Goal: Task Accomplishment & Management: Use online tool/utility

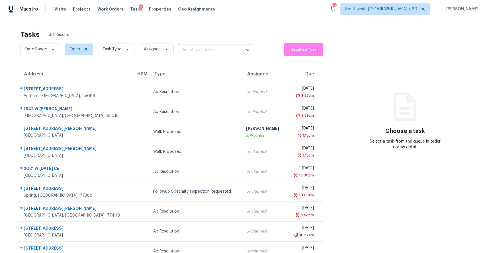
click at [210, 51] on input "text" at bounding box center [206, 50] width 57 height 9
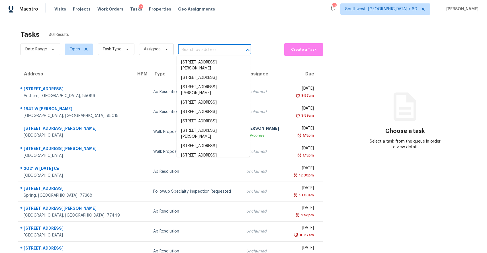
paste input "462 Mystic Glen Loop, Kingwood, TX, 77339"
type input "462 Mystic Glen Loop, Kingwood, TX, 77339"
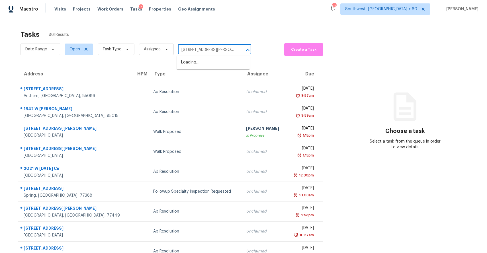
scroll to position [0, 28]
click at [224, 63] on li "462 Mystic Glen Loop, Kingwood, TX 77339" at bounding box center [213, 65] width 73 height 15
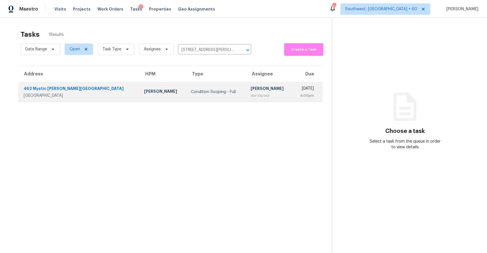
click at [251, 90] on div "[PERSON_NAME]" at bounding box center [269, 89] width 37 height 7
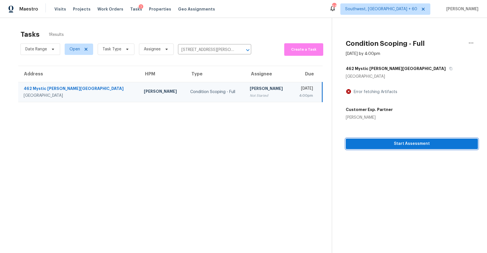
click at [431, 141] on span "Start Assessment" at bounding box center [411, 143] width 123 height 7
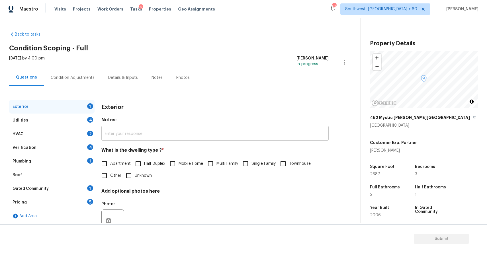
scroll to position [21, 0]
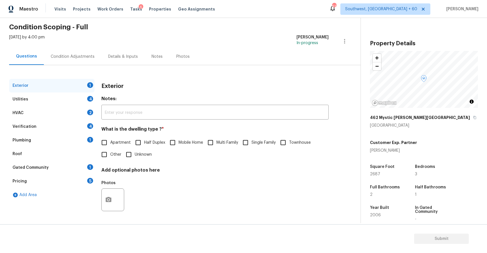
click at [255, 143] on span "Single Family" at bounding box center [263, 143] width 24 height 6
click at [251, 143] on input "Single Family" at bounding box center [246, 143] width 12 height 12
checkbox input "true"
click at [75, 103] on div "Utilities 4" at bounding box center [51, 100] width 85 height 14
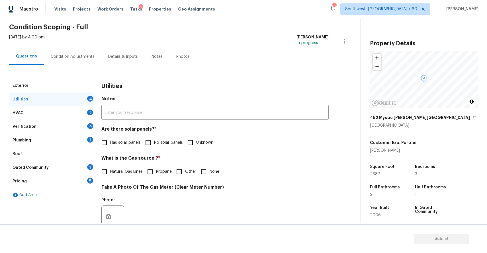
click at [159, 142] on span "No solar panels" at bounding box center [168, 143] width 29 height 6
click at [154, 142] on input "No solar panels" at bounding box center [148, 143] width 12 height 12
checkbox input "true"
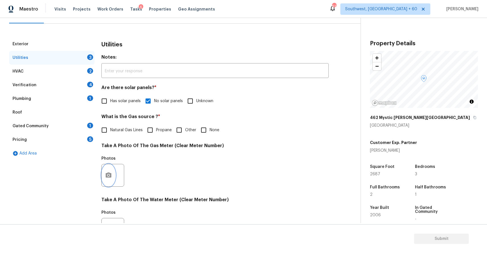
click at [106, 169] on button "button" at bounding box center [109, 175] width 14 height 22
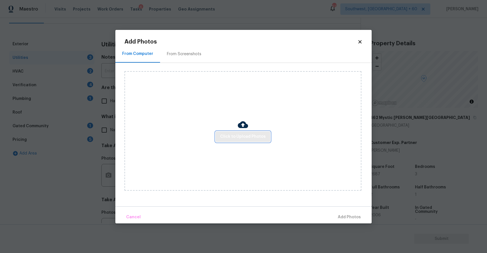
click at [249, 134] on span "Click to Upload Photos" at bounding box center [243, 136] width 46 height 7
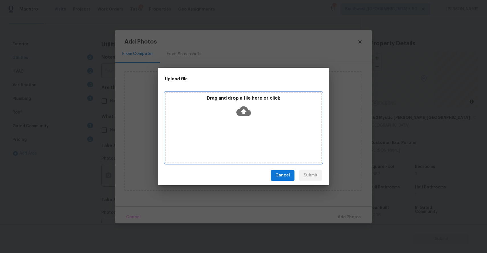
click at [249, 134] on div "Drag and drop a file here or click" at bounding box center [243, 127] width 157 height 71
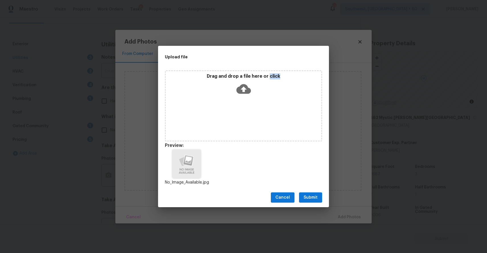
click at [317, 199] on span "Submit" at bounding box center [311, 197] width 14 height 7
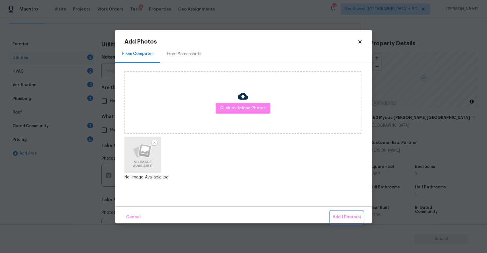
click at [338, 213] on button "Add 1 Photo(s)" at bounding box center [346, 217] width 33 height 12
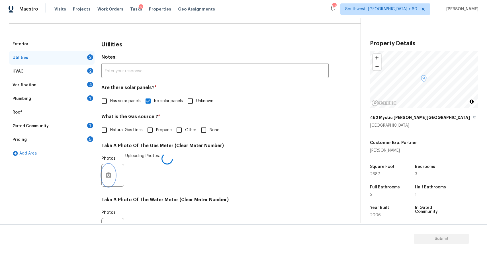
scroll to position [163, 0]
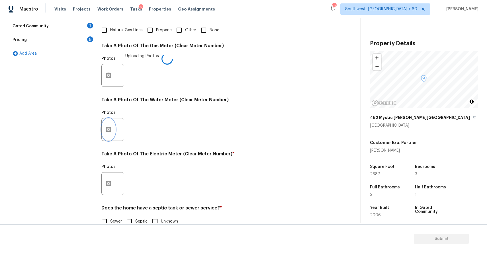
click at [107, 127] on icon "button" at bounding box center [109, 129] width 6 height 5
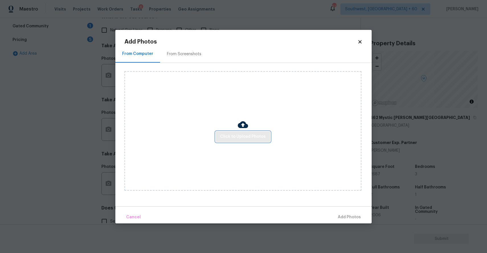
click at [231, 140] on span "Click to Upload Photos" at bounding box center [243, 136] width 46 height 7
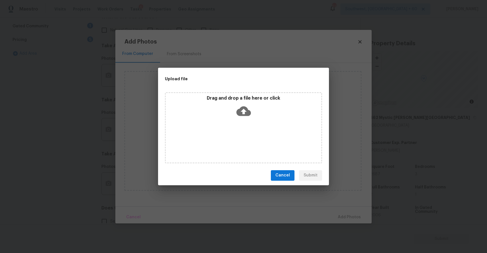
click at [231, 140] on div "Drag and drop a file here or click" at bounding box center [243, 127] width 157 height 71
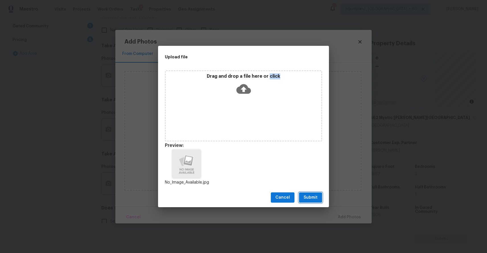
click at [314, 197] on span "Submit" at bounding box center [311, 197] width 14 height 7
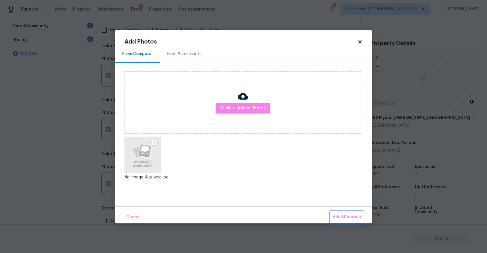
click at [359, 216] on span "Add 1 Photo(s)" at bounding box center [347, 217] width 28 height 7
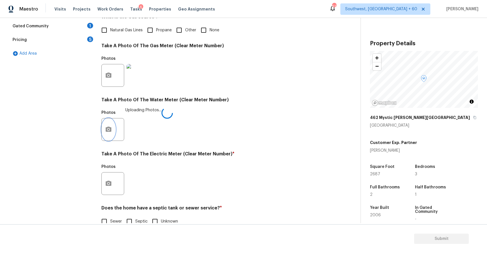
scroll to position [175, 0]
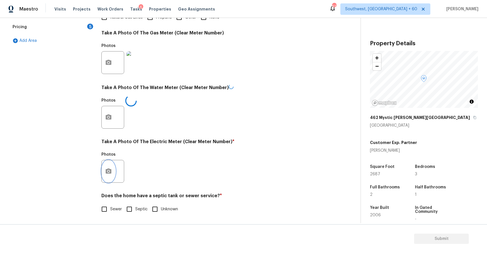
click at [111, 173] on icon "button" at bounding box center [109, 171] width 6 height 5
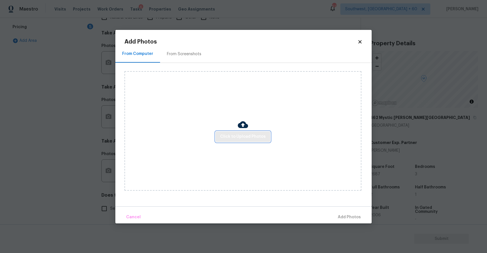
click at [244, 138] on span "Click to Upload Photos" at bounding box center [243, 136] width 46 height 7
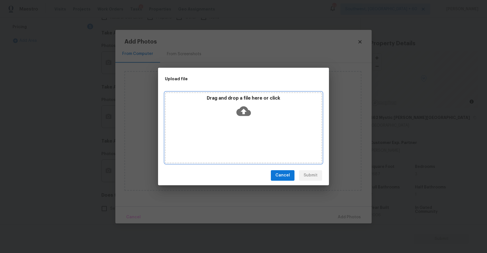
click at [244, 138] on div "Drag and drop a file here or click" at bounding box center [243, 127] width 157 height 71
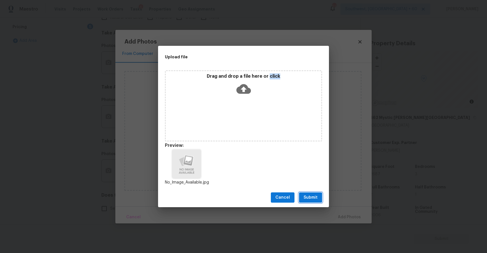
click at [316, 198] on span "Submit" at bounding box center [311, 197] width 14 height 7
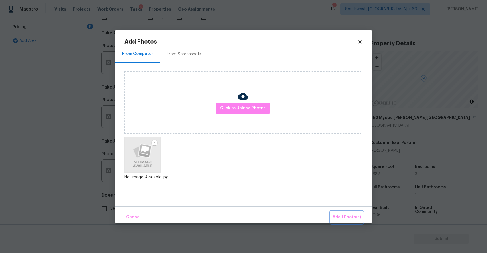
click at [346, 216] on span "Add 1 Photo(s)" at bounding box center [347, 217] width 28 height 7
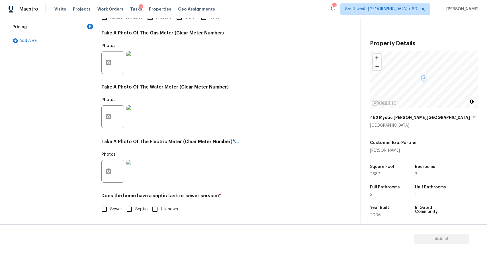
click at [109, 207] on input "Sewer" at bounding box center [104, 209] width 12 height 12
checkbox input "true"
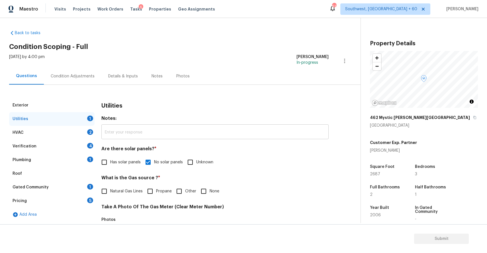
scroll to position [0, 0]
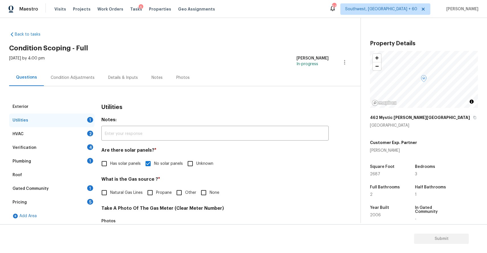
click at [81, 132] on div "HVAC 2" at bounding box center [51, 134] width 85 height 14
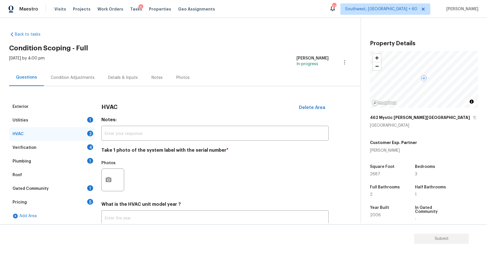
click at [114, 169] on div at bounding box center [112, 180] width 23 height 23
click at [114, 178] on button "button" at bounding box center [109, 180] width 14 height 22
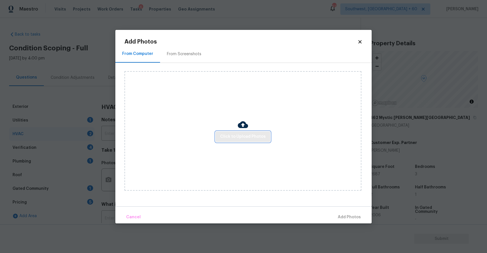
click at [239, 136] on span "Click to Upload Photos" at bounding box center [243, 136] width 46 height 7
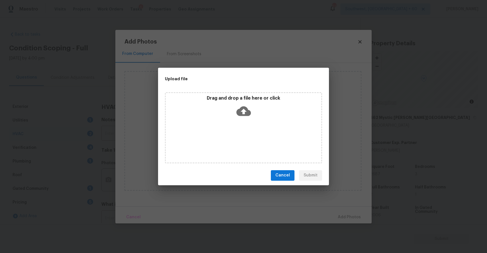
click at [239, 136] on div "Drag and drop a file here or click" at bounding box center [243, 127] width 157 height 71
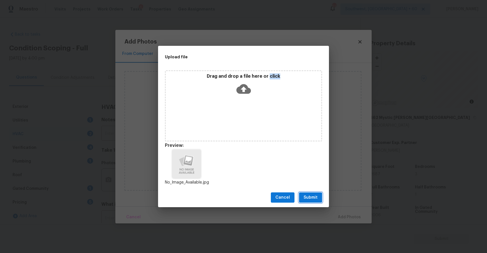
click at [316, 200] on span "Submit" at bounding box center [311, 197] width 14 height 7
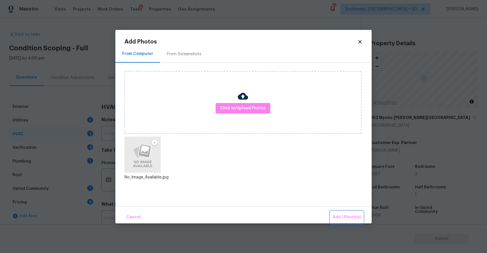
click at [335, 213] on button "Add 1 Photo(s)" at bounding box center [346, 217] width 33 height 12
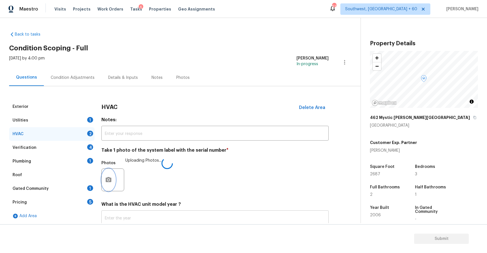
scroll to position [40, 0]
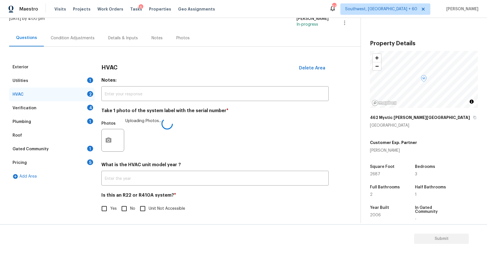
click at [122, 208] on input "No" at bounding box center [124, 209] width 12 height 12
checkbox input "true"
click at [89, 105] on div "4" at bounding box center [90, 108] width 6 height 6
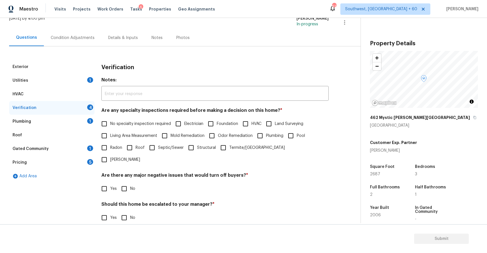
click at [136, 133] on span "Living Area Measurement" at bounding box center [133, 136] width 47 height 6
click at [110, 133] on input "Living Area Measurement" at bounding box center [104, 136] width 12 height 12
checkbox input "true"
click at [141, 124] on span "No specialty inspection required" at bounding box center [140, 125] width 61 height 6
click at [110, 124] on input "No specialty inspection required" at bounding box center [104, 124] width 12 height 12
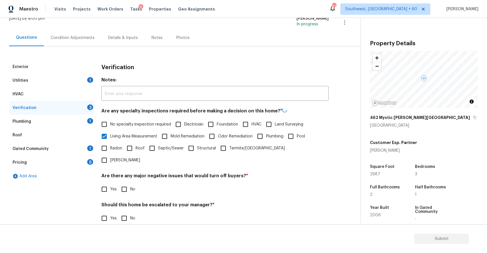
checkbox input "true"
click at [142, 135] on span "Living Area Measurement" at bounding box center [133, 136] width 47 height 6
click at [110, 135] on input "Living Area Measurement" at bounding box center [104, 136] width 12 height 12
checkbox input "false"
click at [128, 183] on input "No" at bounding box center [124, 189] width 12 height 12
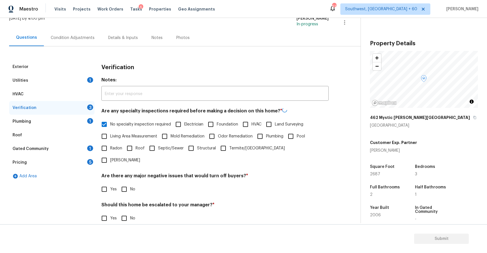
checkbox input "true"
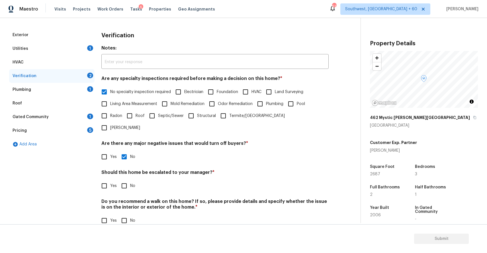
click at [119, 180] on input "No" at bounding box center [124, 186] width 12 height 12
checkbox input "true"
click at [127, 215] on input "No" at bounding box center [124, 221] width 12 height 12
checkbox input "true"
click at [75, 84] on div "Plumbing 1" at bounding box center [51, 90] width 85 height 14
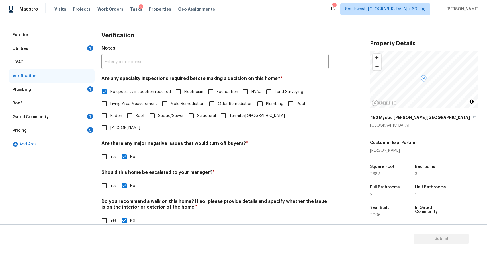
scroll to position [1, 0]
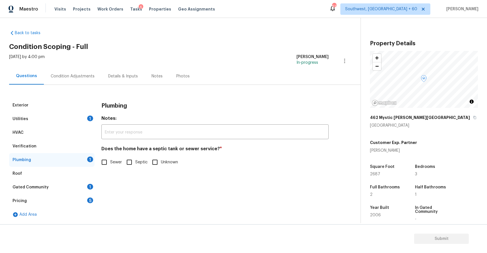
click at [109, 163] on input "Sewer" at bounding box center [104, 162] width 12 height 12
checkbox input "true"
click at [80, 187] on div "Gated Community 1" at bounding box center [51, 188] width 85 height 14
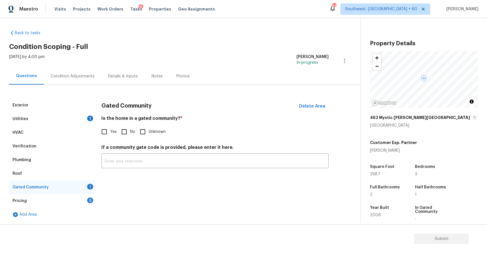
click at [123, 131] on input "No" at bounding box center [124, 132] width 12 height 12
checkbox input "true"
click at [80, 201] on div "Pricing 5" at bounding box center [51, 201] width 85 height 14
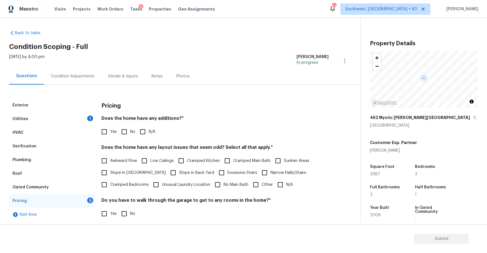
click at [150, 133] on span "N/A" at bounding box center [152, 132] width 7 height 6
click at [149, 133] on input "N/A" at bounding box center [143, 132] width 12 height 12
checkbox input "true"
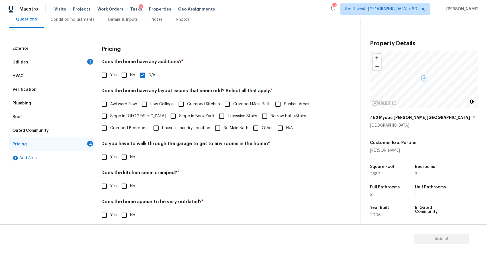
click at [282, 132] on input "N/A" at bounding box center [280, 128] width 12 height 12
checkbox input "true"
click at [123, 164] on div "Pricing Does the home have any additions? * Yes No N/A Does the home have any l…" at bounding box center [214, 135] width 227 height 186
click at [126, 160] on input "No" at bounding box center [124, 157] width 12 height 12
checkbox input "true"
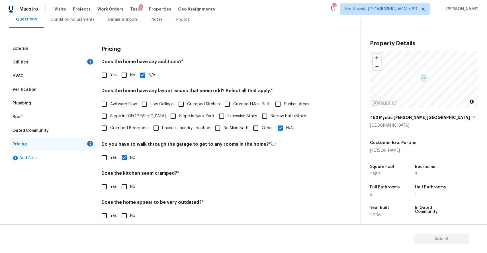
click at [125, 192] on input "No" at bounding box center [124, 187] width 12 height 12
checkbox input "true"
click at [128, 211] on input "No" at bounding box center [124, 215] width 12 height 12
checkbox input "true"
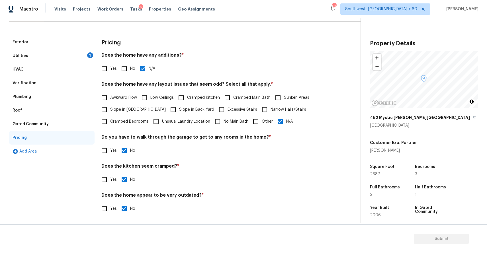
scroll to position [0, 0]
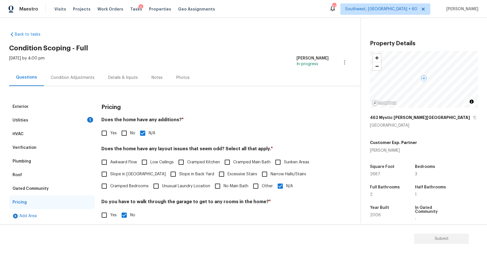
click at [87, 73] on div "Condition Adjustments" at bounding box center [73, 77] width 58 height 17
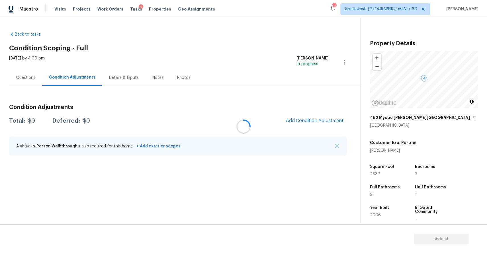
click at [339, 144] on div at bounding box center [243, 126] width 487 height 253
click at [339, 144] on button "button" at bounding box center [337, 146] width 6 height 6
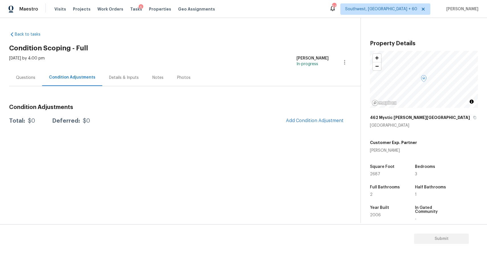
click at [339, 144] on section "Back to tasks Condition Scoping - Full Tue, Sep 16 2025 by 4:00 pm Ranjith Kuma…" at bounding box center [184, 125] width 351 height 196
click at [318, 124] on button "Add Condition Adjustment" at bounding box center [315, 121] width 64 height 12
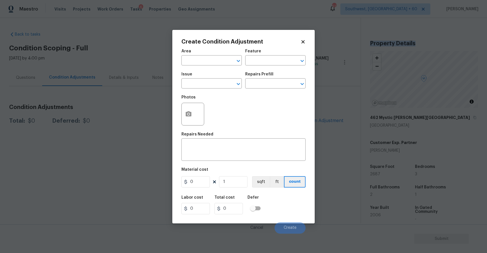
click at [318, 124] on body "Maestro Visits Projects Work Orders Tasks 6 Properties Geo Assignments 613 Sout…" at bounding box center [243, 126] width 487 height 253
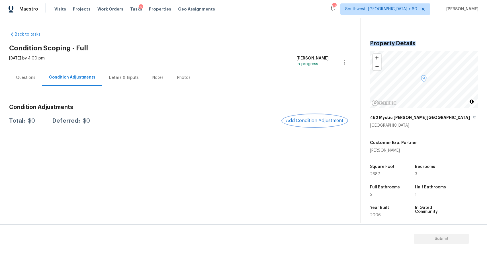
click at [321, 120] on span "Add Condition Adjustment" at bounding box center [315, 120] width 58 height 5
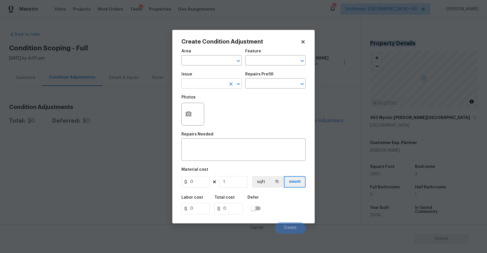
click at [189, 82] on input "text" at bounding box center [203, 84] width 44 height 9
click at [225, 109] on li "Landscape Package" at bounding box center [211, 110] width 60 height 9
type input "Landscape Package"
click at [251, 89] on input "text" at bounding box center [267, 84] width 44 height 9
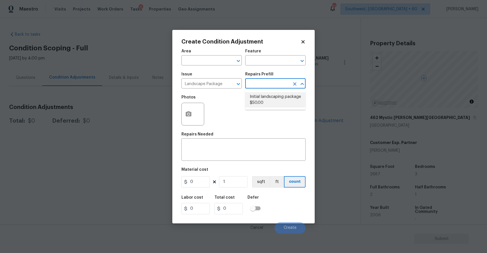
click at [280, 100] on li "Initial landscaping package $50.00" at bounding box center [275, 99] width 60 height 15
type input "Home Readiness Packages"
type textarea "Mowing of grass up to 6" in height. Mow, edge along driveways & sidewalks, trim…"
type input "50"
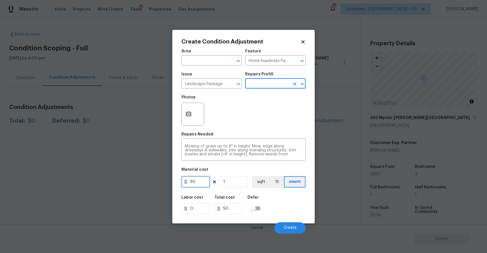
click at [202, 181] on input "50" at bounding box center [195, 181] width 28 height 11
type input "300"
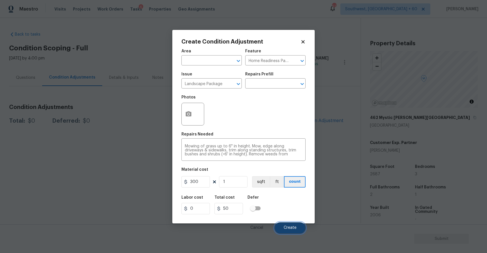
type input "300"
click at [292, 226] on button "Create" at bounding box center [290, 227] width 31 height 11
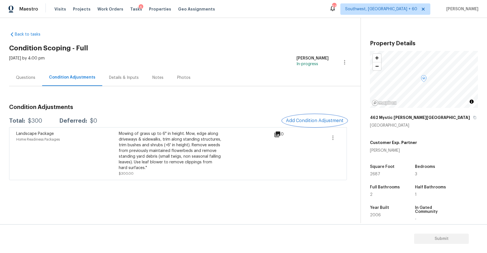
click at [319, 122] on span "Add Condition Adjustment" at bounding box center [315, 120] width 58 height 5
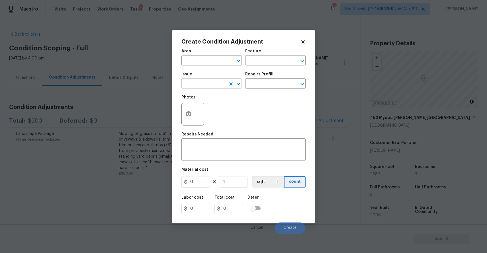
click at [216, 86] on input "text" at bounding box center [203, 84] width 44 height 9
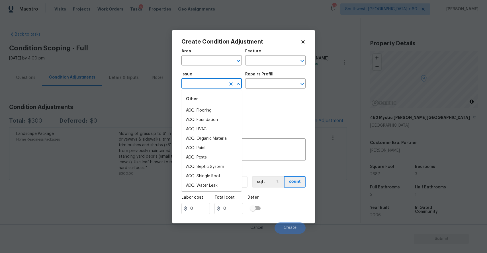
click at [216, 86] on input "text" at bounding box center [203, 84] width 44 height 9
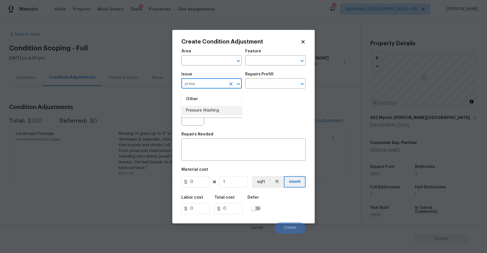
click at [199, 113] on li "Pressure Washing" at bounding box center [211, 110] width 60 height 9
type input "Pressure Washing"
click at [206, 144] on textarea at bounding box center [243, 150] width 117 height 12
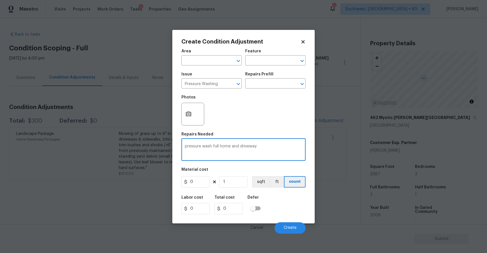
type textarea "pressure wash full home and driveway"
click at [198, 183] on input "0" at bounding box center [195, 181] width 28 height 11
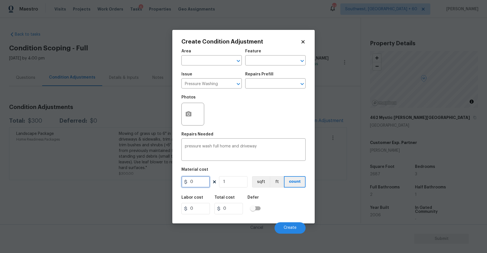
click at [198, 183] on input "0" at bounding box center [195, 181] width 28 height 11
type input "300"
click at [289, 223] on button "Create" at bounding box center [290, 227] width 31 height 11
type input "300"
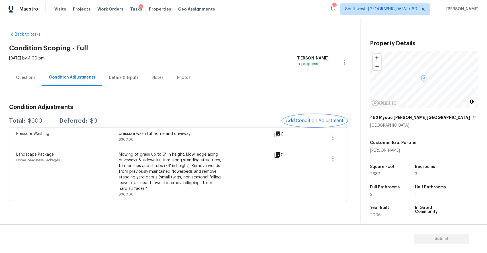
click at [334, 119] on span "Add Condition Adjustment" at bounding box center [315, 120] width 58 height 5
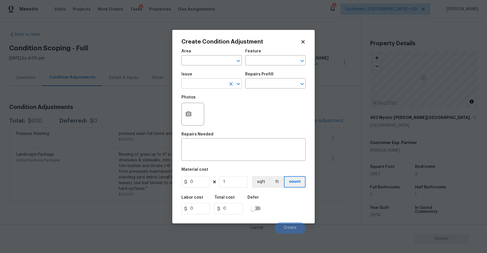
click at [210, 81] on input "text" at bounding box center [203, 84] width 44 height 9
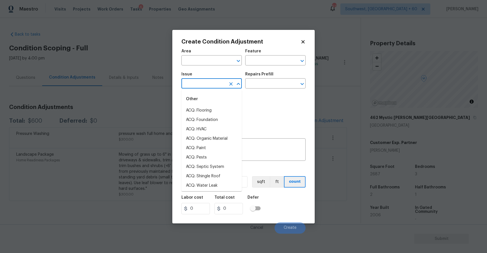
click at [210, 81] on input "text" at bounding box center [203, 84] width 44 height 9
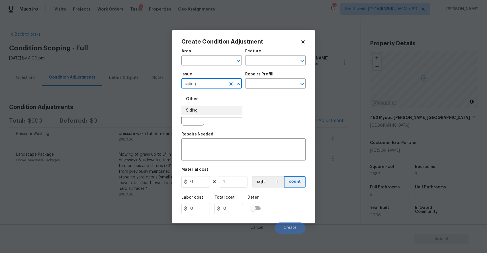
type input "siding"
click at [201, 122] on div at bounding box center [192, 114] width 23 height 23
click at [214, 84] on input "text" at bounding box center [203, 84] width 44 height 9
click at [217, 112] on li "Siding" at bounding box center [211, 110] width 60 height 9
type input "Siding"
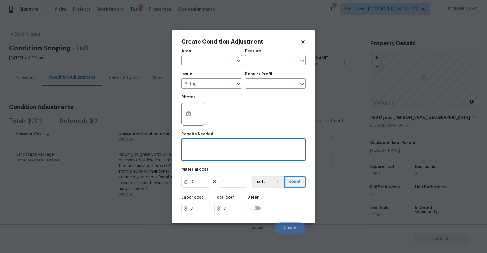
click at [220, 144] on textarea at bounding box center [243, 150] width 117 height 12
type textarea "siding repair"
click at [194, 191] on div "Area ​ Feature ​ Issue Siding ​ Repairs Prefill ​ Photos Repairs Needed siding …" at bounding box center [243, 140] width 124 height 188
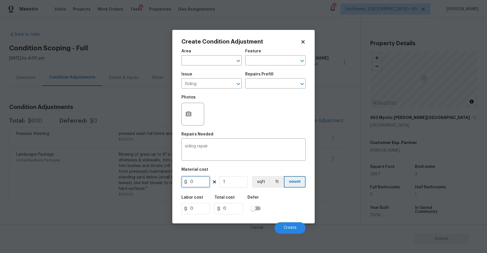
click at [204, 180] on input "0" at bounding box center [195, 181] width 28 height 11
type input "400"
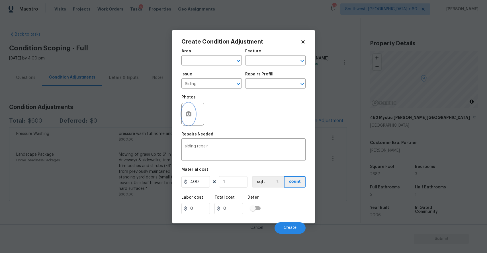
type input "400"
click at [188, 114] on circle "button" at bounding box center [189, 114] width 2 height 2
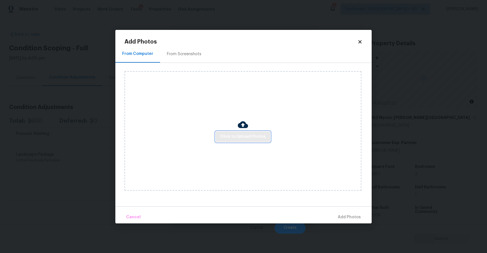
click at [240, 137] on span "Click to Upload Photos" at bounding box center [243, 136] width 46 height 7
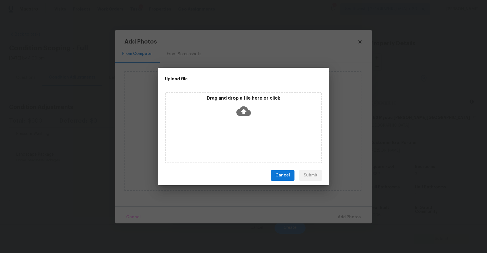
click at [240, 137] on div "Drag and drop a file here or click" at bounding box center [243, 127] width 157 height 71
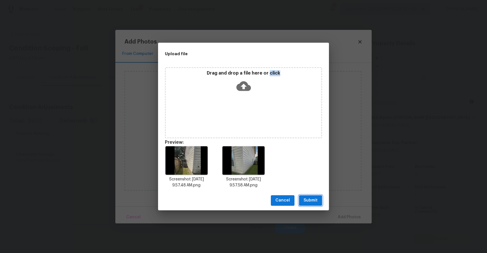
click at [306, 199] on span "Submit" at bounding box center [311, 200] width 14 height 7
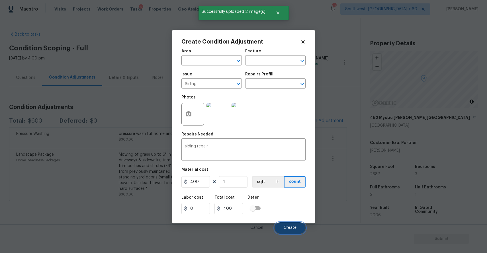
click at [298, 224] on button "Create" at bounding box center [290, 227] width 31 height 11
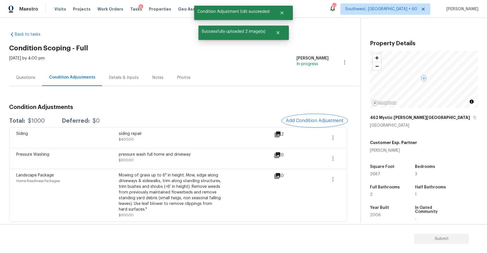
scroll to position [0, 0]
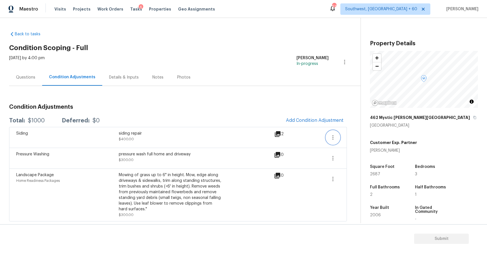
click at [332, 136] on icon "button" at bounding box center [332, 137] width 1 height 5
click at [359, 136] on div "Edit" at bounding box center [365, 137] width 44 height 6
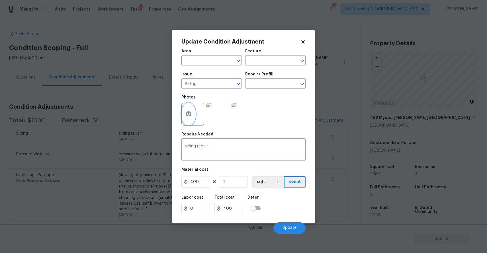
click at [186, 114] on icon "button" at bounding box center [189, 113] width 6 height 5
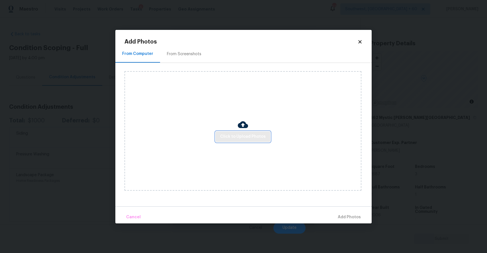
click at [264, 138] on span "Click to Upload Photos" at bounding box center [243, 136] width 46 height 7
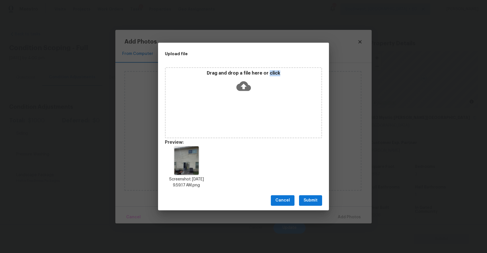
click at [316, 201] on span "Submit" at bounding box center [311, 200] width 14 height 7
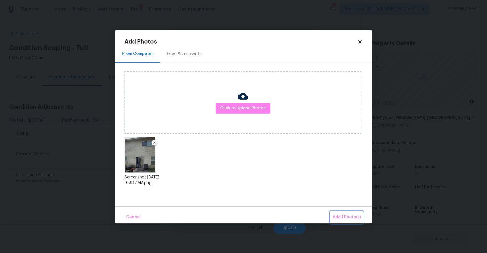
click at [353, 212] on button "Add 1 Photo(s)" at bounding box center [346, 217] width 33 height 12
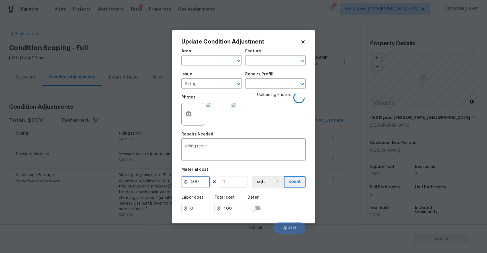
click at [204, 185] on input "400" at bounding box center [195, 181] width 28 height 11
type input "1500"
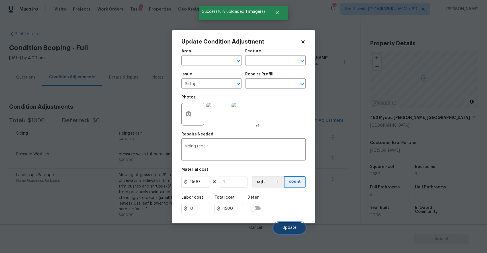
click at [295, 229] on span "Update" at bounding box center [290, 228] width 14 height 4
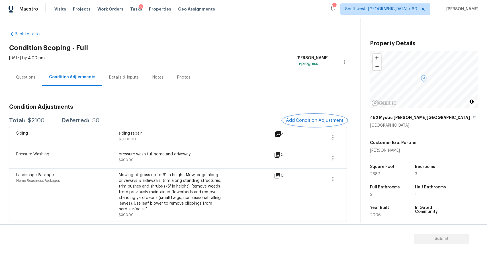
click at [310, 118] on span "Add Condition Adjustment" at bounding box center [315, 120] width 58 height 5
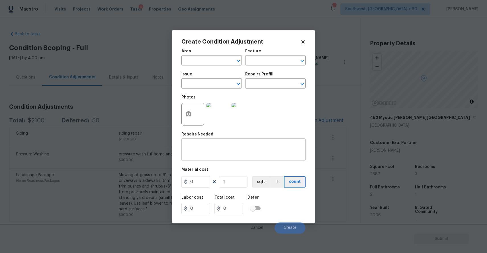
click at [207, 145] on textarea at bounding box center [243, 150] width 117 height 12
paste textarea "between the living room & kitchen that looks like water damage"
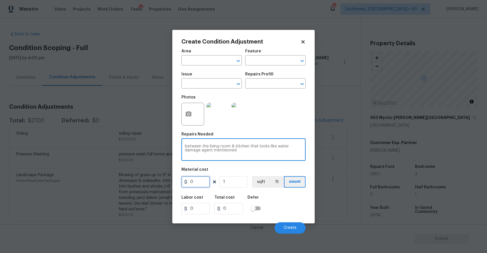
click at [202, 180] on input "0" at bounding box center [195, 181] width 28 height 11
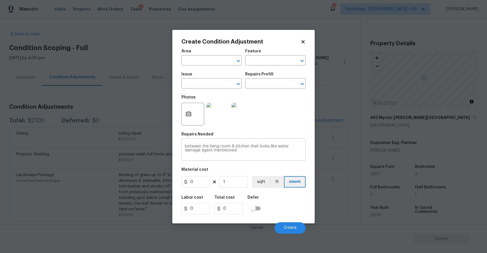
click at [223, 152] on textarea "between the living room & kitchen that looks like water damage agent mentieoned" at bounding box center [243, 150] width 117 height 12
type textarea "between the living room & kitchen that looks like water damage agent mentioned"
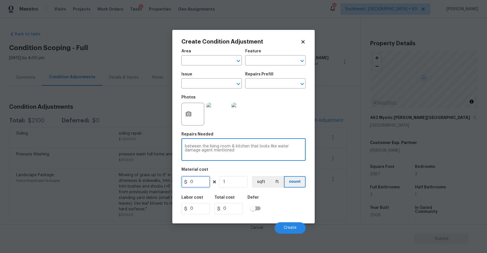
click at [203, 183] on input "0" at bounding box center [195, 181] width 28 height 11
type input "2500"
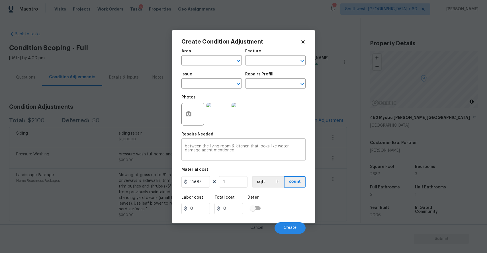
click at [251, 155] on textarea "between the living room & kitchen that looks like water damage agent mentioned" at bounding box center [243, 150] width 117 height 12
type input "2500"
click at [281, 220] on div "Cancel Create" at bounding box center [243, 226] width 124 height 16
click at [288, 227] on span "Create" at bounding box center [290, 228] width 13 height 4
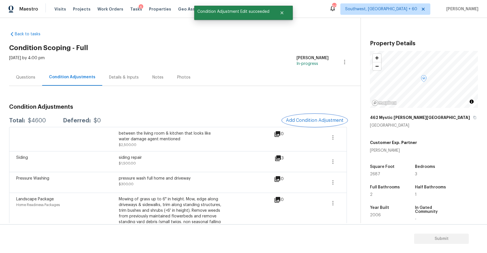
click at [321, 120] on span "Add Condition Adjustment" at bounding box center [315, 120] width 58 height 5
drag, startPoint x: 321, startPoint y: 120, endPoint x: 252, endPoint y: 100, distance: 72.0
click at [252, 100] on div "Create Condition Adjustment Area ​ Feature ​ Issue ​ Repairs Prefill ​ Photos R…" at bounding box center [243, 126] width 487 height 253
click at [328, 118] on span "Add Condition Adjustment" at bounding box center [315, 120] width 58 height 5
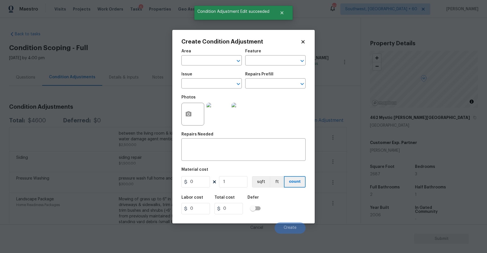
click at [137, 118] on body "Maestro Visits Projects Work Orders Tasks 6 Properties Geo Assignments 604 Sout…" at bounding box center [243, 126] width 487 height 253
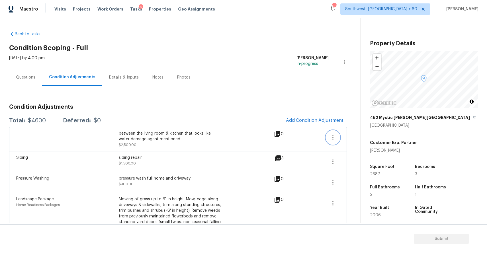
click at [329, 133] on button "button" at bounding box center [333, 138] width 14 height 14
click at [346, 136] on div "Edit" at bounding box center [365, 137] width 44 height 6
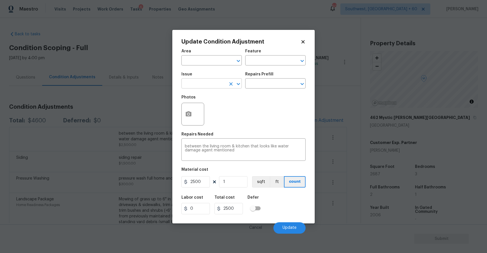
click at [202, 88] on input "text" at bounding box center [203, 84] width 44 height 9
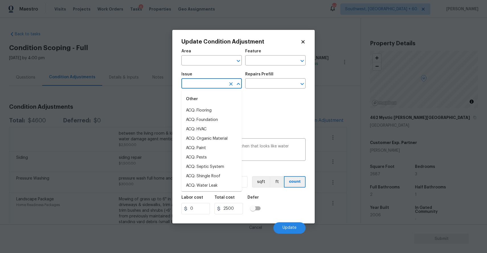
type input "3"
click at [223, 109] on li "ACQ: Water Leak" at bounding box center [211, 110] width 60 height 9
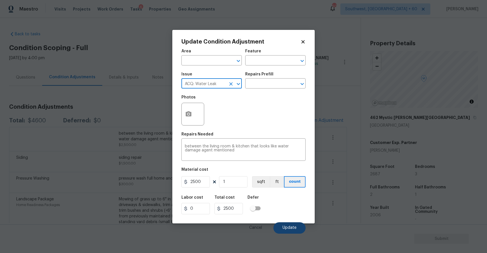
type input "ACQ: Water Leak"
click at [293, 228] on span "Update" at bounding box center [290, 228] width 14 height 4
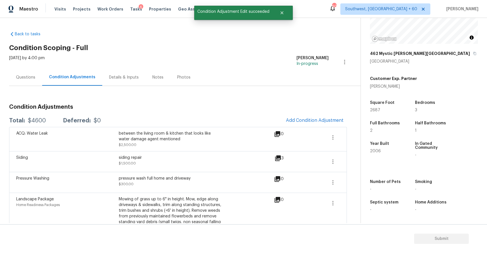
scroll to position [25, 0]
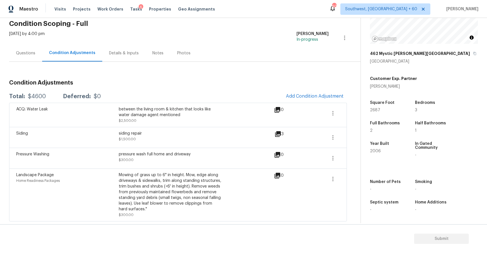
click at [274, 57] on div "Questions Condition Adjustments Details & Inputs Notes Photos" at bounding box center [184, 53] width 351 height 17
click at [331, 102] on span "Add Condition Adjustment" at bounding box center [315, 96] width 64 height 13
click at [325, 94] on span "Add Condition Adjustment" at bounding box center [315, 96] width 58 height 5
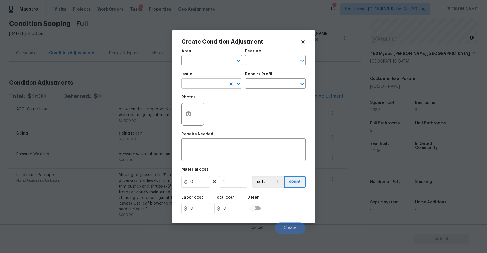
click at [208, 84] on input "text" at bounding box center [203, 84] width 44 height 9
click at [219, 108] on li "ACQ: Foundation" at bounding box center [211, 110] width 60 height 9
type input "ACQ: Foundation"
click at [252, 90] on div "Issue ACQ: Foundation ​ Repairs Prefill ​" at bounding box center [243, 80] width 124 height 23
click at [260, 85] on input "text" at bounding box center [267, 84] width 44 height 9
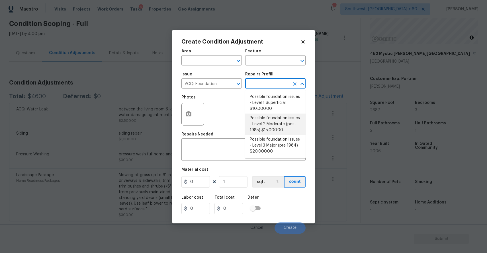
click at [277, 125] on li "Possible foundation issues - Level 2 Moderate (post 1985) $15,000.00" at bounding box center [275, 124] width 60 height 21
type input "Acquisition"
type textarea "Possible foundation issues - Level 2 Moderate: Disclaimer: This is NOT a techni…"
type input "15000"
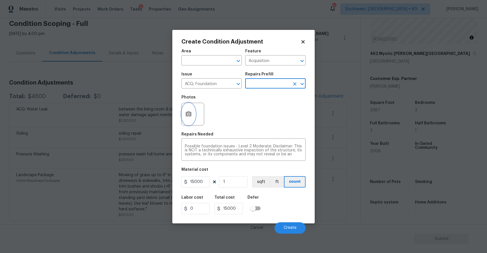
click at [185, 114] on icon "button" at bounding box center [188, 114] width 7 height 7
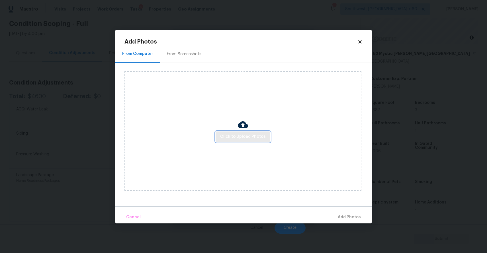
click at [235, 139] on span "Click to Upload Photos" at bounding box center [243, 136] width 46 height 7
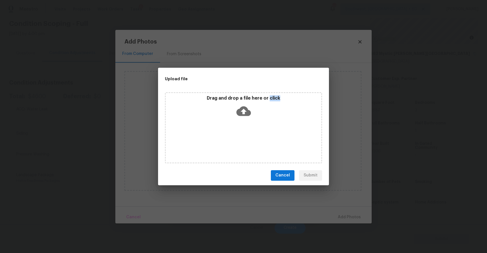
click at [235, 139] on div "Drag and drop a file here or click" at bounding box center [243, 127] width 157 height 71
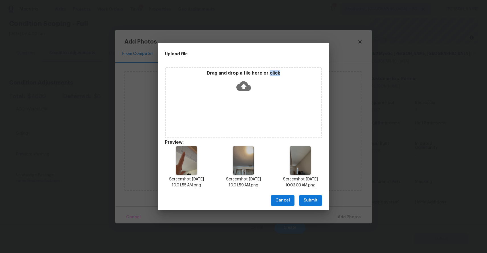
click at [311, 200] on span "Submit" at bounding box center [311, 200] width 14 height 7
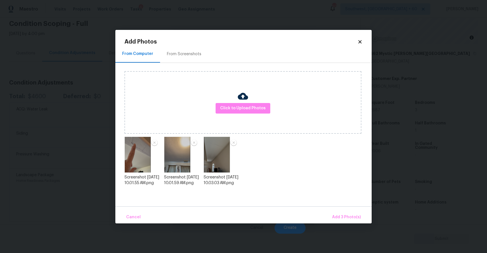
click at [334, 209] on div "Cancel Add 3 Photo(s)" at bounding box center [243, 214] width 256 height 17
click at [344, 218] on span "Add 3 Photo(s)" at bounding box center [346, 217] width 29 height 7
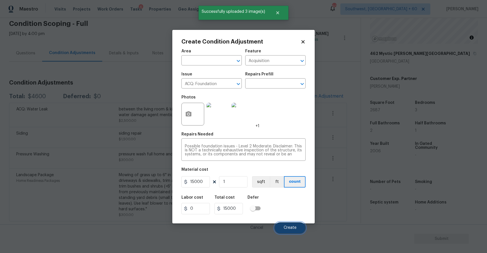
click at [292, 227] on span "Create" at bounding box center [290, 228] width 13 height 4
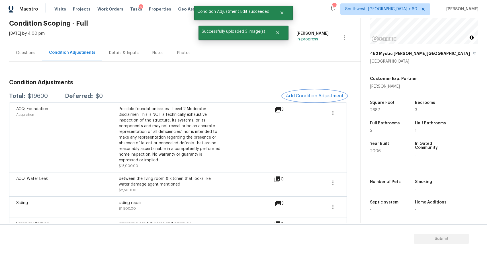
click at [312, 91] on button "Add Condition Adjustment" at bounding box center [315, 96] width 64 height 12
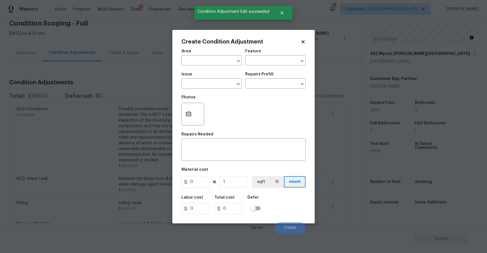
click at [126, 89] on body "Maestro Visits Projects Work Orders Tasks 6 Properties Geo Assignments 604 Sout…" at bounding box center [243, 126] width 487 height 253
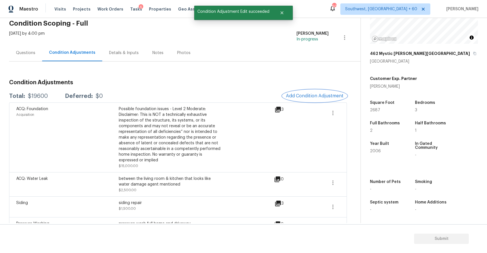
click at [306, 97] on span "Add Condition Adjustment" at bounding box center [315, 95] width 58 height 5
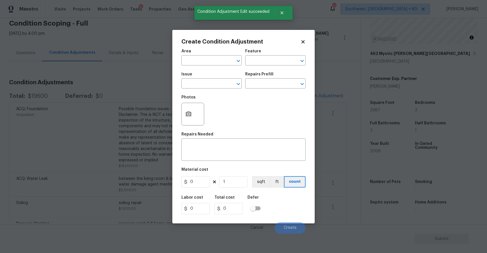
click at [100, 135] on body "Maestro Visits Projects Work Orders Tasks 6 Properties Geo Assignments 604 Sout…" at bounding box center [243, 126] width 487 height 253
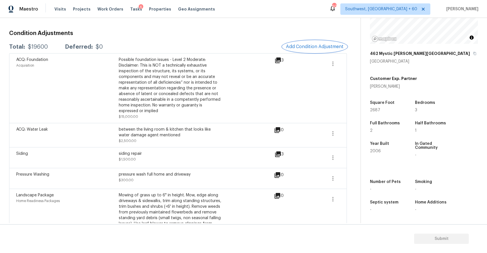
scroll to position [68, 0]
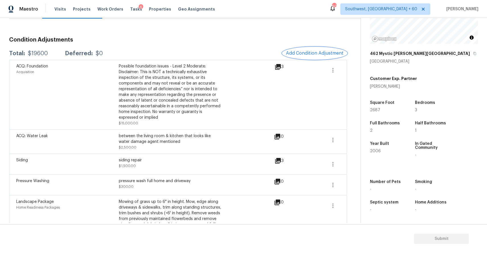
click at [314, 52] on span "Add Condition Adjustment" at bounding box center [315, 53] width 58 height 5
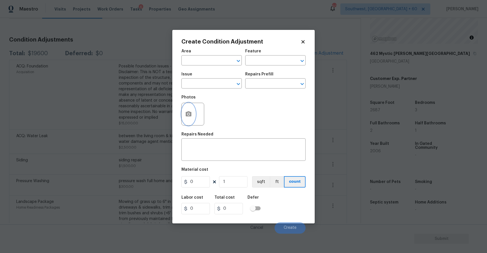
click at [186, 114] on icon "button" at bounding box center [189, 113] width 6 height 5
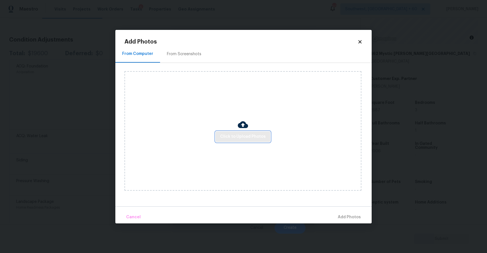
click at [235, 132] on button "Click to Upload Photos" at bounding box center [243, 137] width 55 height 11
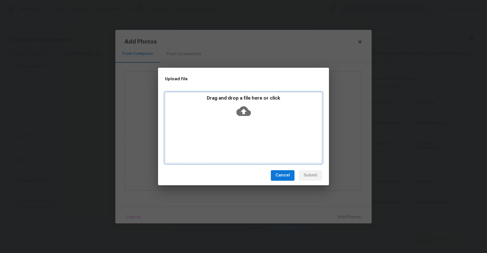
click at [241, 138] on div "Drag and drop a file here or click" at bounding box center [243, 127] width 157 height 71
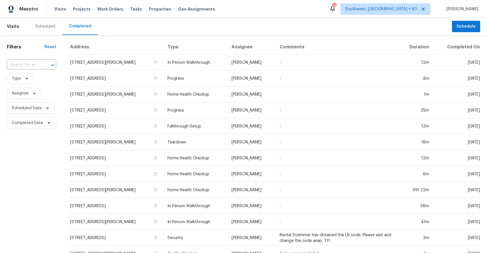
click at [130, 7] on div "Tasks" at bounding box center [136, 9] width 12 height 6
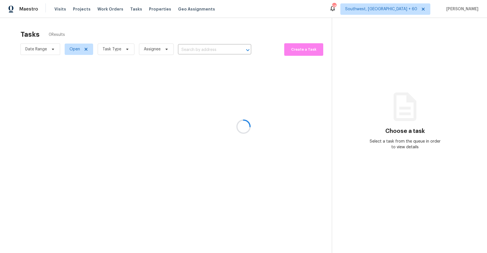
click at [132, 13] on div at bounding box center [243, 126] width 487 height 253
click at [132, 7] on div at bounding box center [243, 126] width 487 height 253
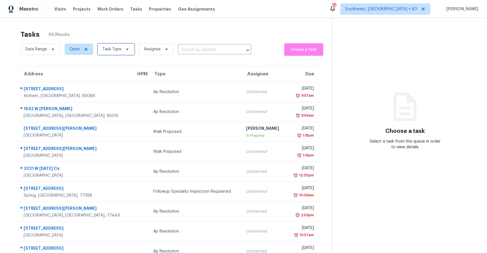
click at [120, 48] on span "Task Type" at bounding box center [116, 49] width 37 height 11
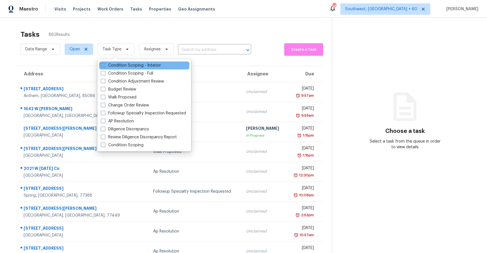
click at [138, 64] on label "Condition Scoping - Interior" at bounding box center [131, 66] width 60 height 6
click at [105, 64] on input "Condition Scoping - Interior" at bounding box center [103, 65] width 4 height 4
checkbox input "true"
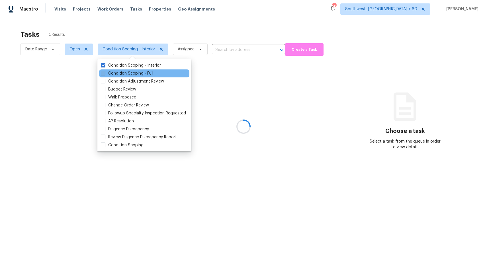
click at [142, 75] on label "Condition Scoping - Full" at bounding box center [127, 74] width 52 height 6
click at [105, 74] on input "Condition Scoping - Full" at bounding box center [103, 73] width 4 height 4
click at [142, 75] on label "Condition Scoping - Full" at bounding box center [127, 74] width 52 height 6
click at [105, 74] on input "Condition Scoping - Full" at bounding box center [103, 73] width 4 height 4
click at [150, 72] on label "Condition Scoping - Full" at bounding box center [127, 74] width 52 height 6
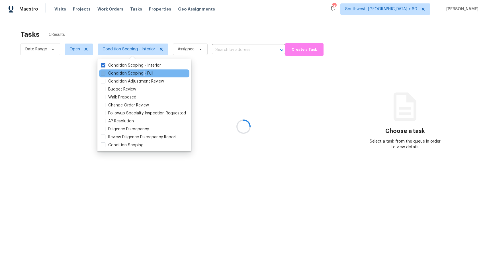
click at [105, 72] on input "Condition Scoping - Full" at bounding box center [103, 73] width 4 height 4
checkbox input "true"
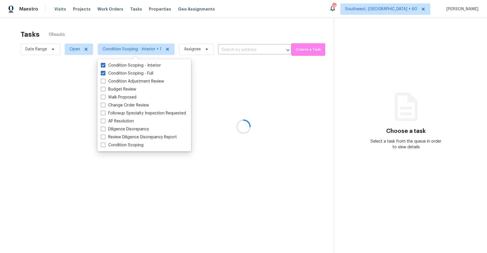
click at [184, 34] on div at bounding box center [243, 126] width 487 height 253
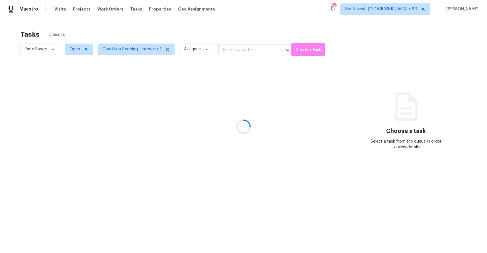
click at [234, 49] on div at bounding box center [243, 126] width 487 height 253
click at [236, 49] on div at bounding box center [243, 126] width 487 height 253
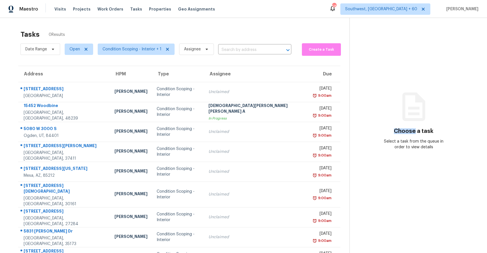
click at [236, 49] on input "text" at bounding box center [246, 50] width 57 height 9
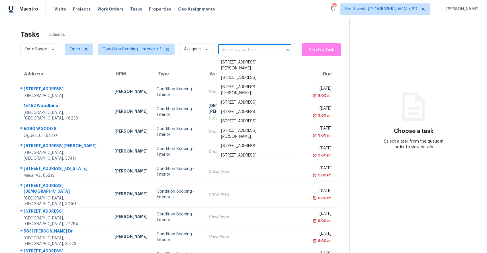
paste input "6149 E Decatur St Mesa, AZ, 85205"
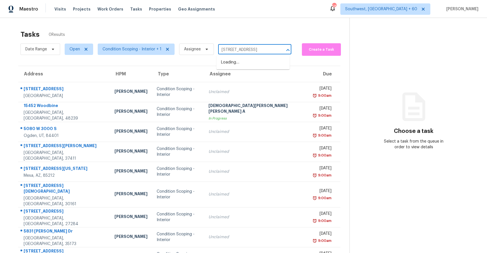
scroll to position [0, 11]
type input "6149 E Decatur St Mesa, AZ, 85205"
click at [126, 48] on span "Condition Scoping - Interior + 1" at bounding box center [132, 49] width 59 height 6
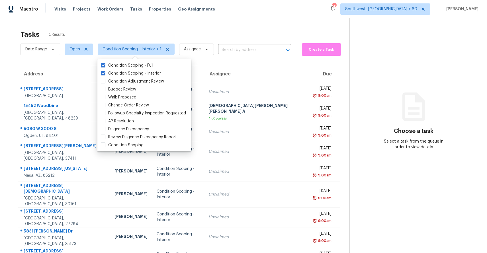
scroll to position [0, 0]
click at [127, 143] on label "Condition Scoping" at bounding box center [122, 145] width 43 height 6
click at [105, 143] on input "Condition Scoping" at bounding box center [103, 144] width 4 height 4
checkbox input "true"
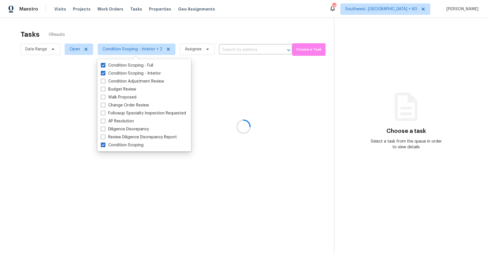
click at [212, 22] on div at bounding box center [243, 126] width 487 height 253
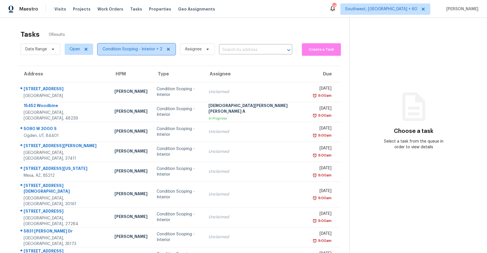
click at [143, 50] on span "Condition Scoping - Interior + 2" at bounding box center [133, 49] width 60 height 6
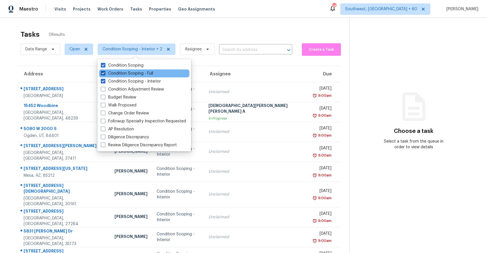
click at [150, 74] on label "Condition Scoping - Full" at bounding box center [127, 74] width 52 height 6
click at [105, 74] on input "Condition Scoping - Full" at bounding box center [103, 73] width 4 height 4
checkbox input "false"
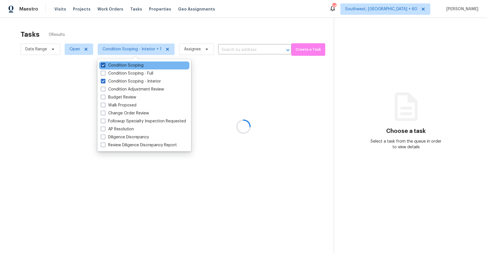
click at [133, 66] on label "Condition Scoping" at bounding box center [122, 66] width 43 height 6
click at [105, 66] on input "Condition Scoping" at bounding box center [103, 65] width 4 height 4
checkbox input "false"
click at [154, 17] on div at bounding box center [243, 126] width 487 height 253
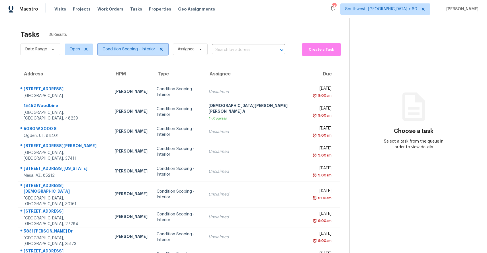
click at [136, 46] on span "Condition Scoping - Interior" at bounding box center [129, 49] width 53 height 6
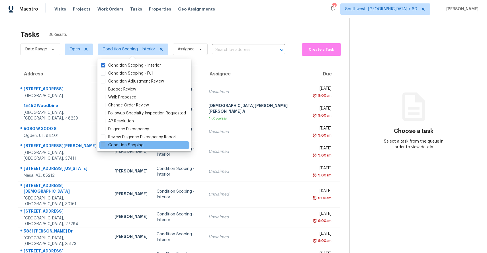
click at [140, 144] on label "Condition Scoping" at bounding box center [122, 145] width 43 height 6
click at [105, 144] on input "Condition Scoping" at bounding box center [103, 144] width 4 height 4
checkbox input "true"
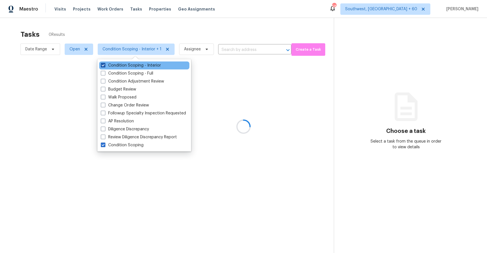
click at [149, 68] on label "Condition Scoping - Interior" at bounding box center [131, 66] width 60 height 6
click at [105, 66] on input "Condition Scoping - Interior" at bounding box center [103, 65] width 4 height 4
checkbox input "false"
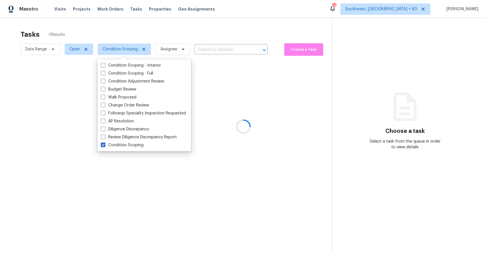
click at [163, 32] on div at bounding box center [243, 126] width 487 height 253
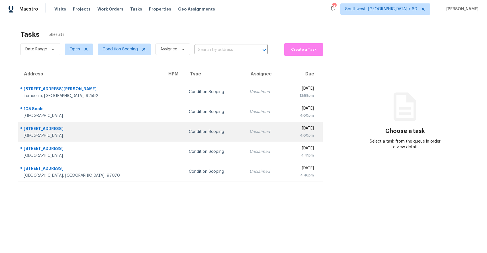
click at [189, 132] on div "Condition Scoping" at bounding box center [214, 132] width 51 height 6
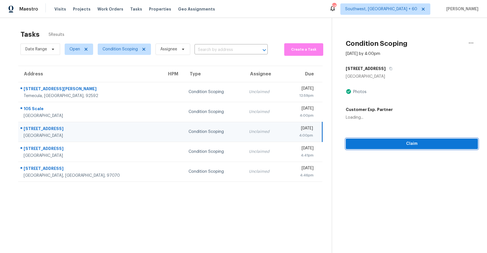
click at [449, 144] on span "Claim" at bounding box center [411, 143] width 123 height 7
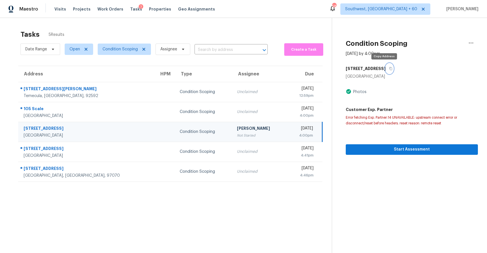
click at [389, 67] on icon "button" at bounding box center [390, 68] width 3 height 3
click at [386, 67] on button "button" at bounding box center [390, 69] width 8 height 10
click at [387, 71] on div "[STREET_ADDRESS]" at bounding box center [412, 69] width 132 height 10
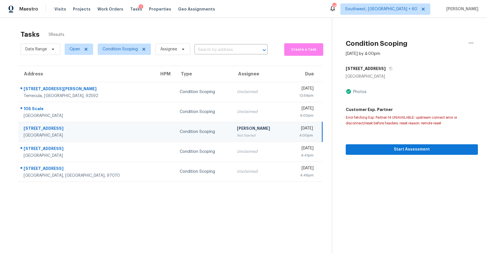
click at [387, 71] on div "[STREET_ADDRESS]" at bounding box center [412, 69] width 132 height 10
click at [386, 70] on button "button" at bounding box center [390, 69] width 8 height 10
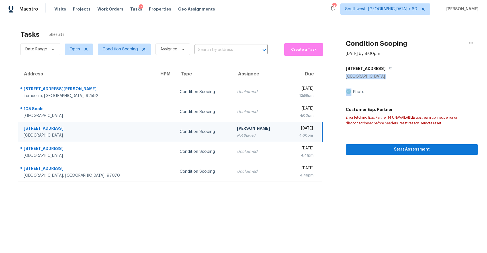
click at [420, 169] on section "Condition Scoping Sep 16th 2025 by 4:00pm 6149 E Decatur St Mesa, AZ 85205 Phot…" at bounding box center [405, 144] width 146 height 253
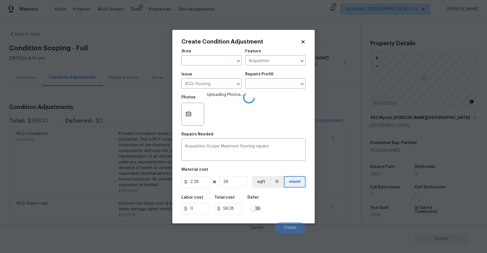
scroll to position [64, 0]
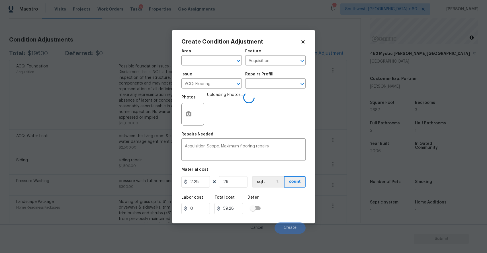
type input "268"
type input "611.04"
type input "2687"
type input "6126.36"
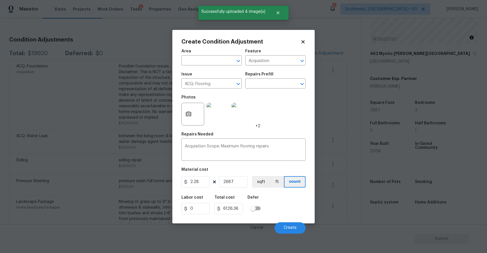
type input "2687"
click at [291, 222] on div "Cancel Create" at bounding box center [243, 226] width 124 height 16
click at [293, 227] on span "Create" at bounding box center [290, 228] width 13 height 4
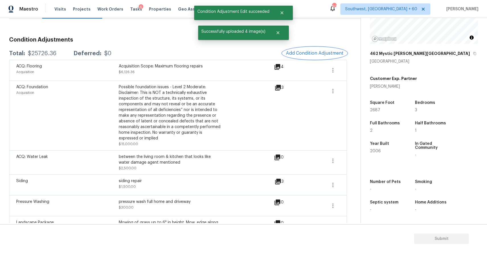
click at [315, 49] on button "Add Condition Adjustment" at bounding box center [315, 53] width 64 height 12
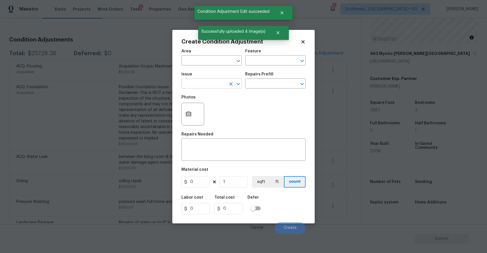
click at [224, 81] on input "text" at bounding box center [203, 84] width 44 height 9
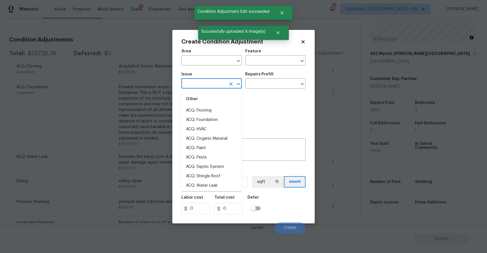
click at [224, 81] on input "text" at bounding box center [203, 84] width 44 height 9
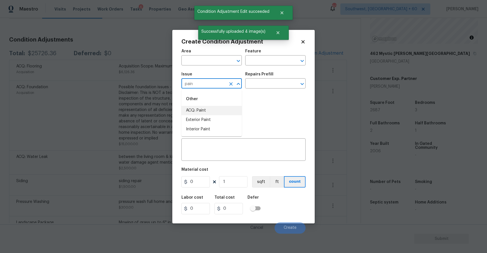
click at [220, 106] on li "ACQ: Paint" at bounding box center [211, 110] width 60 height 9
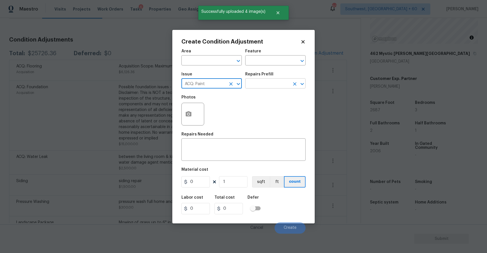
type input "ACQ: Paint"
click at [287, 84] on input "text" at bounding box center [267, 84] width 44 height 9
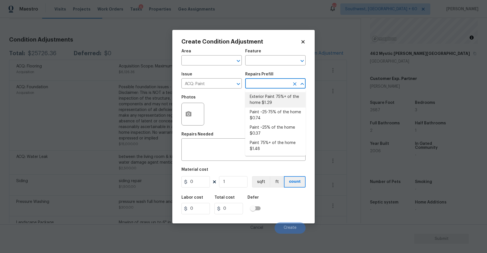
click at [340, 106] on body "Maestro Visits Projects Work Orders Tasks 6 Properties Geo Assignments [GEOGRAP…" at bounding box center [243, 126] width 487 height 253
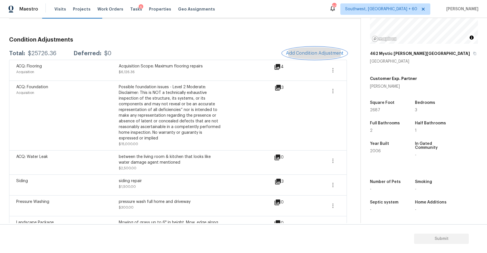
click at [325, 50] on button "Add Condition Adjustment" at bounding box center [315, 53] width 64 height 12
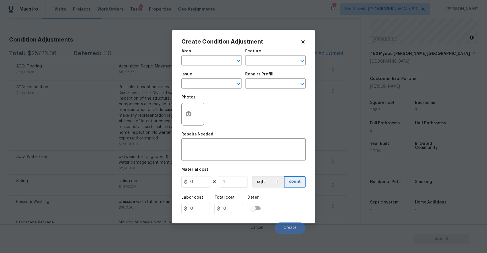
click at [341, 47] on body "Maestro Visits Projects Work Orders Tasks 6 Properties Geo Assignments [GEOGRAP…" at bounding box center [243, 126] width 487 height 253
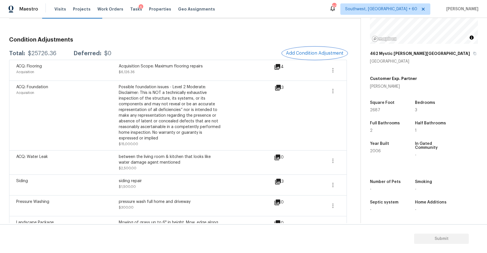
click at [318, 48] on button "Add Condition Adjustment" at bounding box center [315, 53] width 64 height 12
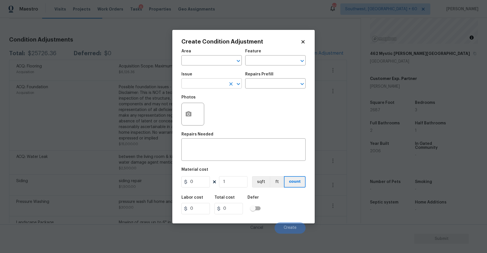
click at [199, 83] on input "text" at bounding box center [203, 84] width 44 height 9
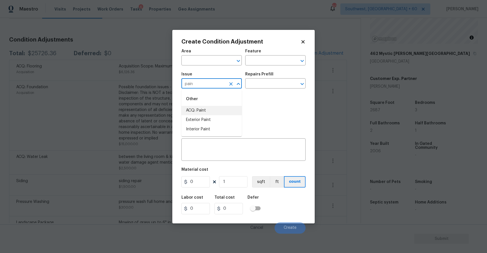
click at [232, 111] on li "ACQ: Paint" at bounding box center [211, 110] width 60 height 9
type input "ACQ: Paint"
click at [264, 84] on input "text" at bounding box center [267, 84] width 44 height 9
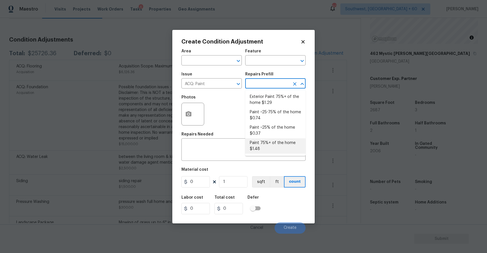
click at [277, 144] on li "Paint 75%+ of the home $1.48" at bounding box center [275, 145] width 60 height 15
type input "Acquisition"
type textarea "Acquisition Scope: 75%+ of the home will likely require interior paint"
type input "1.48"
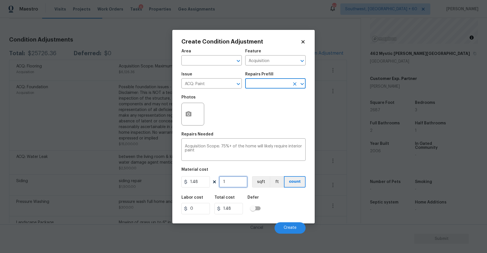
click at [237, 183] on input "1" at bounding box center [233, 181] width 28 height 11
type input "0"
type input "2"
type input "2.96"
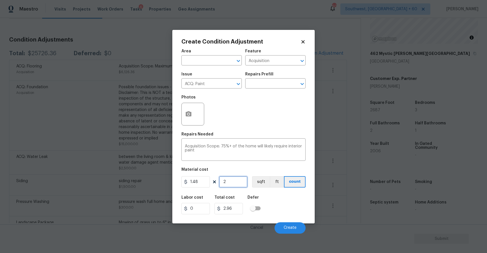
type input "26"
type input "38.48"
type input "268"
type input "396.64"
type input "2687"
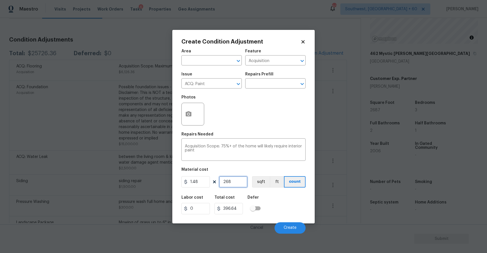
type input "3976.76"
type input "2687"
click at [187, 115] on icon "button" at bounding box center [189, 113] width 6 height 5
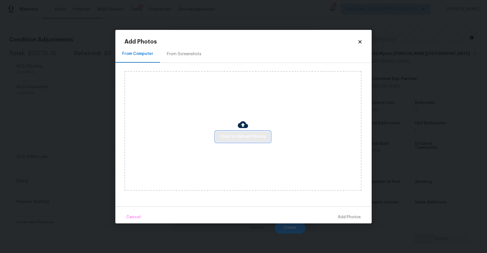
click at [239, 137] on span "Click to Upload Photos" at bounding box center [243, 136] width 46 height 7
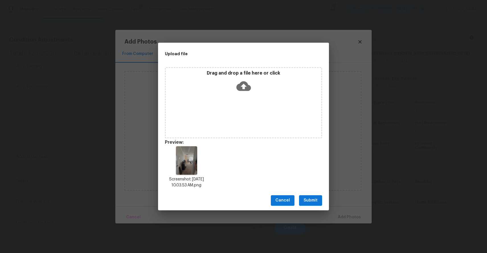
click at [218, 98] on div "Drag and drop a file here or click" at bounding box center [243, 102] width 157 height 71
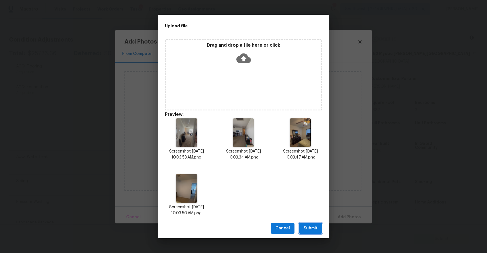
click at [309, 232] on button "Submit" at bounding box center [310, 228] width 23 height 11
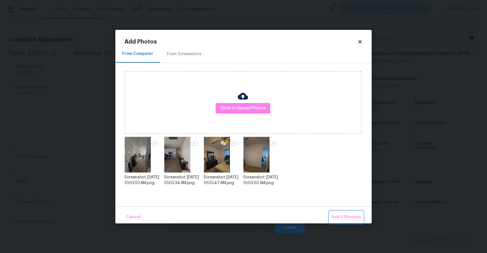
click at [348, 216] on span "Add 4 Photo(s)" at bounding box center [346, 217] width 29 height 7
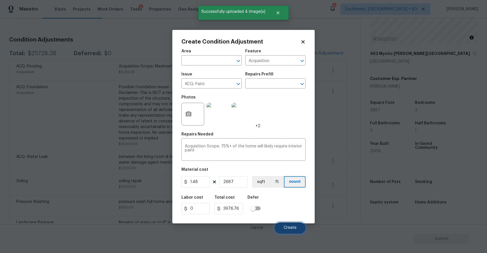
click at [291, 228] on span "Create" at bounding box center [290, 228] width 13 height 4
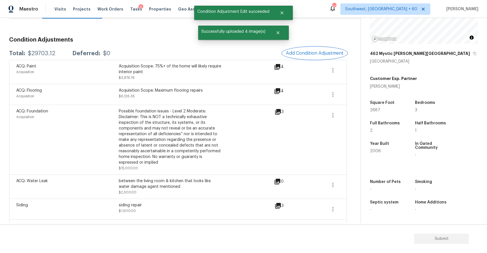
scroll to position [38, 0]
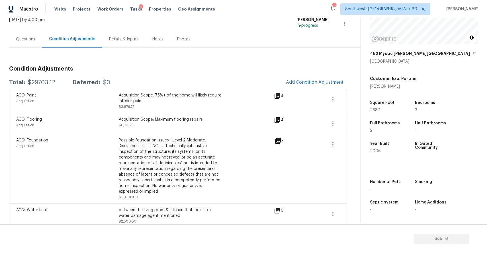
click at [338, 77] on span "Add Condition Adjustment" at bounding box center [315, 82] width 64 height 13
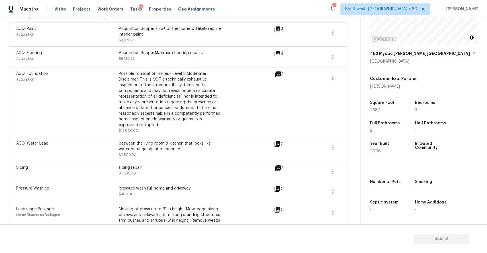
scroll to position [63, 0]
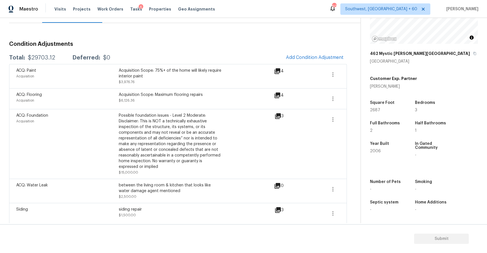
click at [308, 64] on div "ACQ: Paint Acquisition Acquisition Scope: 75%+ of the home will likely require …" at bounding box center [178, 76] width 338 height 24
click at [324, 60] on span "Add Condition Adjustment" at bounding box center [315, 57] width 58 height 5
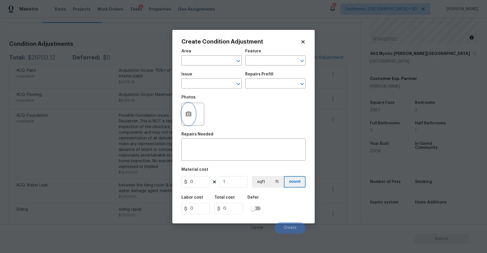
click at [190, 109] on button "button" at bounding box center [189, 114] width 14 height 22
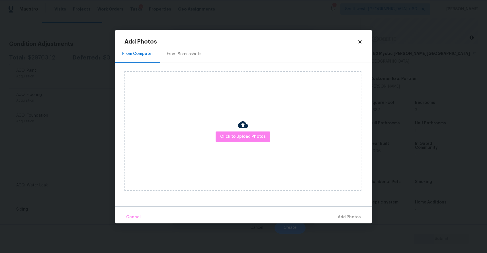
click at [419, 144] on body "Maestro Visits Projects Work Orders Tasks 6 Properties Geo Assignments [GEOGRAP…" at bounding box center [243, 126] width 487 height 253
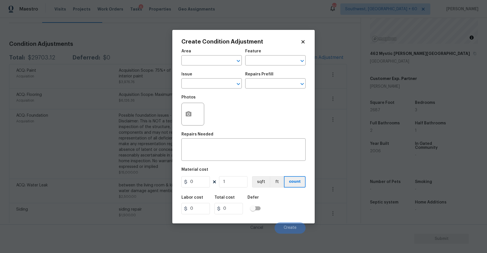
click at [419, 144] on body "Maestro Visits Projects Work Orders Tasks 6 Properties Geo Assignments [GEOGRAP…" at bounding box center [243, 126] width 487 height 253
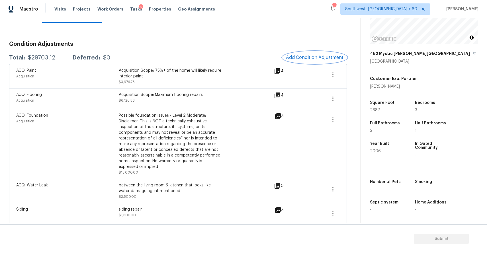
click at [315, 57] on span "Add Condition Adjustment" at bounding box center [315, 57] width 58 height 5
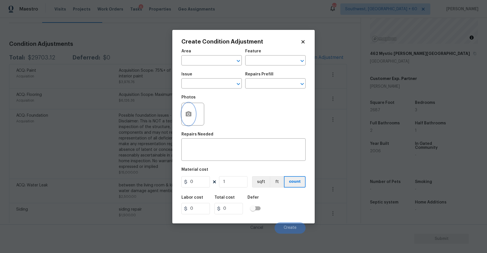
click at [184, 111] on button "button" at bounding box center [189, 114] width 14 height 22
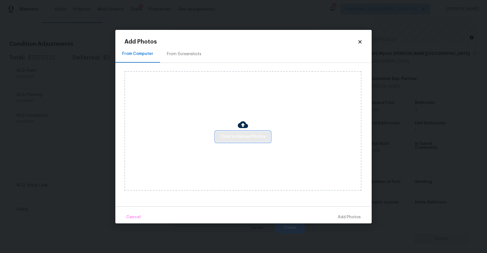
click at [252, 136] on span "Click to Upload Photos" at bounding box center [243, 136] width 46 height 7
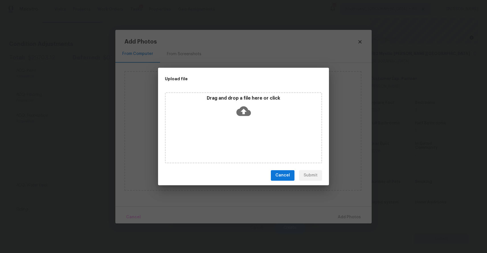
click at [252, 136] on div "Drag and drop a file here or click" at bounding box center [243, 127] width 157 height 71
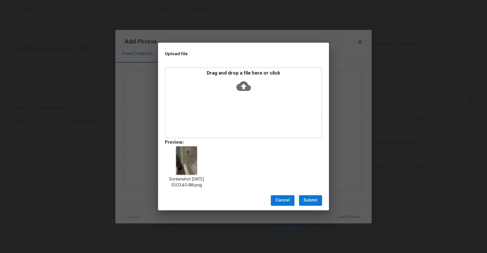
scroll to position [64, 0]
click at [311, 204] on span "Submit" at bounding box center [311, 200] width 14 height 7
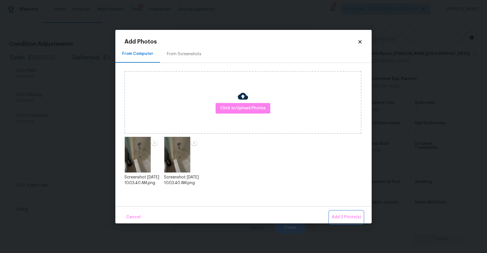
click at [340, 215] on span "Add 2 Photo(s)" at bounding box center [346, 217] width 29 height 7
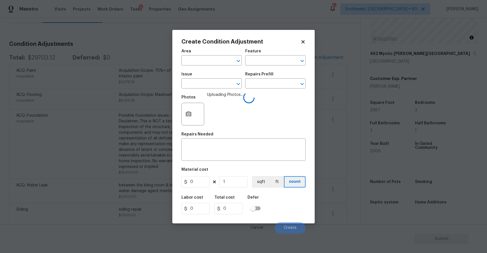
click at [216, 89] on span "Issue ​" at bounding box center [211, 80] width 60 height 23
click at [208, 84] on input "text" at bounding box center [203, 84] width 44 height 9
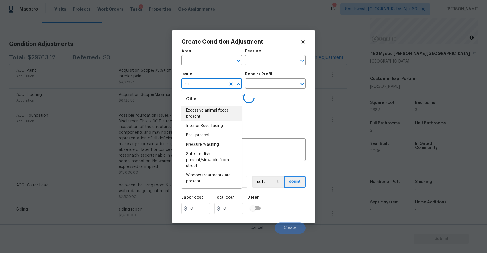
click at [216, 116] on li "Excessive animal feces present" at bounding box center [211, 113] width 60 height 15
type input "Excessive animal feces present"
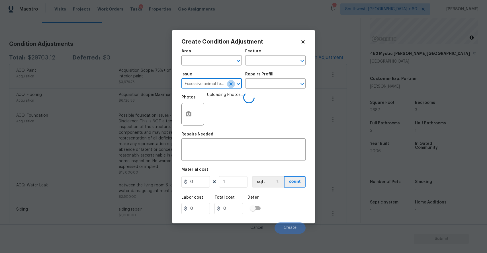
click at [233, 81] on icon "Clear" at bounding box center [231, 84] width 6 height 6
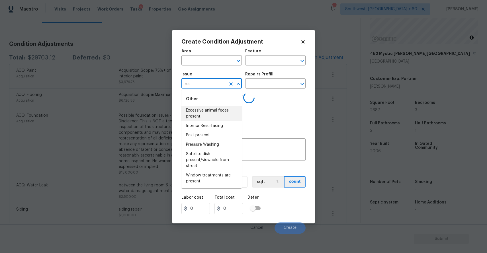
click at [221, 122] on li "Interior Resurfacing" at bounding box center [211, 125] width 60 height 9
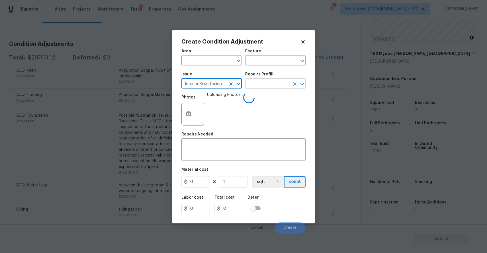
type input "Interior Resurfacing"
click at [261, 85] on input "text" at bounding box center [267, 84] width 44 height 9
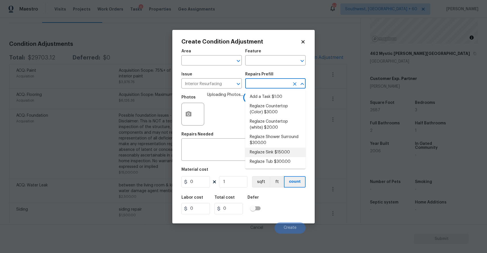
click at [270, 162] on li "Reglaze Tub $300.00" at bounding box center [275, 161] width 60 height 9
type input "300"
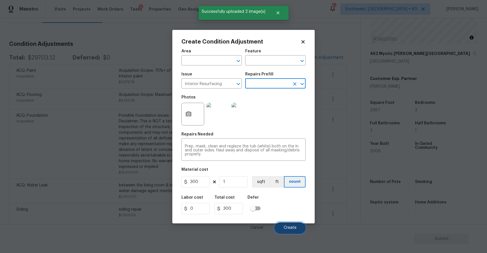
click at [298, 231] on button "Create" at bounding box center [290, 227] width 31 height 11
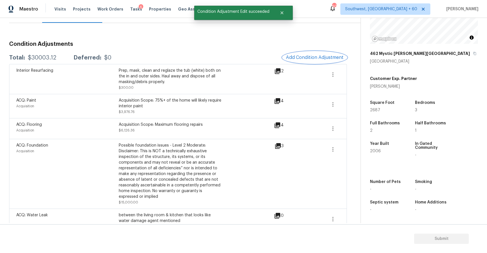
scroll to position [0, 0]
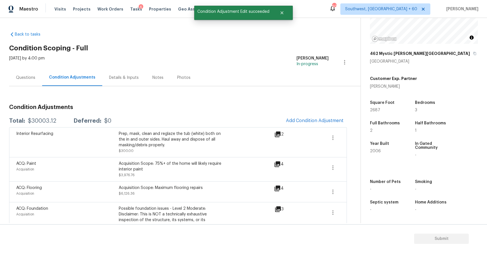
click at [29, 89] on div "Condition Adjustments Total: $30003.12 Deferred: $0 Add Condition Adjustment In…" at bounding box center [178, 238] width 338 height 304
click at [35, 76] on div "Questions" at bounding box center [25, 77] width 33 height 17
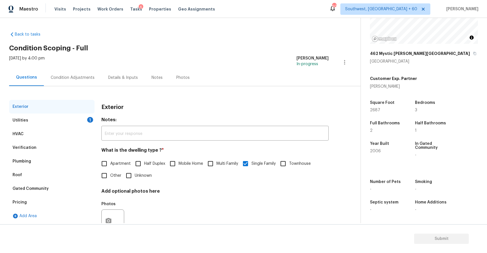
click at [80, 122] on div "Utilities 1" at bounding box center [51, 121] width 85 height 14
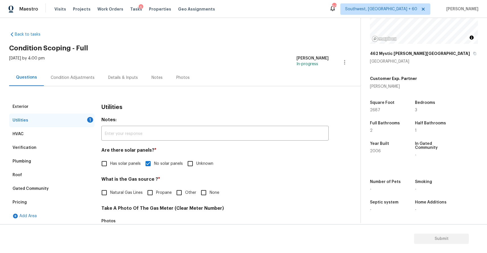
scroll to position [80, 0]
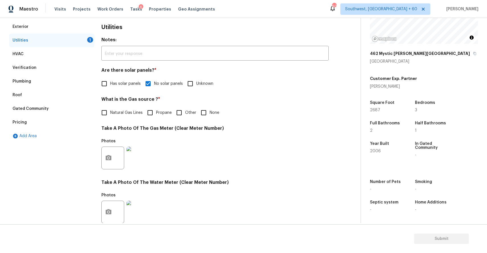
click at [138, 110] on span "Natural Gas Lines" at bounding box center [126, 113] width 32 height 6
click at [110, 110] on input "Natural Gas Lines" at bounding box center [104, 113] width 12 height 12
checkbox input "true"
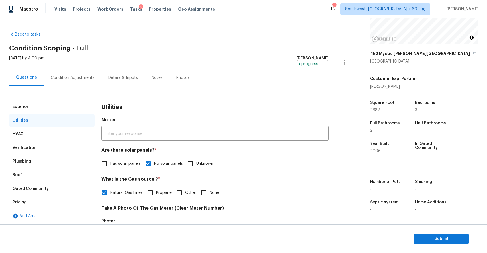
click at [89, 71] on div "Condition Adjustments" at bounding box center [73, 77] width 58 height 17
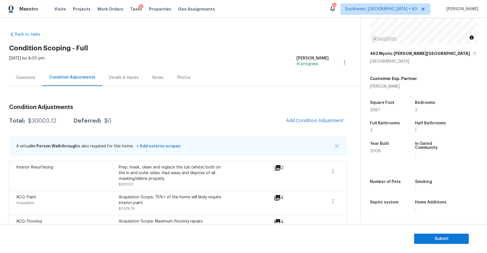
click at [65, 110] on h3 "Condition Adjustments" at bounding box center [178, 108] width 338 height 6
click at [53, 118] on div "$30003.12" at bounding box center [42, 121] width 28 height 6
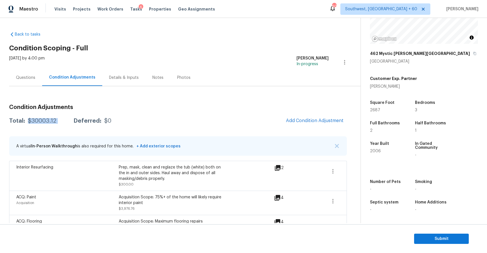
copy div "$30003.12"
click at [147, 1] on div "Maestro Visits Projects Work Orders Tasks 6 Properties Geo Assignments 603 Sout…" at bounding box center [243, 9] width 487 height 18
click at [22, 85] on div "Questions" at bounding box center [25, 77] width 33 height 17
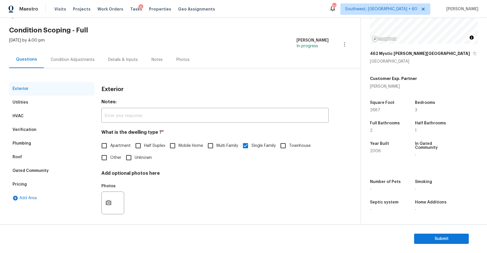
scroll to position [21, 0]
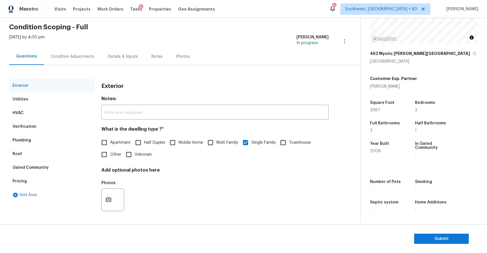
click at [51, 126] on div "Verification" at bounding box center [51, 127] width 85 height 14
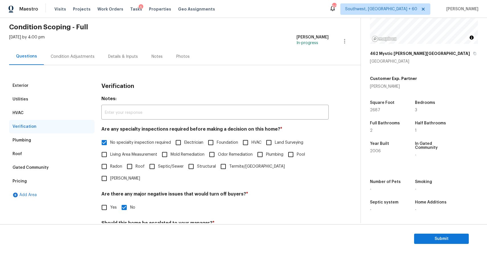
scroll to position [72, 0]
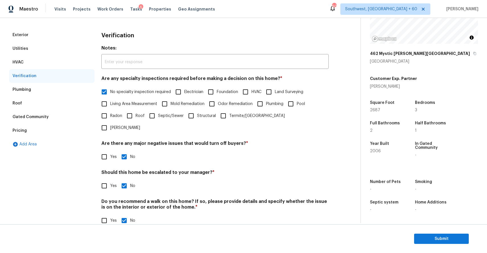
click at [107, 180] on input "Yes" at bounding box center [104, 186] width 12 height 12
checkbox input "true"
checkbox input "false"
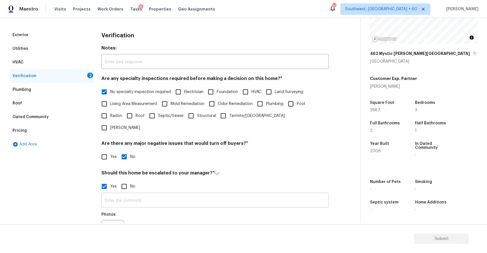
click at [129, 194] on input "text" at bounding box center [214, 200] width 227 height 13
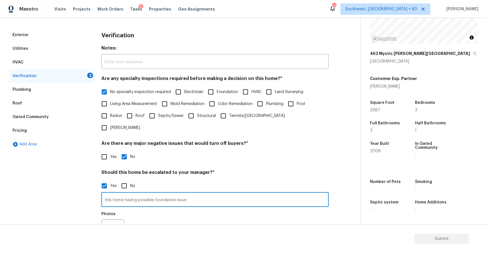
type input "this home having possible foundation issue"
click at [108, 228] on icon "button" at bounding box center [108, 231] width 7 height 7
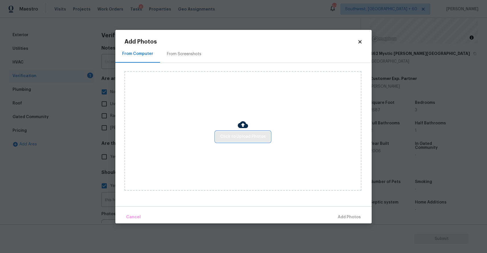
click at [241, 136] on span "Click to Upload Photos" at bounding box center [243, 136] width 46 height 7
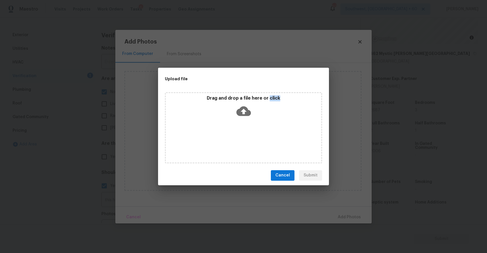
click at [241, 136] on div "Drag and drop a file here or click" at bounding box center [243, 127] width 157 height 71
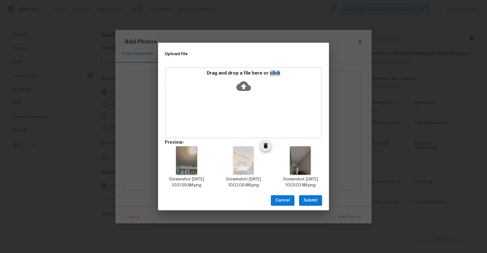
scroll to position [4, 0]
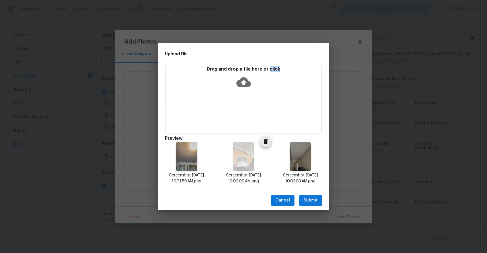
click at [265, 142] on icon "Delete" at bounding box center [266, 141] width 4 height 5
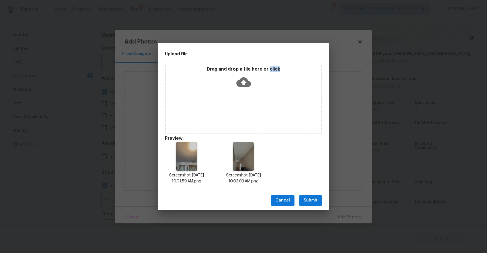
click at [311, 200] on span "Submit" at bounding box center [311, 200] width 14 height 7
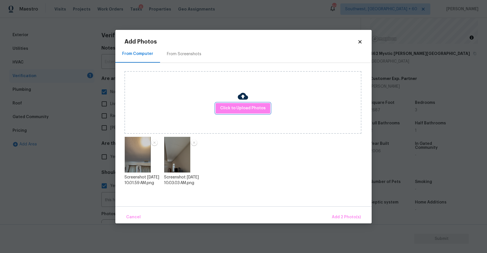
scroll to position [0, 0]
click at [346, 215] on span "Add 2 Photo(s)" at bounding box center [346, 217] width 29 height 7
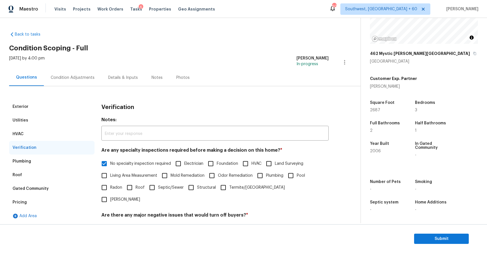
click at [62, 79] on div "Condition Adjustments" at bounding box center [73, 78] width 44 height 6
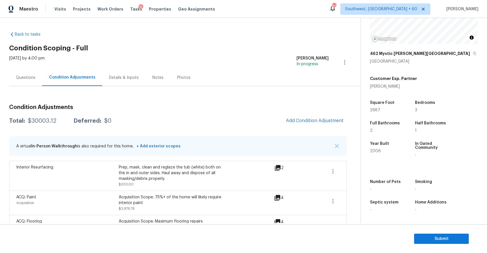
click at [50, 123] on div "$30003.12" at bounding box center [42, 121] width 28 height 6
copy div "$30003.12"
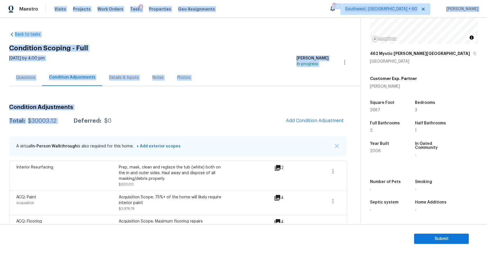
drag, startPoint x: 50, startPoint y: 123, endPoint x: 54, endPoint y: -34, distance: 156.7
click at [54, 0] on html "Maestro Visits Projects Work Orders Tasks 6 Properties Geo Assignments 600 Sout…" at bounding box center [243, 126] width 487 height 253
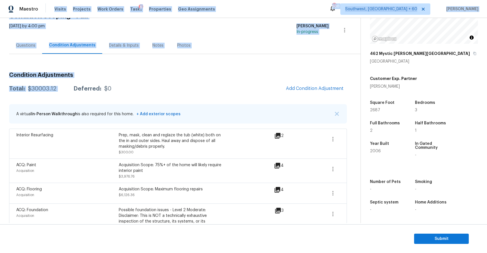
click at [30, 50] on div "Questions" at bounding box center [25, 45] width 33 height 17
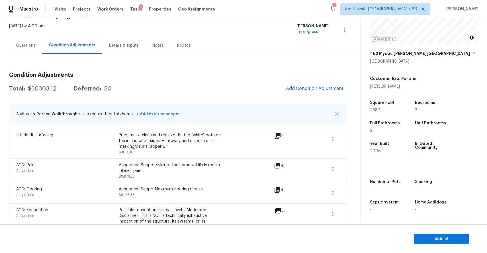
scroll to position [21, 0]
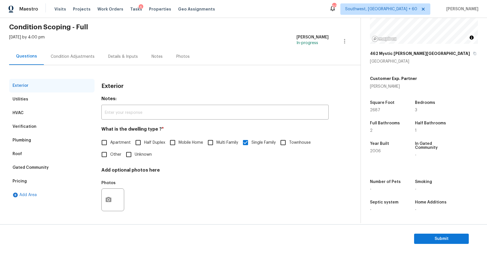
click at [62, 126] on div "Verification" at bounding box center [51, 127] width 85 height 14
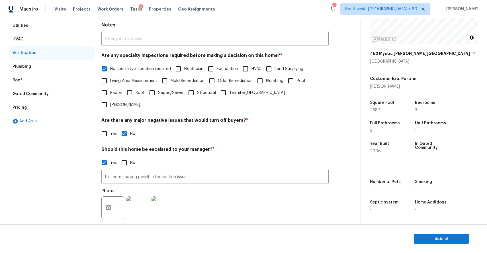
scroll to position [126, 0]
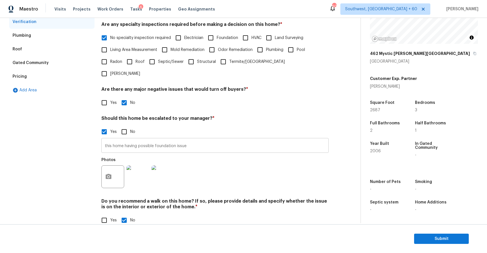
click at [180, 140] on input "this home having possible foundation issue" at bounding box center [214, 146] width 227 height 13
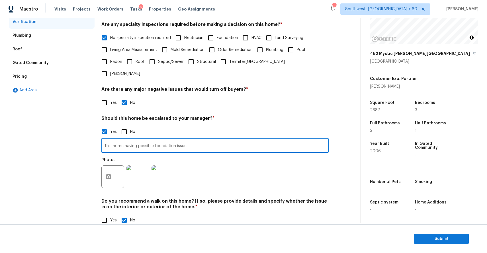
click at [180, 140] on input "this home having possible foundation issue" at bounding box center [214, 146] width 227 height 13
drag, startPoint x: 180, startPoint y: 138, endPoint x: 147, endPoint y: 69, distance: 76.4
click at [147, 71] on div "Verification Notes: ​ Are any specialty inspections required before making a de…" at bounding box center [214, 103] width 227 height 259
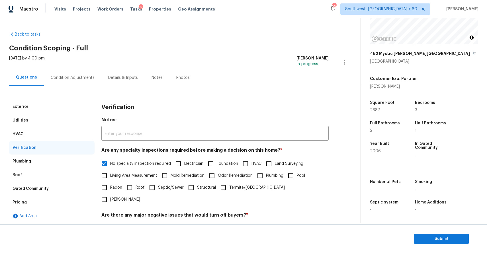
click at [83, 75] on div "Condition Adjustments" at bounding box center [73, 78] width 44 height 6
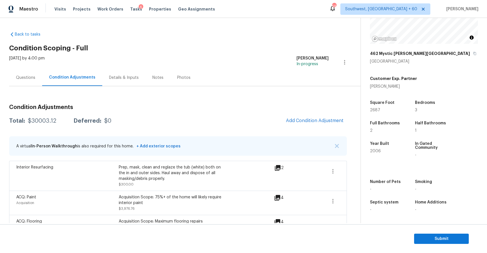
click at [48, 124] on div "Total: $30003.12 Deferred: $0 Add Condition Adjustment" at bounding box center [178, 121] width 338 height 13
click at [30, 83] on div "Questions" at bounding box center [25, 77] width 33 height 17
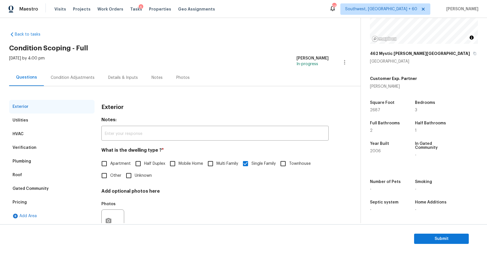
drag, startPoint x: 126, startPoint y: 161, endPoint x: 126, endPoint y: 154, distance: 7.1
click at [126, 158] on label "Apartment" at bounding box center [114, 164] width 32 height 12
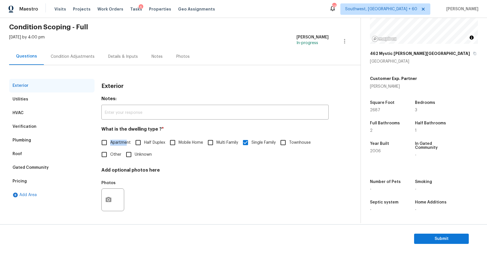
click at [184, 153] on div "Apartment Half Duplex Mobile Home Multi Family Single Family Townhouse Other Un…" at bounding box center [214, 149] width 227 height 24
click at [75, 56] on div "Condition Adjustments" at bounding box center [73, 57] width 44 height 6
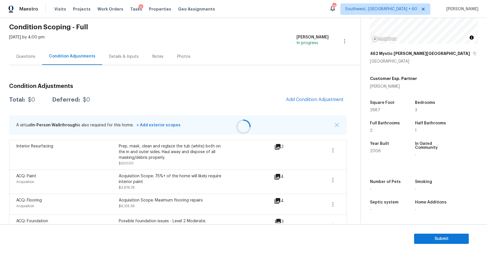
click at [32, 60] on div at bounding box center [243, 126] width 487 height 253
click at [30, 57] on div "Questions" at bounding box center [25, 57] width 19 height 6
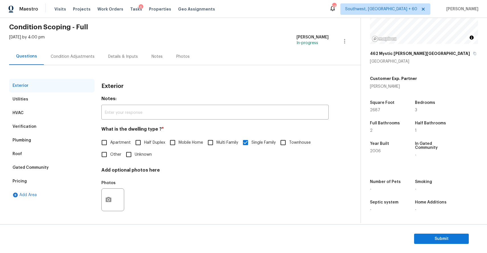
scroll to position [21, 0]
click at [455, 238] on span "Submit" at bounding box center [442, 239] width 46 height 7
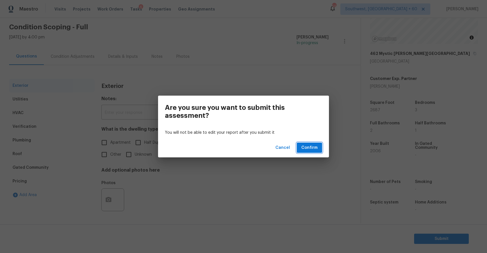
click at [310, 147] on span "Confirm" at bounding box center [309, 147] width 16 height 7
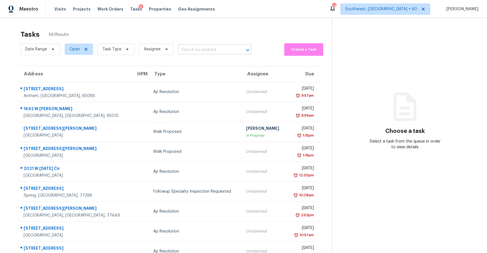
click at [225, 51] on input "text" at bounding box center [206, 50] width 57 height 9
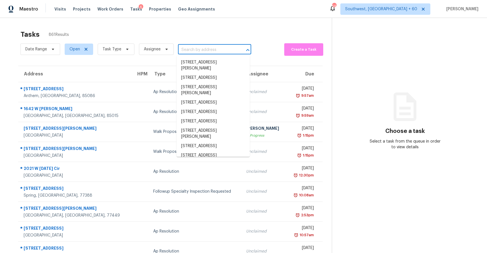
paste input "6149 E Decatur St Mesa, AZ, 85205"
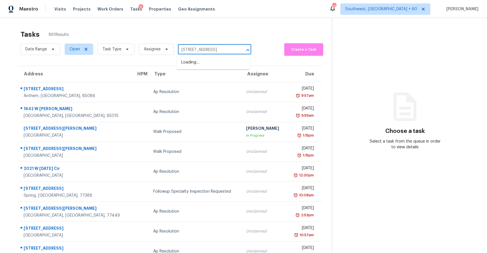
scroll to position [0, 11]
type input "6149 E Decatur St Mesa, AZ, 85205"
click at [116, 51] on span "Task Type" at bounding box center [112, 49] width 19 height 6
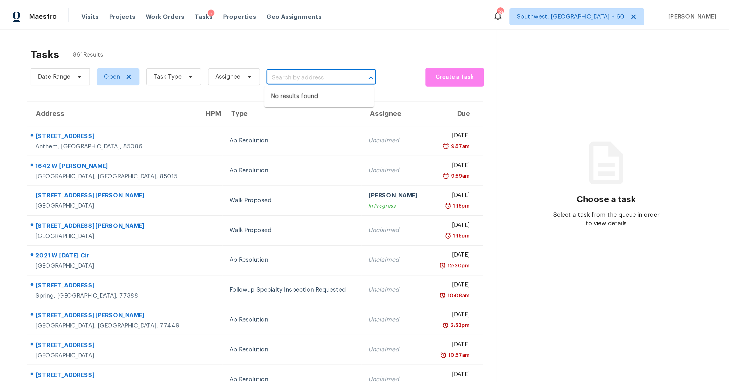
scroll to position [0, 0]
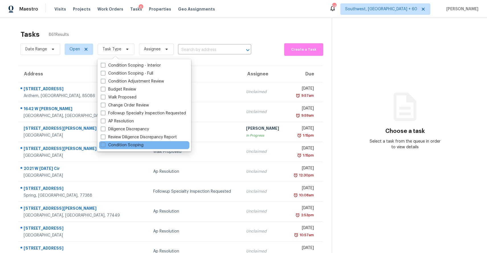
click at [144, 145] on div "Condition Scoping" at bounding box center [144, 145] width 90 height 8
click at [129, 144] on label "Condition Scoping" at bounding box center [122, 145] width 43 height 6
click at [105, 144] on input "Condition Scoping" at bounding box center [103, 144] width 4 height 4
checkbox input "true"
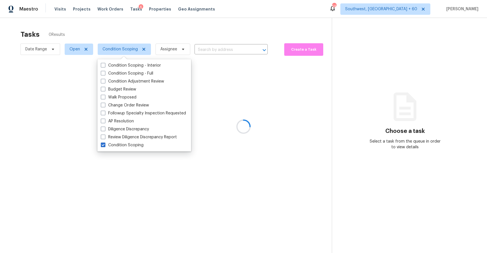
click at [192, 28] on div at bounding box center [243, 126] width 487 height 253
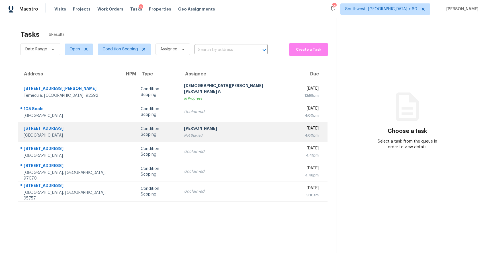
click at [207, 126] on div "[PERSON_NAME]" at bounding box center [239, 129] width 111 height 7
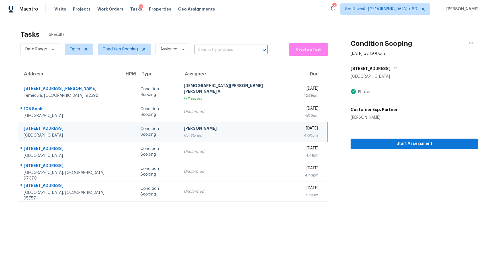
click at [261, 26] on div "Tasks 6 Results Date Range Open Condition Scoping Assignee ​ Create a Task Addr…" at bounding box center [243, 144] width 487 height 253
click at [418, 149] on button "Start Assessment" at bounding box center [414, 144] width 127 height 11
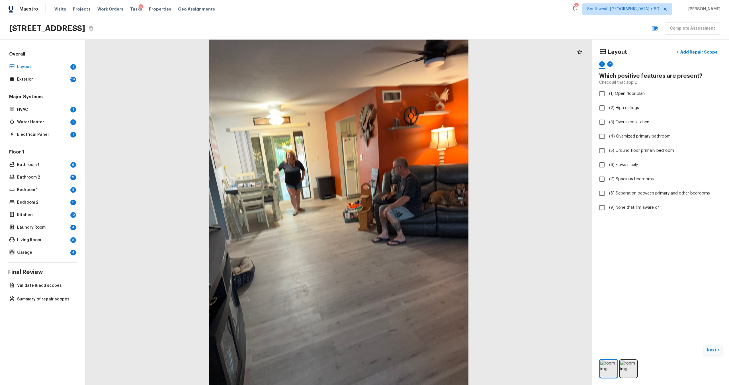
click at [487, 253] on p "Next" at bounding box center [712, 350] width 11 height 6
click at [487, 253] on button "Next ( Exterior ) >" at bounding box center [705, 349] width 34 height 9
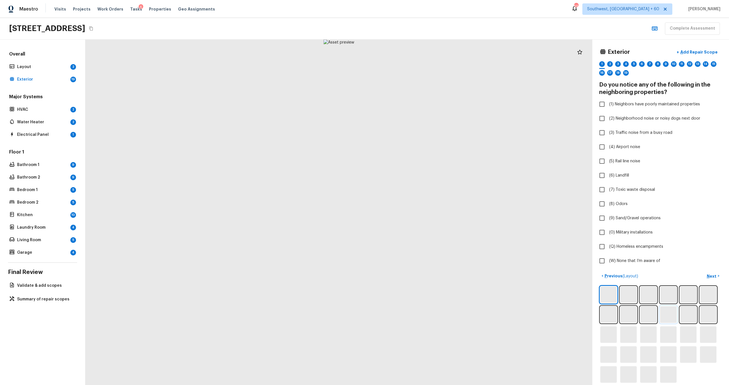
scroll to position [6, 0]
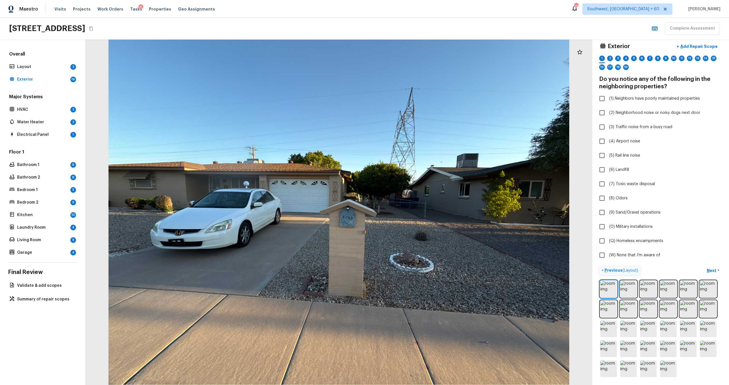
click at [487, 253] on p "Previous ( Layout )" at bounding box center [621, 270] width 35 height 6
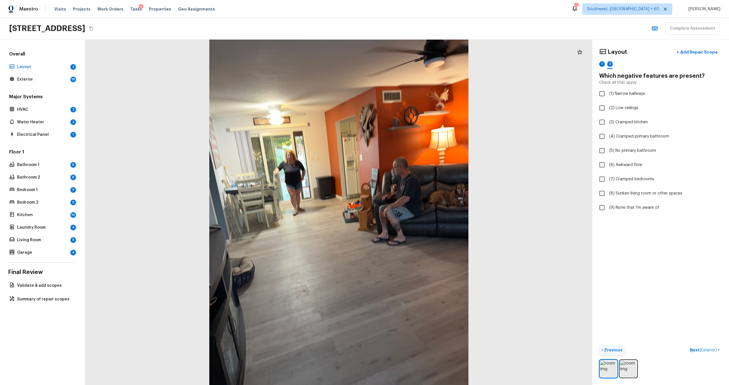
scroll to position [0, 0]
click at [487, 253] on img at bounding box center [628, 369] width 17 height 17
click at [487, 47] on button "+ Add Repair Scope" at bounding box center [697, 52] width 50 height 12
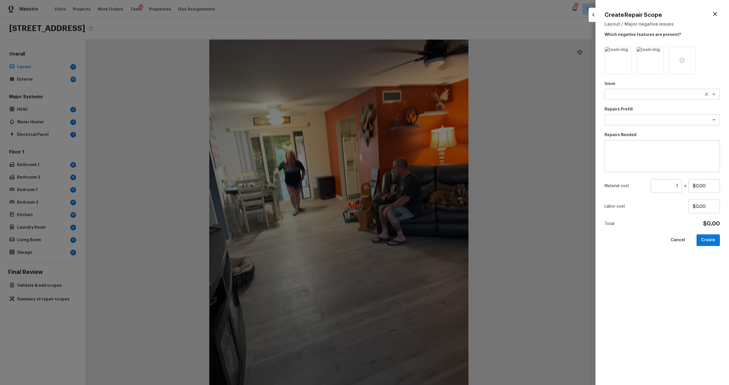
click at [487, 91] on textarea at bounding box center [654, 94] width 94 height 6
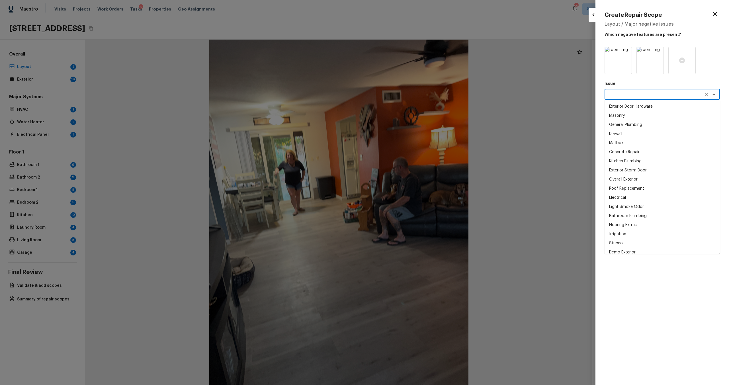
click at [487, 253] on div "Issue x ​ Exterior Door Hardware Masonry General Plumbing Drywall Mailbox Concr…" at bounding box center [662, 211] width 115 height 329
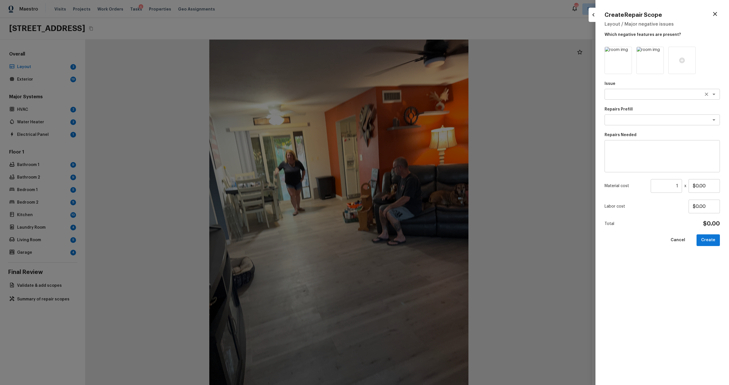
click at [487, 90] on div "x ​" at bounding box center [662, 94] width 115 height 11
click at [487, 133] on li "Light Pet Odor" at bounding box center [662, 133] width 115 height 9
click at [487, 125] on div "x ​" at bounding box center [662, 119] width 115 height 11
type textarea "Light Pet Odor"
click at [487, 130] on li "Acquisition Scope: 1-2 pets present" at bounding box center [662, 132] width 115 height 9
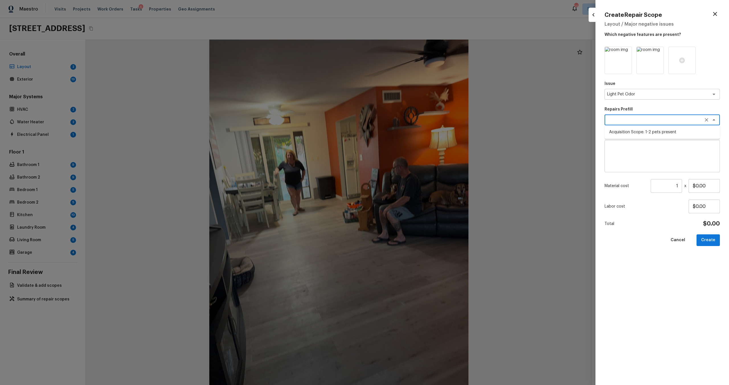
type textarea "Acquisition Scope: 1-2 pets present"
type input "$575.00"
click at [487, 240] on button "Create" at bounding box center [708, 240] width 23 height 12
type input "$0.00"
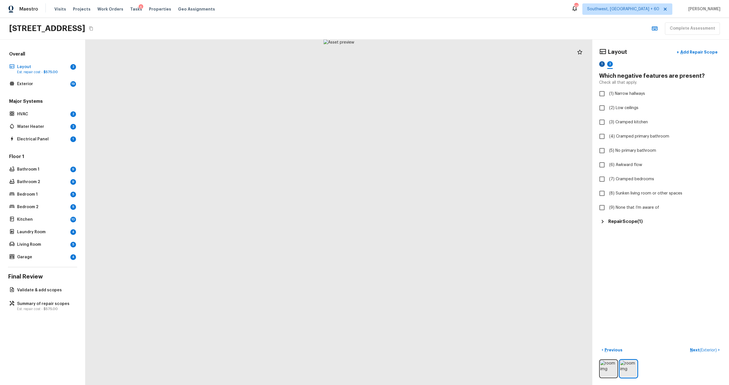
click at [487, 64] on div "1" at bounding box center [602, 64] width 6 height 6
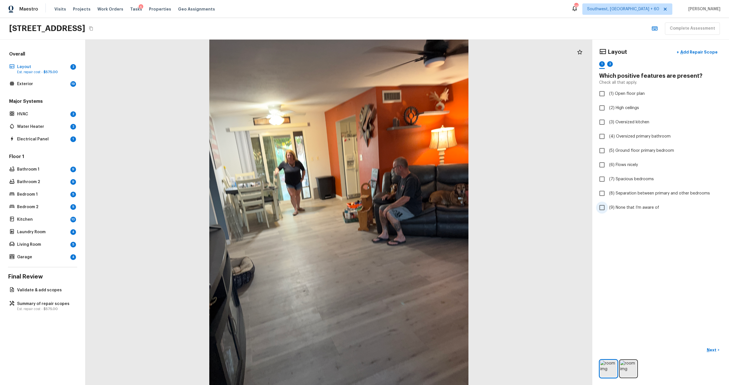
click at [487, 210] on label "(9) None that I’m aware of" at bounding box center [657, 208] width 122 height 12
click at [487, 210] on input "(9) None that I’m aware of" at bounding box center [602, 208] width 12 height 12
checkbox input "true"
click at [487, 253] on p "Next" at bounding box center [712, 350] width 11 height 6
click at [487, 253] on img at bounding box center [628, 369] width 17 height 17
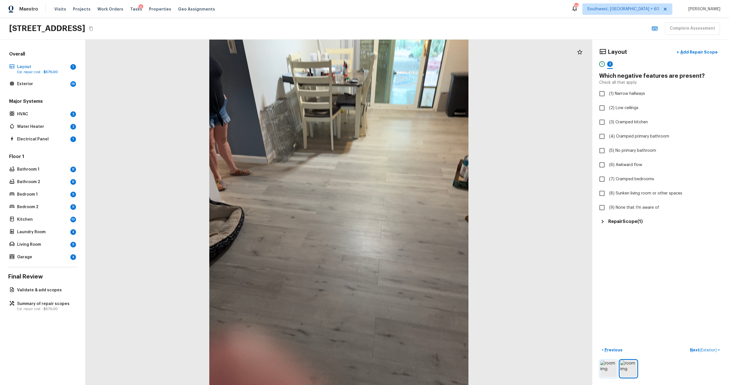
click at [487, 253] on img at bounding box center [608, 369] width 17 height 17
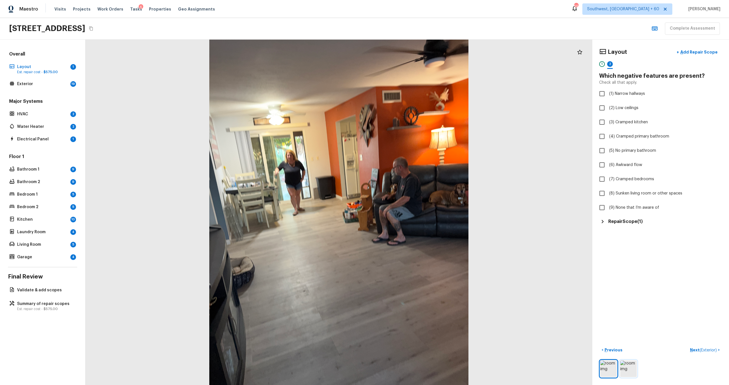
click at [487, 253] on img at bounding box center [628, 369] width 17 height 17
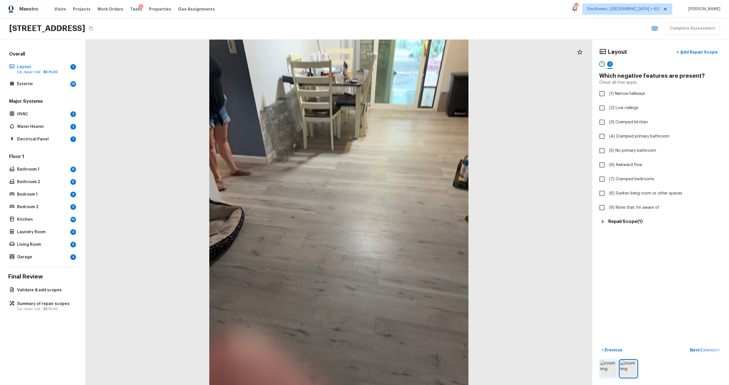
click at [487, 253] on img at bounding box center [608, 369] width 17 height 17
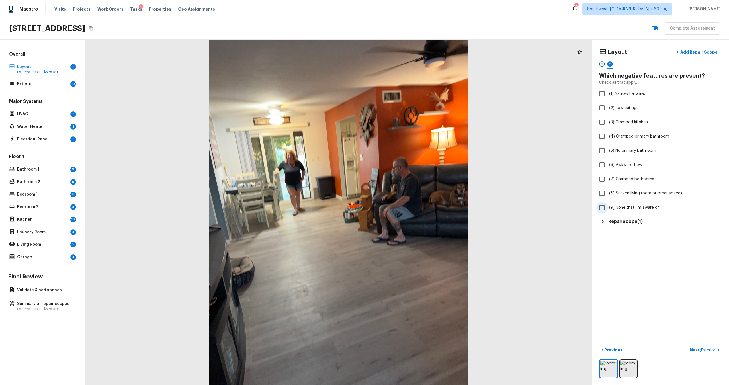
click at [487, 211] on label "(9) None that I’m aware of" at bounding box center [657, 208] width 122 height 12
click at [487, 211] on input "(9) None that I’m aware of" at bounding box center [602, 208] width 12 height 12
checkbox input "true"
click at [487, 253] on button "Next ( Exterior ) >" at bounding box center [705, 349] width 34 height 9
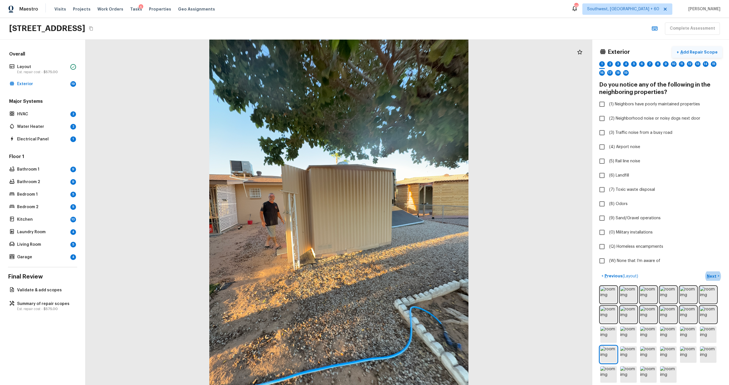
click at [703, 52] on p "Add Repair Scope" at bounding box center [698, 52] width 38 height 6
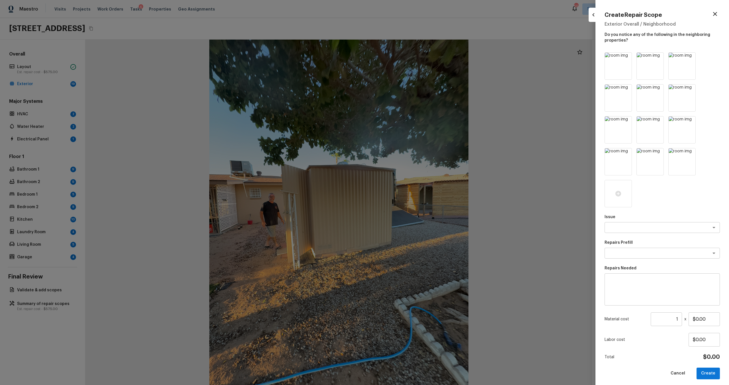
click at [703, 52] on div "Create Repair Scope Exterior Overall / Neighborhood Do you notice any of the fo…" at bounding box center [663, 192] width 134 height 385
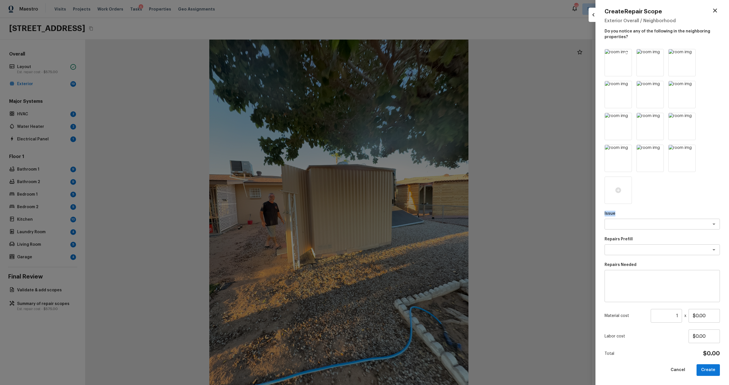
click at [624, 54] on icon at bounding box center [627, 55] width 6 height 6
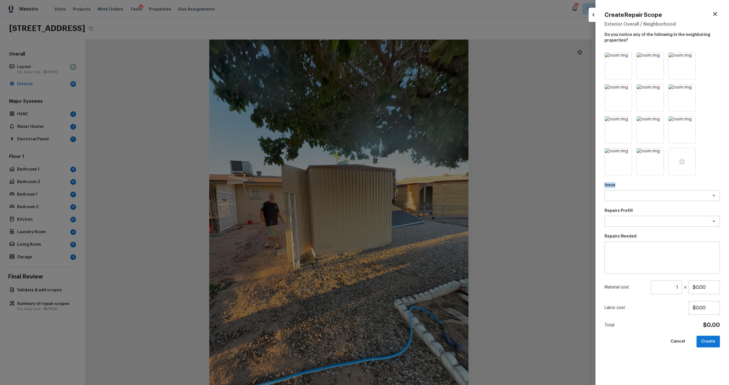
click at [624, 54] on img at bounding box center [618, 66] width 27 height 27
click at [627, 58] on icon at bounding box center [626, 58] width 5 height 5
click at [625, 153] on icon at bounding box center [626, 153] width 5 height 5
click at [637, 153] on div at bounding box center [650, 161] width 27 height 27
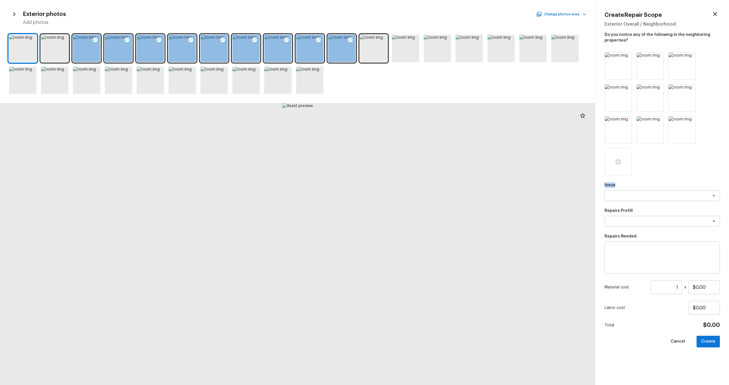
click at [625, 153] on div at bounding box center [618, 161] width 27 height 27
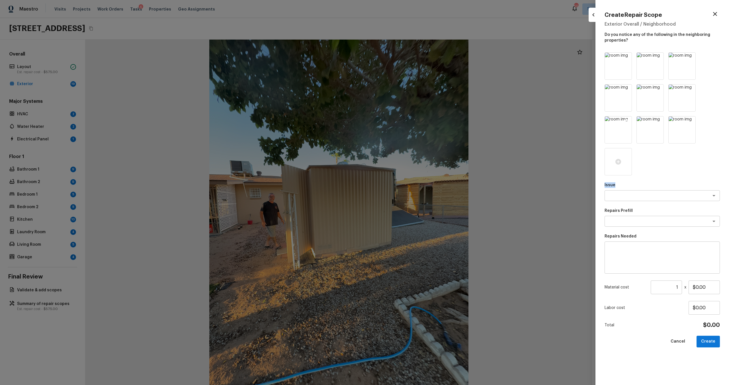
click at [628, 119] on icon at bounding box center [627, 122] width 6 height 6
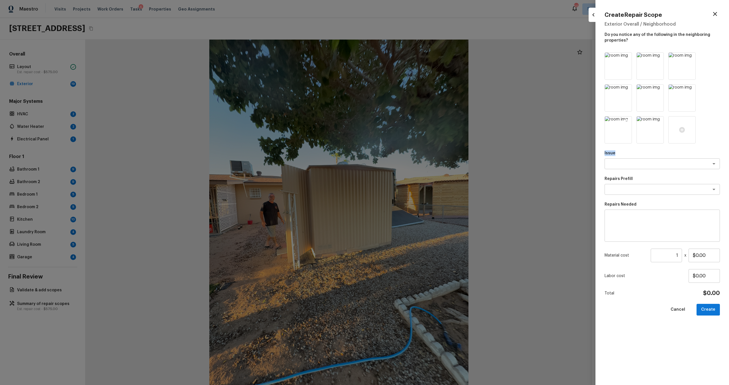
click at [627, 123] on icon at bounding box center [626, 121] width 5 height 5
click at [627, 89] on icon at bounding box center [627, 90] width 6 height 6
click at [656, 89] on icon at bounding box center [659, 90] width 6 height 6
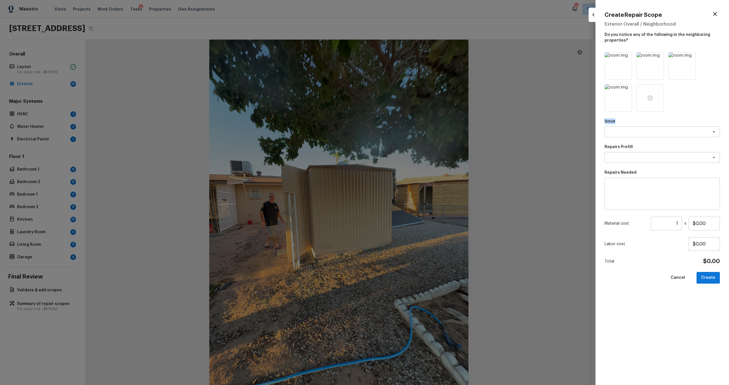
click at [627, 89] on icon at bounding box center [627, 90] width 6 height 6
click at [626, 57] on icon at bounding box center [627, 58] width 6 height 6
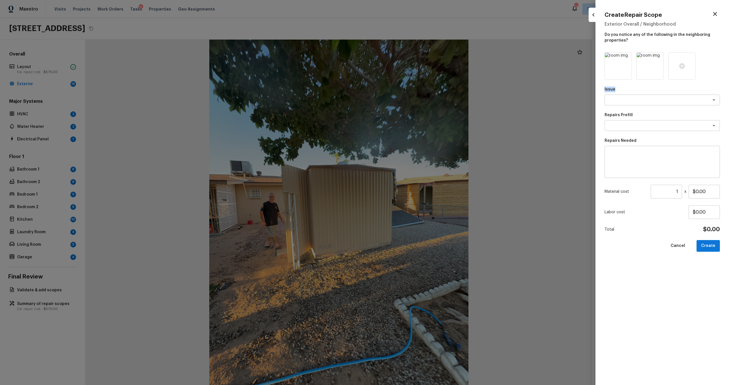
click at [626, 57] on icon at bounding box center [627, 58] width 6 height 6
click at [656, 57] on icon at bounding box center [659, 58] width 6 height 6
click at [620, 72] on div at bounding box center [618, 65] width 27 height 27
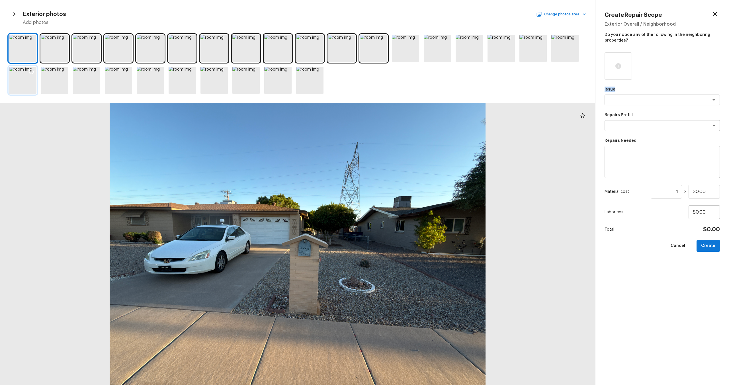
click at [30, 69] on icon at bounding box center [31, 72] width 6 height 6
click at [639, 99] on textarea at bounding box center [654, 100] width 94 height 6
click at [671, 113] on li "Debris/garbage on site" at bounding box center [662, 112] width 115 height 9
type textarea "Debris/garbage on site"
click at [675, 124] on textarea at bounding box center [654, 126] width 94 height 6
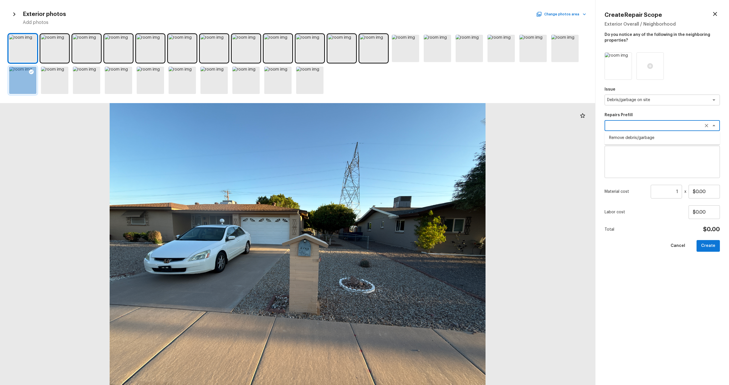
click at [666, 139] on li "Remove debris/garbage" at bounding box center [662, 137] width 115 height 9
type textarea "Remove debris/garbage"
type textarea "Remove, haul off, and properly dispose of any debris left by seller to offsite …"
type input "$100.00"
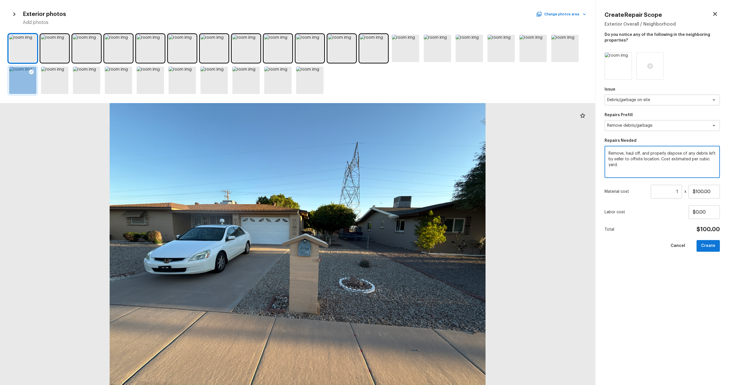
click at [647, 162] on textarea "Remove, haul off, and properly dispose of any debris left by seller to offsite …" at bounding box center [662, 162] width 107 height 23
type textarea "shed removal"
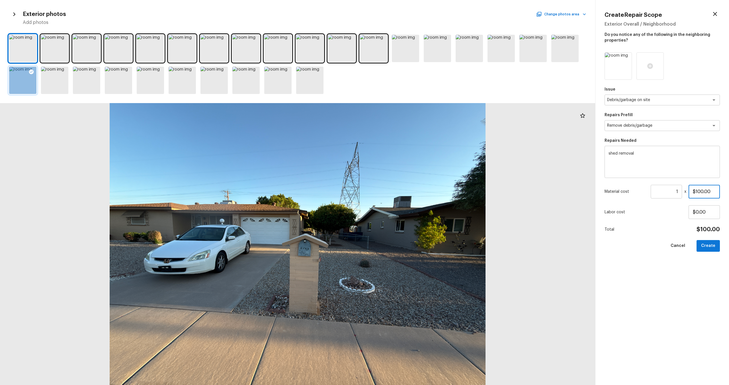
click at [707, 192] on input "$100.00" at bounding box center [704, 192] width 31 height 14
type input "$500.00"
click at [706, 245] on button "Create" at bounding box center [708, 246] width 23 height 12
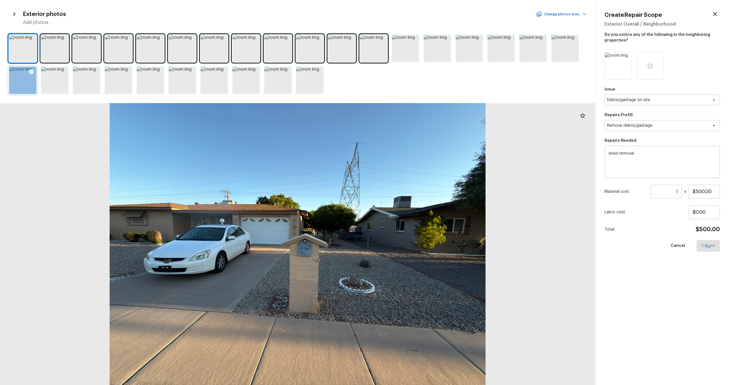
type input "$0.00"
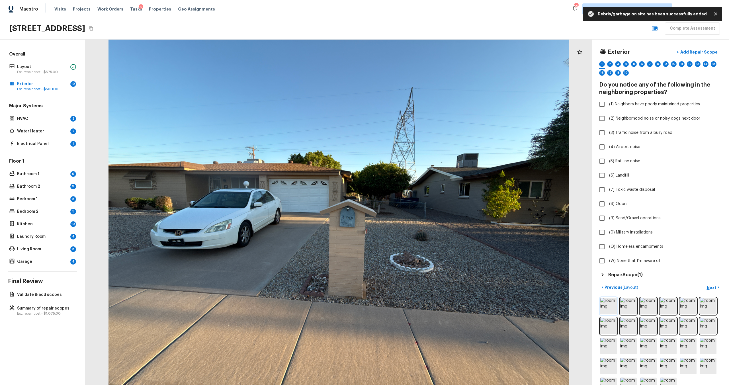
click at [610, 313] on img at bounding box center [608, 306] width 17 height 17
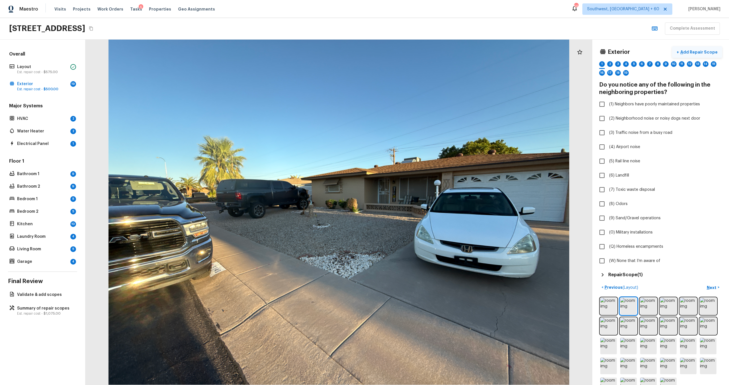
click at [706, 48] on button "+ Add Repair Scope" at bounding box center [697, 52] width 50 height 12
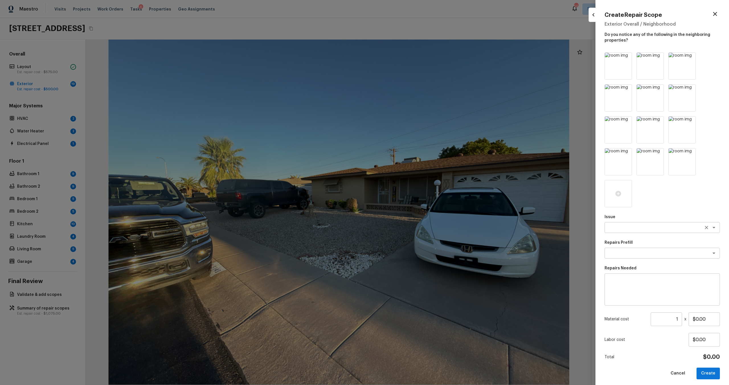
click at [636, 223] on div "x ​" at bounding box center [662, 227] width 115 height 11
click at [643, 232] on div "lan x ​" at bounding box center [662, 227] width 115 height 11
click at [649, 242] on li "Landscape Package" at bounding box center [662, 239] width 115 height 9
type textarea "Landscape Package"
click at [655, 251] on textarea at bounding box center [654, 253] width 94 height 6
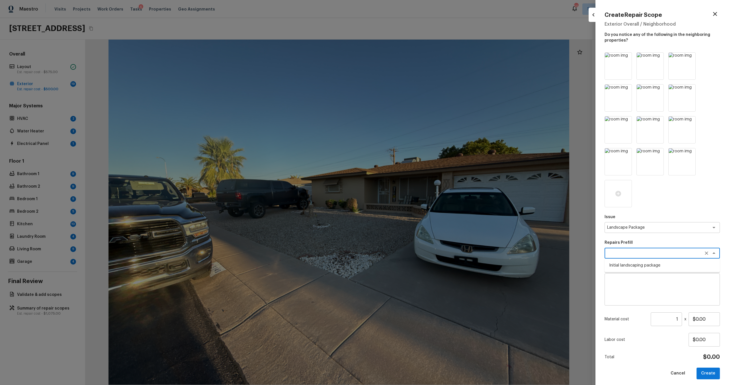
click at [640, 264] on li "Initial landscaping package" at bounding box center [662, 265] width 115 height 9
type textarea "Initial landscaping package"
type textarea "Mowing of grass up to 6" in height. Mow, edge along driveways & sidewalks, trim…"
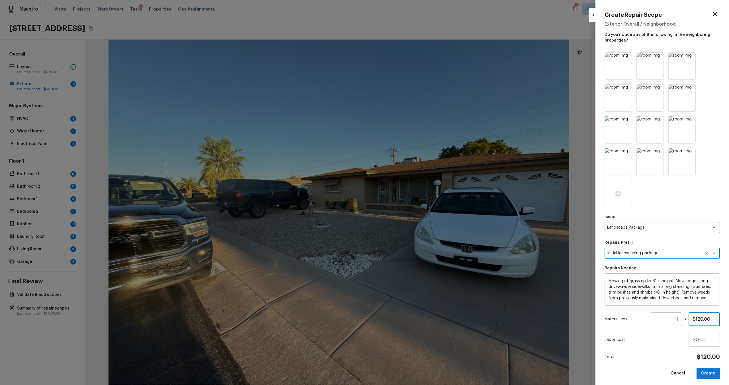
click at [697, 318] on input "$120.00" at bounding box center [704, 319] width 31 height 14
type input "$300.00"
click at [709, 371] on button "Create" at bounding box center [708, 374] width 23 height 12
type input "$0.00"
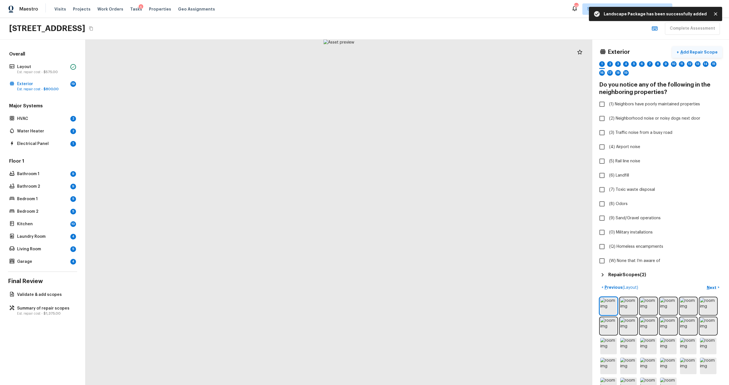
click at [694, 52] on p "Add Repair Scope" at bounding box center [698, 52] width 38 height 6
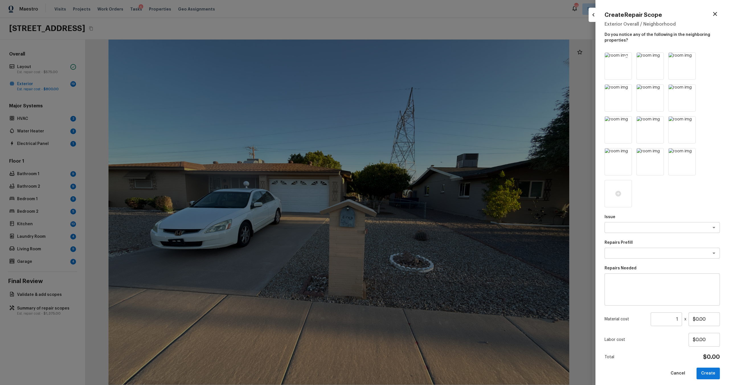
click at [624, 58] on icon at bounding box center [627, 58] width 6 height 6
click at [656, 58] on icon at bounding box center [659, 58] width 6 height 6
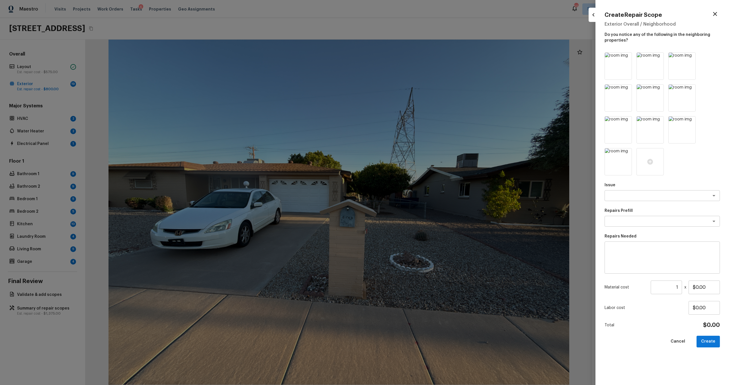
click at [624, 58] on icon at bounding box center [627, 58] width 6 height 6
click at [656, 58] on icon at bounding box center [659, 58] width 6 height 6
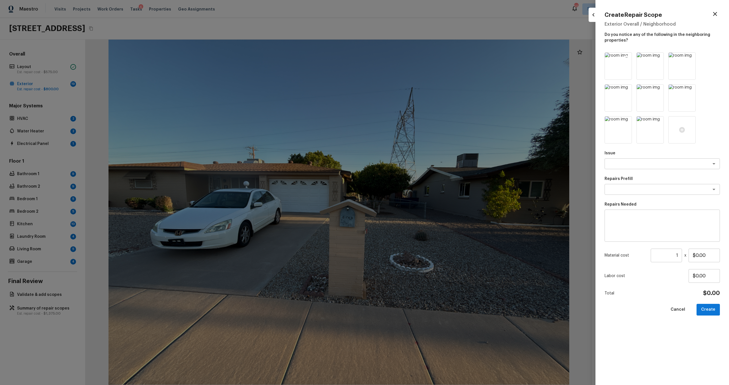
click at [626, 58] on icon at bounding box center [627, 58] width 6 height 6
click at [656, 58] on icon at bounding box center [659, 58] width 6 height 6
click at [688, 58] on icon at bounding box center [691, 58] width 6 height 6
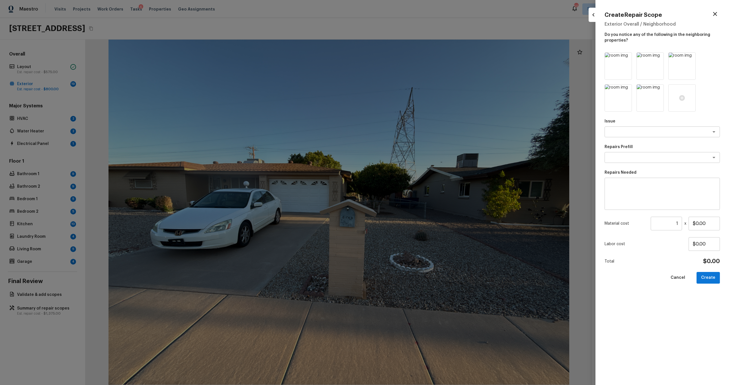
click at [626, 58] on icon at bounding box center [627, 58] width 6 height 6
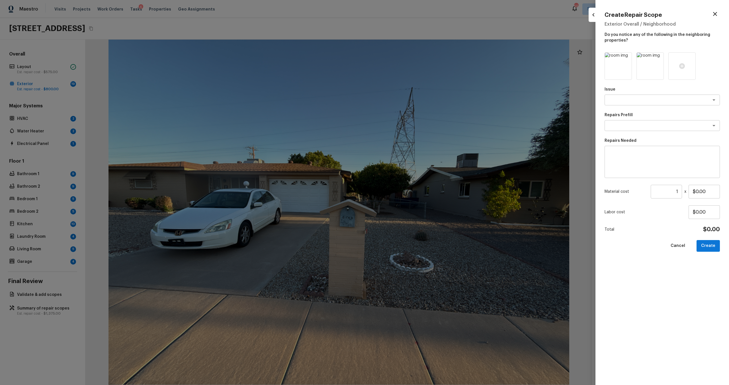
click at [626, 58] on icon at bounding box center [627, 58] width 6 height 6
click at [623, 67] on div at bounding box center [618, 65] width 27 height 27
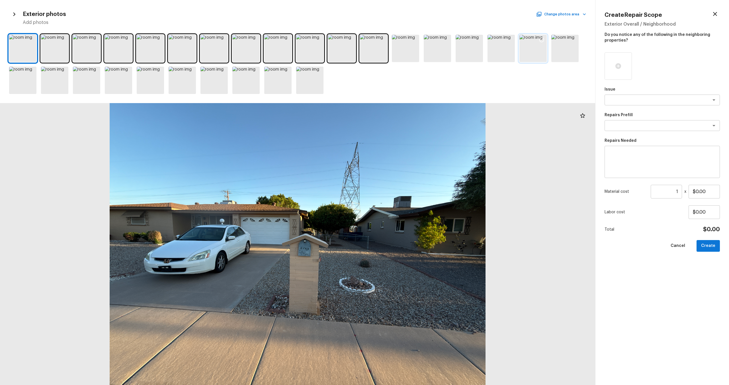
click at [541, 38] on icon at bounding box center [542, 40] width 6 height 6
click at [94, 68] on div at bounding box center [95, 73] width 10 height 12
click at [127, 69] on icon at bounding box center [127, 71] width 5 height 5
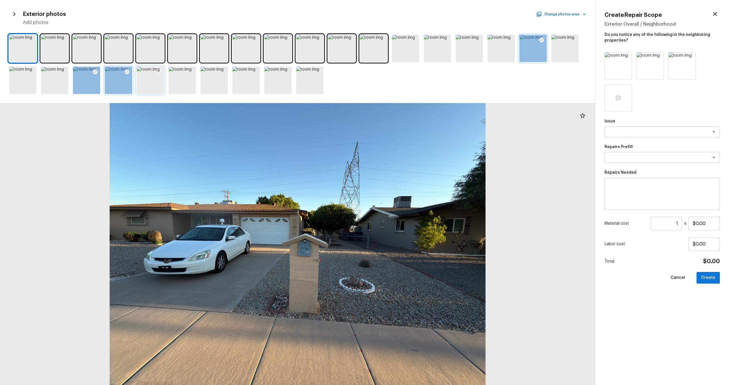
click at [161, 69] on icon at bounding box center [159, 72] width 6 height 6
click at [638, 139] on div "Issue x ​ Repairs Prefill x ​ Repairs Needed x ​ Material cost 1 ​ x $0.00 Labo…" at bounding box center [662, 214] width 115 height 324
click at [639, 135] on div "x ​" at bounding box center [662, 131] width 115 height 11
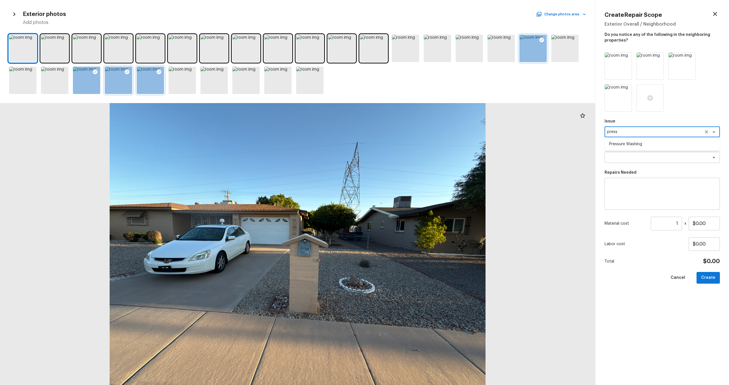
click at [645, 144] on li "Pressure Washing" at bounding box center [662, 144] width 115 height 9
type textarea "Pressure Washing"
click at [659, 203] on textarea at bounding box center [662, 194] width 107 height 23
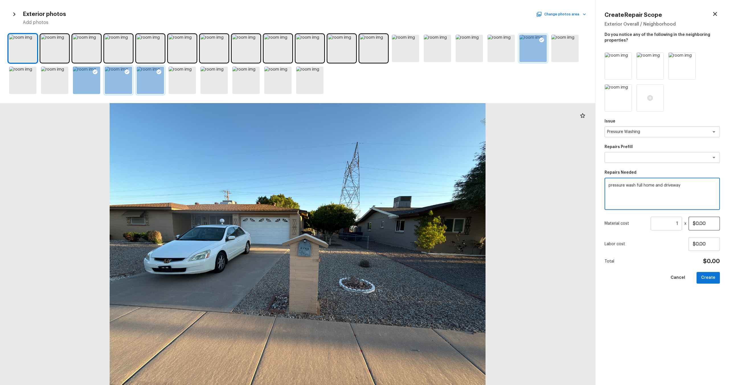
type textarea "pressure wash full home and driveway"
click at [701, 224] on input "$0.00" at bounding box center [704, 224] width 31 height 14
click at [708, 219] on input "$0.00" at bounding box center [704, 224] width 31 height 14
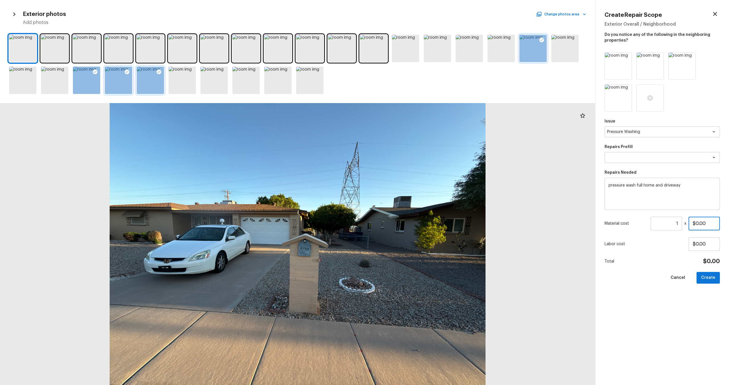
click at [708, 219] on input "$0.00" at bounding box center [704, 224] width 31 height 14
click at [708, 223] on input "$0.00" at bounding box center [704, 224] width 31 height 14
type input "$300.00"
click at [710, 275] on button "Create" at bounding box center [708, 278] width 23 height 12
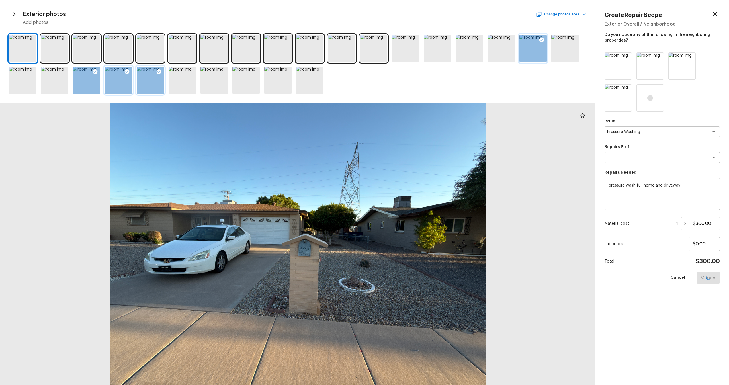
type input "$0.00"
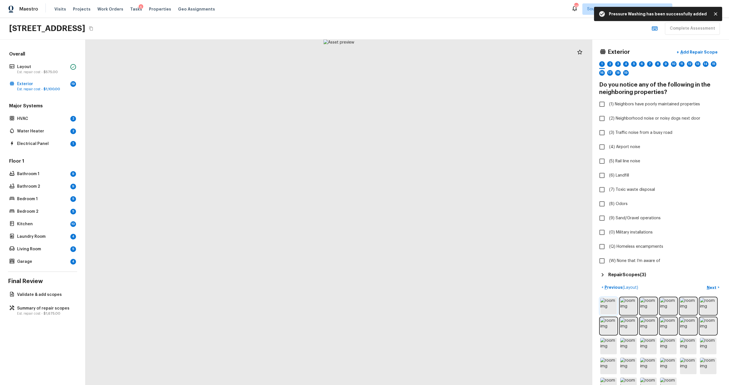
click at [610, 309] on img at bounding box center [608, 306] width 17 height 17
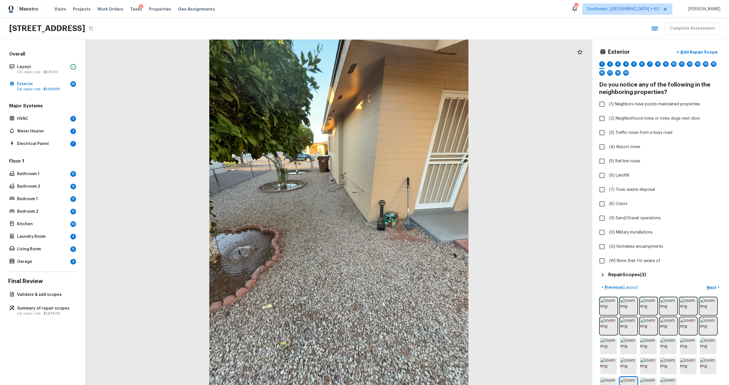
click at [324, 114] on div at bounding box center [338, 212] width 507 height 345
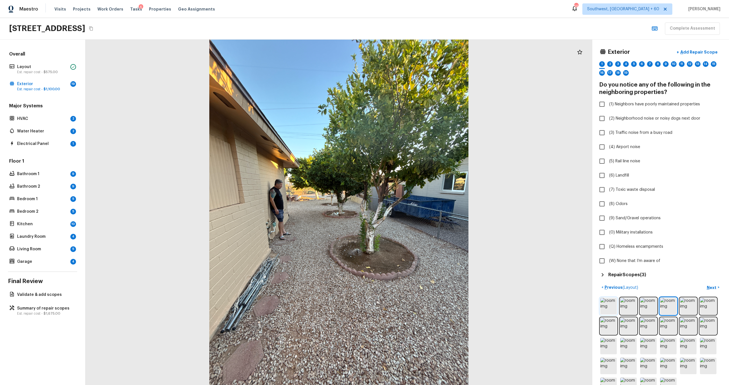
click at [608, 304] on img at bounding box center [608, 306] width 17 height 17
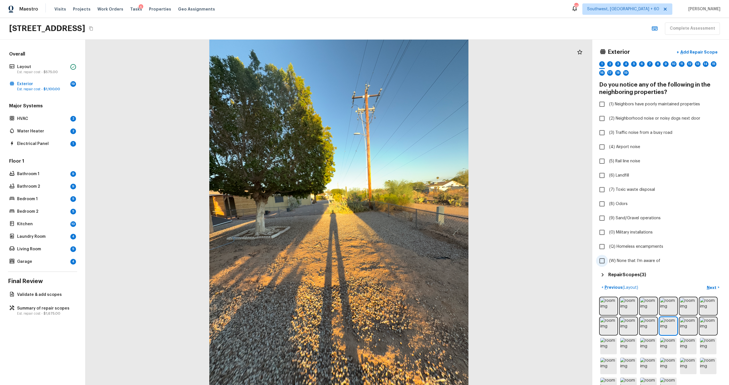
click at [631, 262] on span "(W) None that I’m aware of" at bounding box center [634, 261] width 51 height 6
click at [608, 262] on input "(W) None that I’m aware of" at bounding box center [602, 261] width 12 height 12
checkbox input "true"
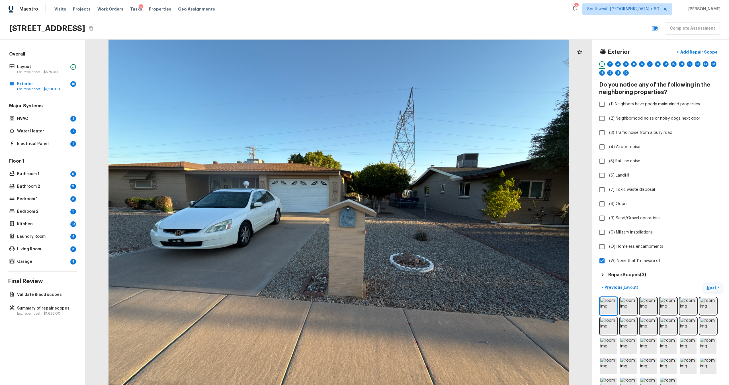
click at [710, 289] on p "Next" at bounding box center [712, 288] width 11 height 6
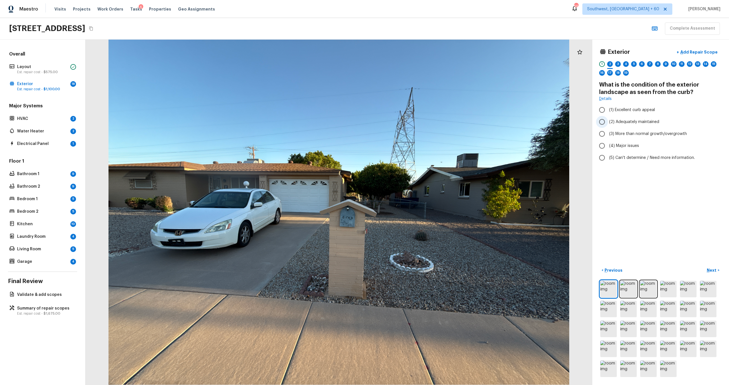
click at [647, 118] on label "(2) Adequately maintained" at bounding box center [657, 122] width 122 height 12
click at [608, 118] on input "(2) Adequately maintained" at bounding box center [602, 122] width 12 height 12
radio input "true"
click at [711, 270] on p "Next" at bounding box center [712, 270] width 11 height 6
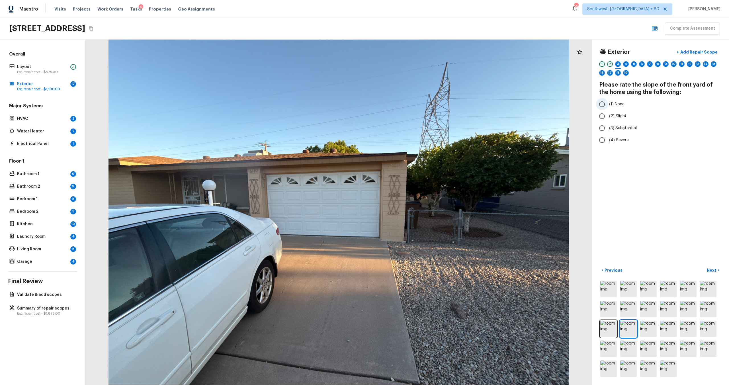
click at [614, 108] on label "(1) None" at bounding box center [657, 104] width 122 height 12
click at [608, 108] on input "(1) None" at bounding box center [602, 104] width 12 height 12
radio input "true"
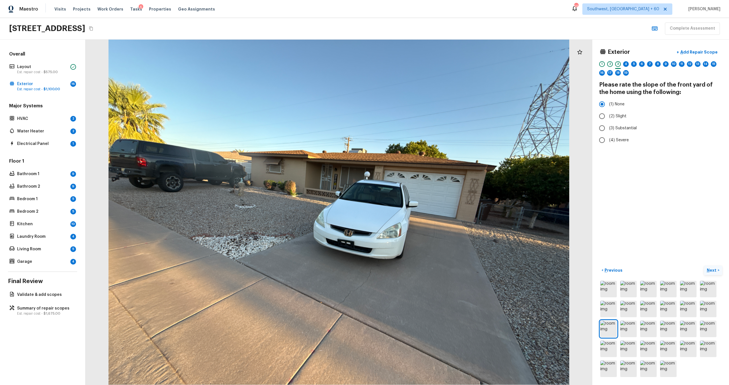
click at [712, 271] on p "Next" at bounding box center [712, 270] width 11 height 6
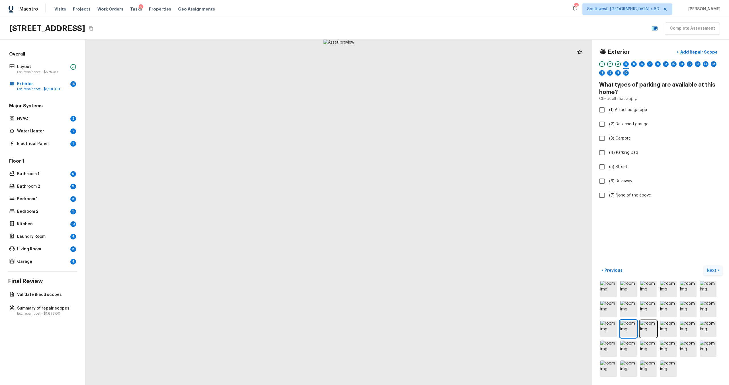
click at [712, 271] on p "Next" at bounding box center [712, 270] width 11 height 6
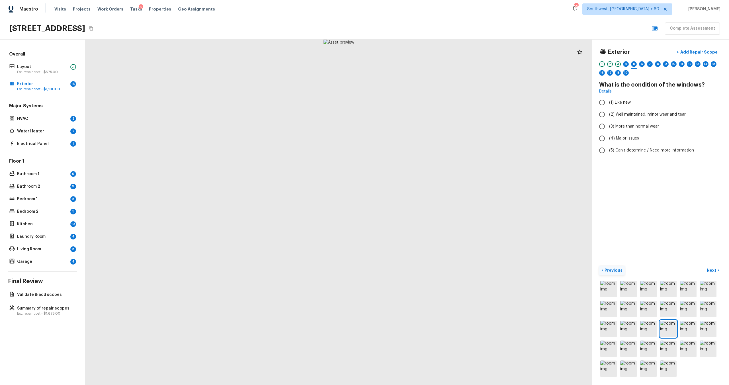
click at [610, 268] on p "Previous" at bounding box center [613, 270] width 19 height 6
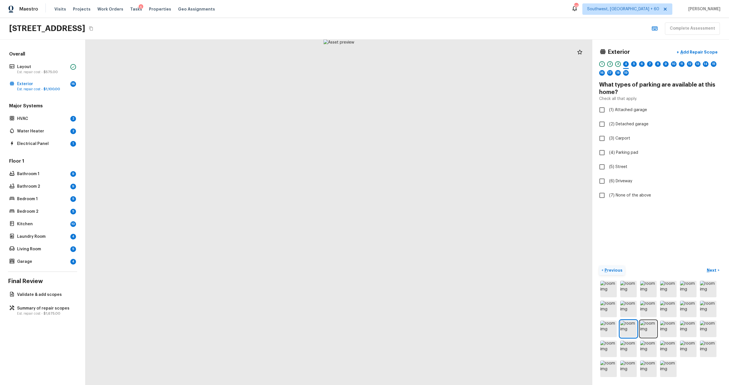
click at [610, 268] on p "Previous" at bounding box center [613, 270] width 19 height 6
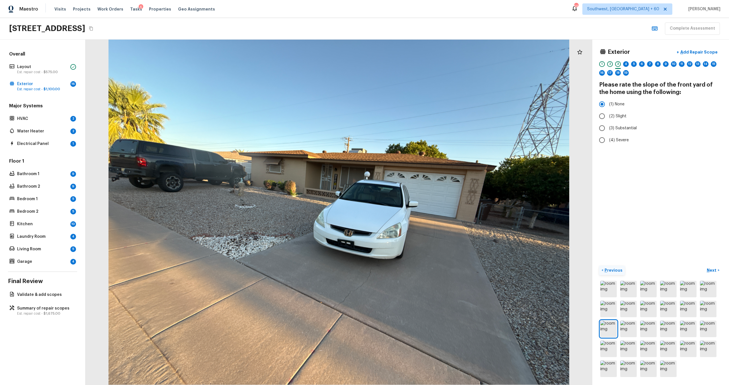
click at [610, 268] on p "Previous" at bounding box center [613, 270] width 19 height 6
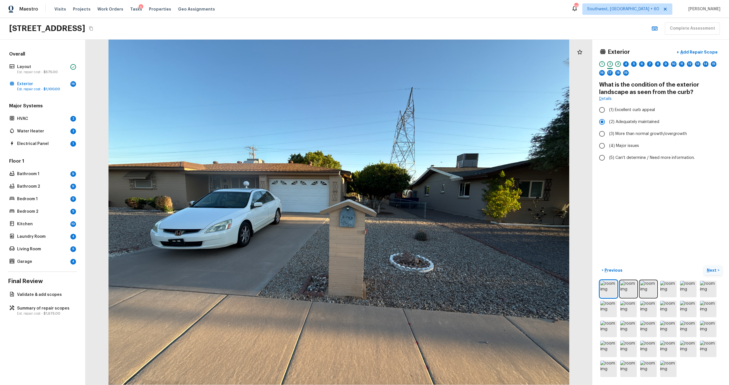
click at [714, 269] on p "Next" at bounding box center [712, 270] width 11 height 6
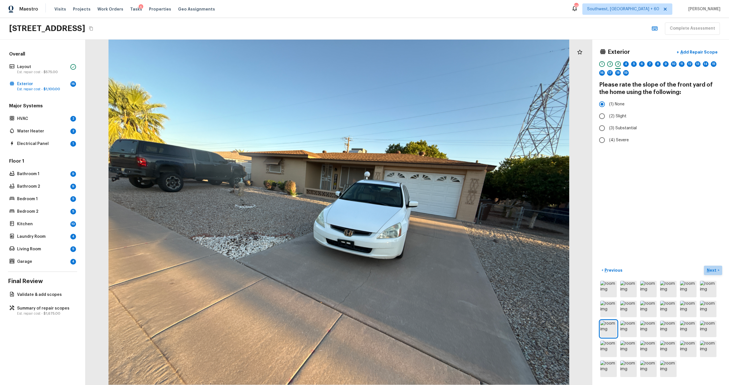
click at [714, 269] on p "Next" at bounding box center [712, 270] width 11 height 6
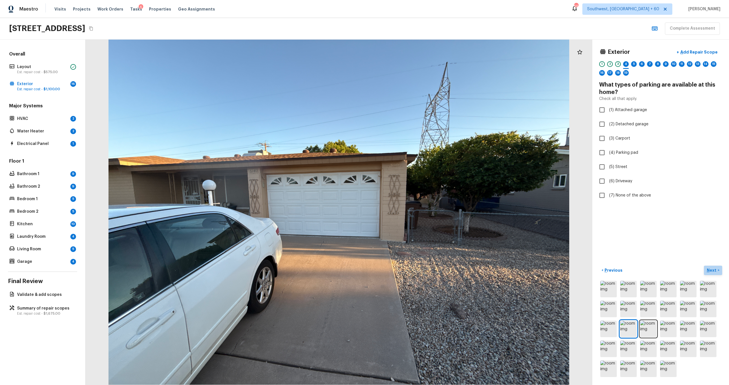
click at [714, 269] on p "Next" at bounding box center [712, 270] width 11 height 6
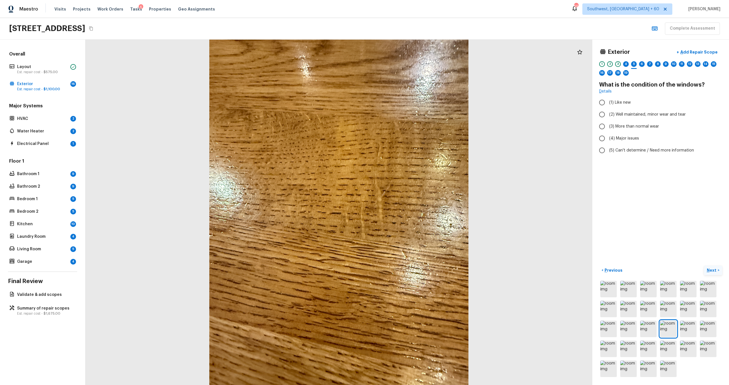
click at [712, 269] on p "Next" at bounding box center [712, 270] width 11 height 6
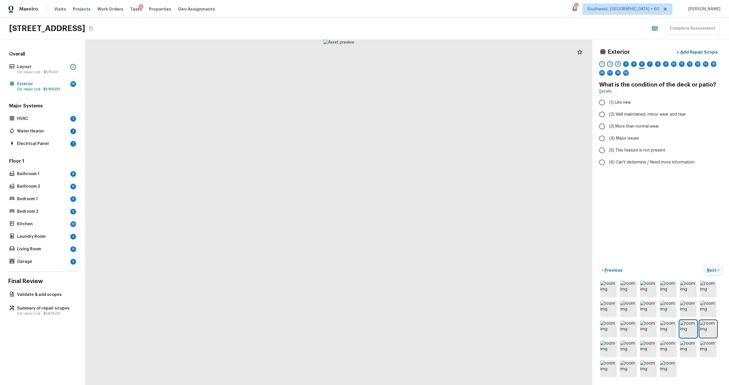
click at [712, 269] on p "Next" at bounding box center [712, 270] width 11 height 6
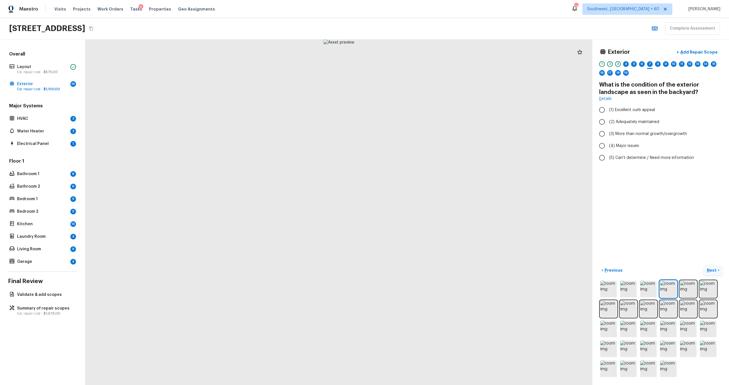
click at [712, 269] on p "Next" at bounding box center [712, 270] width 11 height 6
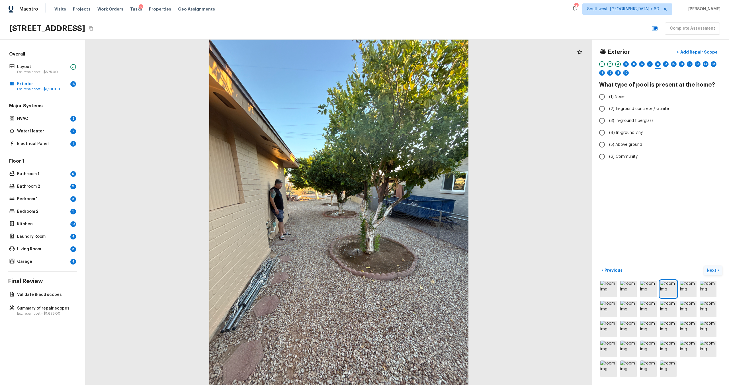
click at [712, 269] on p "Next" at bounding box center [712, 270] width 11 height 6
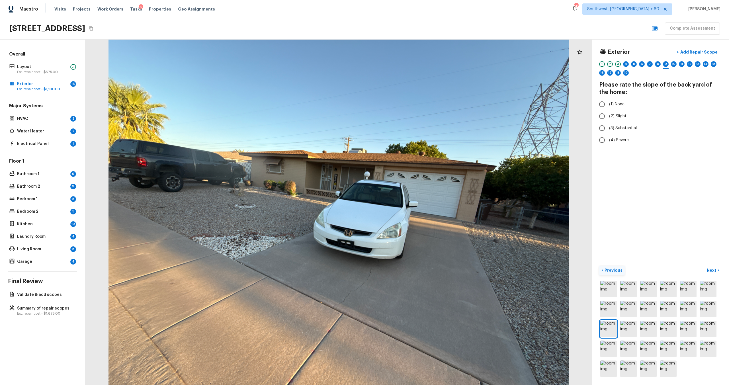
click at [614, 267] on button "< Previous" at bounding box center [612, 270] width 26 height 9
click at [615, 273] on button "< Previous" at bounding box center [612, 270] width 26 height 9
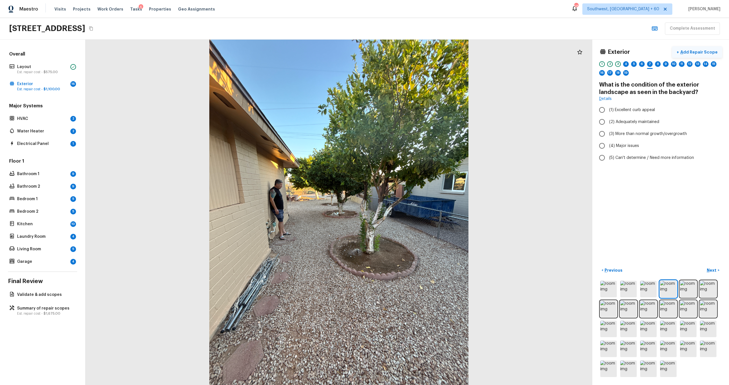
click at [703, 51] on p "Add Repair Scope" at bounding box center [698, 52] width 38 height 6
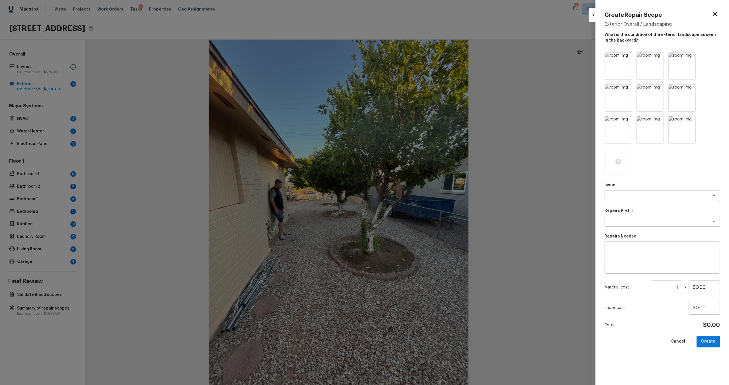
click at [716, 12] on icon "button" at bounding box center [715, 14] width 7 height 7
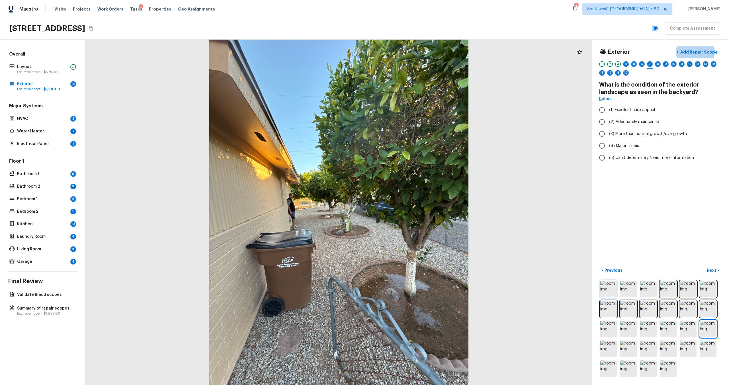
click at [616, 290] on img at bounding box center [608, 289] width 17 height 17
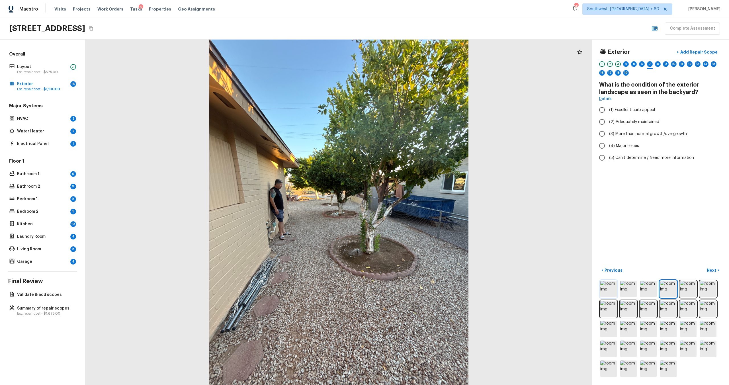
click at [607, 291] on img at bounding box center [608, 289] width 17 height 17
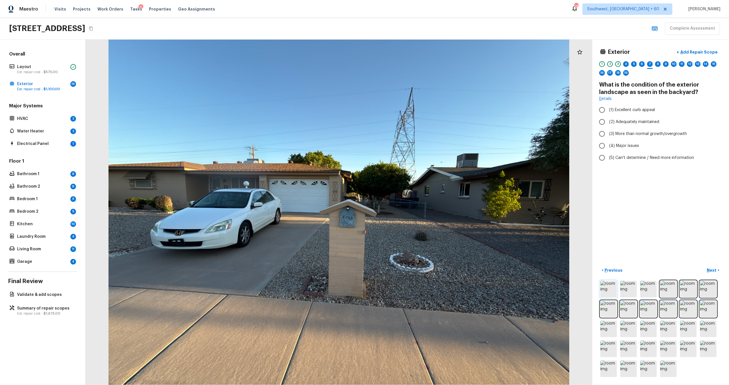
click at [607, 291] on img at bounding box center [608, 289] width 17 height 17
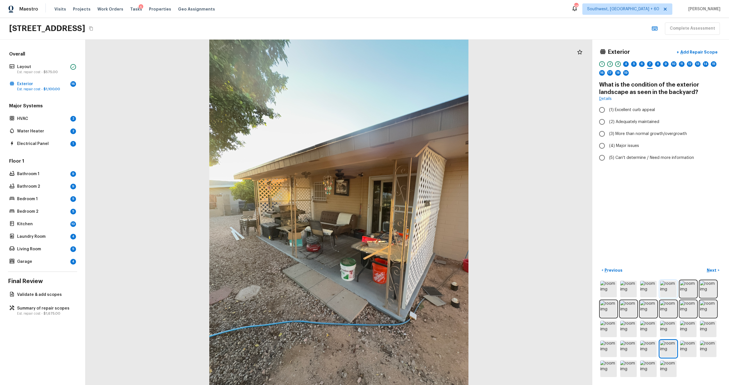
click at [665, 284] on img at bounding box center [668, 289] width 17 height 17
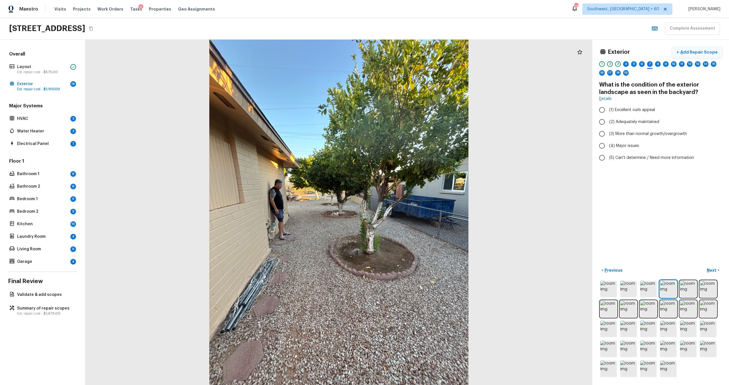
click at [695, 52] on p "Add Repair Scope" at bounding box center [698, 52] width 38 height 6
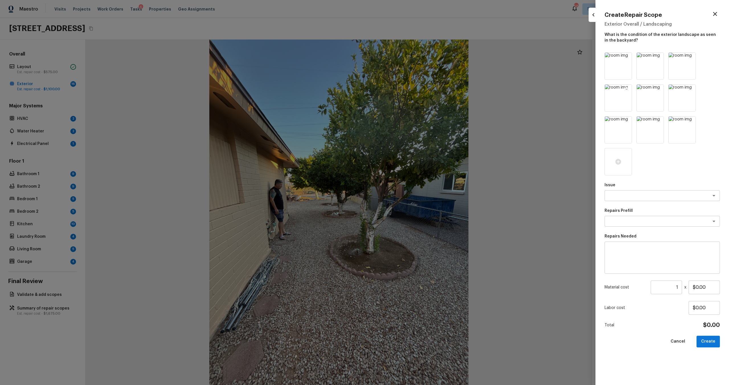
click at [628, 91] on icon at bounding box center [626, 89] width 5 height 5
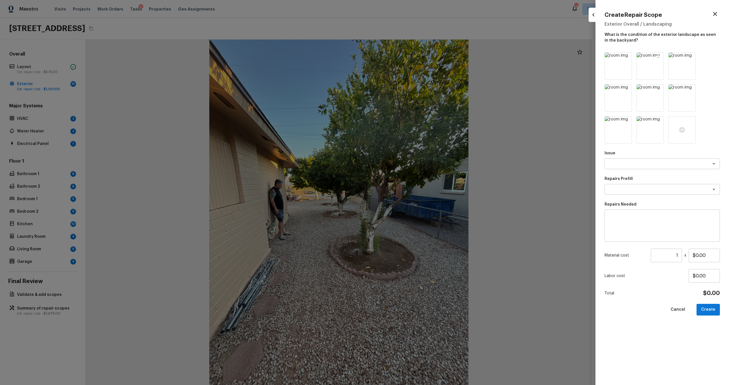
click at [657, 55] on icon at bounding box center [659, 58] width 6 height 6
click at [688, 55] on icon at bounding box center [691, 58] width 6 height 6
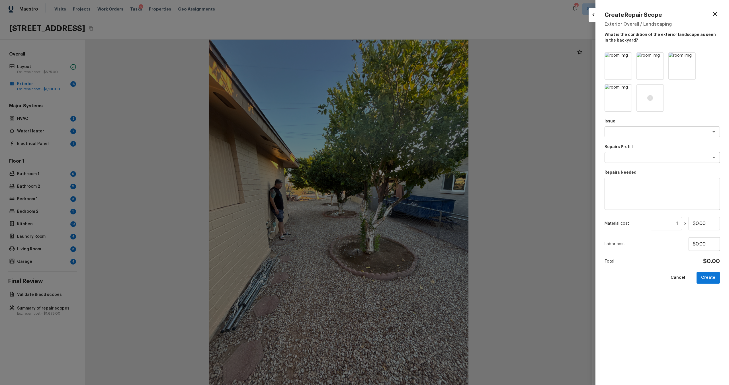
click at [657, 55] on icon at bounding box center [659, 58] width 6 height 6
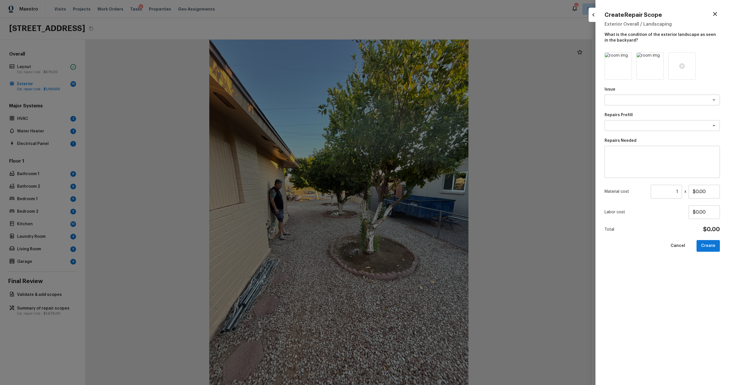
click at [657, 55] on icon at bounding box center [659, 58] width 6 height 6
click at [647, 68] on icon at bounding box center [650, 66] width 7 height 7
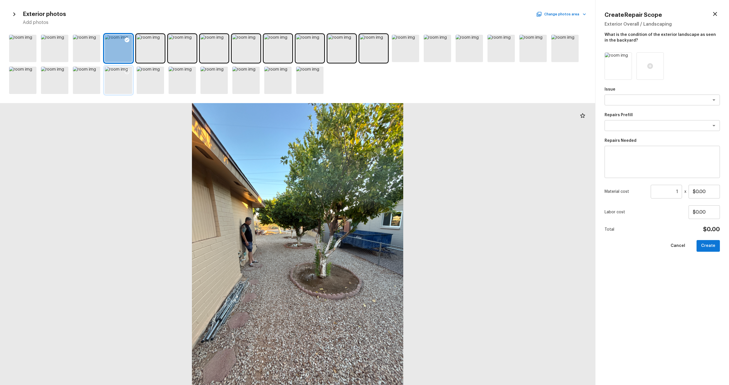
click at [117, 81] on div at bounding box center [118, 80] width 27 height 27
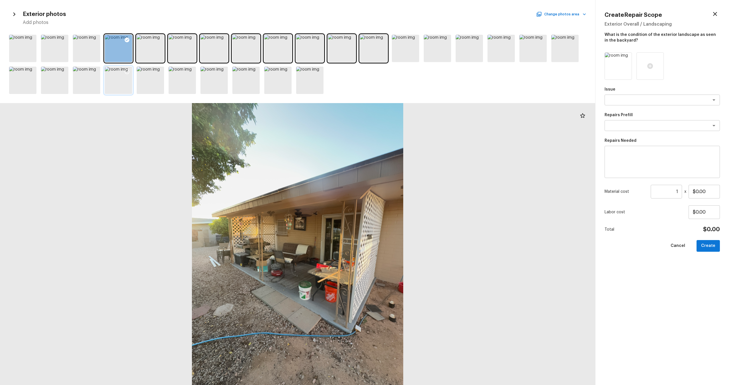
click at [129, 68] on div at bounding box center [127, 73] width 10 height 12
click at [629, 97] on textarea at bounding box center [654, 100] width 94 height 6
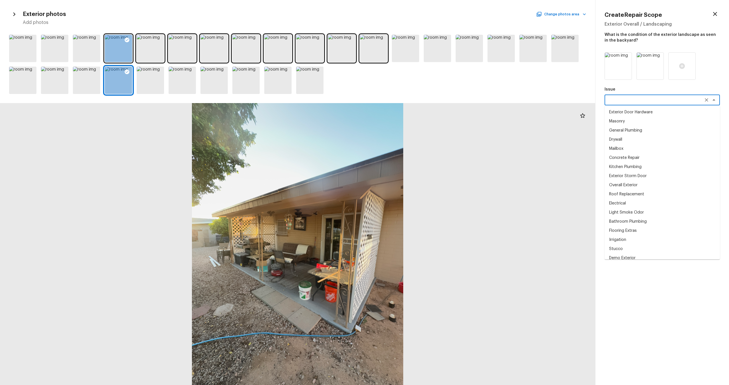
click at [668, 99] on textarea at bounding box center [654, 100] width 94 height 6
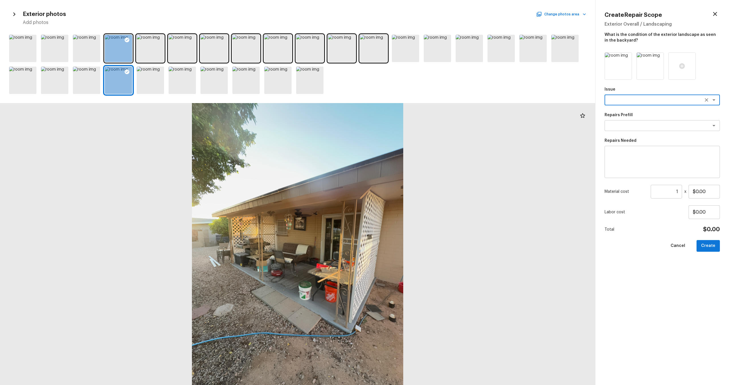
click at [659, 95] on div "x ​" at bounding box center [662, 100] width 115 height 11
click at [641, 110] on li "Debris/garbage on site" at bounding box center [662, 112] width 115 height 9
click at [633, 129] on div "x ​" at bounding box center [662, 125] width 115 height 11
type textarea "Debris/garbage on site"
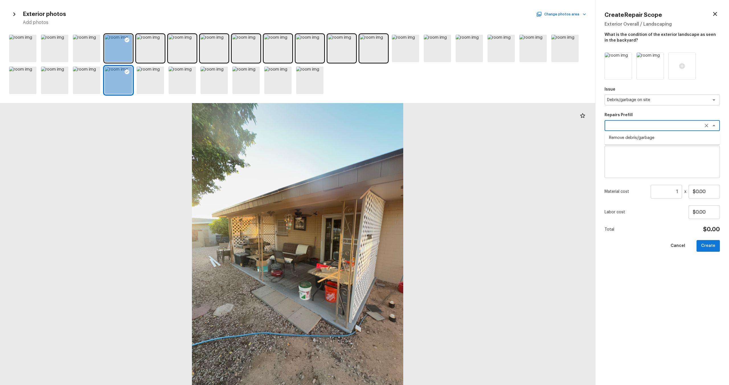
click at [644, 141] on li "Remove debris/garbage" at bounding box center [662, 137] width 115 height 9
type textarea "Remove debris/garbage"
type textarea "Remove, haul off, and properly dispose of any debris left by seller to offsite …"
click at [711, 185] on input "$100.00" at bounding box center [704, 192] width 31 height 14
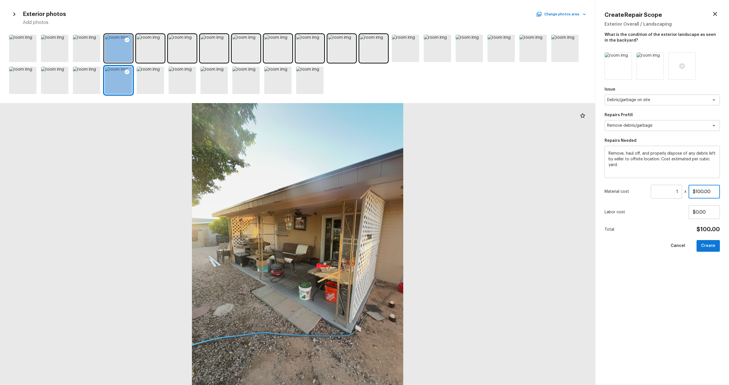
click at [711, 185] on input "$100.00" at bounding box center [704, 192] width 31 height 14
click at [700, 191] on input "$100.00" at bounding box center [704, 192] width 31 height 14
type input "$300.00"
click at [710, 245] on button "Create" at bounding box center [708, 246] width 23 height 12
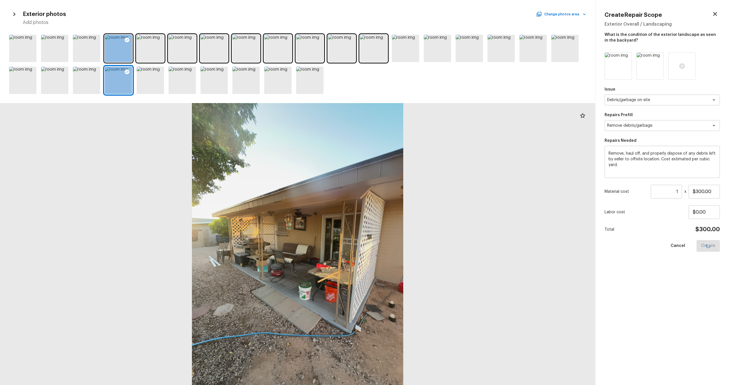
type input "$0.00"
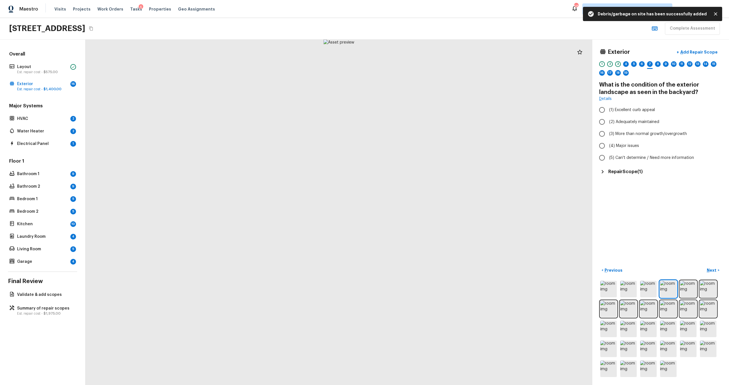
click at [715, 15] on icon "Close" at bounding box center [715, 13] width 3 height 3
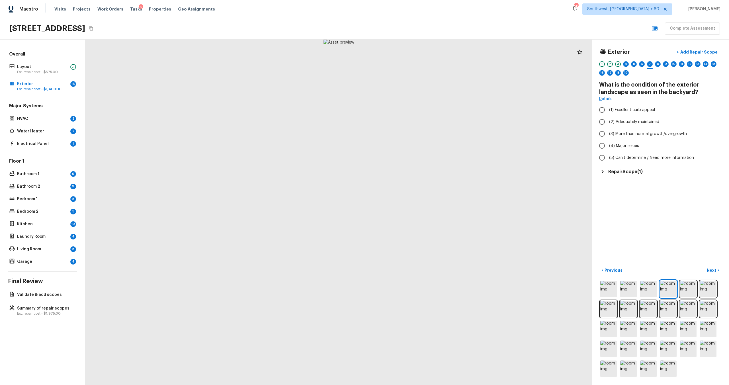
click at [627, 60] on div "Exterior + Add Repair Scope 1 2 3 4 5 6 7 8 9 10 11 12 13 14 15 16 17 18 19" at bounding box center [660, 62] width 123 height 33
click at [626, 63] on div "4" at bounding box center [626, 64] width 6 height 6
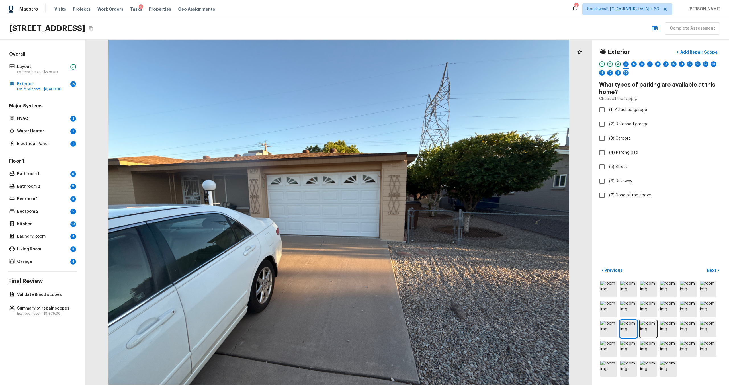
click at [616, 60] on div "Exterior + Add Repair Scope 1 2 3 4 5 6 7 8 9 10 11 12 13 14 15 16 17 18 19" at bounding box center [660, 62] width 123 height 33
click at [619, 64] on div "3" at bounding box center [618, 64] width 6 height 6
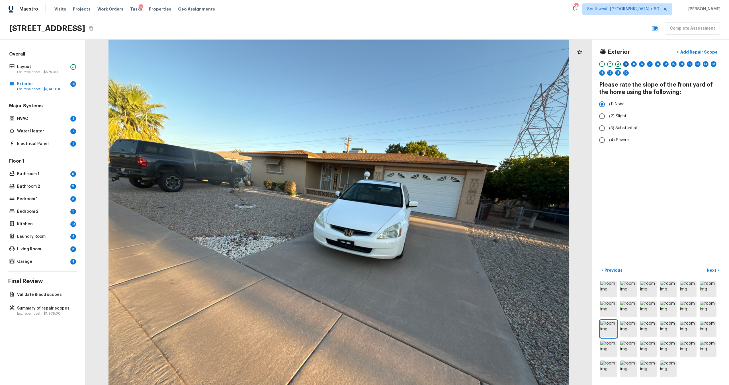
click at [626, 63] on div "4" at bounding box center [626, 64] width 6 height 6
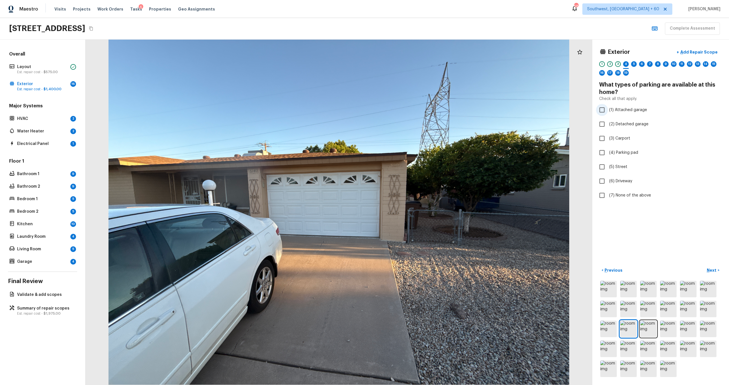
click at [617, 109] on span "(1) Attached garage" at bounding box center [628, 110] width 38 height 6
click at [608, 109] on input "(1) Attached garage" at bounding box center [602, 110] width 12 height 12
checkbox input "true"
click at [714, 270] on p "Next" at bounding box center [712, 270] width 11 height 6
click at [629, 289] on img at bounding box center [628, 289] width 17 height 17
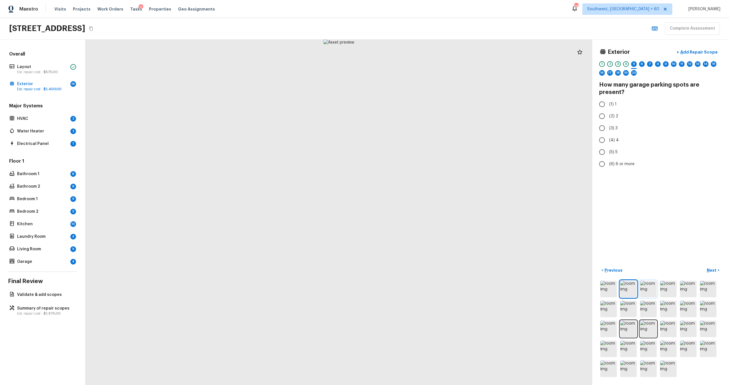
click at [648, 293] on img at bounding box center [648, 289] width 17 height 17
click at [626, 288] on img at bounding box center [628, 289] width 17 height 17
click at [648, 287] on img at bounding box center [648, 289] width 17 height 17
click at [666, 288] on img at bounding box center [668, 289] width 17 height 17
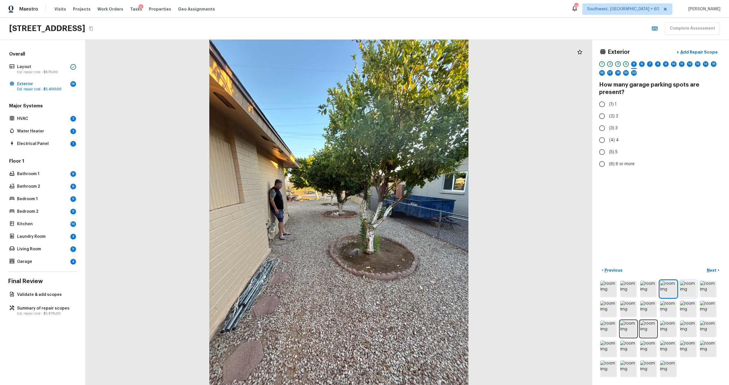
click at [688, 288] on img at bounding box center [688, 289] width 17 height 17
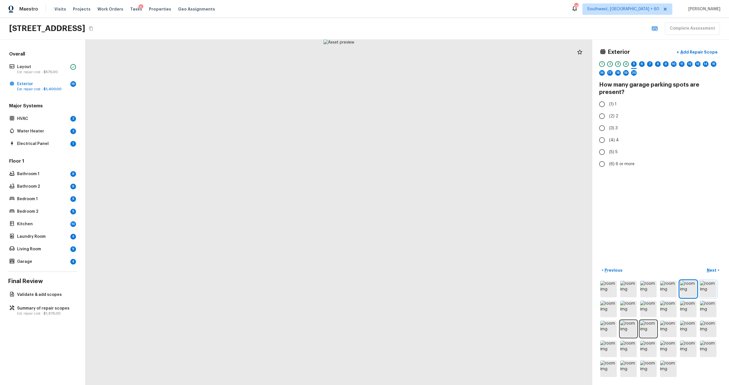
click at [702, 290] on img at bounding box center [708, 289] width 17 height 17
click at [669, 330] on img at bounding box center [668, 329] width 17 height 17
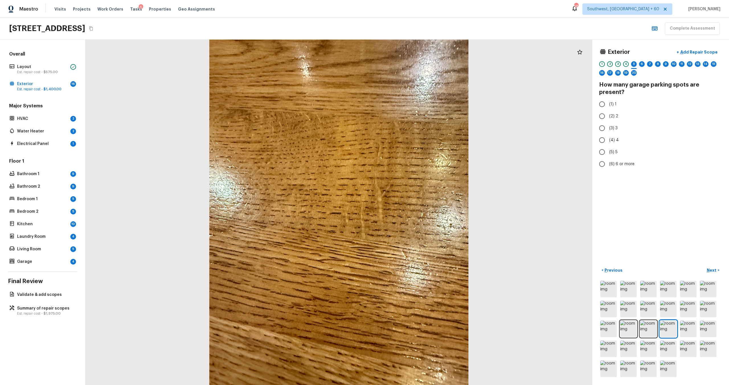
click at [648, 339] on div at bounding box center [660, 329] width 123 height 99
click at [696, 326] on img at bounding box center [688, 329] width 17 height 17
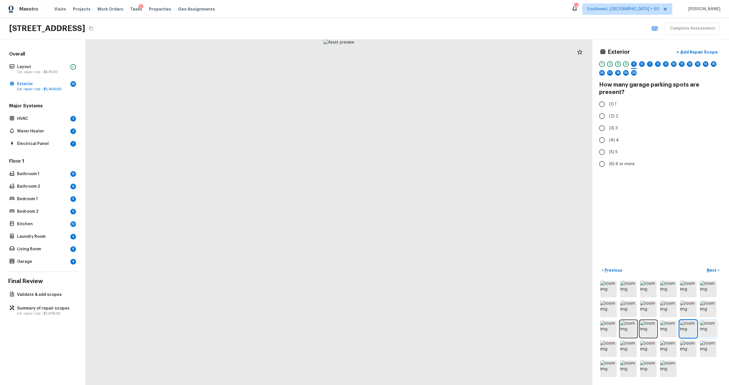
click at [715, 325] on img at bounding box center [708, 329] width 17 height 17
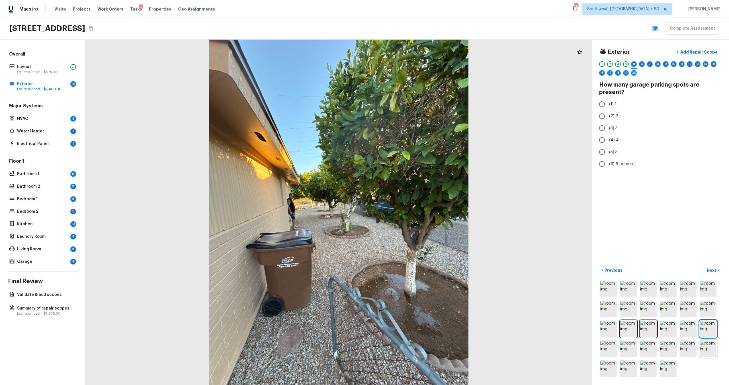
click at [706, 347] on img at bounding box center [708, 349] width 17 height 17
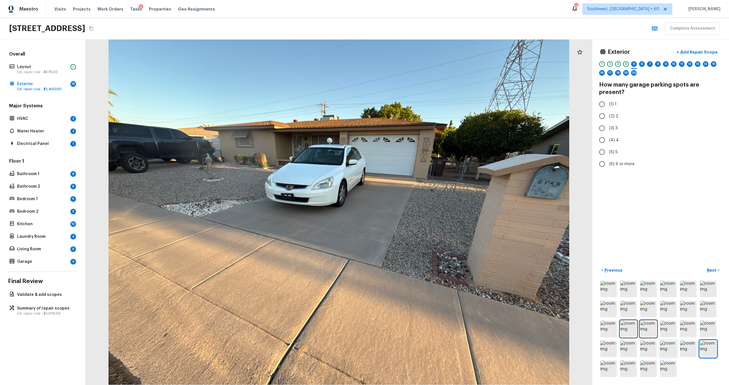
click at [676, 354] on img at bounding box center [668, 349] width 17 height 17
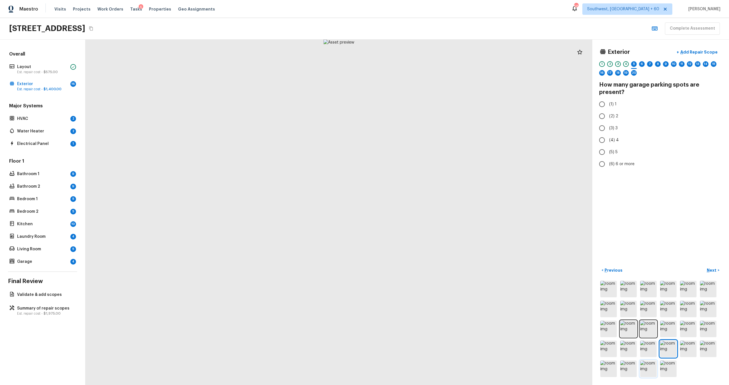
click at [643, 361] on img at bounding box center [648, 369] width 17 height 17
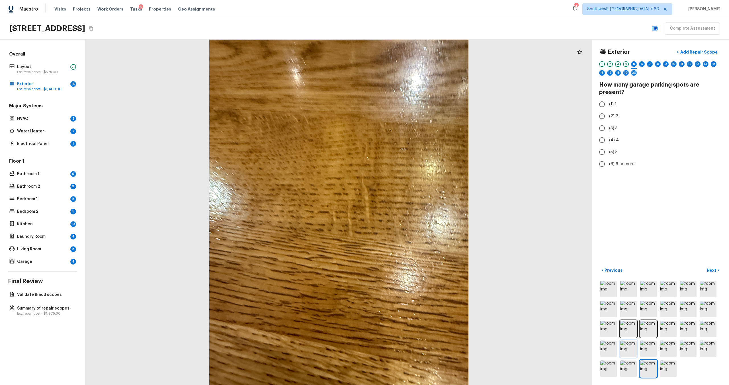
click at [635, 344] on img at bounding box center [628, 349] width 17 height 17
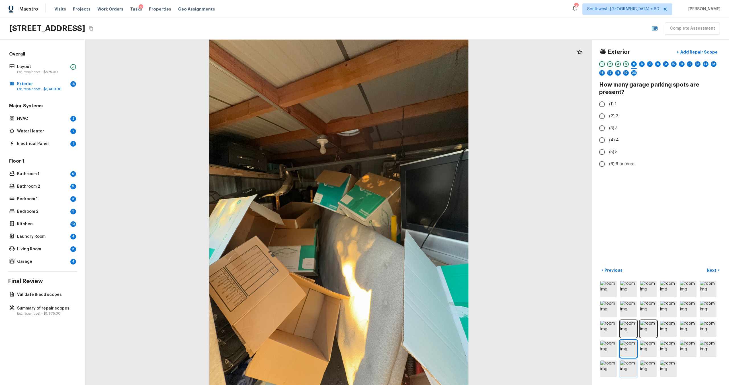
click at [626, 363] on img at bounding box center [628, 369] width 17 height 17
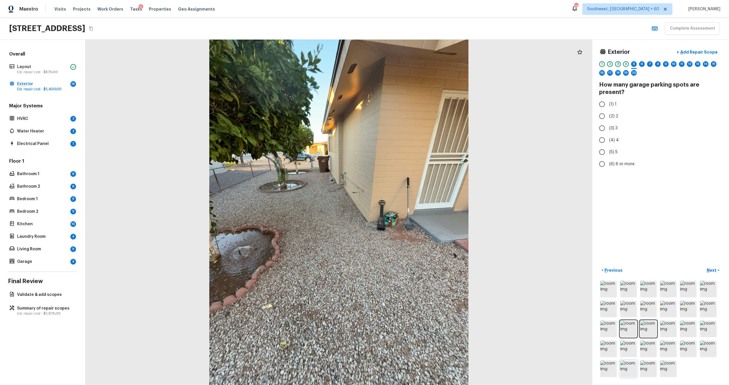
click at [626, 369] on img at bounding box center [628, 369] width 17 height 17
click at [612, 369] on img at bounding box center [608, 369] width 17 height 17
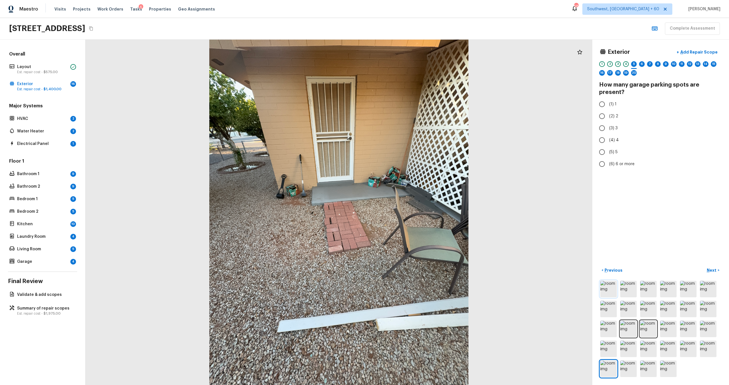
click at [606, 289] on img at bounding box center [608, 289] width 17 height 17
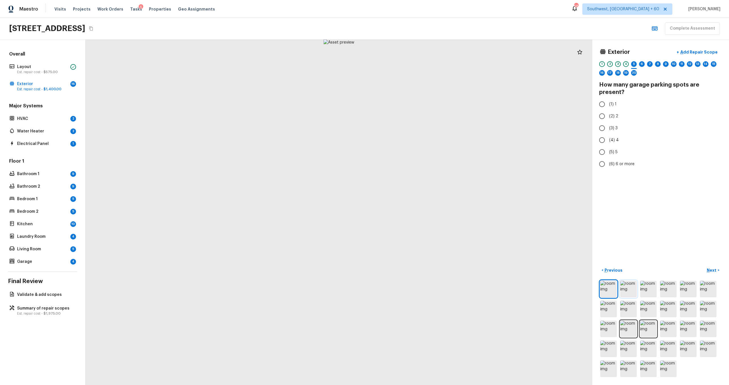
click at [626, 282] on img at bounding box center [628, 289] width 17 height 17
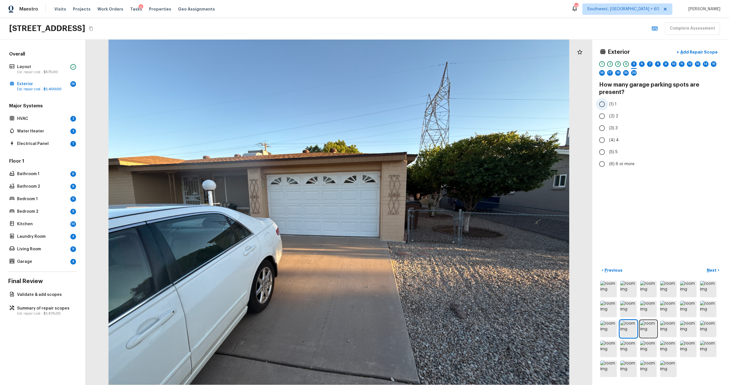
click at [604, 103] on input "(1) 1" at bounding box center [602, 104] width 12 height 12
radio input "true"
click at [712, 272] on p "Next" at bounding box center [712, 270] width 11 height 6
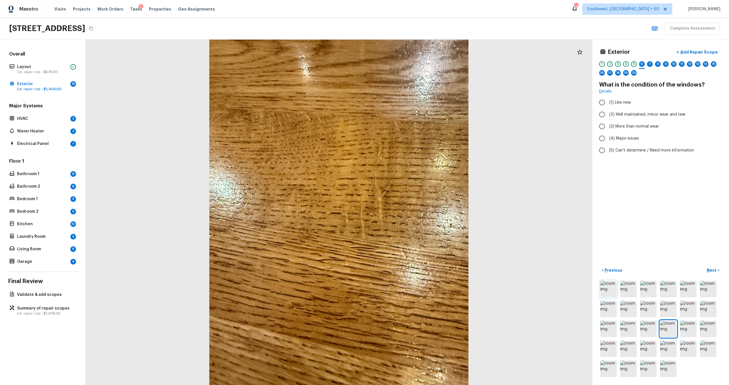
click at [612, 289] on img at bounding box center [608, 289] width 17 height 17
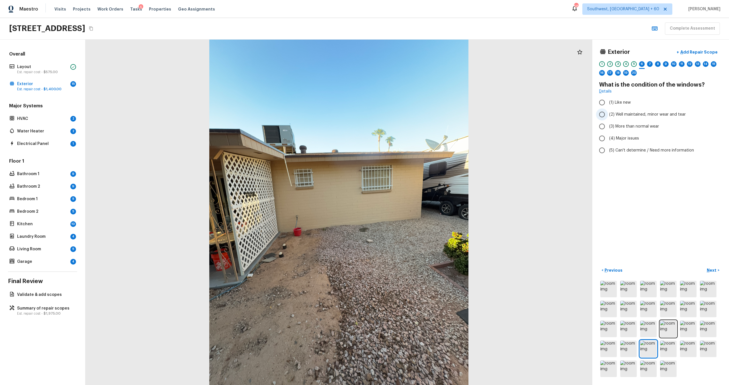
click at [637, 114] on span "(2) Well maintained, minor wear and tear" at bounding box center [647, 115] width 77 height 6
click at [608, 114] on input "(2) Well maintained, minor wear and tear" at bounding box center [602, 115] width 12 height 12
radio input "true"
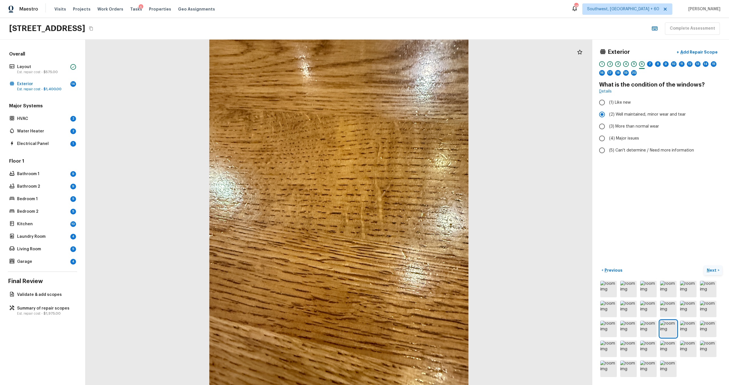
click at [711, 271] on p "Next" at bounding box center [712, 270] width 11 height 6
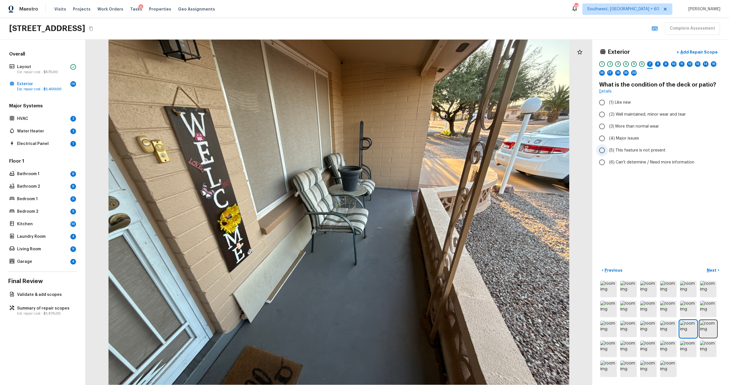
click at [639, 149] on span "(5) This feature is not present" at bounding box center [637, 151] width 56 height 6
click at [608, 149] on input "(5) This feature is not present" at bounding box center [602, 150] width 12 height 12
radio input "true"
click at [712, 270] on p "Next" at bounding box center [712, 270] width 11 height 6
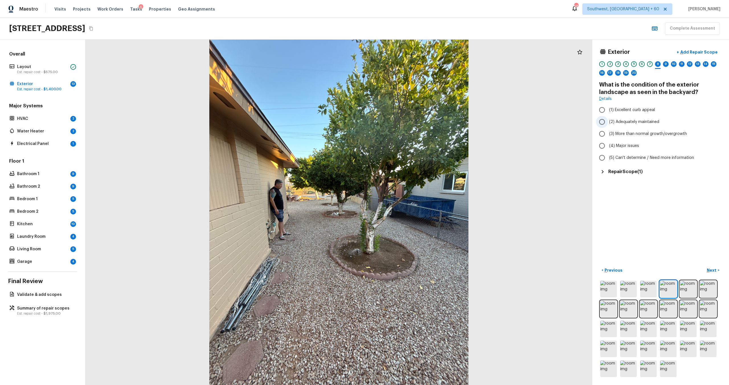
click at [632, 120] on span "(2) Adequately maintained" at bounding box center [634, 122] width 50 height 6
click at [608, 120] on input "(2) Adequately maintained" at bounding box center [602, 122] width 12 height 12
radio input "true"
click at [709, 271] on p "Next" at bounding box center [712, 270] width 11 height 6
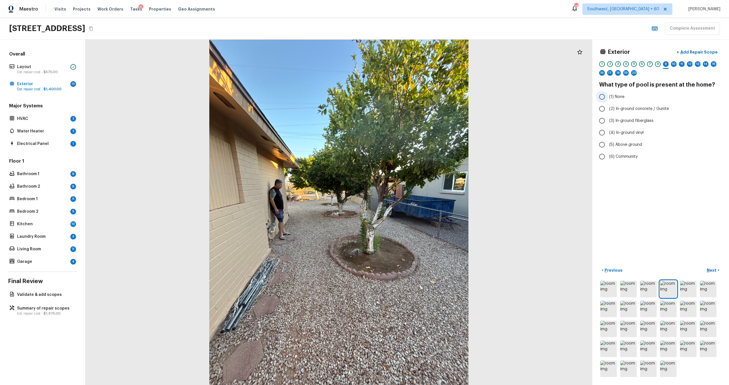
click at [621, 99] on span "(1) None" at bounding box center [616, 97] width 15 height 6
click at [608, 99] on input "(1) None" at bounding box center [602, 97] width 12 height 12
radio input "true"
click at [611, 298] on div at bounding box center [660, 329] width 123 height 99
click at [608, 291] on img at bounding box center [608, 289] width 17 height 17
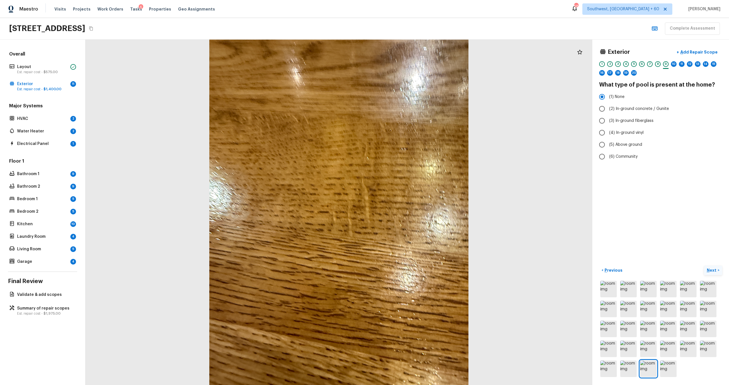
click at [714, 269] on p "Next" at bounding box center [712, 270] width 11 height 6
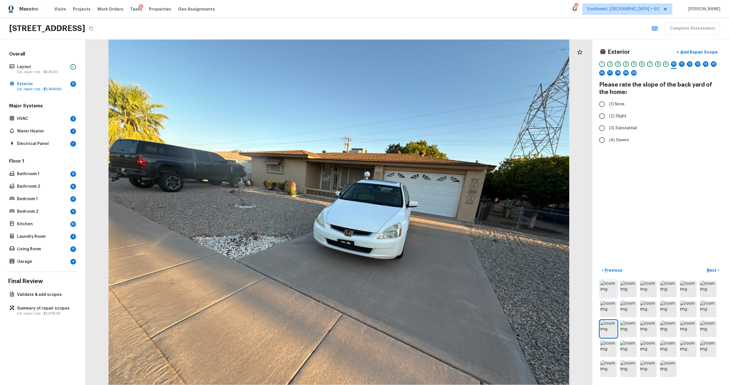
click at [612, 285] on img at bounding box center [608, 289] width 17 height 17
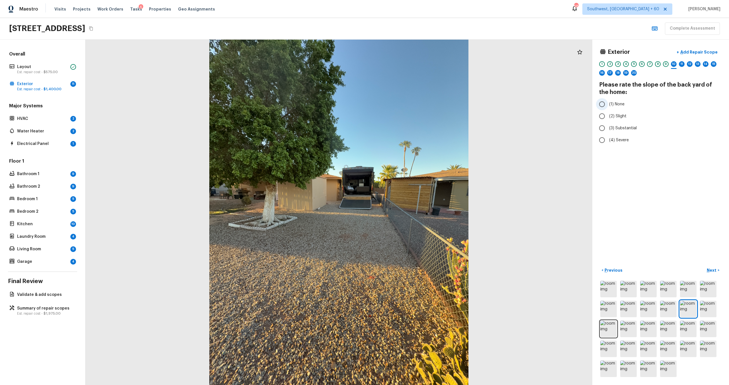
click at [614, 107] on span "(1) None" at bounding box center [616, 104] width 15 height 6
click at [608, 107] on input "(1) None" at bounding box center [602, 104] width 12 height 12
radio input "true"
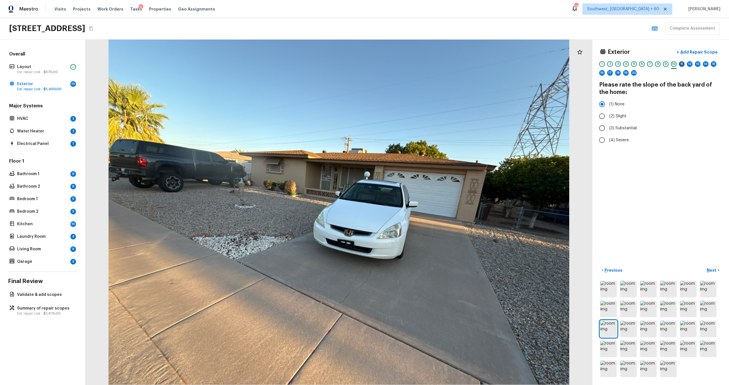
click at [682, 64] on div "11" at bounding box center [682, 64] width 6 height 6
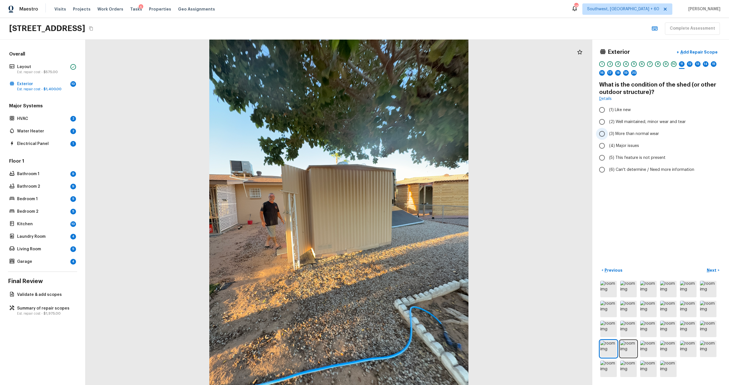
click at [639, 135] on span "(3) More than normal wear" at bounding box center [634, 134] width 50 height 6
click at [608, 135] on input "(3) More than normal wear" at bounding box center [602, 134] width 12 height 12
radio input "true"
click at [710, 271] on p "Next" at bounding box center [712, 270] width 11 height 6
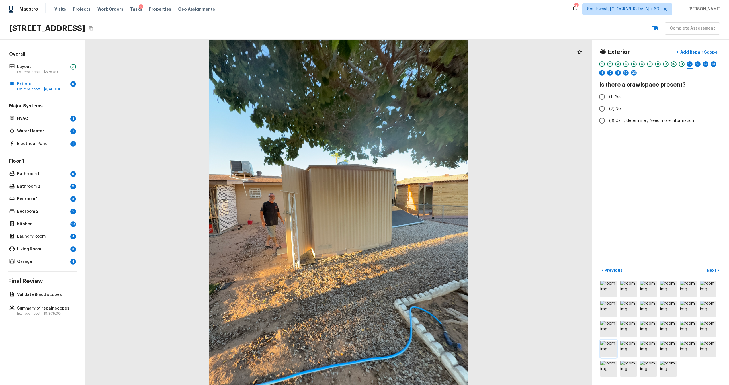
click at [614, 347] on img at bounding box center [608, 349] width 17 height 17
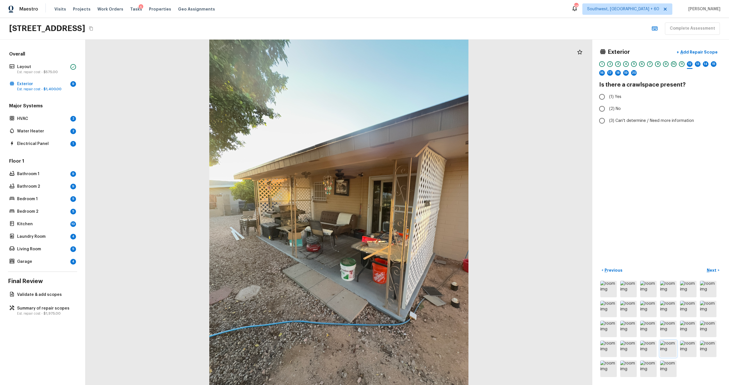
click at [669, 353] on img at bounding box center [668, 349] width 17 height 17
click at [669, 349] on img at bounding box center [668, 349] width 17 height 17
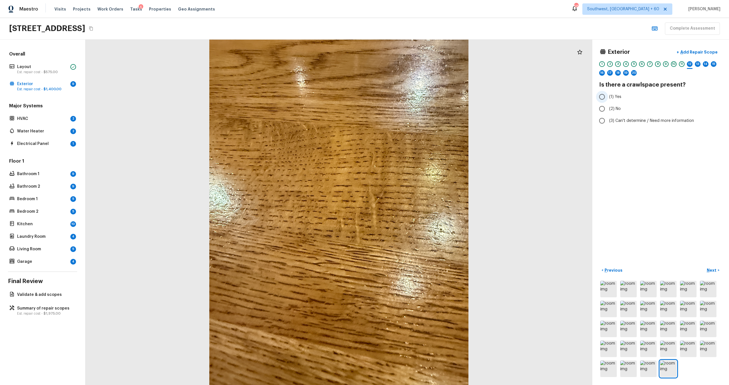
click at [611, 96] on span "(1) Yes" at bounding box center [615, 97] width 12 height 6
click at [608, 96] on input "(1) Yes" at bounding box center [602, 97] width 12 height 12
radio input "true"
click at [615, 105] on label "(2) No" at bounding box center [657, 109] width 122 height 12
click at [608, 105] on input "(2) No" at bounding box center [602, 109] width 12 height 12
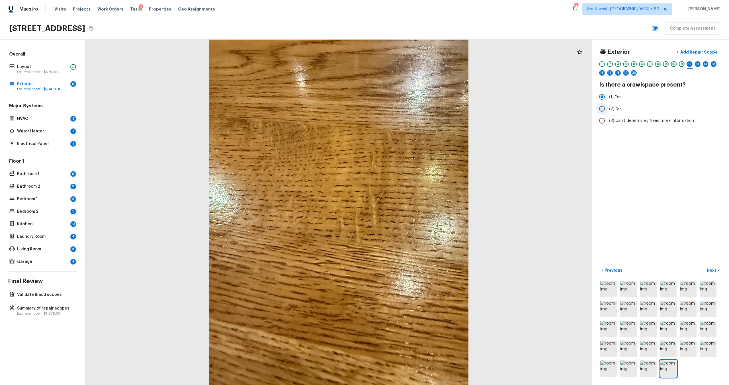
radio input "true"
click at [697, 64] on div "13" at bounding box center [698, 64] width 6 height 6
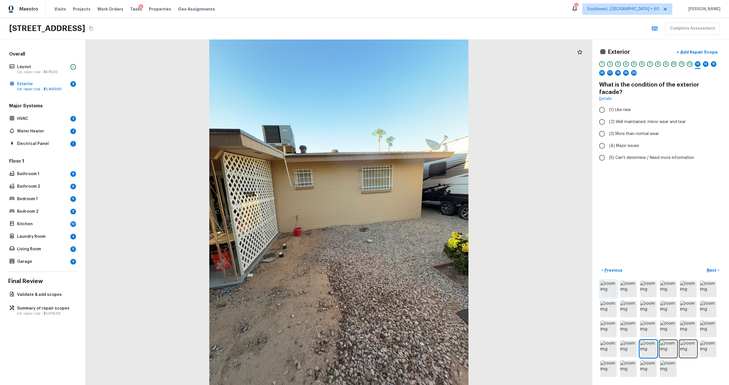
click at [610, 292] on img at bounding box center [608, 289] width 17 height 17
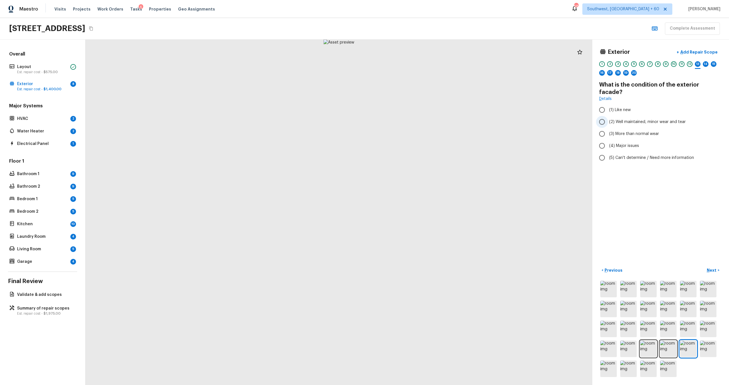
click at [635, 119] on span "(2) Well maintained, minor wear and tear" at bounding box center [647, 122] width 77 height 6
click at [608, 116] on input "(2) Well maintained, minor wear and tear" at bounding box center [602, 122] width 12 height 12
radio input "true"
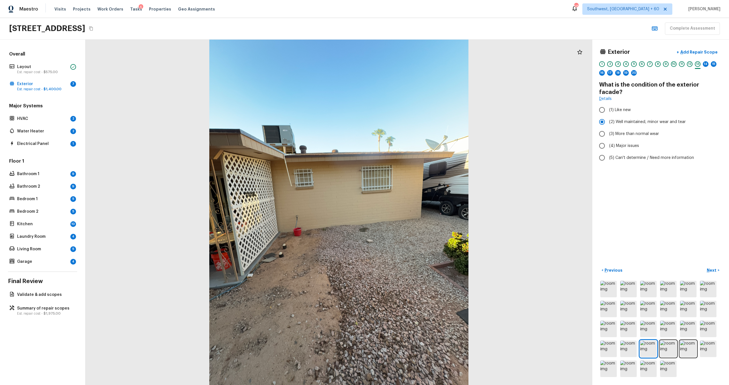
click at [709, 62] on div "1 2 3 4 5 6 7 8 9 10 11 12 13 14 15 16 17 18 19 20" at bounding box center [660, 70] width 123 height 18
click at [703, 64] on div "14" at bounding box center [706, 64] width 6 height 6
click at [633, 113] on span "(2) Well maintained, minor wear and tear" at bounding box center [647, 115] width 77 height 6
click at [608, 113] on input "(2) Well maintained, minor wear and tear" at bounding box center [602, 115] width 12 height 12
radio input "true"
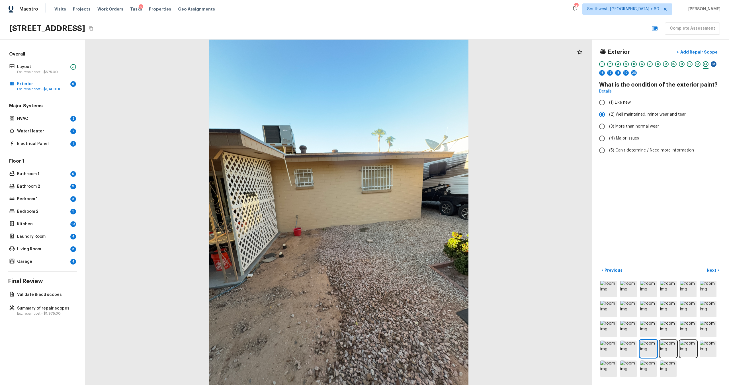
click at [714, 62] on div "15" at bounding box center [714, 64] width 6 height 6
click at [637, 150] on span "(5) This feature is not present" at bounding box center [637, 151] width 56 height 6
click at [608, 150] on input "(5) This feature is not present" at bounding box center [602, 150] width 12 height 12
radio input "true"
click at [710, 270] on p "Next" at bounding box center [712, 270] width 11 height 6
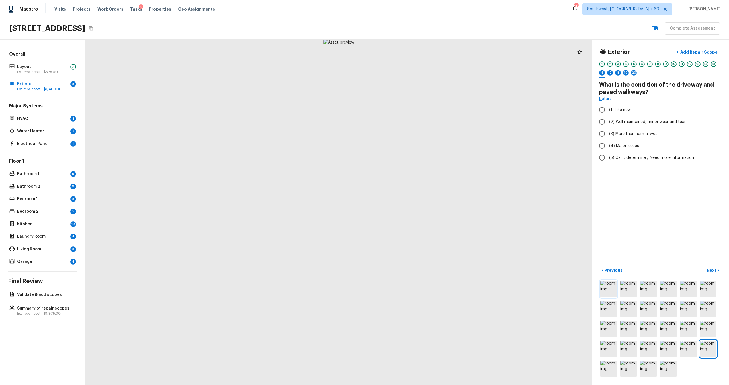
click at [608, 287] on img at bounding box center [608, 289] width 17 height 17
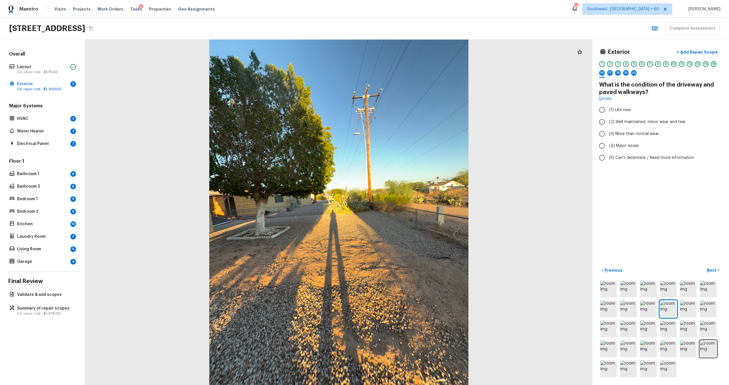
click at [716, 63] on div "15" at bounding box center [714, 64] width 6 height 6
click at [656, 112] on span "(2) Well maintained, minor wear and tear" at bounding box center [647, 115] width 77 height 6
click at [608, 112] on input "(2) Well maintained, minor wear and tear" at bounding box center [602, 115] width 12 height 12
radio input "true"
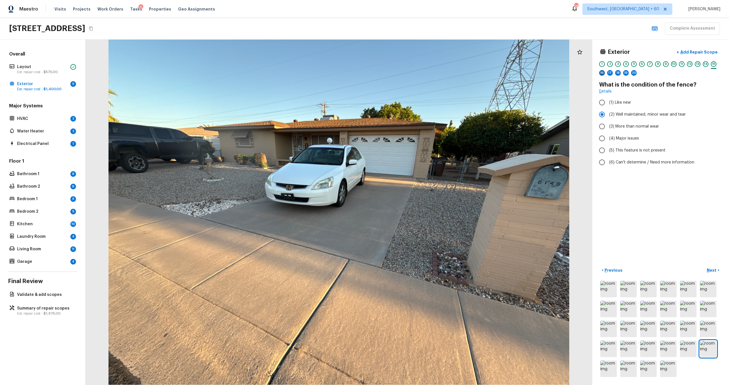
click at [603, 70] on div "16" at bounding box center [602, 73] width 6 height 6
click at [643, 124] on span "(2) Well maintained, minor wear and tear" at bounding box center [647, 122] width 77 height 6
click at [608, 124] on input "(2) Well maintained, minor wear and tear" at bounding box center [602, 122] width 12 height 12
radio input "true"
click at [614, 282] on img at bounding box center [608, 289] width 17 height 17
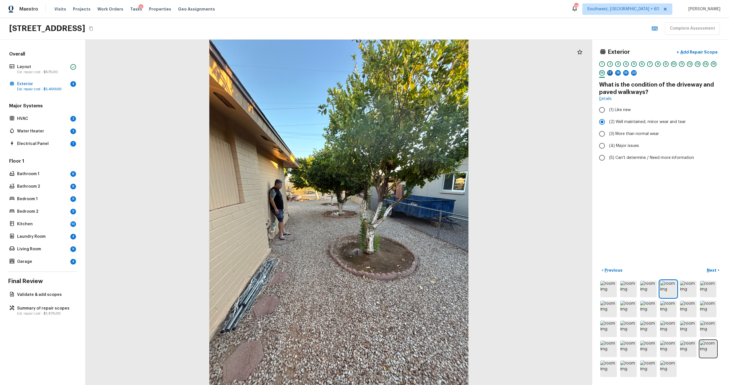
click at [607, 72] on div "17" at bounding box center [610, 73] width 6 height 6
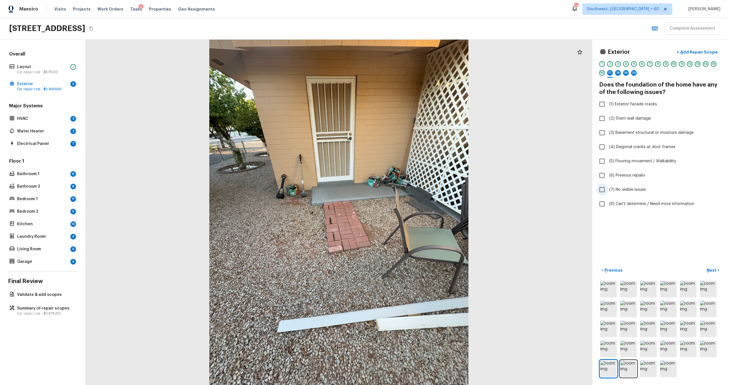
click at [637, 188] on span "(7) No visible issues" at bounding box center [627, 190] width 37 height 6
click at [608, 188] on input "(7) No visible issues" at bounding box center [602, 190] width 12 height 12
checkbox input "true"
click at [711, 271] on p "Next" at bounding box center [712, 270] width 11 height 6
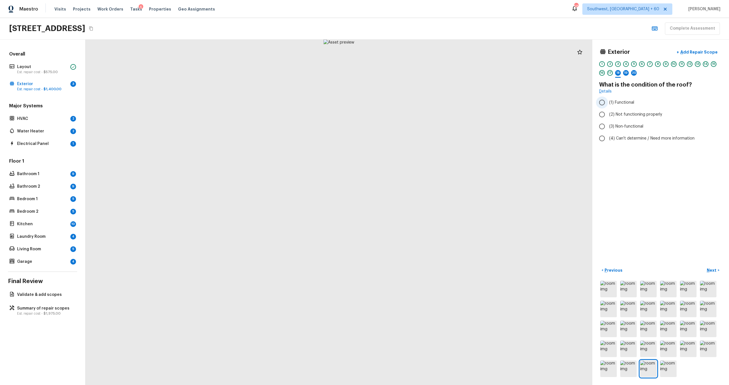
click at [616, 103] on span "(1) Functional" at bounding box center [621, 103] width 25 height 6
click at [608, 103] on input "(1) Functional" at bounding box center [602, 103] width 12 height 12
radio input "true"
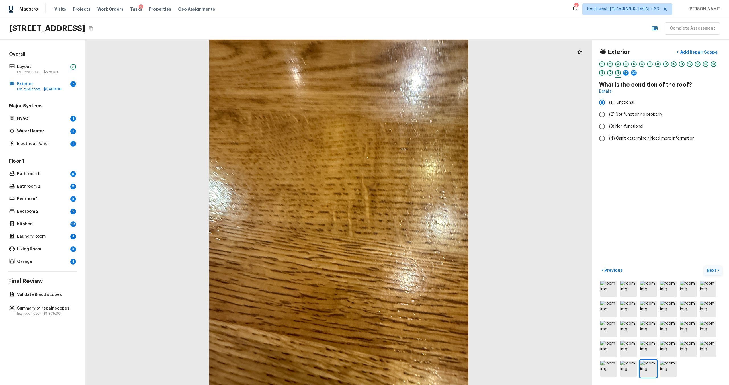
click at [713, 271] on p "Next" at bounding box center [712, 270] width 11 height 6
click at [612, 108] on span "(2) No" at bounding box center [615, 109] width 12 height 6
click at [608, 108] on input "(2) No" at bounding box center [602, 109] width 12 height 12
radio input "true"
click at [715, 270] on p "Next" at bounding box center [712, 270] width 11 height 6
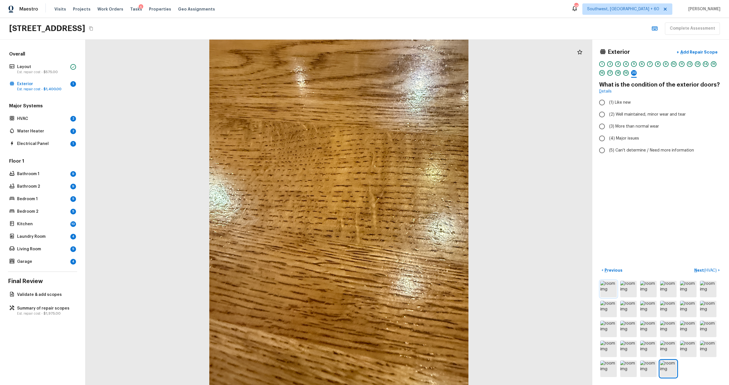
click at [612, 289] on img at bounding box center [608, 289] width 17 height 17
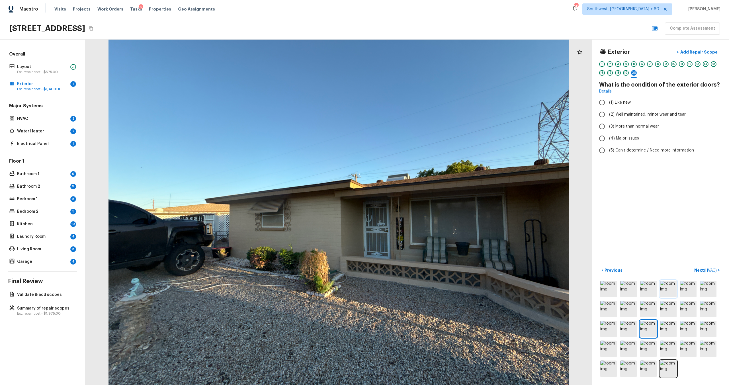
click at [669, 292] on img at bounding box center [668, 289] width 17 height 17
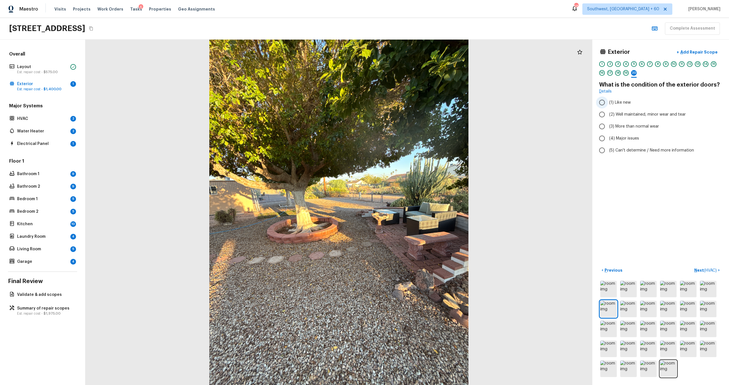
click at [653, 107] on label "(1) Like new" at bounding box center [657, 103] width 122 height 12
click at [608, 107] on input "(1) Like new" at bounding box center [602, 103] width 12 height 12
radio input "true"
click at [655, 113] on span "(2) Well maintained, minor wear and tear" at bounding box center [647, 115] width 77 height 6
click at [608, 113] on input "(2) Well maintained, minor wear and tear" at bounding box center [602, 115] width 12 height 12
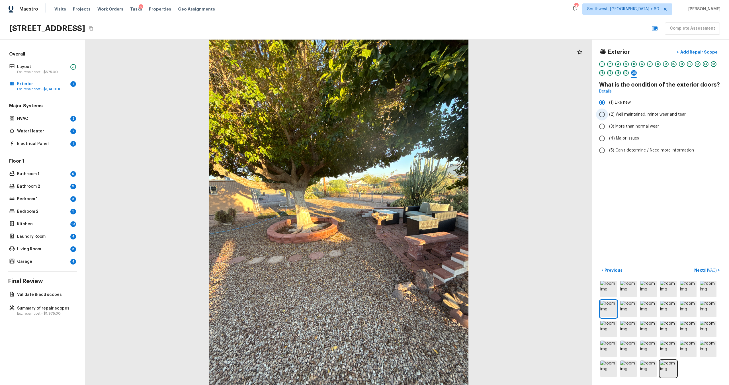
radio input "true"
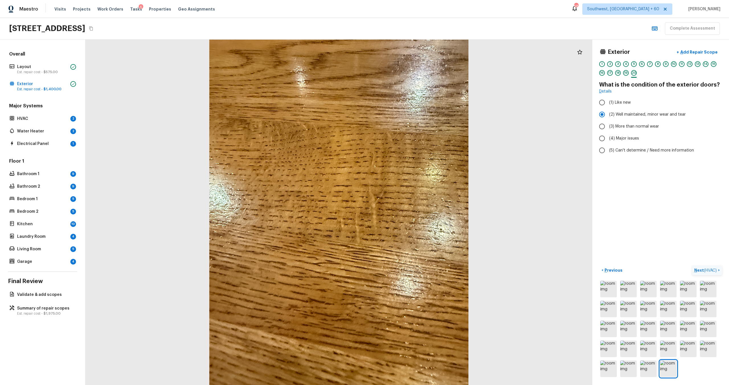
click at [704, 266] on button "Next ( HVAC ) >" at bounding box center [707, 270] width 30 height 9
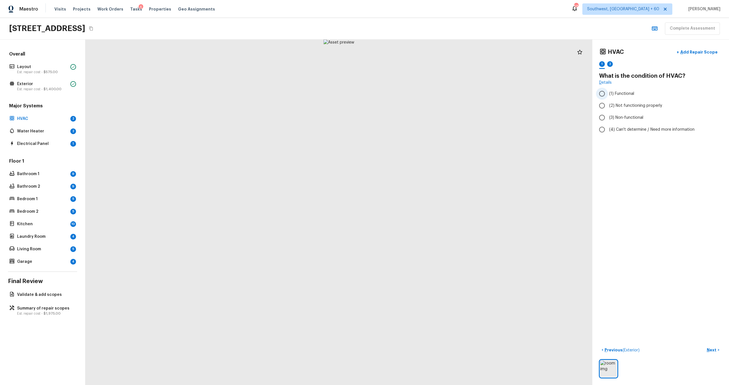
click at [626, 94] on span "(1) Functional" at bounding box center [621, 94] width 25 height 6
click at [608, 94] on input "(1) Functional" at bounding box center [602, 94] width 12 height 12
radio input "true"
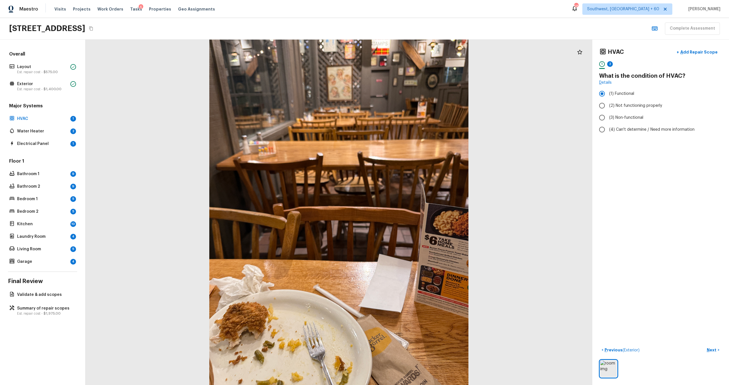
click at [448, 68] on div at bounding box center [338, 212] width 507 height 345
click at [60, 72] on p "Est. repair cost - $575.00" at bounding box center [42, 72] width 51 height 5
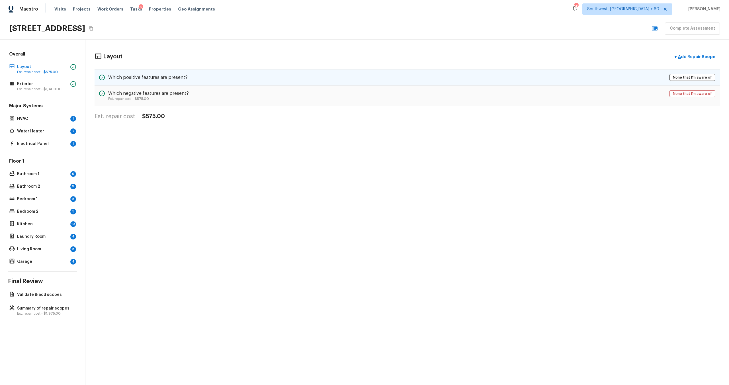
click at [168, 78] on h5 "Which positive features are present?" at bounding box center [147, 77] width 79 height 6
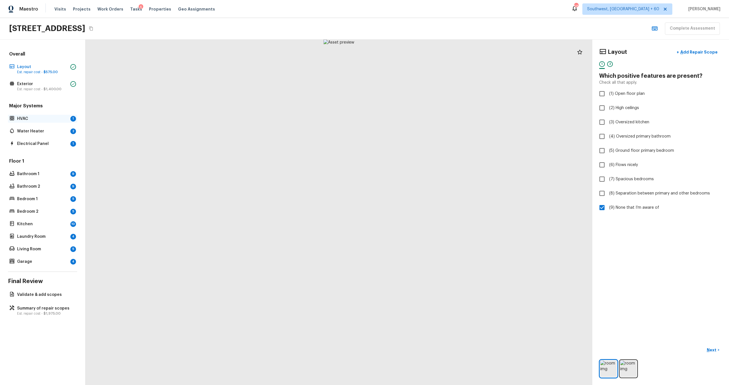
click at [45, 122] on div "HVAC 1" at bounding box center [42, 119] width 69 height 8
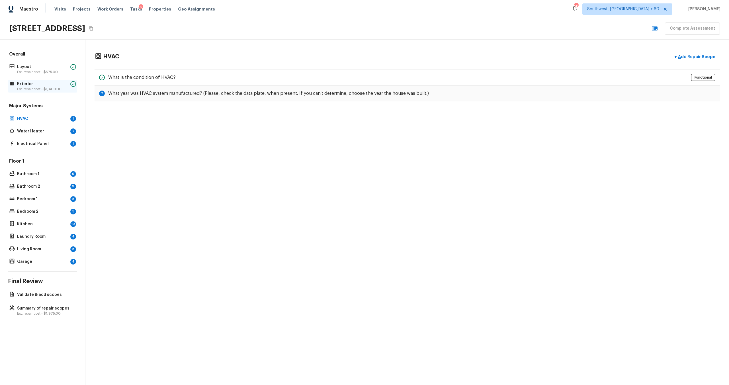
click at [47, 86] on p "Exterior" at bounding box center [42, 84] width 51 height 6
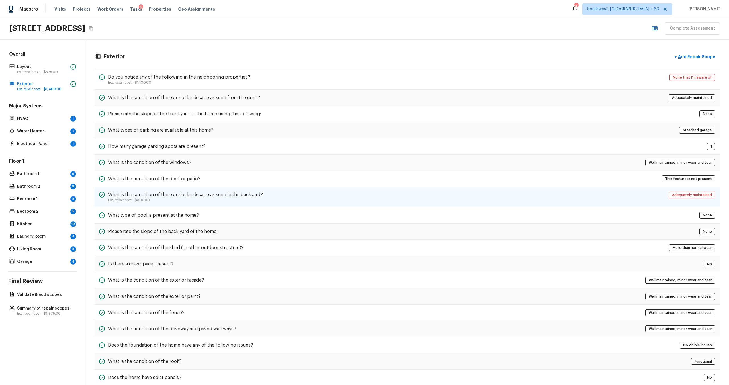
click at [276, 195] on div "What is the condition of the exterior landscape as seen in the backyard? Est. r…" at bounding box center [407, 197] width 625 height 20
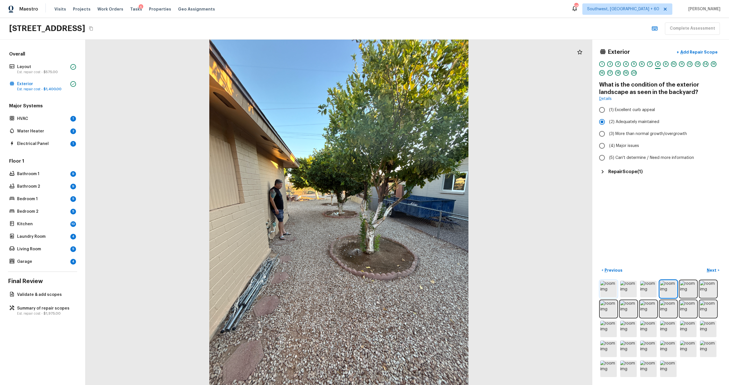
click at [609, 291] on img at bounding box center [608, 289] width 17 height 17
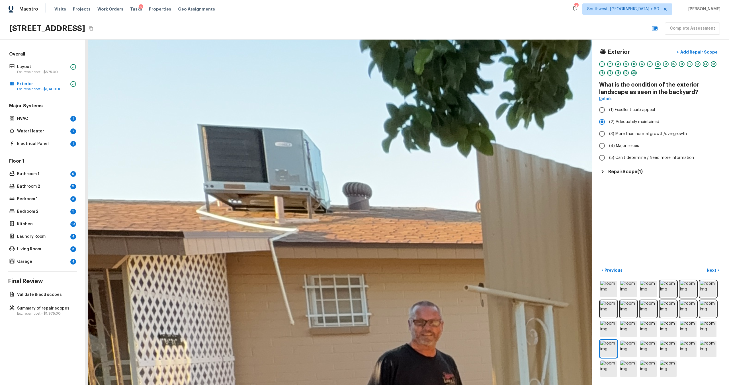
click at [48, 126] on div "Major Systems HVAC 1 Water Heater 2 Electrical Panel 1" at bounding box center [42, 125] width 69 height 45
click at [56, 119] on p "HVAC" at bounding box center [42, 119] width 51 height 6
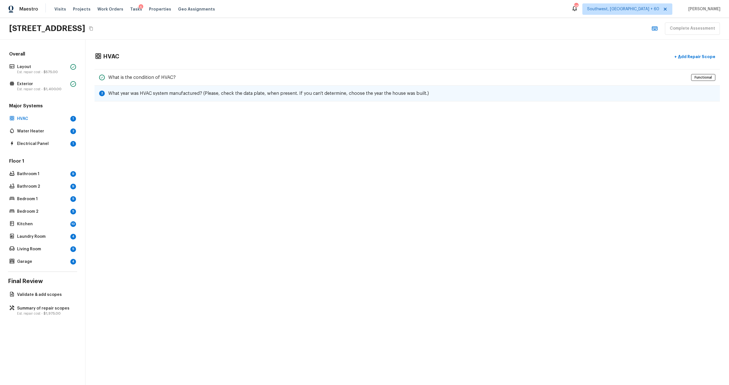
click at [299, 91] on h5 "What year was HVAC system manufactured? (Please, check the data plate, when pre…" at bounding box center [268, 93] width 321 height 6
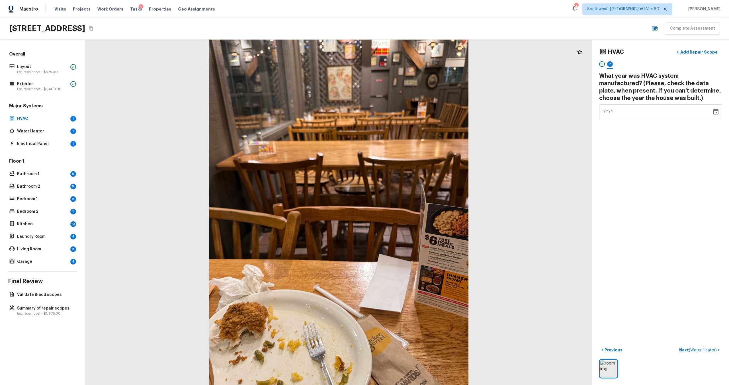
click at [622, 113] on div "YYYY" at bounding box center [655, 111] width 105 height 15
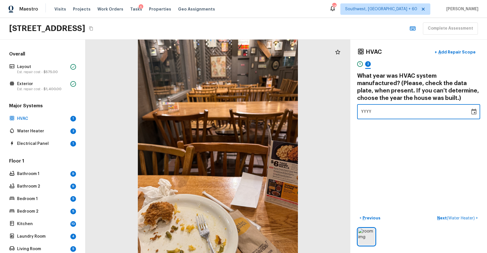
click at [390, 106] on div "YYYY" at bounding box center [413, 111] width 105 height 15
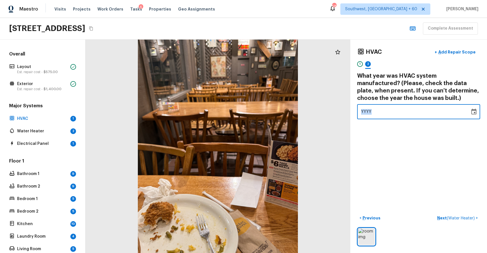
click at [390, 106] on div "YYYY" at bounding box center [413, 111] width 105 height 15
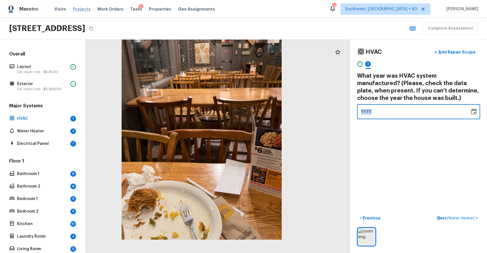
drag, startPoint x: 161, startPoint y: 73, endPoint x: 82, endPoint y: 11, distance: 100.2
click at [84, 13] on div "Maestro Visits Projects Work Orders Tasks 6 Properties Geo Assignments 581 Sout…" at bounding box center [243, 126] width 487 height 253
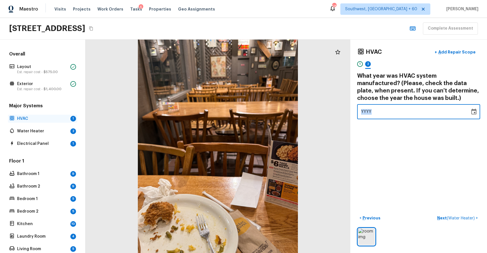
click at [52, 118] on p "HVAC" at bounding box center [42, 119] width 51 height 6
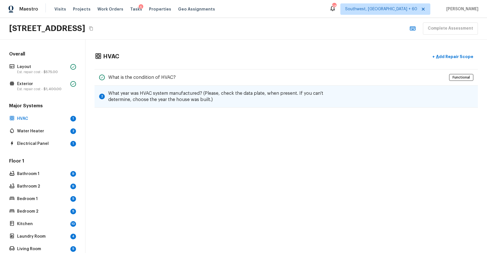
click at [183, 96] on h5 "What year was HVAC system manufactured? (Please, check the data plate, when pre…" at bounding box center [215, 96] width 215 height 13
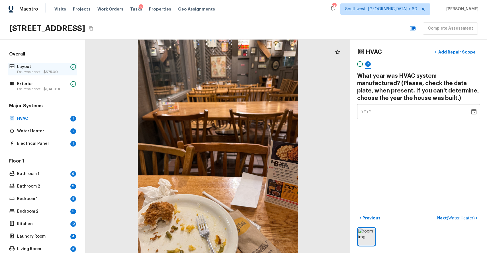
click at [47, 71] on span "$575.00" at bounding box center [51, 71] width 14 height 3
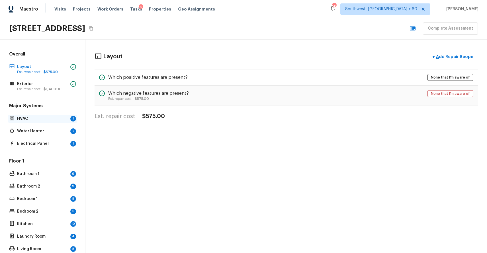
click at [57, 118] on p "HVAC" at bounding box center [42, 119] width 51 height 6
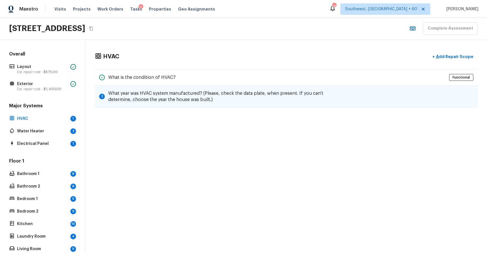
click at [219, 92] on h5 "What year was HVAC system manufactured? (Please, check the data plate, when pre…" at bounding box center [215, 96] width 215 height 13
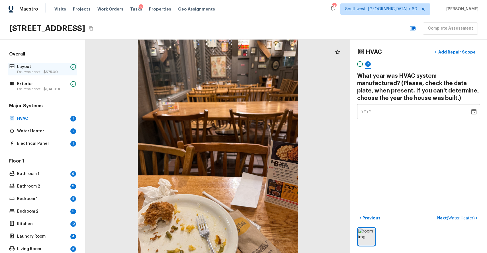
click at [46, 71] on span "$575.00" at bounding box center [51, 71] width 14 height 3
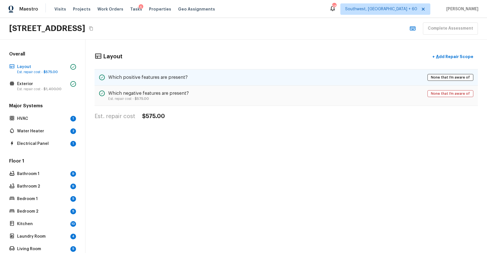
click at [155, 83] on div "Which positive features are present? None that I’m aware of" at bounding box center [286, 77] width 383 height 17
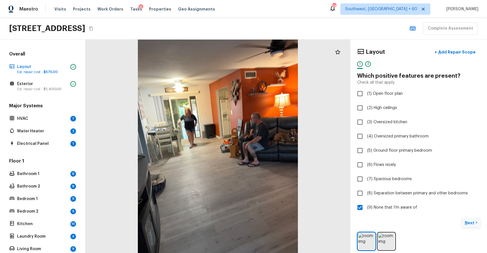
click at [468, 221] on p "Next" at bounding box center [470, 223] width 11 height 6
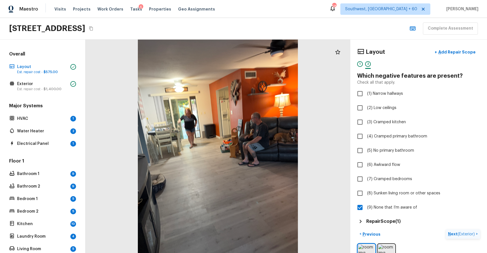
click at [459, 231] on p "Next ( Exterior )" at bounding box center [462, 234] width 28 height 6
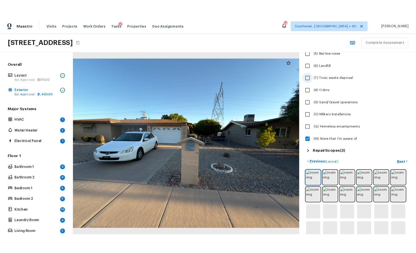
scroll to position [132, 0]
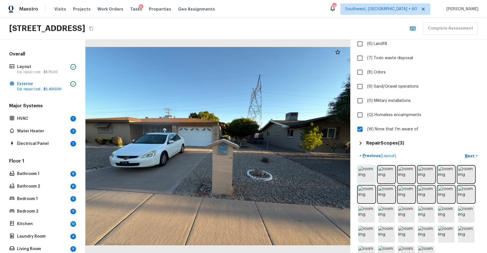
click at [369, 170] on img at bounding box center [366, 174] width 17 height 17
click at [368, 174] on img at bounding box center [366, 174] width 17 height 17
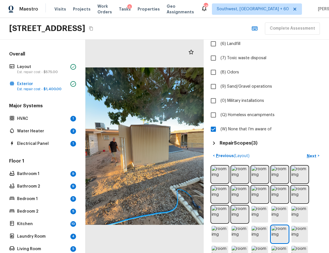
click at [234, 28] on div "6149 E Decatur St, Mesa, AZ 85205 Complete Assessment" at bounding box center [164, 29] width 329 height 22
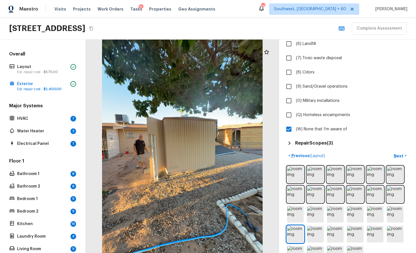
click at [239, 25] on div "6149 E Decatur St, Mesa, AZ 85205 Complete Assessment" at bounding box center [208, 29] width 416 height 22
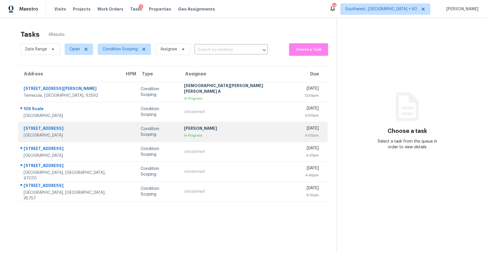
click at [212, 126] on div "[PERSON_NAME]" at bounding box center [239, 129] width 111 height 7
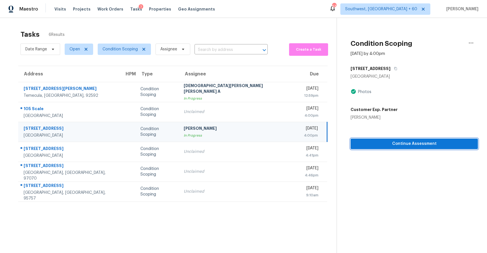
click at [426, 147] on button "Continue Assessment" at bounding box center [414, 144] width 127 height 11
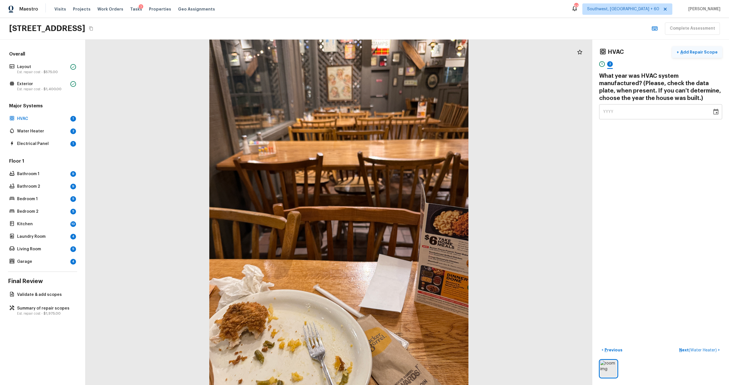
click at [487, 52] on p "Add Repair Scope" at bounding box center [698, 52] width 38 height 6
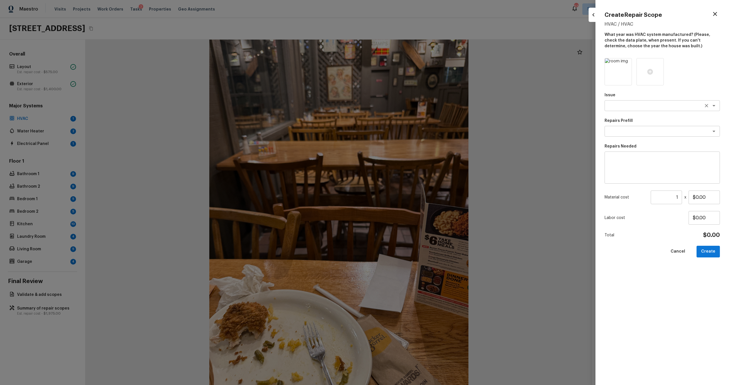
click at [487, 100] on div "x ​" at bounding box center [662, 105] width 115 height 11
click at [487, 128] on li "HVAC Extras" at bounding box center [662, 126] width 115 height 9
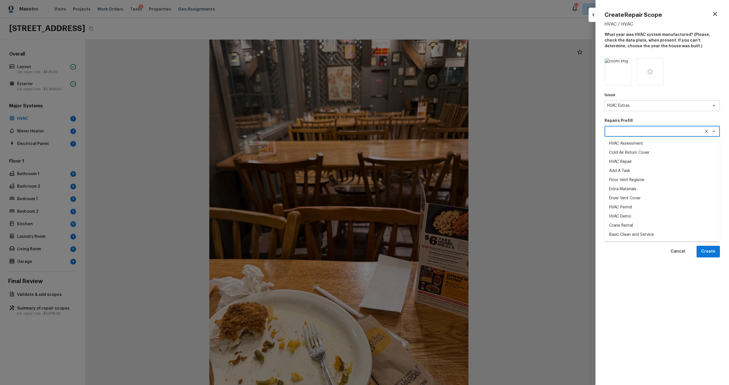
click at [487, 130] on textarea at bounding box center [654, 131] width 94 height 6
click at [487, 134] on textarea at bounding box center [654, 131] width 94 height 6
click at [487, 103] on textarea "HVAC Extras" at bounding box center [654, 106] width 94 height 6
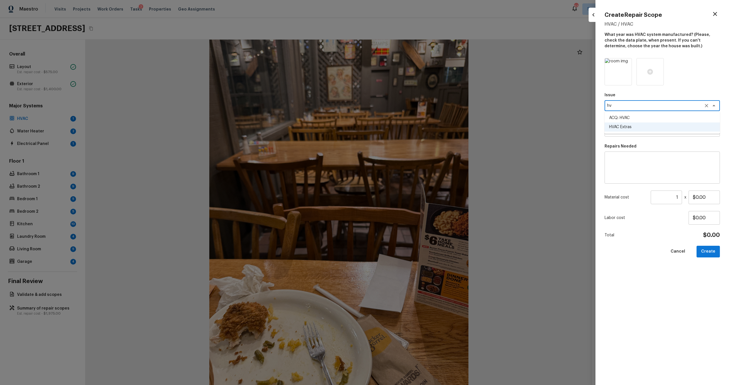
click at [487, 114] on li "ACQ: HVAC" at bounding box center [662, 117] width 115 height 9
type textarea "ACQ: HVAC"
click at [487, 169] on textarea at bounding box center [662, 167] width 107 height 23
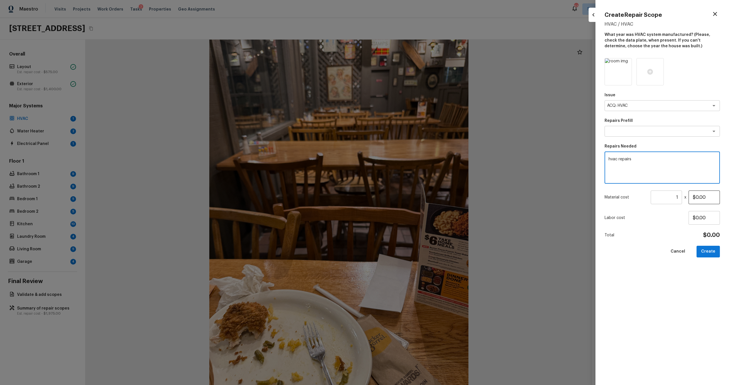
type textarea "hvac repairs"
click at [487, 199] on input "$0.00" at bounding box center [704, 198] width 31 height 14
click at [487, 198] on input "$0.00" at bounding box center [704, 198] width 31 height 14
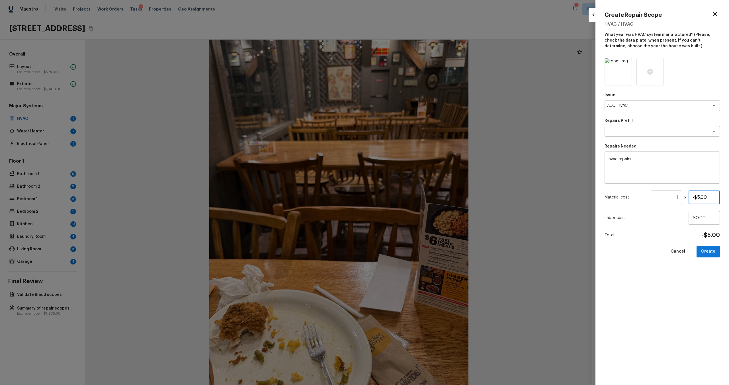
click at [487, 198] on input "-$5.00" at bounding box center [704, 198] width 31 height 14
click at [487, 197] on input "$5.00" at bounding box center [704, 198] width 31 height 14
type input "$750.00"
click at [487, 74] on div at bounding box center [650, 71] width 27 height 27
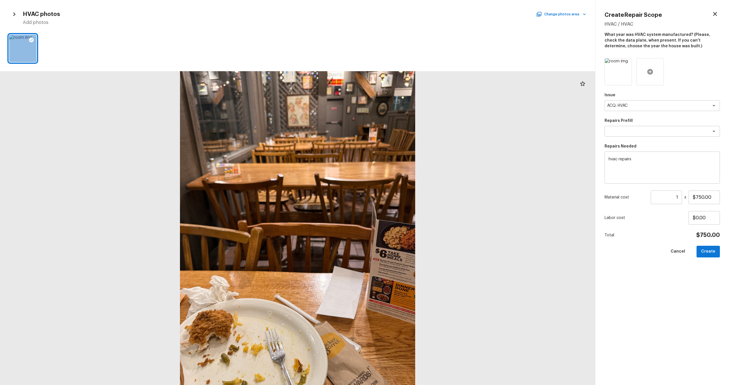
click at [487, 72] on div at bounding box center [650, 71] width 27 height 27
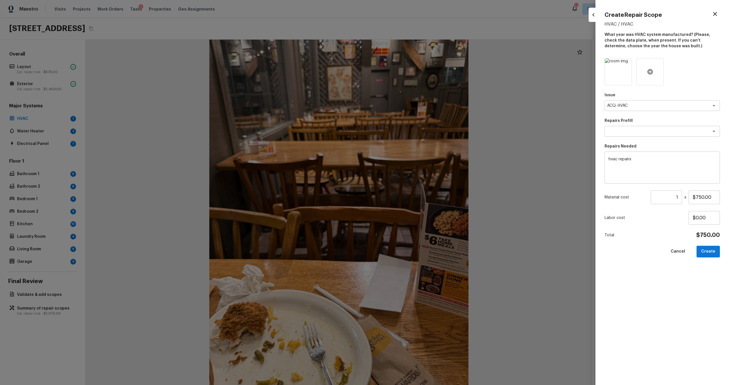
click at [487, 72] on div at bounding box center [650, 71] width 27 height 27
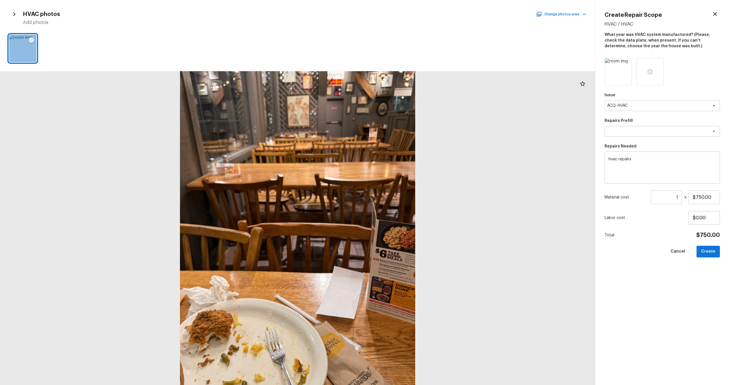
click at [487, 56] on div at bounding box center [297, 48] width 595 height 32
click at [487, 13] on button "Change photos area" at bounding box center [561, 14] width 49 height 7
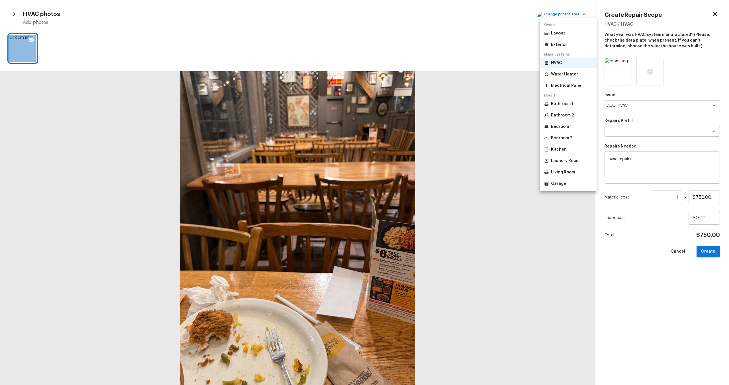
click at [487, 49] on li "Exterior" at bounding box center [568, 45] width 57 height 10
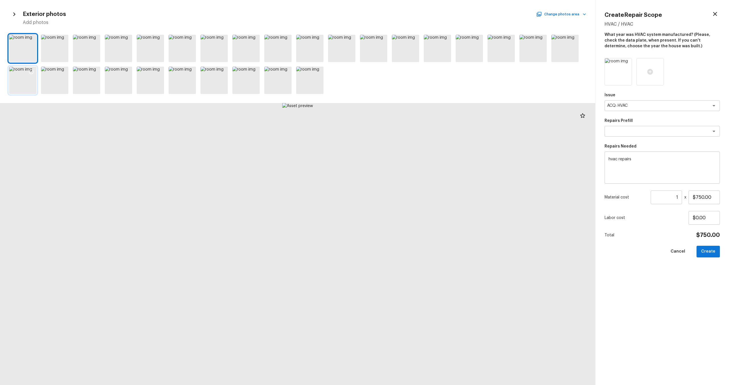
click at [28, 77] on div at bounding box center [31, 73] width 10 height 12
click at [487, 250] on button "Create" at bounding box center [708, 252] width 23 height 12
type input "$0.00"
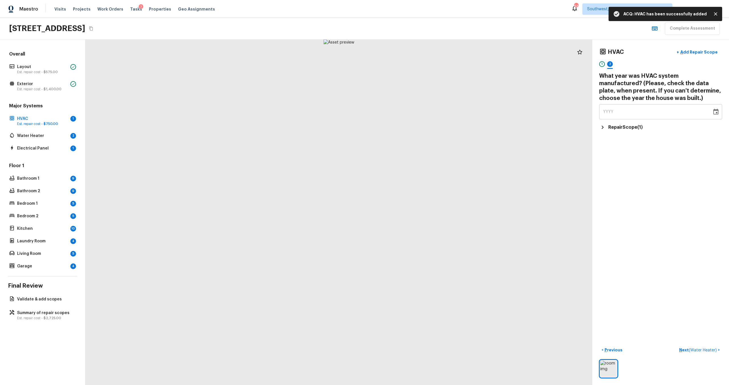
click at [487, 106] on div "YYYY" at bounding box center [655, 111] width 105 height 15
type input "1970"
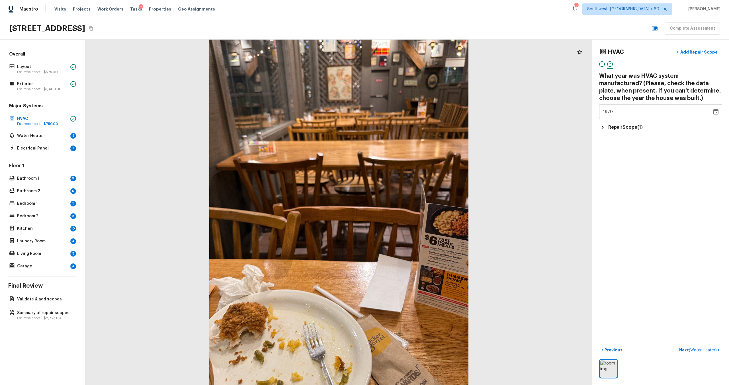
click at [487, 253] on div "HVAC + Add Repair Scope 1 2 What year was HVAC system manufactured? (Please, ch…" at bounding box center [660, 212] width 137 height 345
click at [487, 253] on button "Next ( Water Heater ) >" at bounding box center [699, 349] width 45 height 9
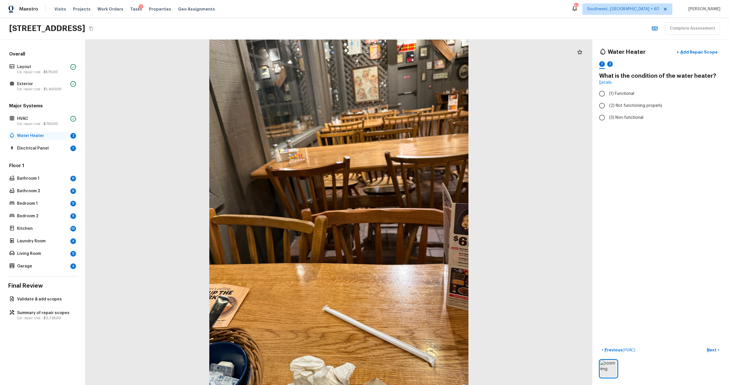
click at [74, 139] on div "Water Heater 2" at bounding box center [42, 136] width 69 height 8
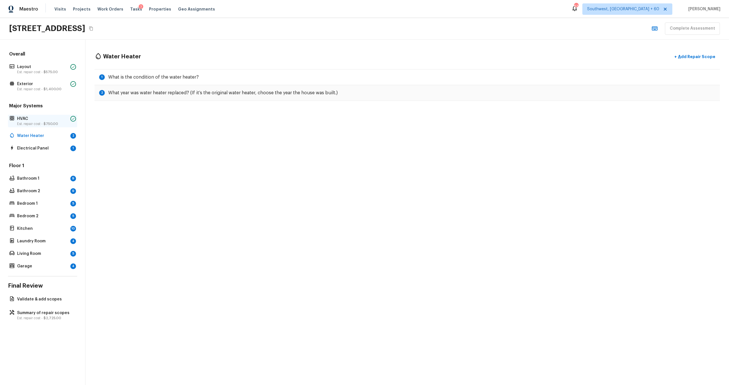
click at [24, 123] on p "Est. repair cost - $750.00" at bounding box center [42, 124] width 51 height 5
click at [64, 136] on p "Water Heater" at bounding box center [42, 136] width 51 height 6
click at [59, 120] on p "HVAC" at bounding box center [42, 119] width 51 height 6
click at [66, 138] on div "Water Heater 2" at bounding box center [42, 136] width 69 height 8
click at [178, 64] on div "Water Heater + Add Repair Scope 1 What is the condition of the water heater? 2 …" at bounding box center [407, 76] width 644 height 73
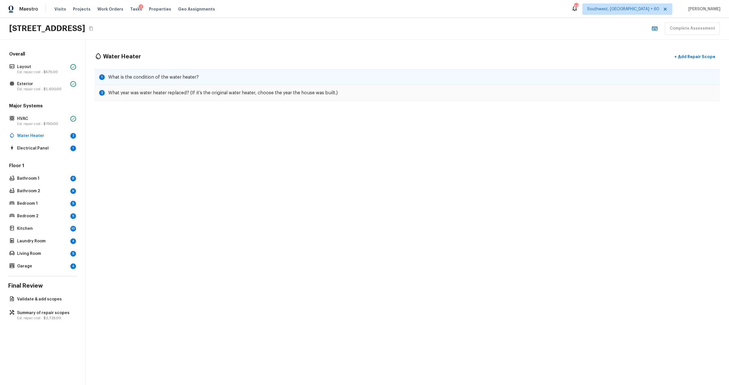
click at [196, 75] on h5 "What is the condition of the water heater?" at bounding box center [153, 77] width 91 height 6
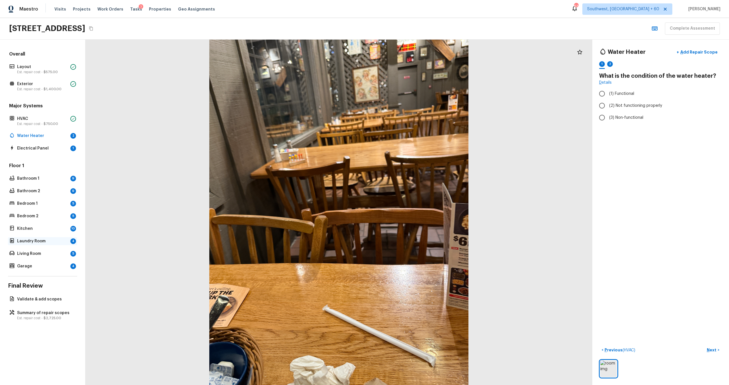
click at [31, 242] on p "Laundry Room" at bounding box center [42, 241] width 51 height 6
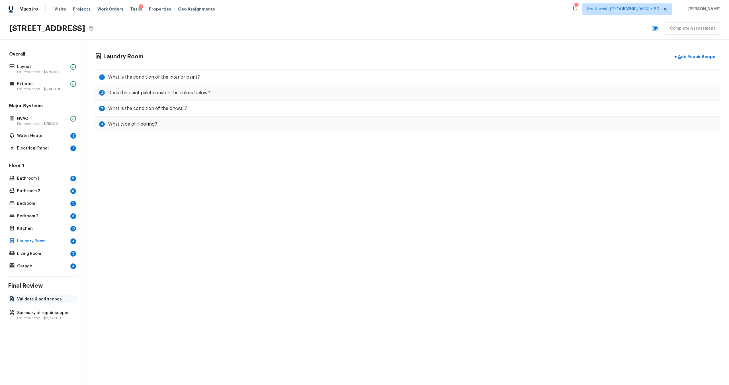
click at [44, 253] on p "Validate & add scopes" at bounding box center [45, 300] width 57 height 6
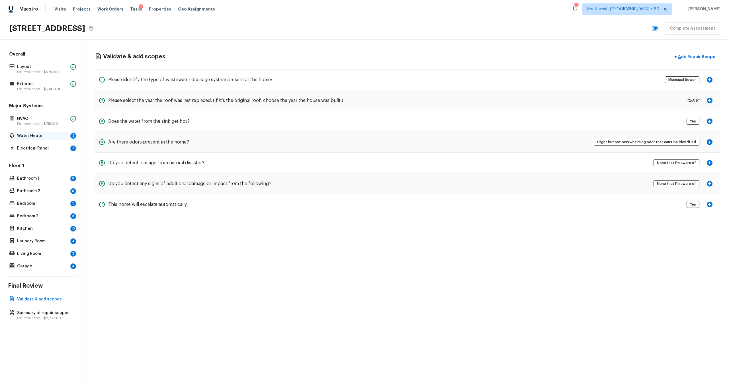
click at [48, 136] on p "Water Heater" at bounding box center [42, 136] width 51 height 6
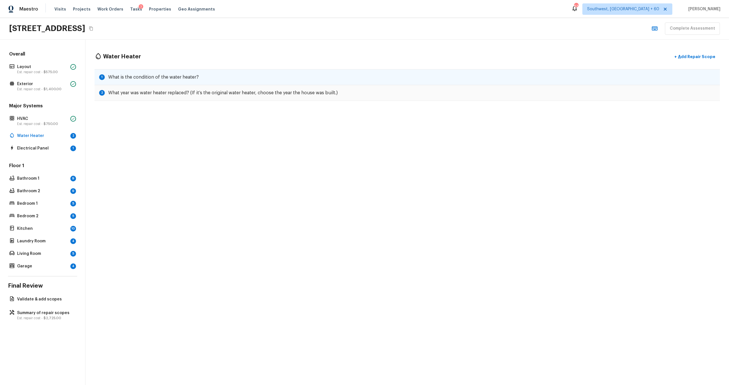
click at [197, 81] on div "1 What is the condition of the water heater?" at bounding box center [407, 77] width 625 height 16
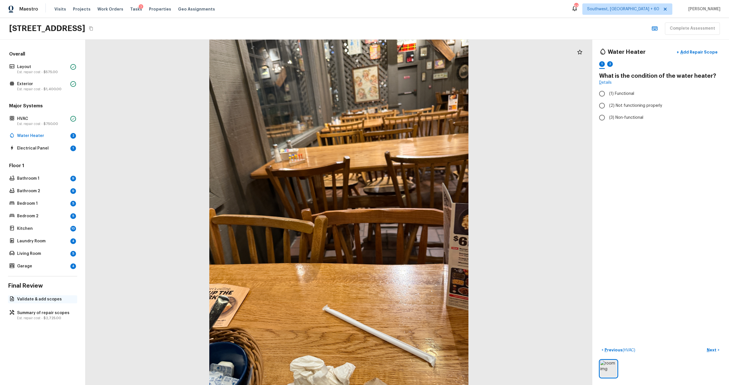
click at [37, 253] on p "Validate & add scopes" at bounding box center [45, 300] width 57 height 6
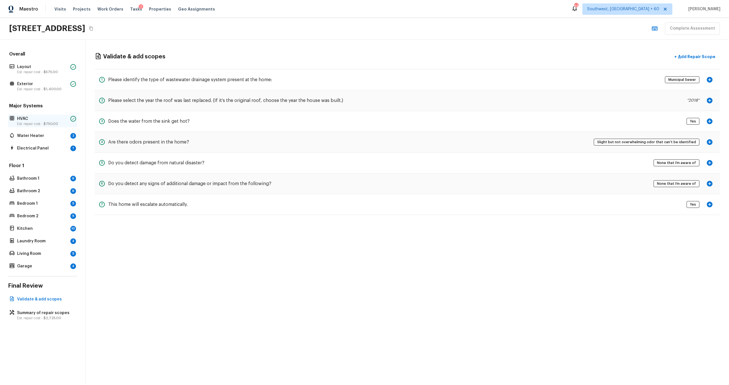
click at [57, 115] on div "HVAC Est. repair cost - $750.00" at bounding box center [42, 121] width 69 height 13
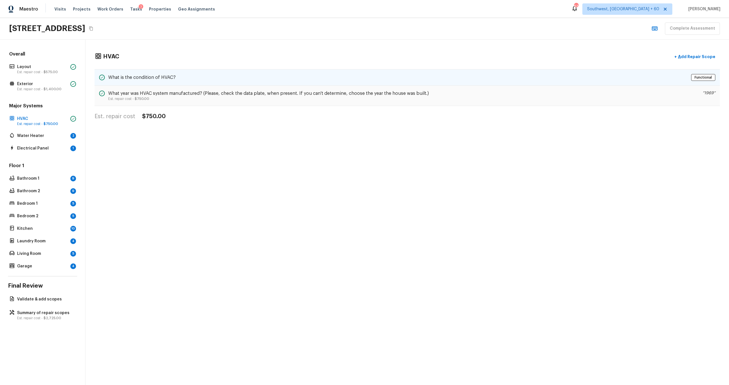
click at [179, 69] on div "What is the condition of HVAC? Functional" at bounding box center [407, 77] width 625 height 17
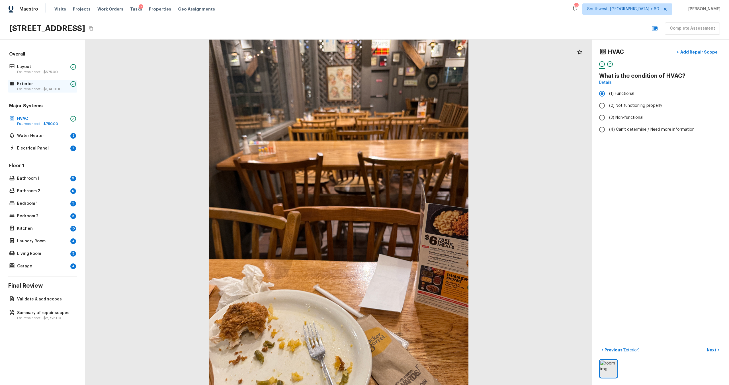
click at [54, 85] on p "Exterior" at bounding box center [42, 84] width 51 height 6
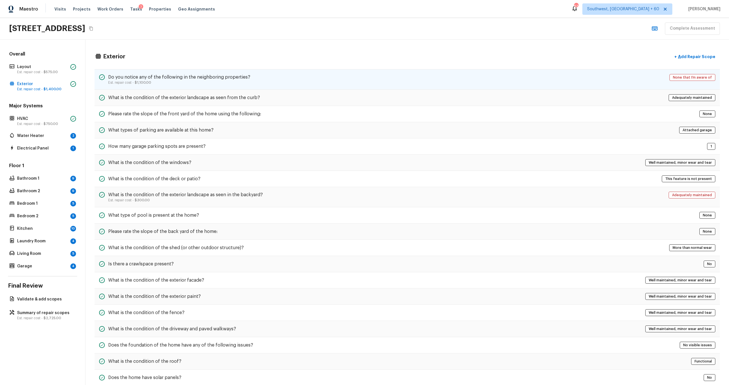
click at [240, 78] on h5 "Do you notice any of the following in the neighboring properties?" at bounding box center [179, 77] width 142 height 6
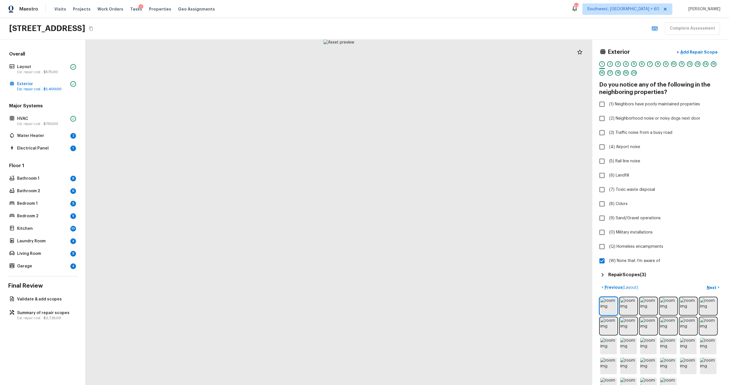
click at [487, 253] on div "Exterior + Add Repair Scope 1 2 3 4 5 6 7 8 9 10 11 12 13 14 15 16 17 18 19 20 …" at bounding box center [660, 212] width 137 height 345
click at [487, 253] on img at bounding box center [608, 306] width 17 height 17
drag, startPoint x: 602, startPoint y: 306, endPoint x: 656, endPoint y: 347, distance: 67.5
click at [487, 253] on div at bounding box center [660, 346] width 123 height 99
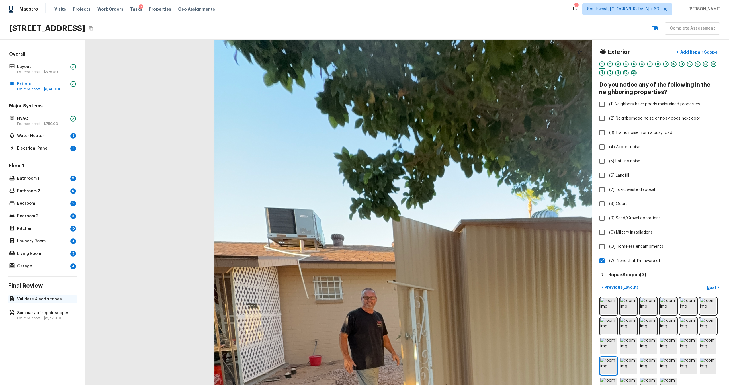
click at [51, 253] on p "Validate & add scopes" at bounding box center [45, 300] width 57 height 6
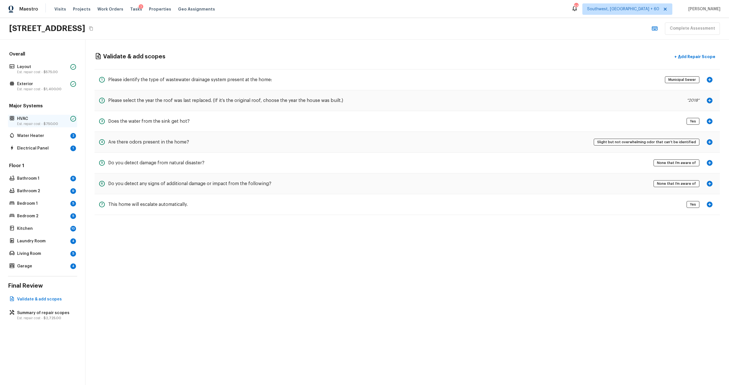
click at [61, 120] on p "HVAC" at bounding box center [42, 119] width 51 height 6
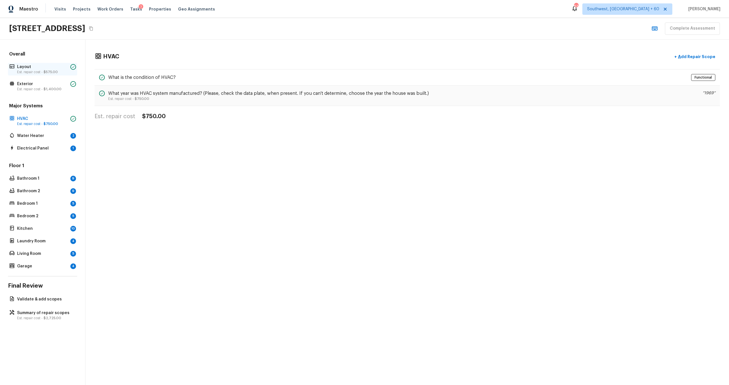
click at [52, 72] on span "$575.00" at bounding box center [51, 71] width 14 height 3
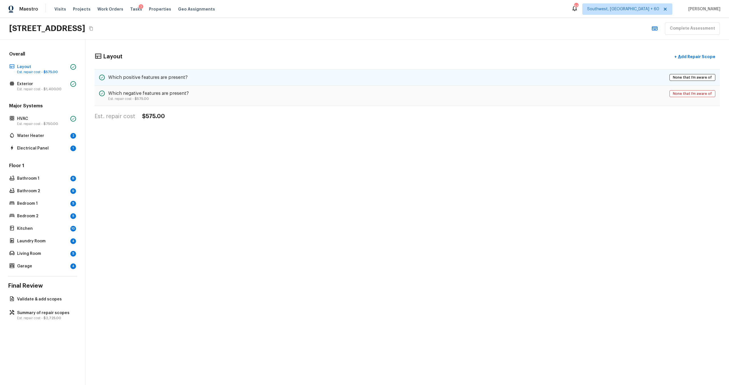
click at [131, 75] on h5 "Which positive features are present?" at bounding box center [147, 77] width 79 height 6
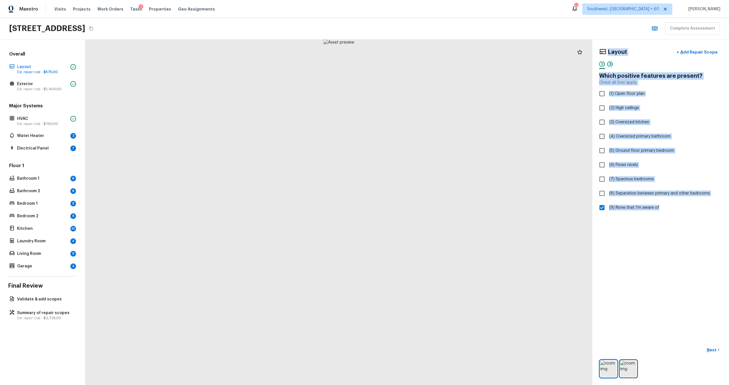
drag, startPoint x: 627, startPoint y: 228, endPoint x: 473, endPoint y: 270, distance: 159.8
click at [461, 253] on div "Layout + Add Repair Scope 1 2 Which positive features are present? Check all th…" at bounding box center [407, 212] width 644 height 345
click at [487, 253] on div "Layout + Add Repair Scope 1 2 Which positive features are present? Check all th…" at bounding box center [660, 212] width 137 height 345
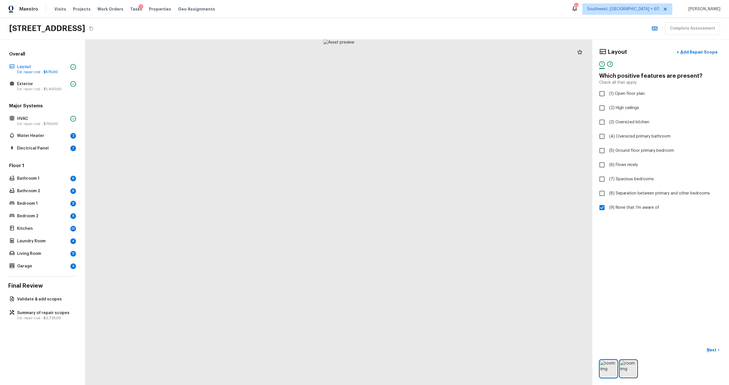
click at [54, 143] on div "Major Systems HVAC Est. repair cost - $750.00 Water Heater 2 Electrical Panel 1" at bounding box center [42, 128] width 69 height 50
click at [59, 138] on p "Water Heater" at bounding box center [42, 136] width 51 height 6
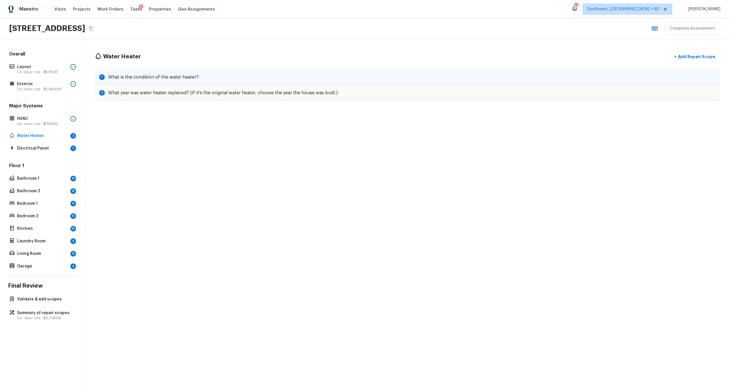
click at [169, 79] on h5 "What is the condition of the water heater?" at bounding box center [153, 77] width 91 height 6
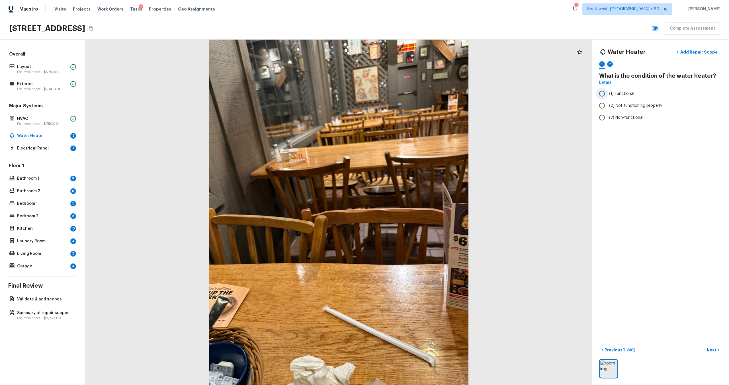
click at [487, 93] on span "(1) Functional" at bounding box center [621, 94] width 25 height 6
click at [487, 93] on input "(1) Functional" at bounding box center [602, 94] width 12 height 12
radio input "true"
click at [487, 253] on div "< Previous ( HVAC ) Next >" at bounding box center [660, 361] width 123 height 33
click at [487, 253] on p "Next" at bounding box center [712, 350] width 11 height 6
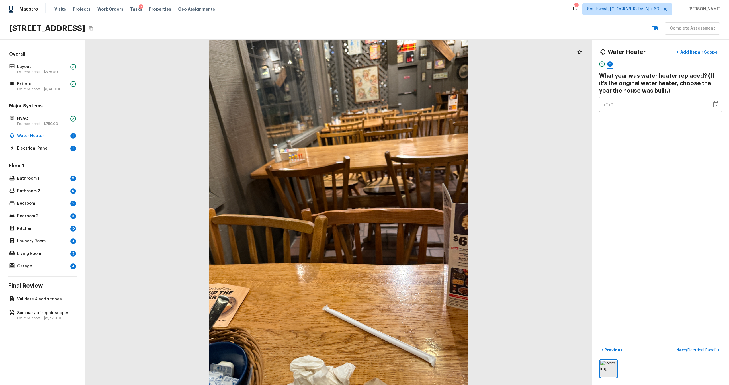
click at [487, 106] on div "YYYY" at bounding box center [655, 104] width 105 height 15
click at [487, 108] on div "YYYY" at bounding box center [655, 104] width 105 height 15
type input "1970"
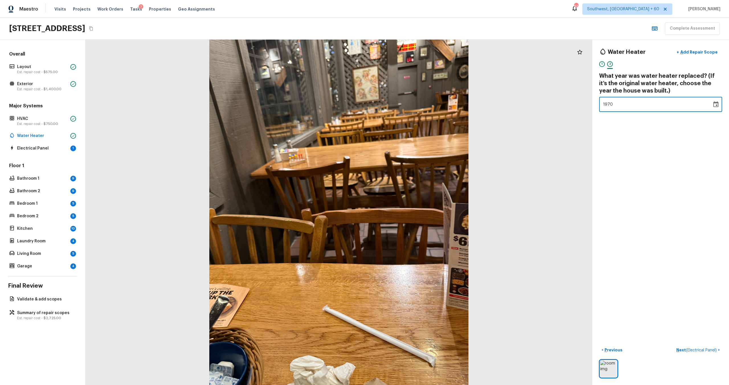
click at [487, 159] on div "Water Heater + Add Repair Scope 1 2 What year was water heater replaced? (If it…" at bounding box center [660, 212] width 137 height 345
click at [487, 253] on p "Next ( Electrical Panel )" at bounding box center [697, 350] width 42 height 6
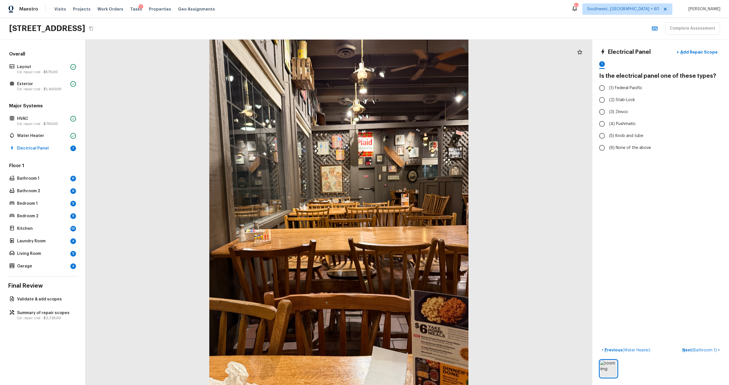
drag, startPoint x: 332, startPoint y: 261, endPoint x: 232, endPoint y: 253, distance: 100.0
click at [232, 253] on div "Electrical Panel + Add Repair Scope 1 Is the electrical panel one of these type…" at bounding box center [407, 212] width 644 height 345
click at [49, 178] on p "Bathroom 1" at bounding box center [42, 179] width 51 height 6
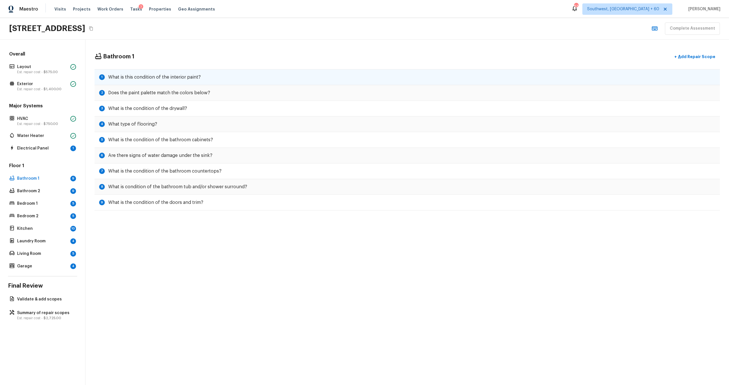
click at [188, 78] on h5 "What is this condition of the interior paint?" at bounding box center [154, 77] width 93 height 6
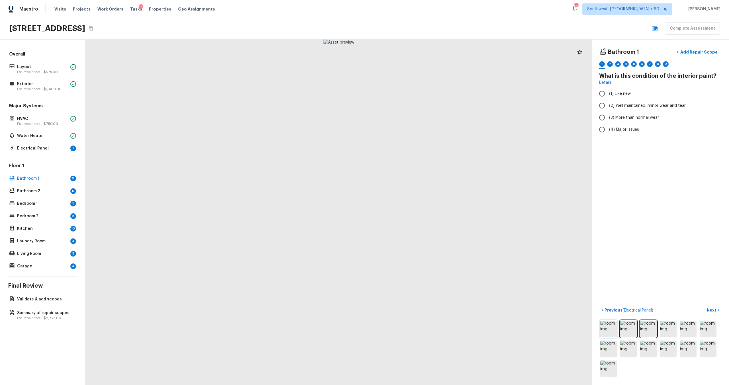
click at [487, 253] on img at bounding box center [608, 329] width 17 height 17
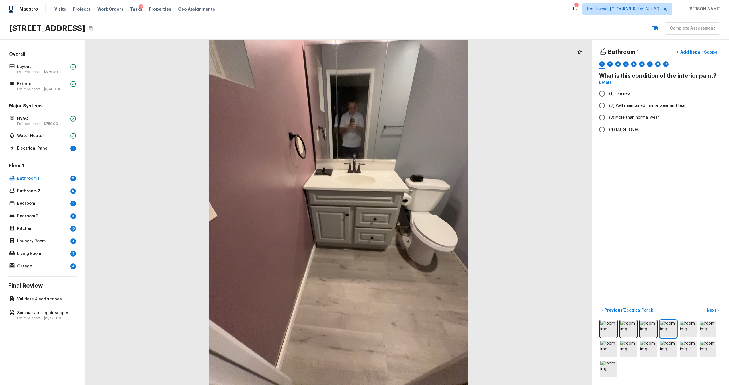
click at [47, 195] on div "Floor 1 Bathroom 1 9 Bathroom 2 9 Bedroom 1 5 Bedroom 2 5 Kitchen 10 Laundry Ro…" at bounding box center [42, 217] width 69 height 108
click at [28, 192] on p "Bathroom 2" at bounding box center [42, 191] width 51 height 6
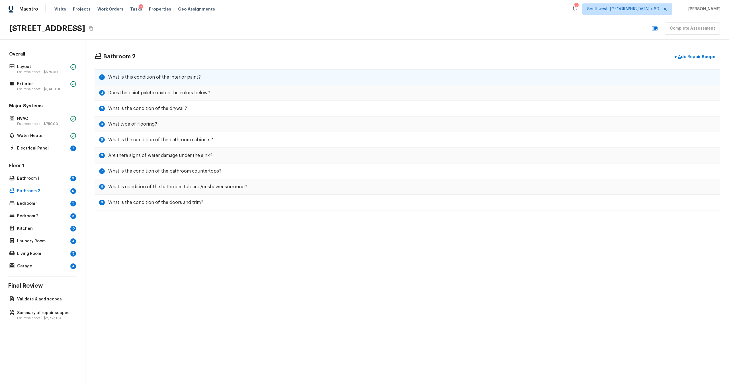
click at [200, 79] on div "1 What is this condition of the interior paint?" at bounding box center [407, 77] width 625 height 16
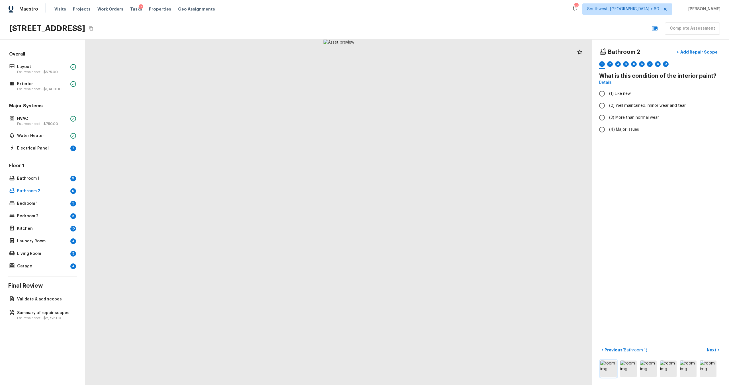
click at [487, 253] on img at bounding box center [608, 369] width 17 height 17
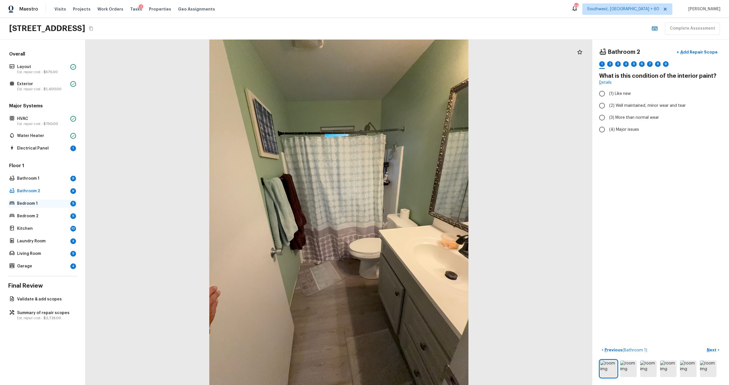
click at [33, 203] on p "Bedroom 1" at bounding box center [42, 204] width 51 height 6
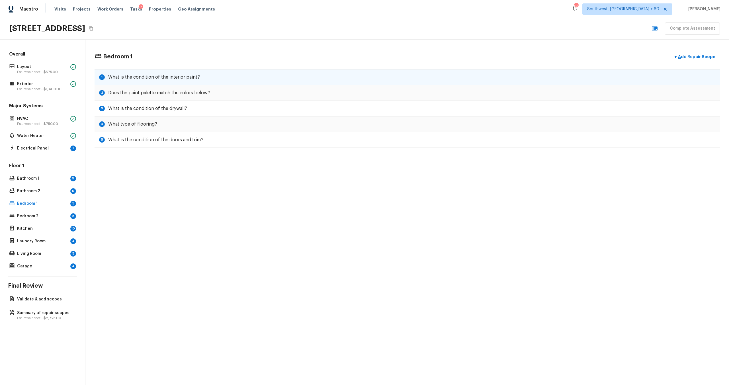
click at [189, 71] on div "1 What is the condition of the interior paint?" at bounding box center [407, 77] width 625 height 16
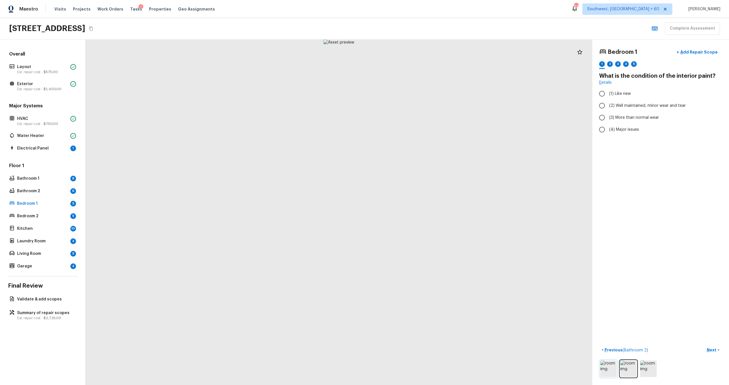
click at [487, 253] on img at bounding box center [608, 369] width 17 height 17
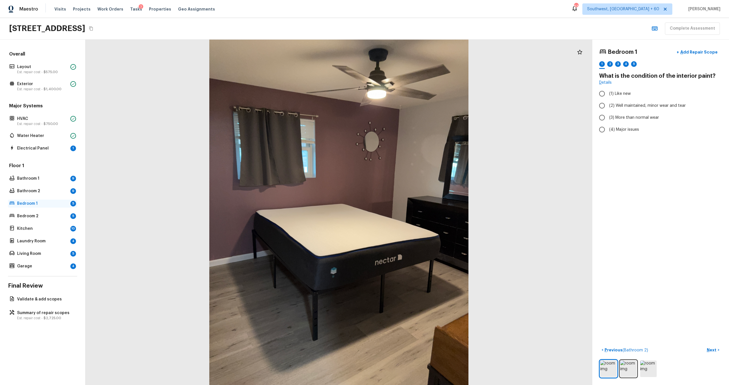
click at [49, 207] on div "Bedroom 1 5" at bounding box center [42, 204] width 69 height 8
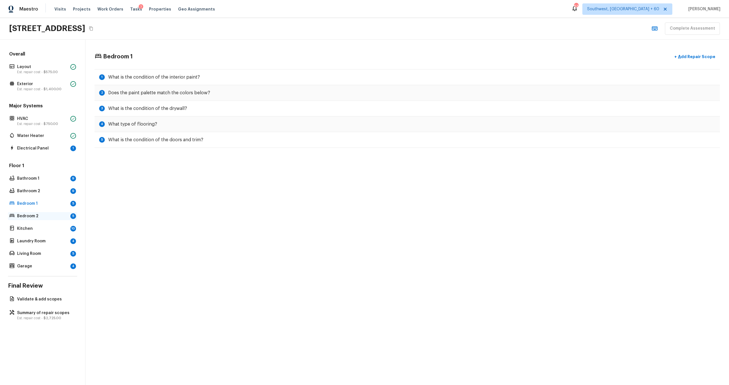
click at [52, 214] on p "Bedroom 2" at bounding box center [42, 216] width 51 height 6
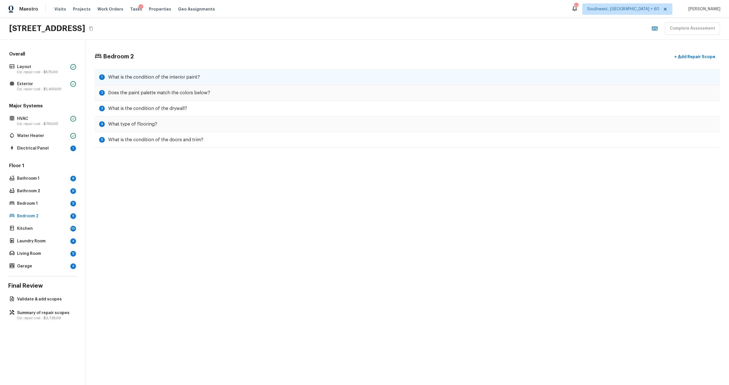
click at [185, 78] on h5 "What is the condition of the interior paint?" at bounding box center [154, 77] width 92 height 6
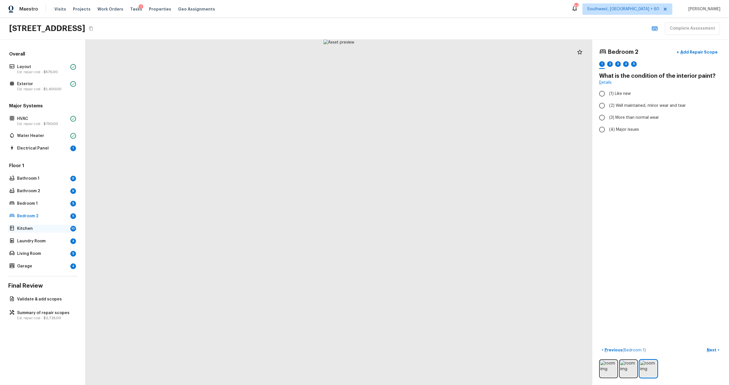
click at [31, 229] on p "Kitchen" at bounding box center [42, 229] width 51 height 6
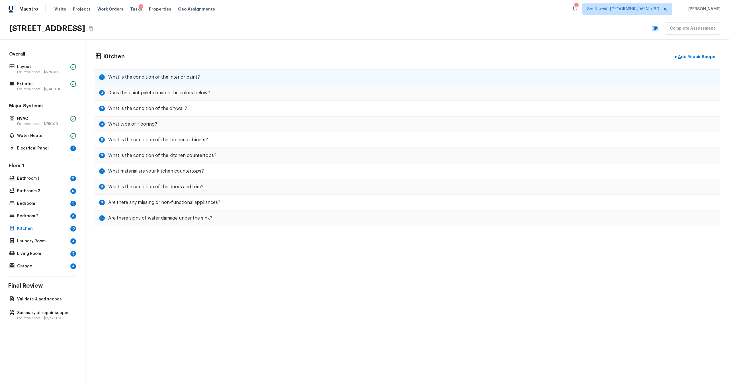
click at [189, 78] on h5 "What is the condition of the interior paint?" at bounding box center [154, 77] width 92 height 6
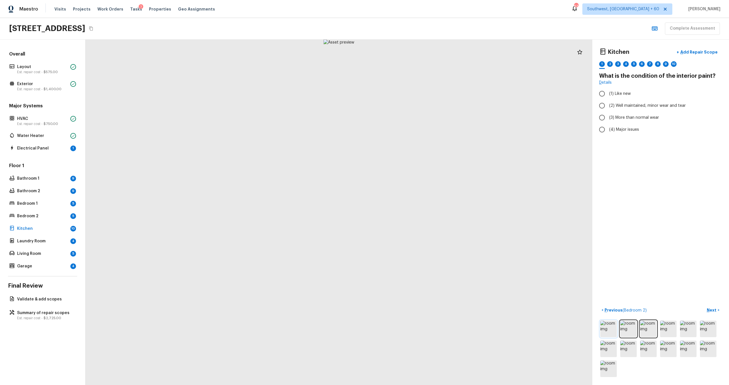
click at [487, 253] on img at bounding box center [608, 329] width 17 height 17
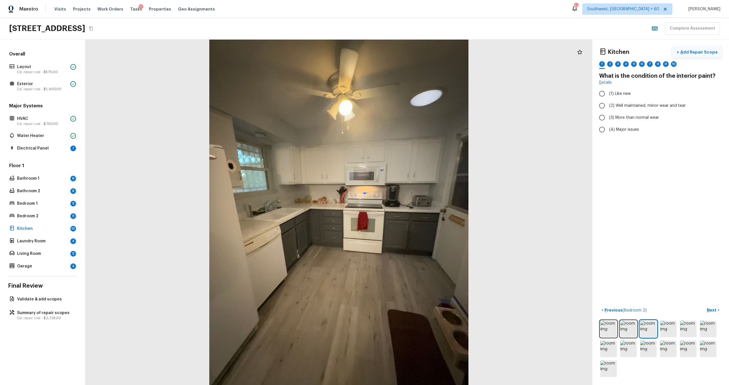
click at [487, 53] on p "Add Repair Scope" at bounding box center [698, 52] width 38 height 6
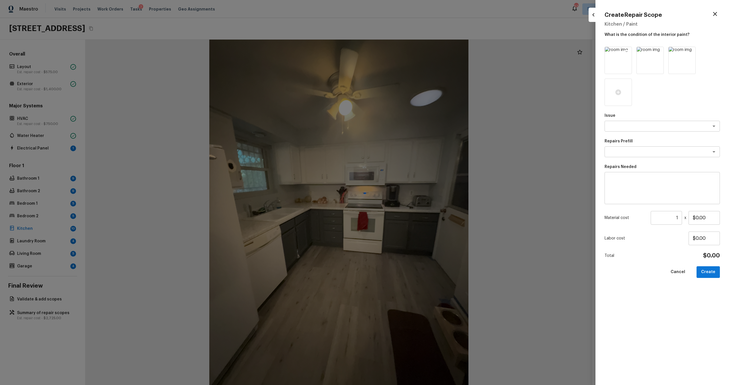
click at [487, 52] on icon at bounding box center [627, 52] width 6 height 6
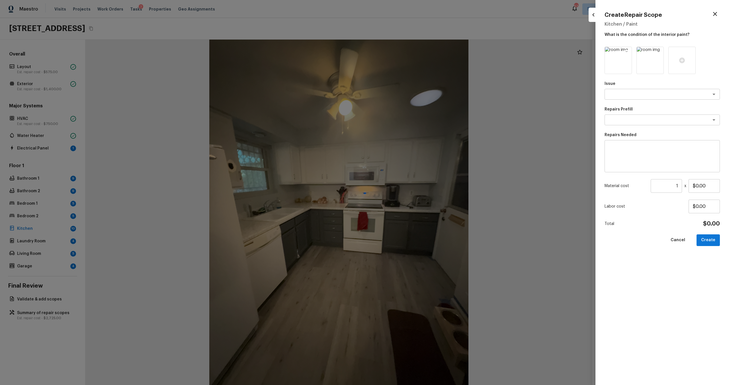
click at [487, 51] on icon at bounding box center [627, 52] width 6 height 6
click at [487, 101] on div "Issue x ​ Repairs Prefill x ​ Repairs Needed x ​ Material cost 1 ​ x $0.00 Labo…" at bounding box center [662, 211] width 115 height 329
click at [487, 96] on textarea at bounding box center [654, 94] width 94 height 6
click at [487, 145] on li "Light Pet Odor" at bounding box center [662, 142] width 115 height 9
click at [487, 123] on div "x ​" at bounding box center [662, 119] width 115 height 11
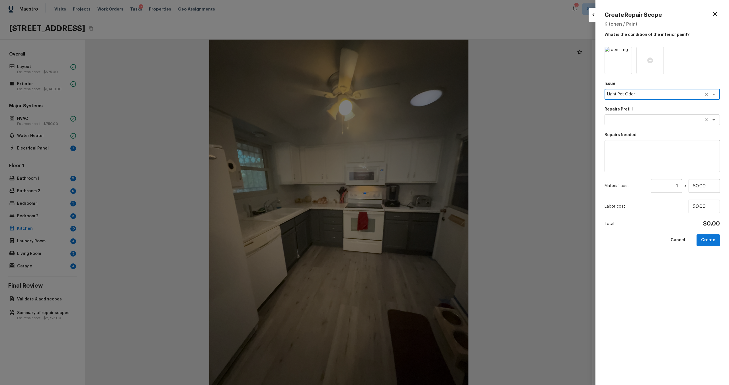
type textarea "Light Pet Odor"
click at [487, 131] on li "Acquisition Scope: 1-2 pets present" at bounding box center [662, 132] width 115 height 9
type textarea "Acquisition Scope: 1-2 pets present"
type input "$575.00"
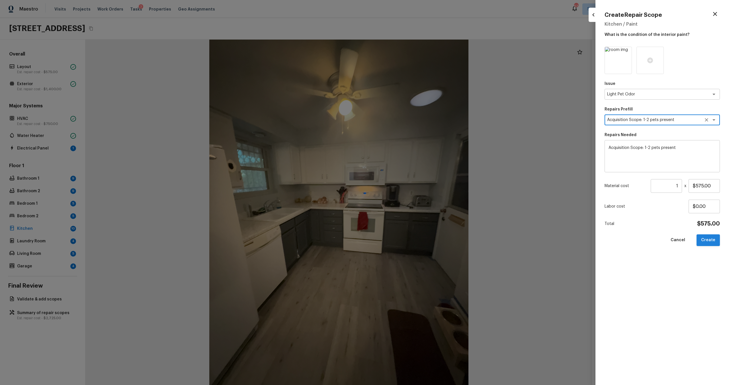
click at [487, 238] on button "Create" at bounding box center [708, 240] width 23 height 12
type input "$0.00"
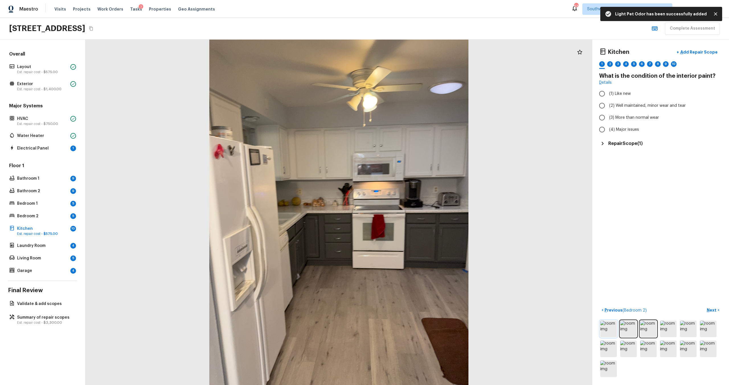
click at [487, 253] on img at bounding box center [608, 329] width 17 height 17
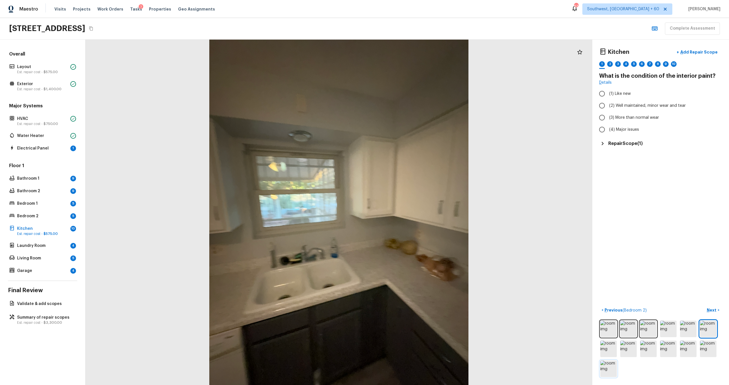
click at [487, 253] on img at bounding box center [608, 369] width 17 height 17
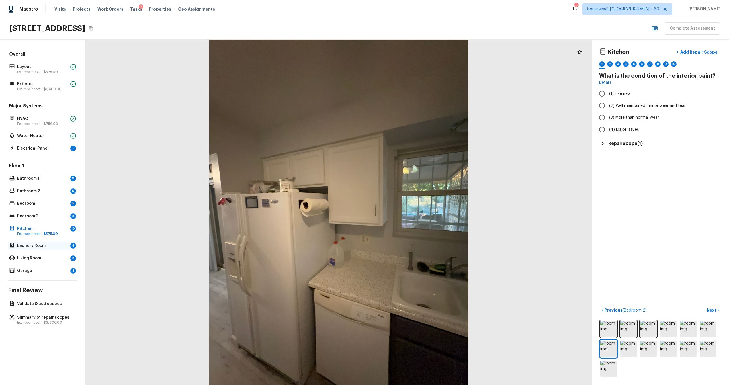
click at [48, 243] on p "Laundry Room" at bounding box center [42, 246] width 51 height 6
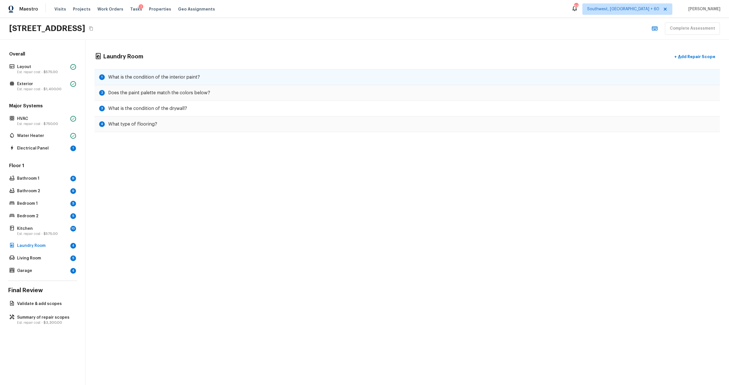
click at [173, 76] on h5 "What is the condition of the interior paint?" at bounding box center [154, 77] width 92 height 6
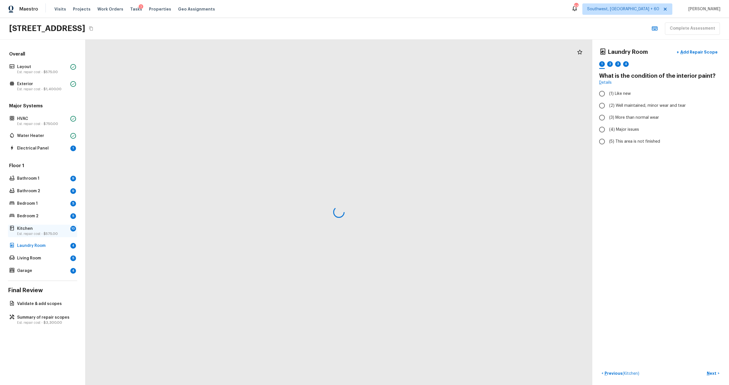
click at [51, 232] on span "$575.00" at bounding box center [51, 233] width 14 height 3
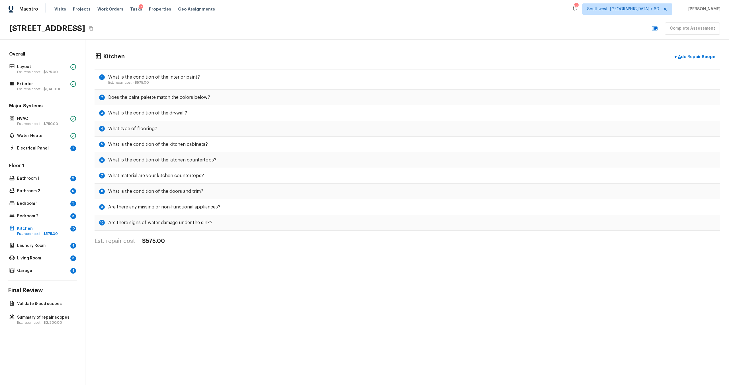
click at [54, 241] on div "Floor 1 Bathroom 1 9 Bathroom 2 9 Bedroom 1 5 Bedroom 2 5 Kitchen 10 Est. repai…" at bounding box center [42, 219] width 69 height 112
click at [43, 251] on div "Floor 1 Bathroom 1 9 Bathroom 2 9 Bedroom 1 5 Bedroom 2 5 Kitchen 10 Est. repai…" at bounding box center [42, 219] width 69 height 112
click at [48, 246] on p "Laundry Room" at bounding box center [42, 246] width 51 height 6
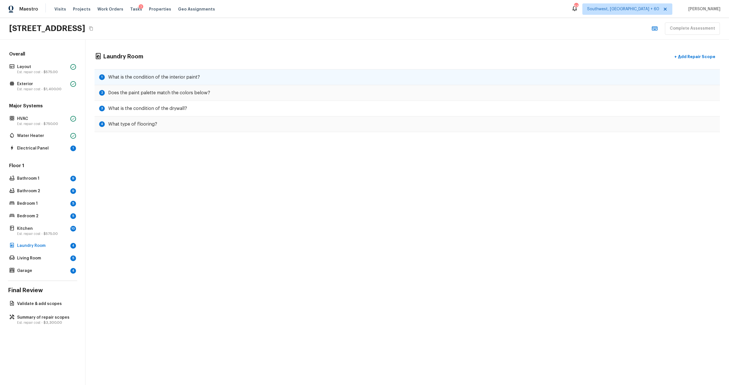
click at [193, 75] on h5 "What is the condition of the interior paint?" at bounding box center [154, 77] width 92 height 6
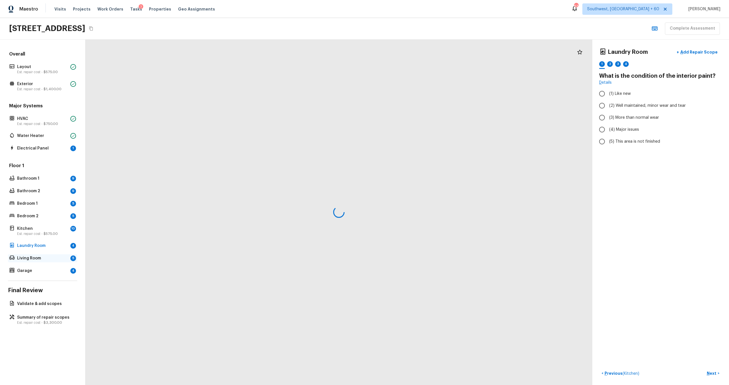
click at [62, 253] on div "Living Room 5" at bounding box center [42, 258] width 69 height 8
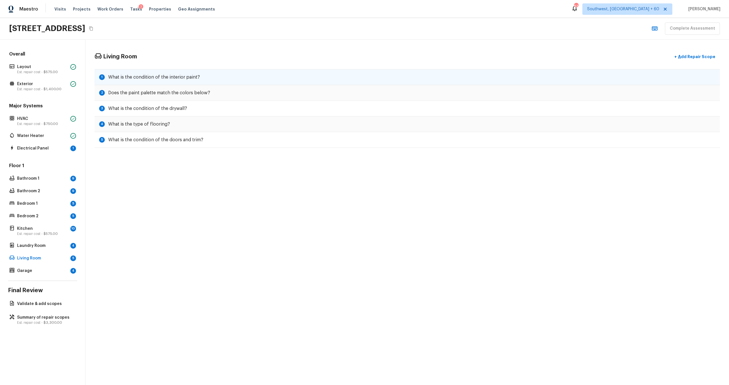
click at [163, 75] on h5 "What is the condition of the interior paint?" at bounding box center [154, 77] width 92 height 6
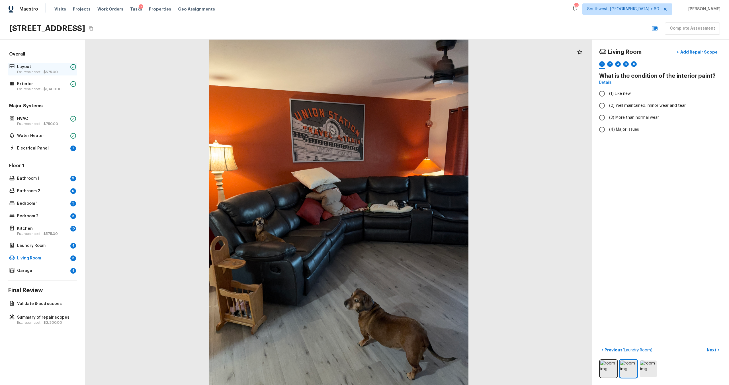
click at [49, 73] on span "$575.00" at bounding box center [51, 71] width 14 height 3
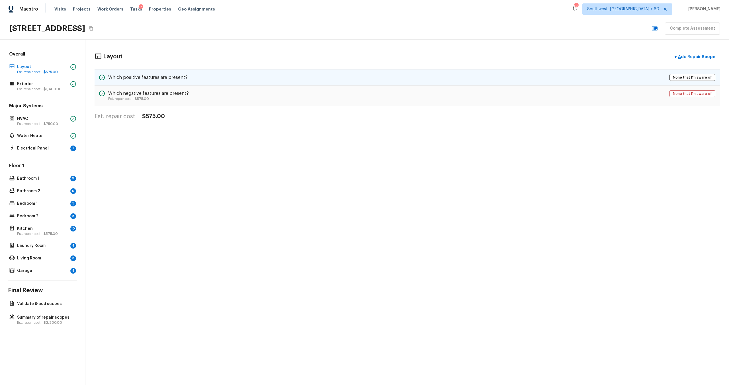
click at [168, 83] on div "Which positive features are present? None that I’m aware of" at bounding box center [407, 77] width 625 height 17
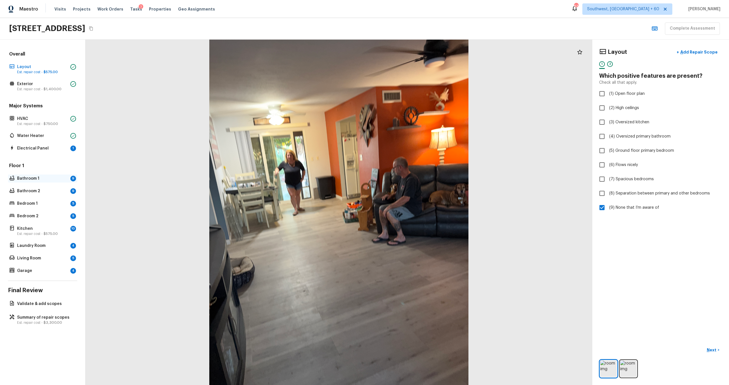
click at [63, 177] on p "Bathroom 1" at bounding box center [42, 179] width 51 height 6
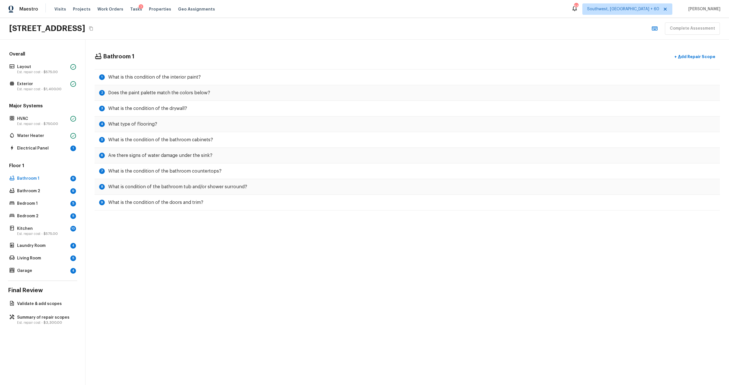
click at [61, 209] on div "Floor 1 Bathroom 1 9 Bathroom 2 9 Bedroom 1 5 Bedroom 2 5 Kitchen 10 Est. repai…" at bounding box center [42, 219] width 69 height 112
click at [15, 189] on icon at bounding box center [12, 191] width 6 height 6
click at [37, 205] on p "Bedroom 1" at bounding box center [42, 204] width 51 height 6
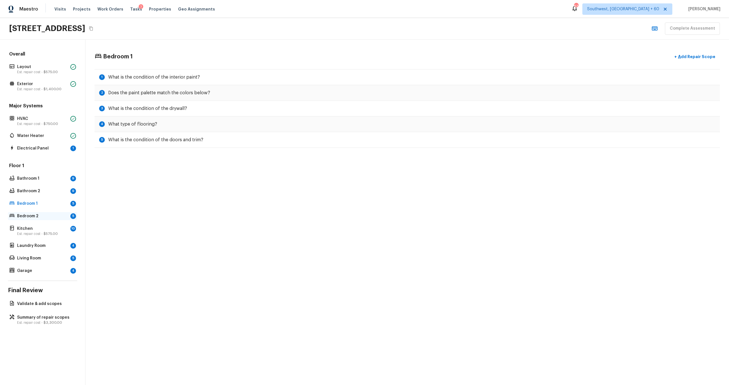
click at [46, 216] on p "Bedroom 2" at bounding box center [42, 216] width 51 height 6
click at [54, 225] on div "Kitchen 10 Est. repair cost - $575.00" at bounding box center [42, 231] width 69 height 13
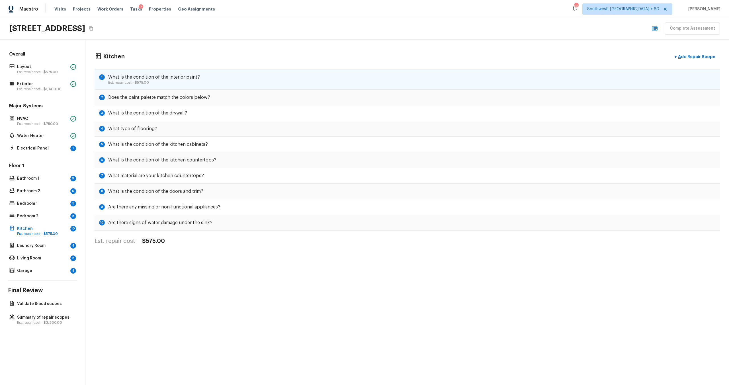
click at [170, 69] on div "1 What is the condition of the interior paint? Est. repair cost - $575.00" at bounding box center [407, 79] width 625 height 21
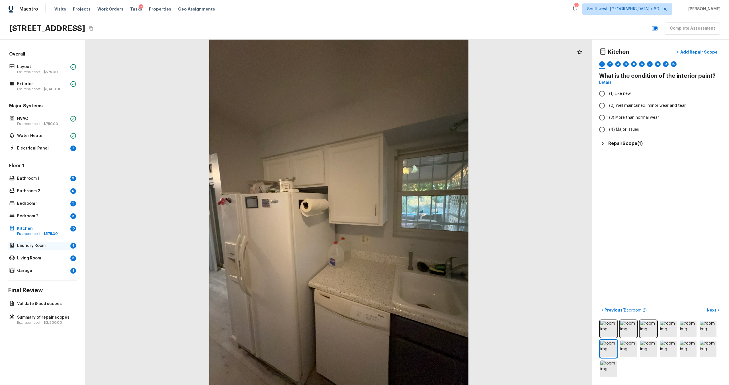
click at [41, 249] on div "Laundry Room 4" at bounding box center [42, 246] width 69 height 8
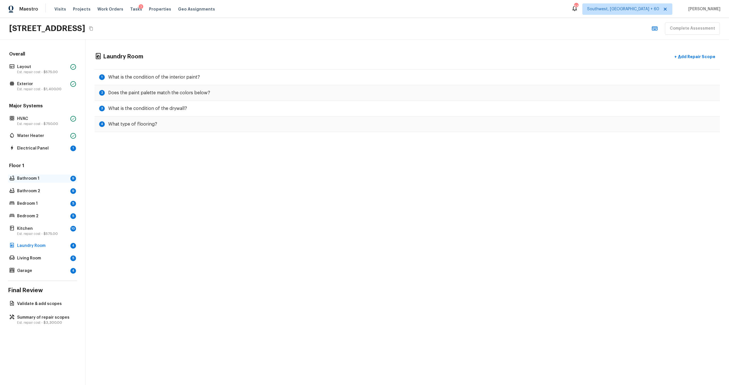
click at [64, 179] on p "Bathroom 1" at bounding box center [42, 179] width 51 height 6
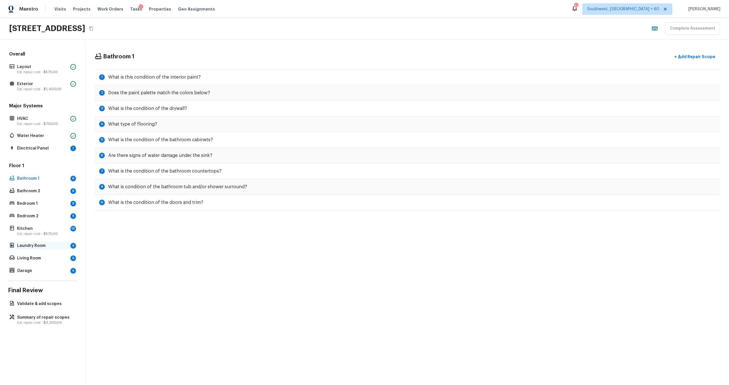
click at [47, 250] on div "Laundry Room 4" at bounding box center [42, 246] width 69 height 8
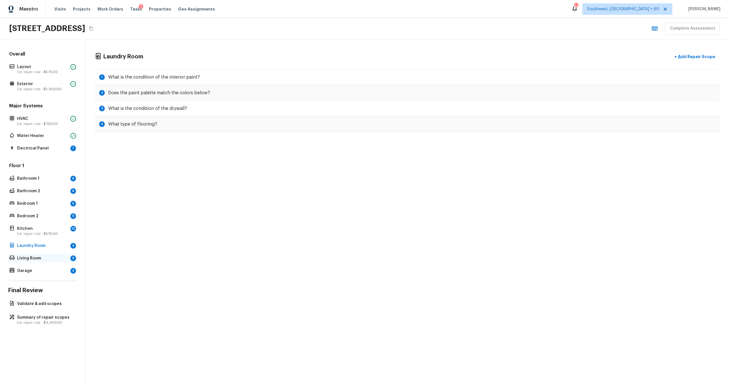
click at [52, 253] on p "Living Room" at bounding box center [42, 258] width 51 height 6
click at [50, 253] on p "Garage" at bounding box center [42, 271] width 51 height 6
click at [52, 230] on p "Kitchen" at bounding box center [42, 229] width 51 height 6
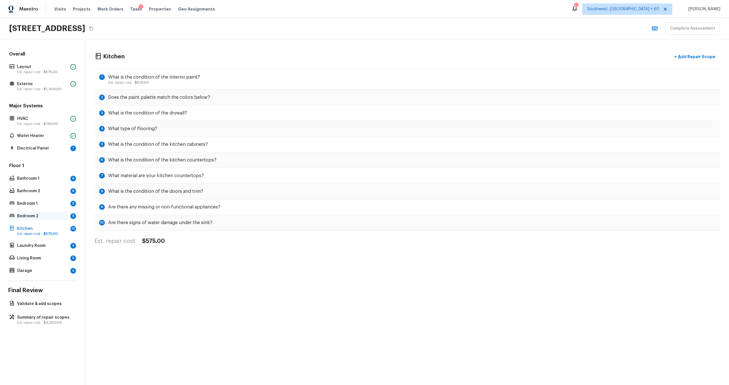
click at [63, 217] on p "Bedroom 2" at bounding box center [42, 216] width 51 height 6
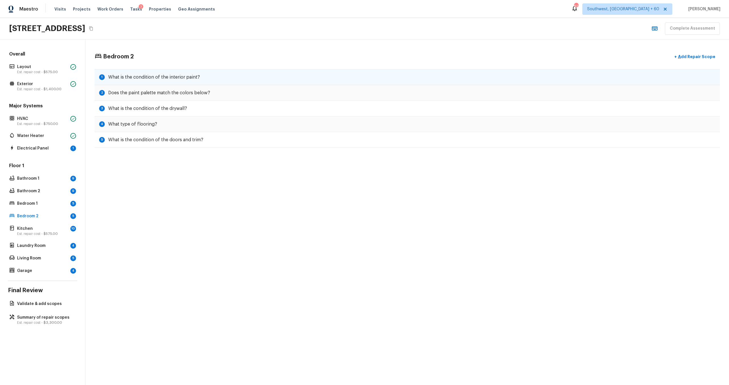
click at [190, 80] on h5 "What is the condition of the interior paint?" at bounding box center [154, 77] width 92 height 6
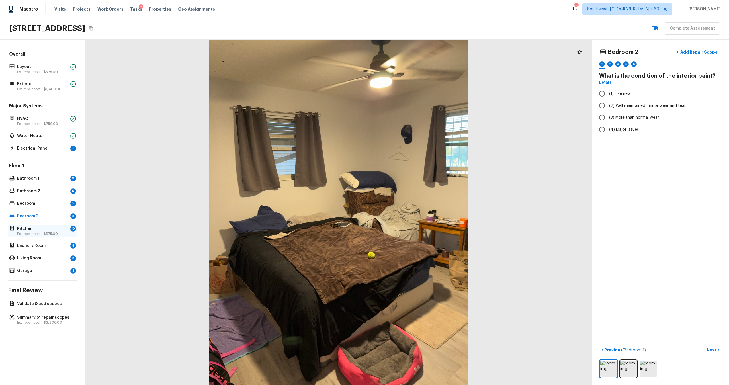
click at [41, 233] on p "Est. repair cost - $575.00" at bounding box center [42, 234] width 51 height 5
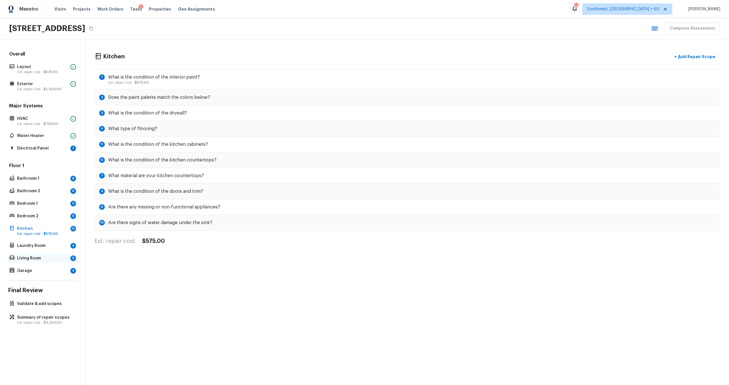
click at [57, 253] on p "Living Room" at bounding box center [42, 258] width 51 height 6
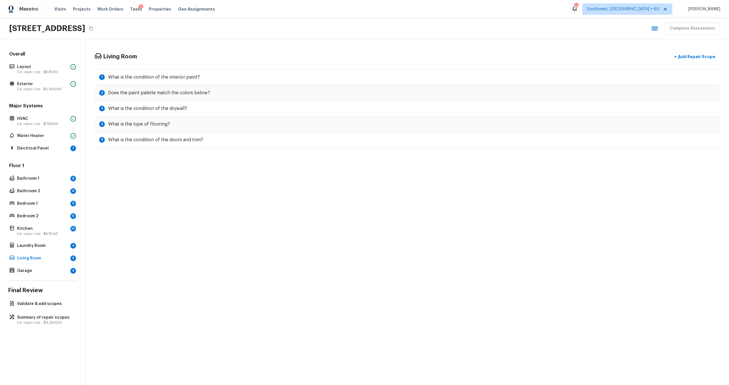
click at [55, 251] on div "Floor 1 Bathroom 1 9 Bathroom 2 9 Bedroom 1 5 Bedroom 2 5 Kitchen 10 Est. repai…" at bounding box center [42, 219] width 69 height 112
click at [59, 242] on div "Laundry Room 4" at bounding box center [42, 246] width 69 height 8
click at [163, 67] on div "Laundry Room + Add Repair Scope 1 What is the condition of the interior paint? …" at bounding box center [407, 92] width 644 height 104
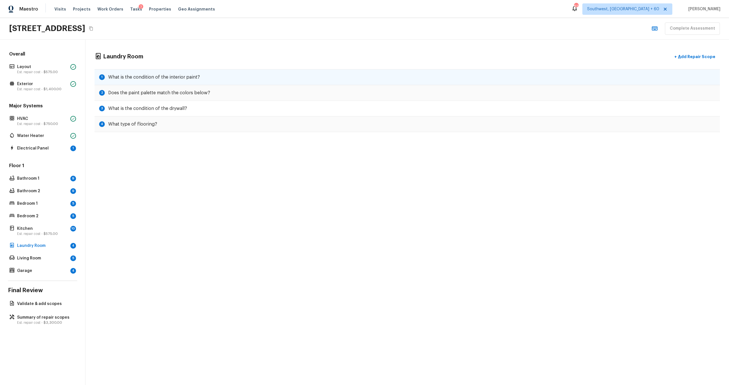
click at [167, 75] on h5 "What is the condition of the interior paint?" at bounding box center [154, 77] width 92 height 6
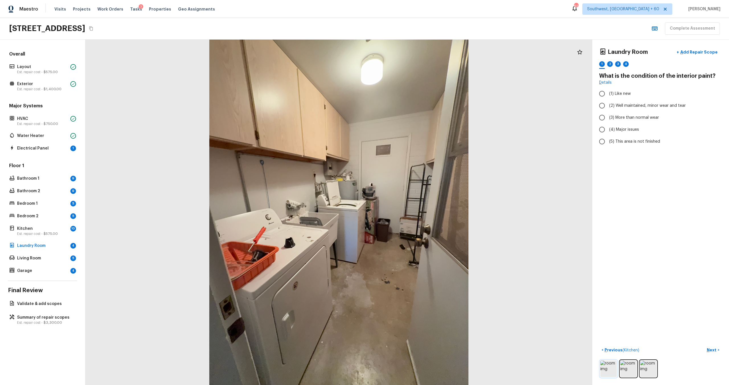
click at [487, 253] on img at bounding box center [608, 369] width 17 height 17
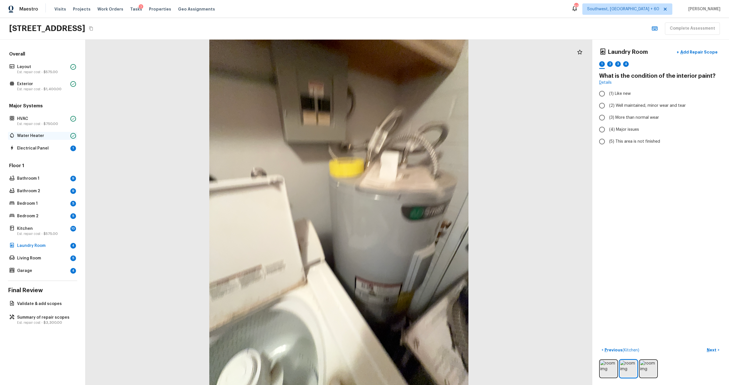
click at [40, 136] on p "Water Heater" at bounding box center [42, 136] width 51 height 6
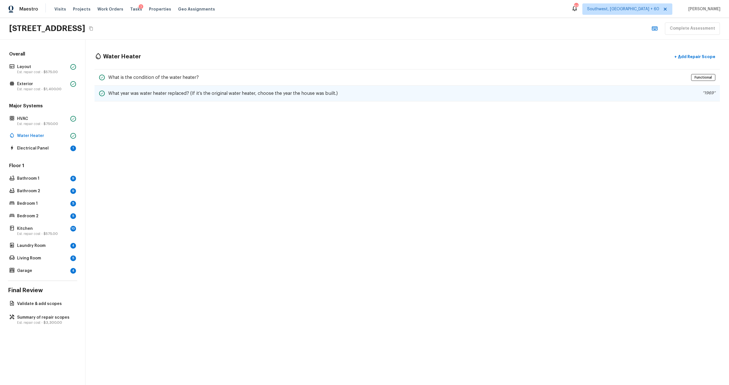
click at [374, 93] on div "What year was water heater replaced? (If it’s the original water heater, choose…" at bounding box center [407, 94] width 625 height 16
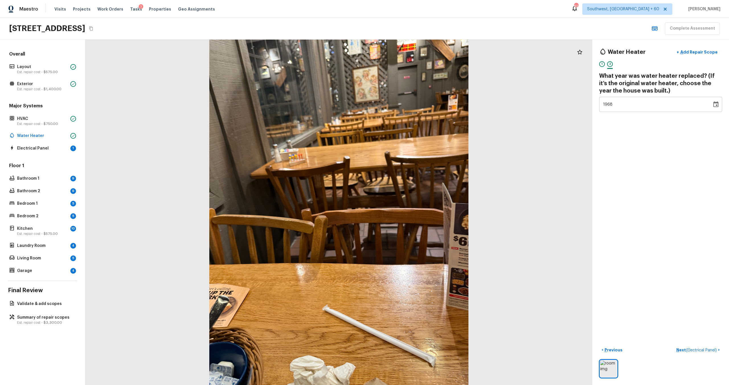
click at [487, 101] on icon "Choose date, selected date is Dec 31, 1968" at bounding box center [716, 104] width 7 height 7
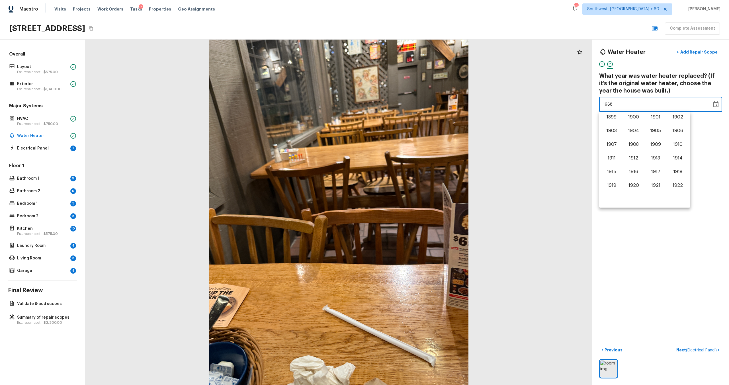
scroll to position [198, 0]
click at [487, 153] on button "1970" at bounding box center [678, 152] width 21 height 10
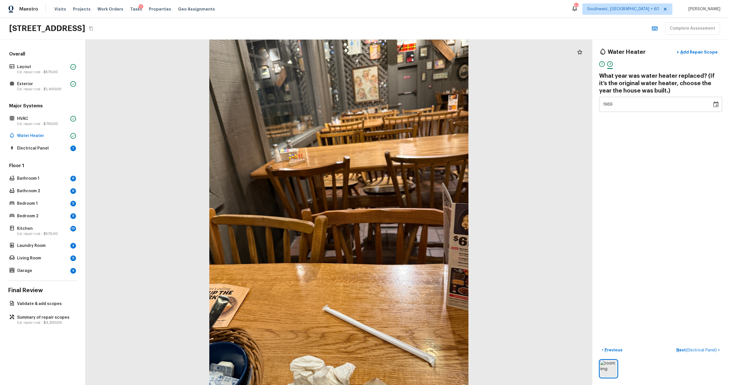
click at [487, 103] on button "Choose date, selected date is Dec 31, 1969" at bounding box center [715, 104] width 11 height 11
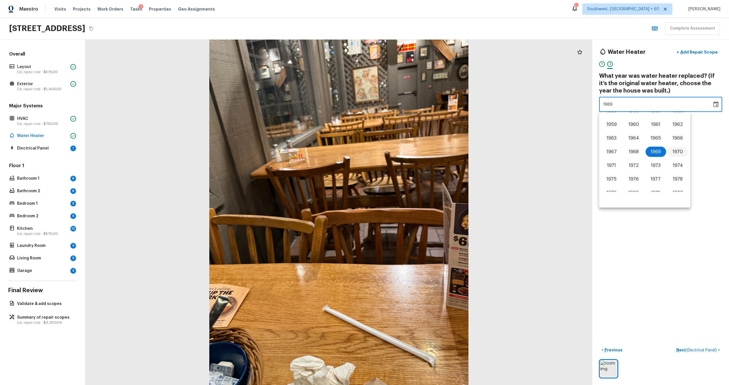
click at [487, 154] on button "1970" at bounding box center [678, 152] width 21 height 10
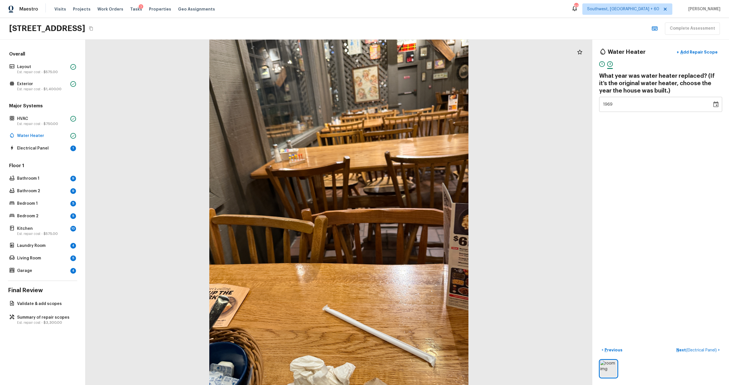
click at [487, 102] on icon "Choose date, selected date is Dec 31, 1969" at bounding box center [715, 104] width 5 height 6
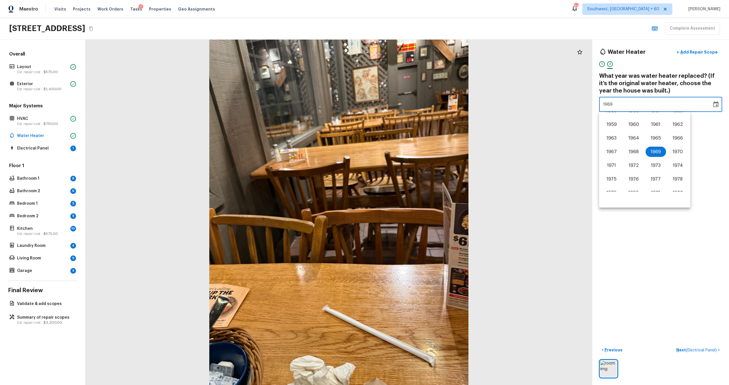
click at [487, 146] on div "Water Heater + Add Repair Scope 1 2 What year was water heater replaced? (If it…" at bounding box center [660, 212] width 137 height 345
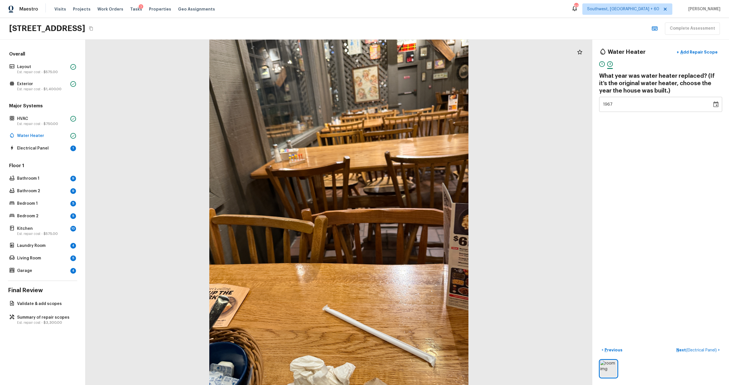
click at [487, 95] on div "Water Heater + Add Repair Scope 1 2 What year was water heater replaced? (If it…" at bounding box center [660, 79] width 123 height 66
click at [487, 104] on div "1967" at bounding box center [655, 104] width 105 height 15
click at [487, 104] on div "1965" at bounding box center [655, 104] width 105 height 15
click at [487, 104] on div "1963" at bounding box center [655, 104] width 105 height 15
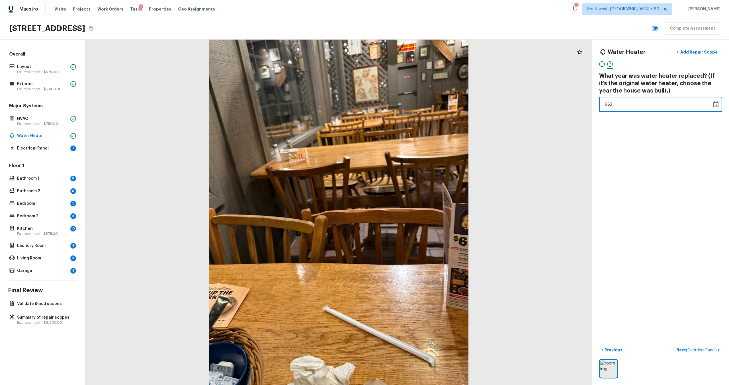
click at [487, 104] on div "1963" at bounding box center [655, 104] width 105 height 15
click at [487, 104] on div "1961" at bounding box center [655, 104] width 105 height 15
click at [487, 104] on div "1959" at bounding box center [655, 104] width 105 height 15
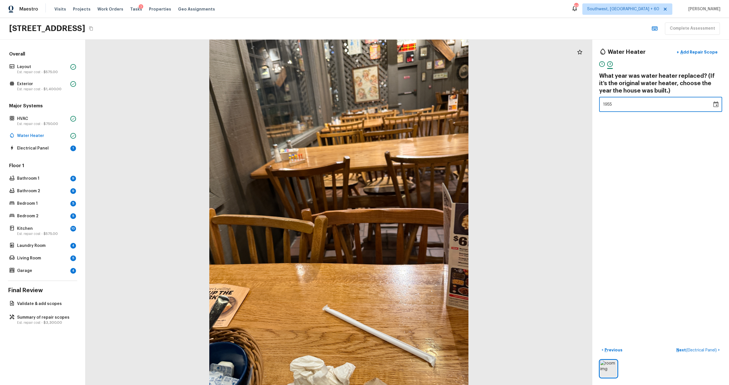
click at [487, 104] on div "1955" at bounding box center [655, 104] width 105 height 15
click at [487, 104] on div "1953" at bounding box center [655, 104] width 105 height 15
click at [487, 104] on div "1947" at bounding box center [655, 104] width 105 height 15
click at [487, 103] on icon "Choose date, selected date is Dec 31, 1945" at bounding box center [716, 104] width 7 height 7
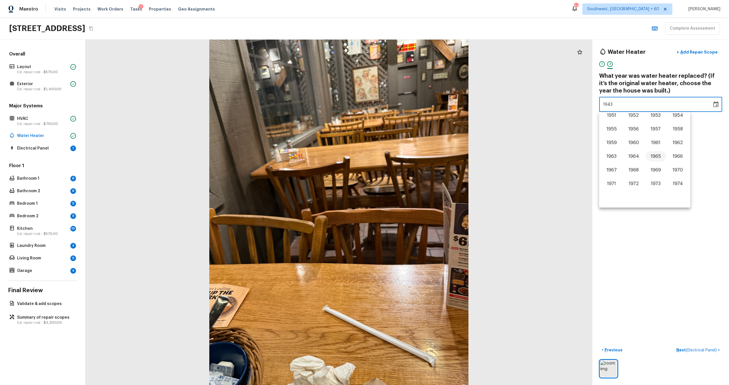
scroll to position [197, 0]
click at [487, 164] on button "1971" at bounding box center [612, 166] width 21 height 10
type input "1970"
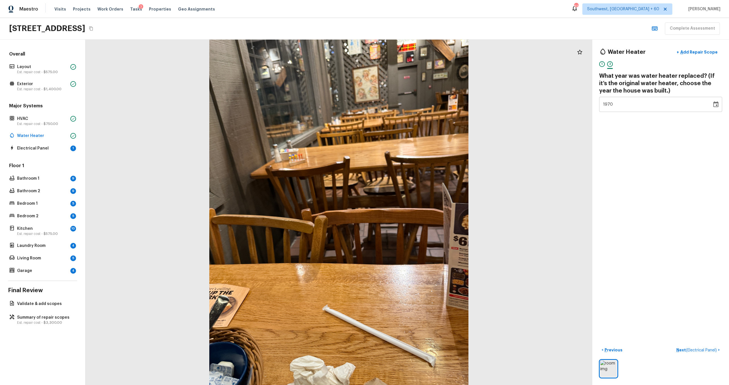
click at [487, 102] on icon "Choose date, selected date is Dec 31, 1970" at bounding box center [716, 104] width 7 height 7
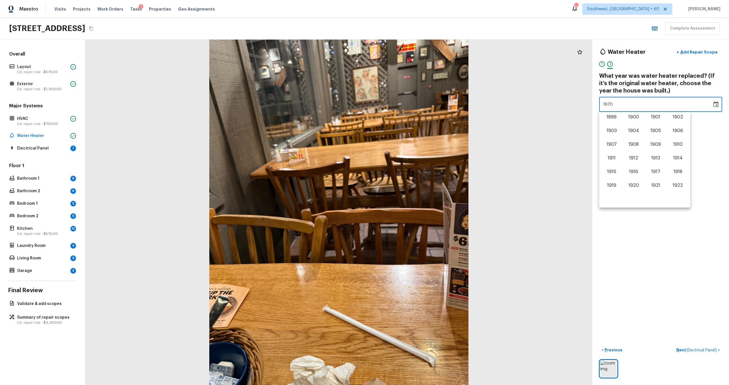
scroll to position [198, 0]
click at [487, 153] on button "1970" at bounding box center [678, 152] width 21 height 10
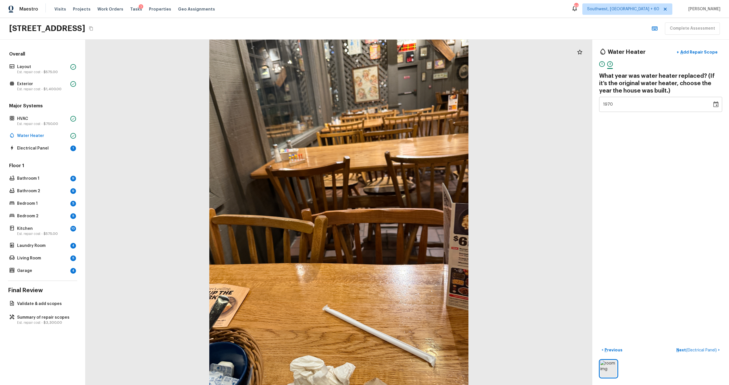
click at [487, 102] on icon "Choose date, selected date is Dec 31, 1970" at bounding box center [715, 104] width 5 height 6
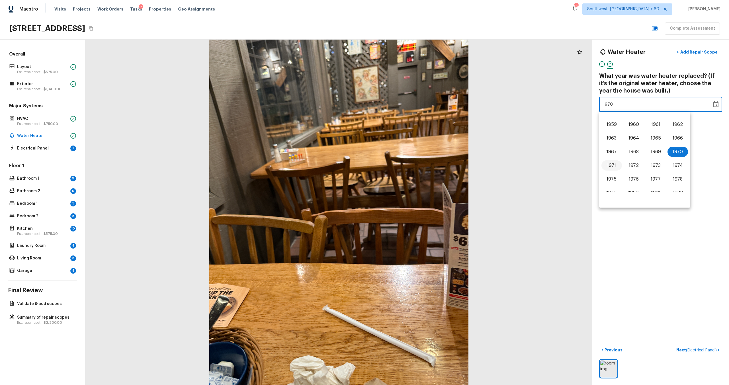
click at [487, 165] on button "1971" at bounding box center [612, 165] width 21 height 10
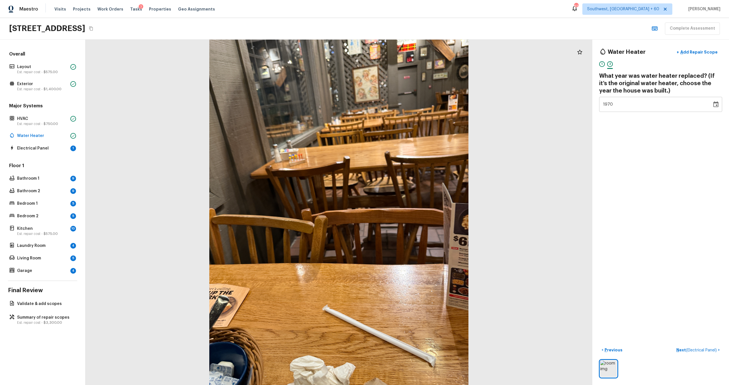
click at [49, 250] on div "Floor 1 Bathroom 1 9 Bathroom 2 9 Bedroom 1 5 Bedroom 2 5 Kitchen 10 Est. repai…" at bounding box center [42, 219] width 69 height 112
click at [54, 246] on p "Laundry Room" at bounding box center [42, 246] width 51 height 6
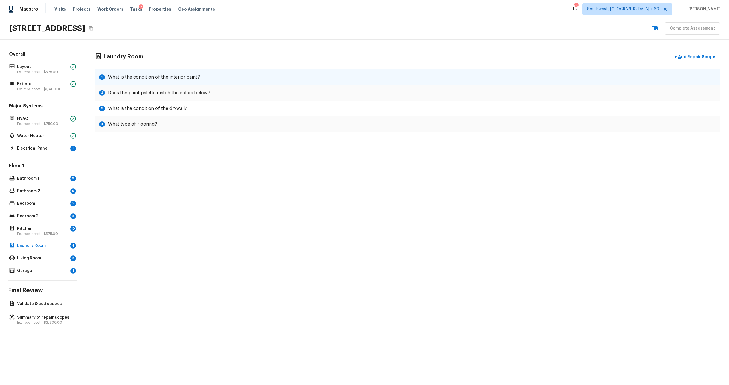
click at [179, 73] on div "1 What is the condition of the interior paint?" at bounding box center [407, 77] width 625 height 16
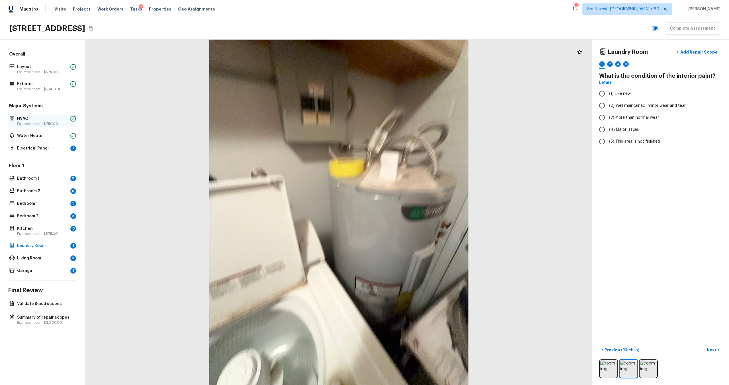
click at [56, 118] on p "HVAC" at bounding box center [42, 119] width 51 height 6
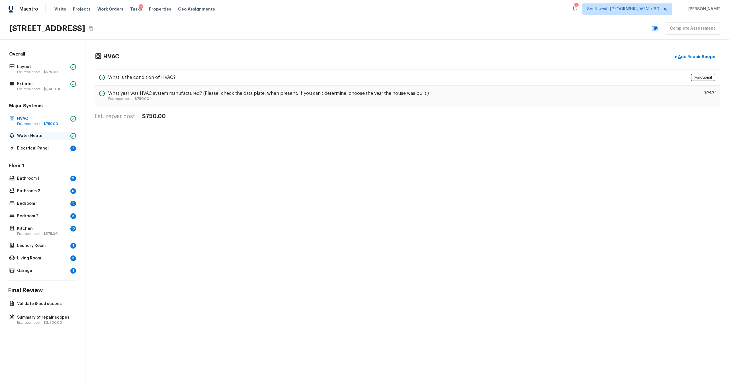
click at [58, 138] on p "Water Heater" at bounding box center [42, 136] width 51 height 6
click at [64, 154] on div "Overall Layout Est. repair cost - $575.00 Exterior Est. repair cost - $1,400.00…" at bounding box center [42, 163] width 69 height 224
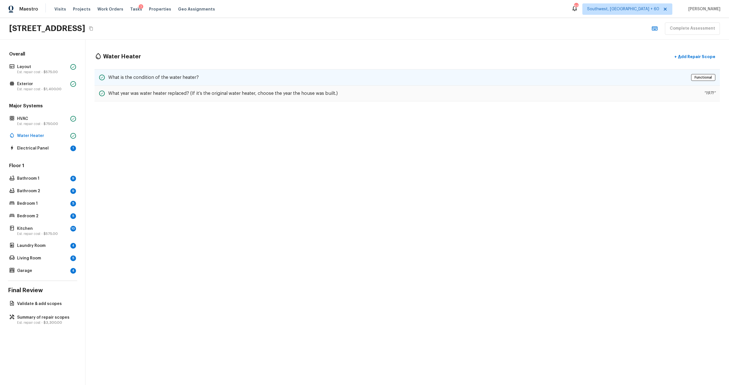
click at [185, 75] on h5 "What is the condition of the water heater?" at bounding box center [153, 77] width 91 height 6
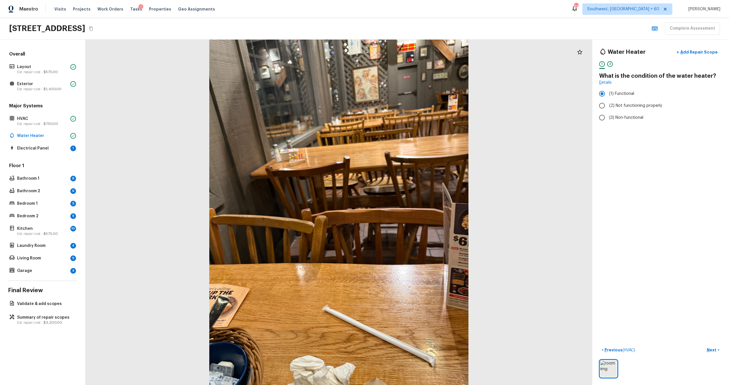
click at [68, 196] on div "Floor 1 Bathroom 1 9 Bathroom 2 9 Bedroom 1 5 Bedroom 2 5 Kitchen 10 Est. repai…" at bounding box center [42, 219] width 69 height 112
click at [56, 198] on div "Floor 1 Bathroom 1 9 Bathroom 2 9 Bedroom 1 5 Bedroom 2 5 Kitchen 10 Est. repai…" at bounding box center [42, 219] width 69 height 112
click at [58, 210] on div "Floor 1 Bathroom 1 9 Bathroom 2 9 Bedroom 1 5 Bedroom 2 5 Kitchen 10 Est. repai…" at bounding box center [42, 219] width 69 height 112
click at [61, 219] on p "Bedroom 2" at bounding box center [42, 216] width 51 height 6
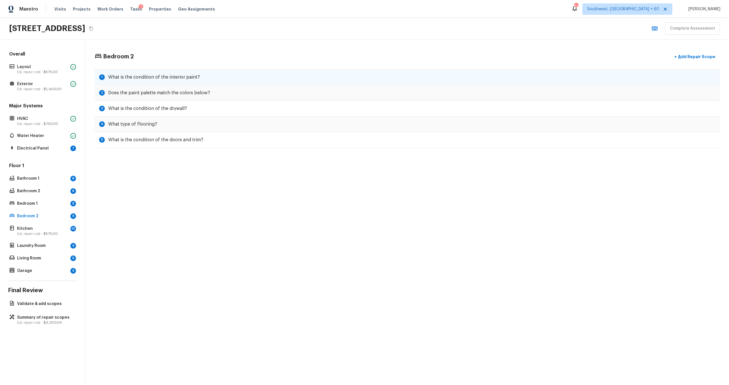
click at [189, 73] on div "1 What is the condition of the interior paint?" at bounding box center [407, 77] width 625 height 16
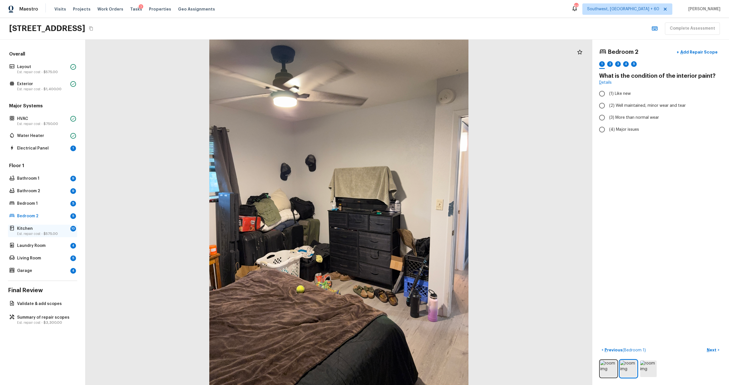
click at [38, 232] on p "Est. repair cost - $575.00" at bounding box center [42, 234] width 51 height 5
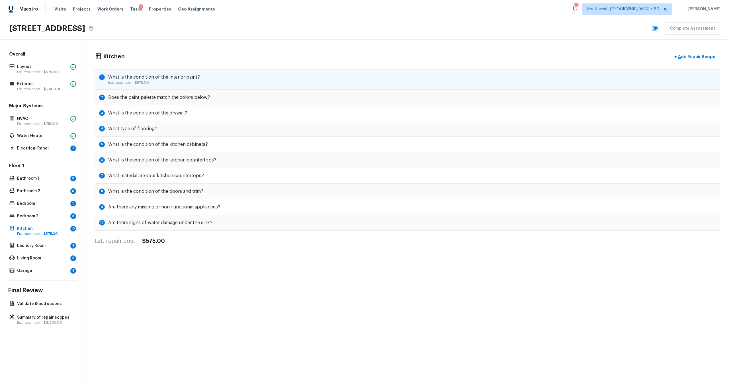
click at [181, 82] on p "Est. repair cost - $575.00" at bounding box center [154, 82] width 92 height 5
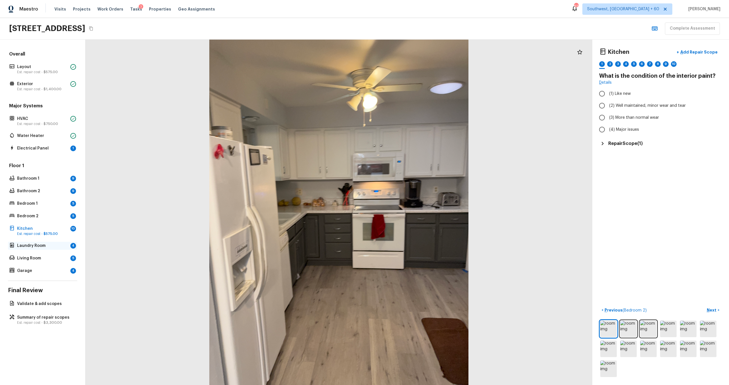
click at [36, 245] on p "Laundry Room" at bounding box center [42, 246] width 51 height 6
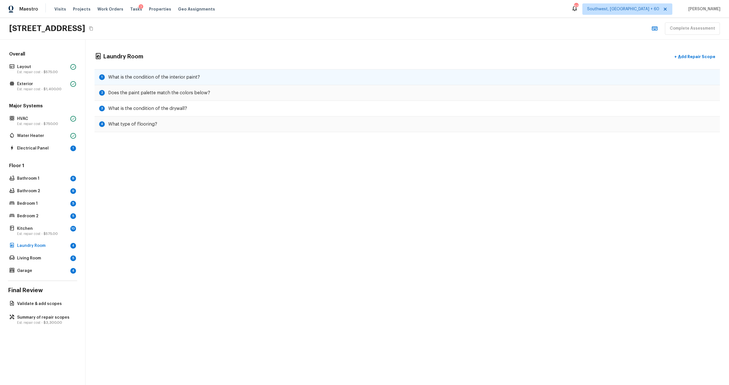
click at [211, 75] on div "1 What is the condition of the interior paint?" at bounding box center [407, 77] width 625 height 16
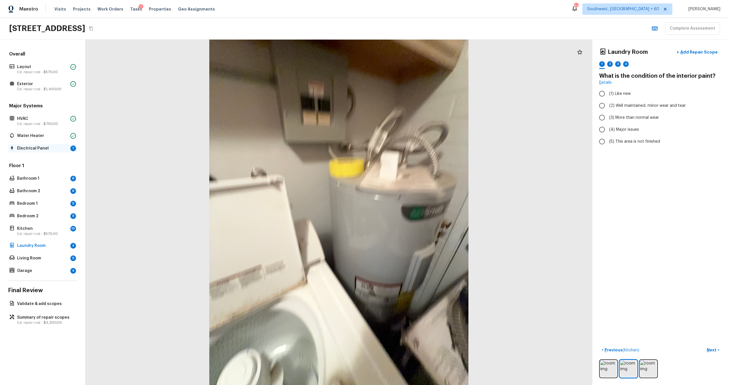
click at [51, 147] on p "Electrical Panel" at bounding box center [42, 149] width 51 height 6
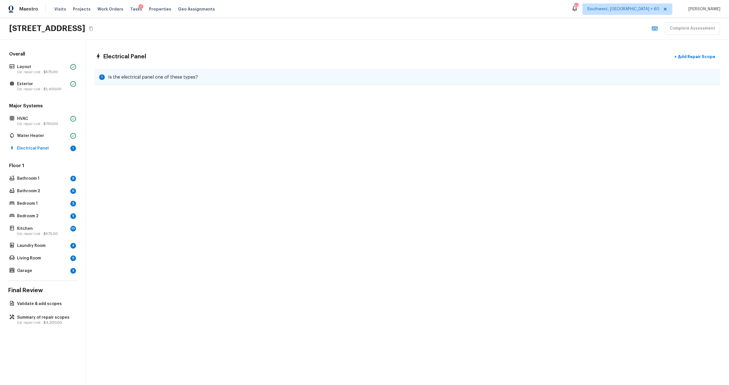
click at [216, 79] on div "1 Is the electrical panel one of these types?" at bounding box center [407, 77] width 625 height 16
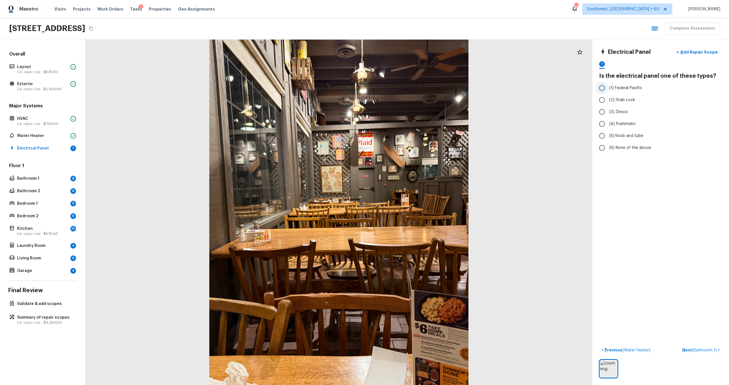
click at [487, 84] on label "(1) Federal Pacific" at bounding box center [657, 88] width 122 height 12
click at [487, 84] on input "(1) Federal Pacific" at bounding box center [602, 88] width 12 height 12
radio input "true"
click at [487, 84] on label "(1) Federal Pacific" at bounding box center [657, 88] width 122 height 12
click at [487, 84] on input "(1) Federal Pacific" at bounding box center [602, 88] width 12 height 12
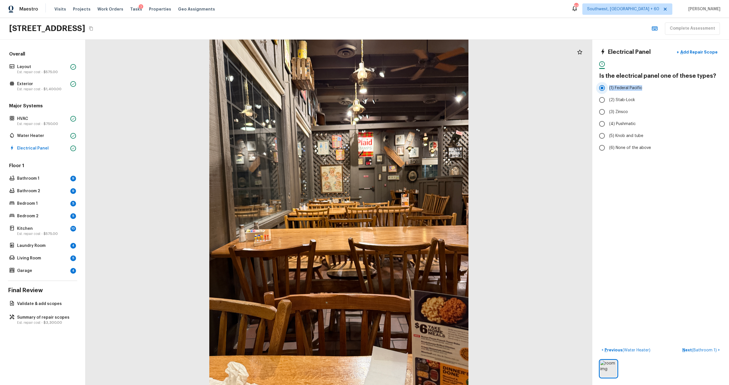
drag, startPoint x: 644, startPoint y: 88, endPoint x: 608, endPoint y: 86, distance: 36.5
click at [487, 86] on label "(1) Federal Pacific" at bounding box center [657, 88] width 122 height 12
copy span "(1) Federal Pacific"
click at [487, 99] on span "(2) Stab-Lock" at bounding box center [622, 100] width 26 height 6
click at [487, 99] on input "(2) Stab-Lock" at bounding box center [602, 100] width 12 height 12
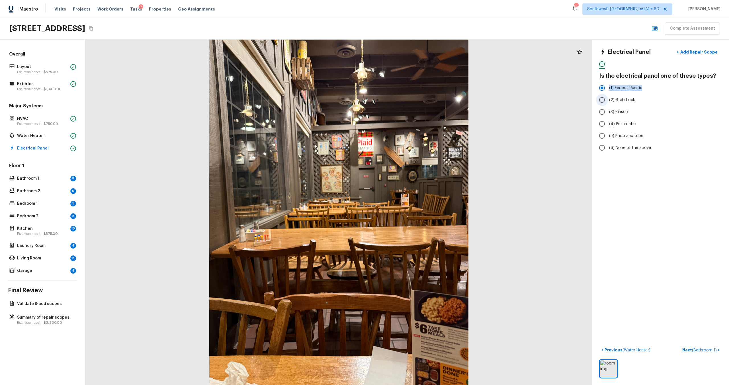
radio input "true"
drag, startPoint x: 615, startPoint y: 99, endPoint x: 640, endPoint y: 99, distance: 25.6
click at [487, 99] on label "(2) Stab-Lock" at bounding box center [657, 100] width 122 height 12
click at [487, 99] on input "(2) Stab-Lock" at bounding box center [602, 100] width 12 height 12
copy div "Stab-Lock"
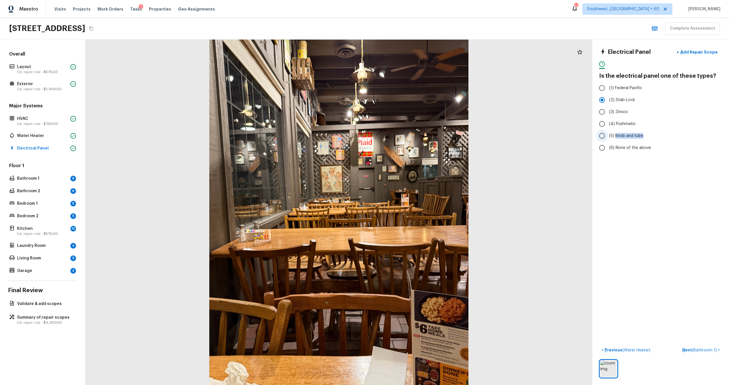
drag, startPoint x: 615, startPoint y: 135, endPoint x: 650, endPoint y: 140, distance: 35.4
click at [487, 140] on label "(5) Knob and tube" at bounding box center [657, 136] width 122 height 12
copy span "Knob and tube"
click at [487, 123] on span "(4) Pushmatic" at bounding box center [622, 124] width 26 height 6
click at [487, 123] on input "(4) Pushmatic" at bounding box center [602, 124] width 12 height 12
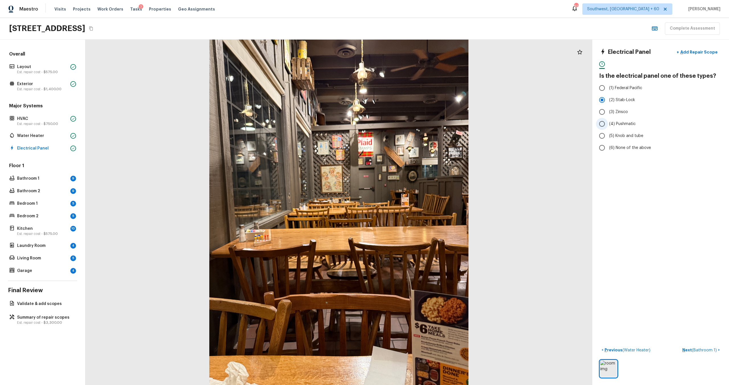
radio input "true"
drag, startPoint x: 636, startPoint y: 123, endPoint x: 616, endPoint y: 124, distance: 20.5
click at [487, 124] on label "(4) Pushmatic" at bounding box center [657, 124] width 122 height 12
copy span "Pushmatic"
click at [55, 241] on div "Floor 1 Bathroom 1 9 Bathroom 2 9 Bedroom 1 5 Bedroom 2 5 Kitchen 10 Est. repai…" at bounding box center [42, 219] width 69 height 112
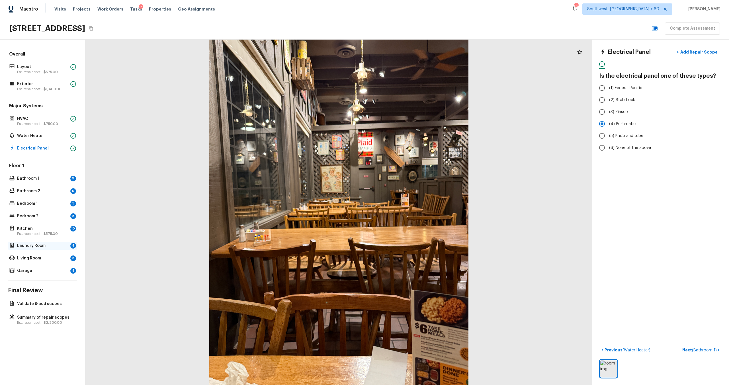
click at [68, 247] on p "Laundry Room" at bounding box center [42, 246] width 51 height 6
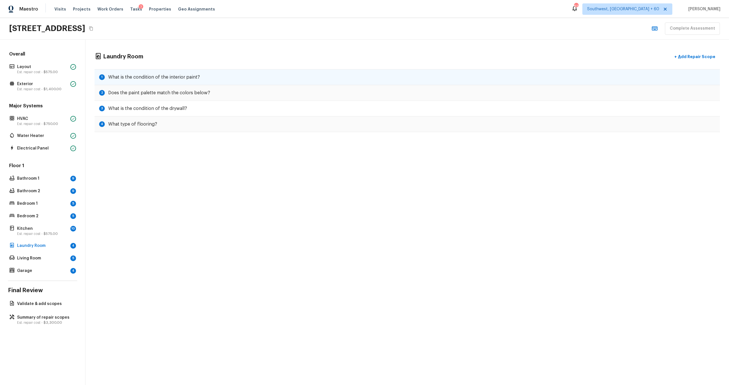
click at [190, 77] on h5 "What is the condition of the interior paint?" at bounding box center [154, 77] width 92 height 6
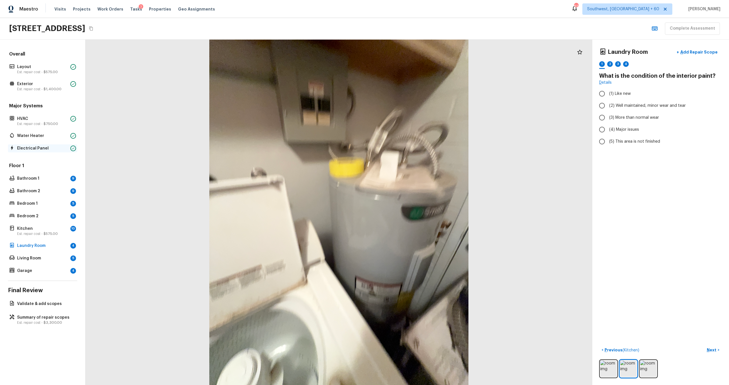
click at [40, 148] on p "Electrical Panel" at bounding box center [42, 149] width 51 height 6
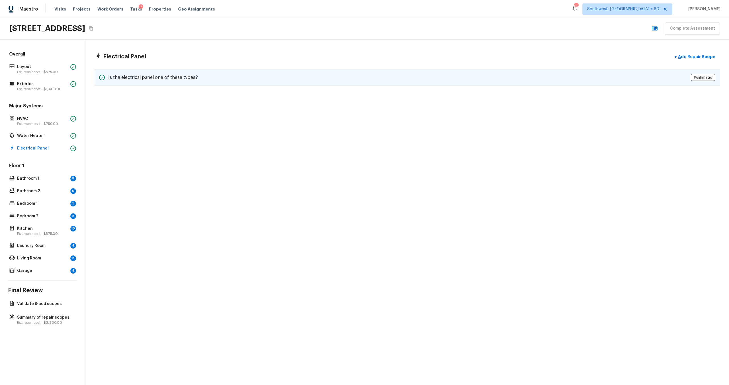
click at [211, 85] on div "Is the electrical panel one of these types? Pushmatic" at bounding box center [407, 77] width 625 height 17
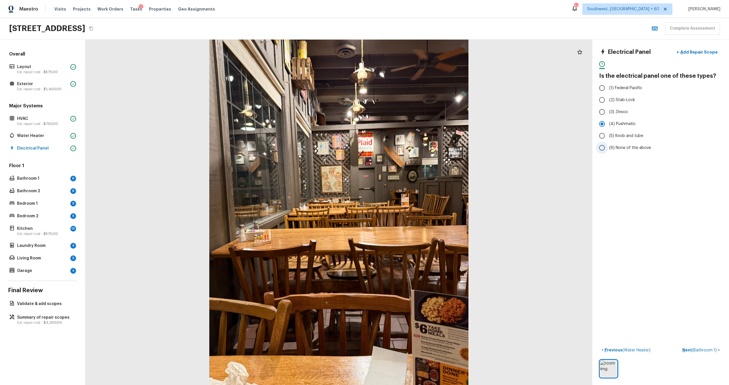
click at [487, 144] on label "(6) None of the above" at bounding box center [657, 148] width 122 height 12
click at [487, 144] on input "(6) None of the above" at bounding box center [602, 148] width 12 height 12
radio input "true"
click at [62, 176] on p "Bathroom 1" at bounding box center [42, 179] width 51 height 6
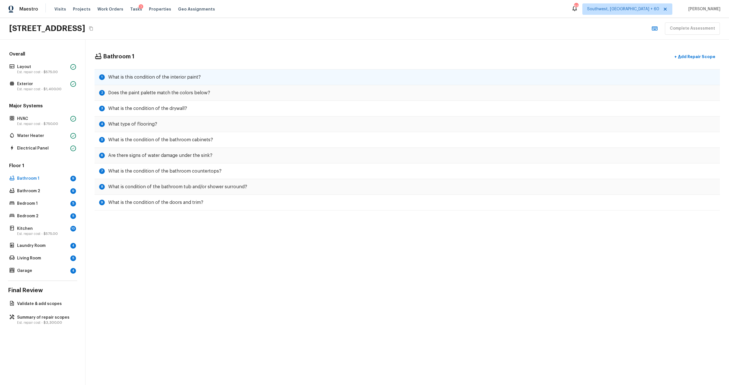
click at [261, 80] on div "1 What is this condition of the interior paint?" at bounding box center [407, 77] width 625 height 16
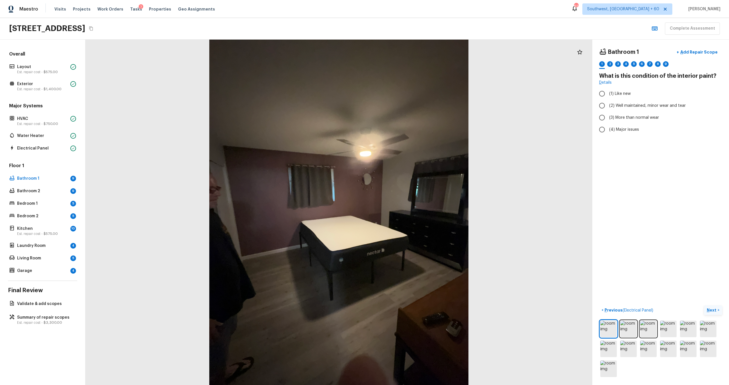
click at [487, 253] on button "Next >" at bounding box center [713, 310] width 18 height 9
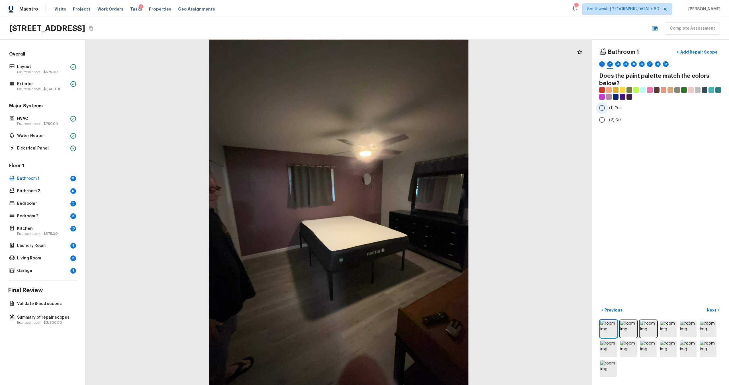
click at [487, 105] on span "(1) Yes" at bounding box center [615, 108] width 12 height 6
click at [487, 105] on input "(1) Yes" at bounding box center [602, 108] width 12 height 12
radio input "true"
click at [487, 253] on button "Next >" at bounding box center [713, 310] width 18 height 9
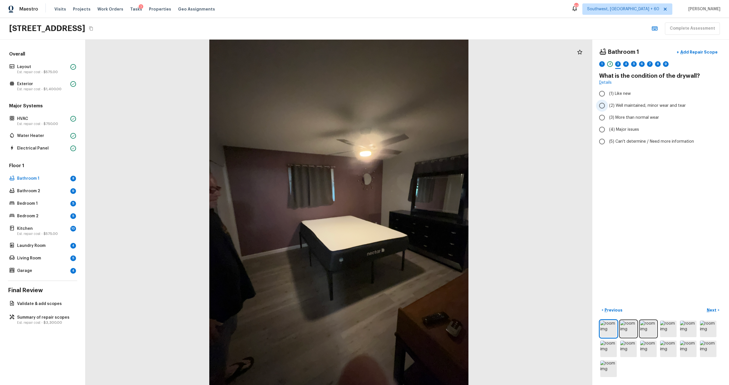
click at [487, 108] on span "(2) Well maintained, minor wear and tear" at bounding box center [647, 106] width 77 height 6
click at [487, 108] on input "(2) Well maintained, minor wear and tear" at bounding box center [602, 106] width 12 height 12
radio input "true"
click at [487, 253] on p "Next" at bounding box center [712, 310] width 11 height 6
click at [487, 108] on span "(2) Laminate" at bounding box center [621, 108] width 24 height 6
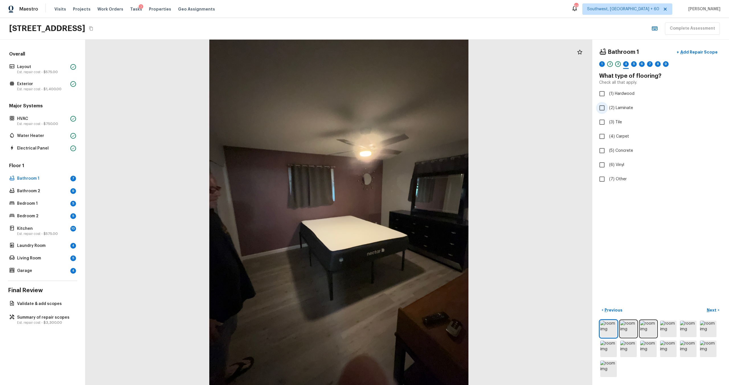
click at [487, 108] on input "(2) Laminate" at bounding box center [602, 108] width 12 height 12
checkbox input "true"
click at [487, 253] on p "Next" at bounding box center [712, 310] width 11 height 6
click at [487, 106] on span "(2) Well maintained, minor wear and tear" at bounding box center [647, 106] width 77 height 6
click at [487, 106] on input "(2) Well maintained, minor wear and tear" at bounding box center [602, 106] width 12 height 12
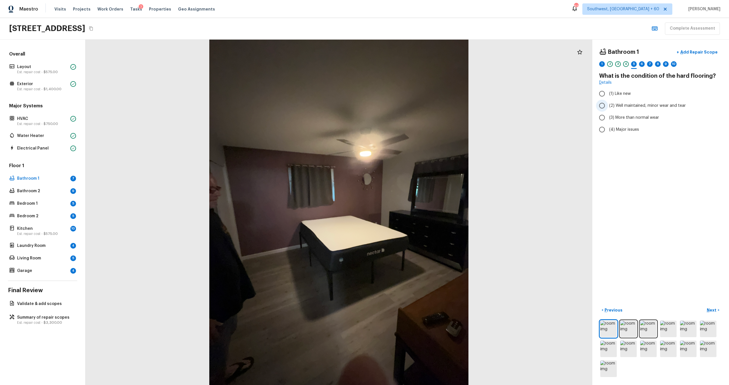
radio input "true"
click at [487, 253] on button "Next >" at bounding box center [713, 310] width 18 height 9
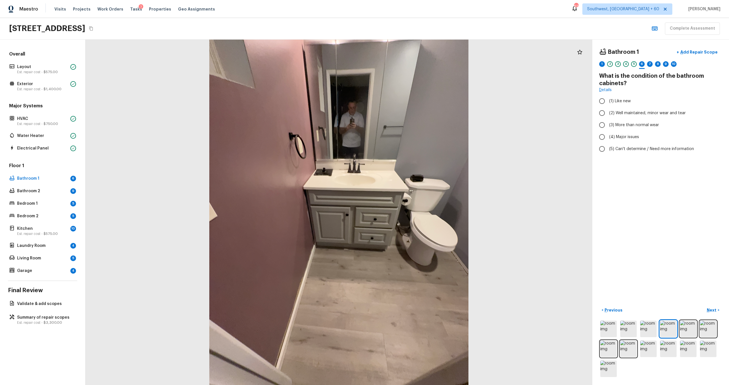
click at [487, 63] on div "Bathroom 1 + Add Repair Scope 1 2 3 4 5 6 7 8 9 10 What is the condition of the…" at bounding box center [660, 212] width 137 height 345
click at [487, 65] on div "1" at bounding box center [602, 64] width 6 height 6
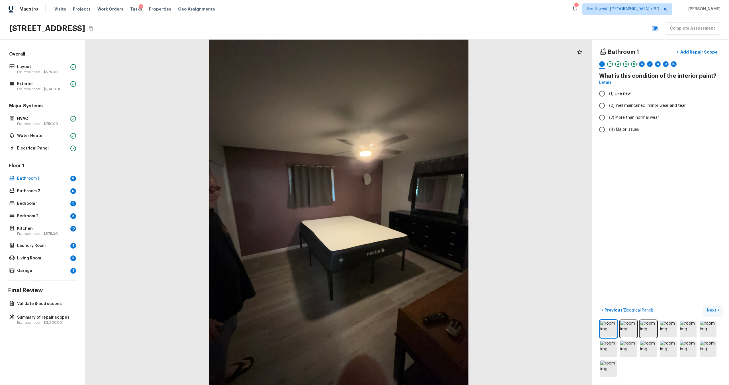
click at [487, 253] on p "Next" at bounding box center [712, 310] width 11 height 6
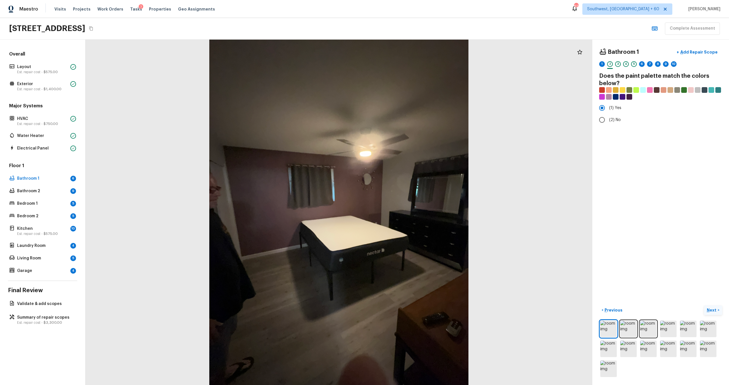
click at [487, 253] on p "Next" at bounding box center [712, 310] width 11 height 6
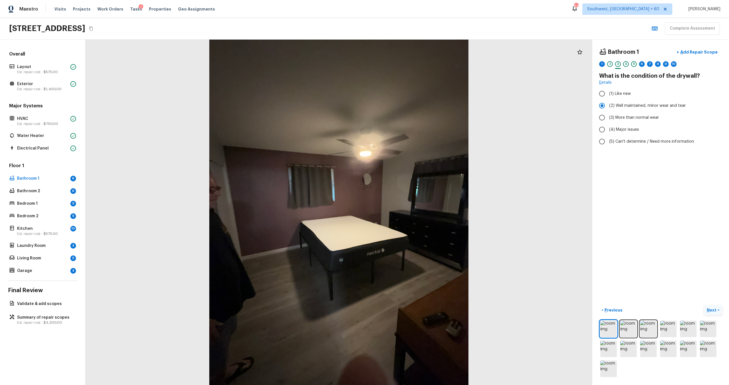
click at [487, 253] on p "Next" at bounding box center [712, 310] width 11 height 6
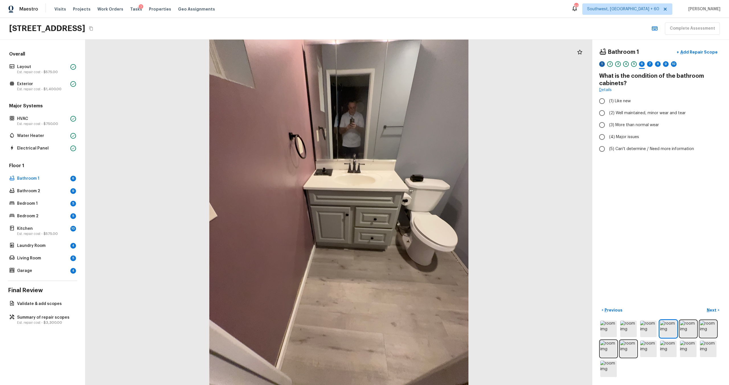
click at [487, 66] on div "1" at bounding box center [602, 64] width 6 height 6
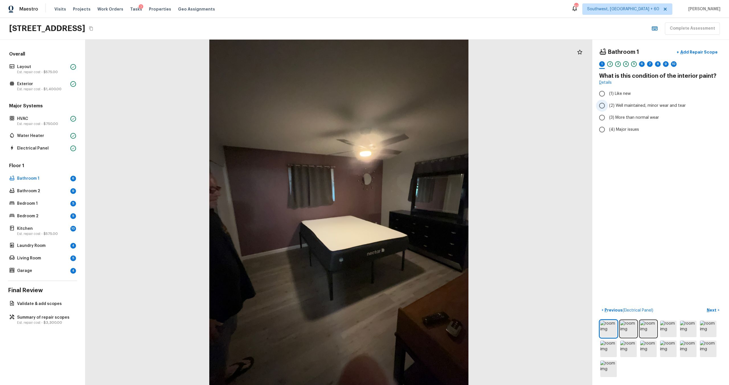
click at [487, 103] on span "(2) Well maintained, minor wear and tear" at bounding box center [647, 106] width 77 height 6
click at [487, 103] on input "(2) Well maintained, minor wear and tear" at bounding box center [602, 106] width 12 height 12
radio input "true"
click at [487, 63] on div "1 2 3 4 5 6 7 8 9 10" at bounding box center [660, 65] width 123 height 9
click at [487, 66] on div "4" at bounding box center [626, 64] width 6 height 6
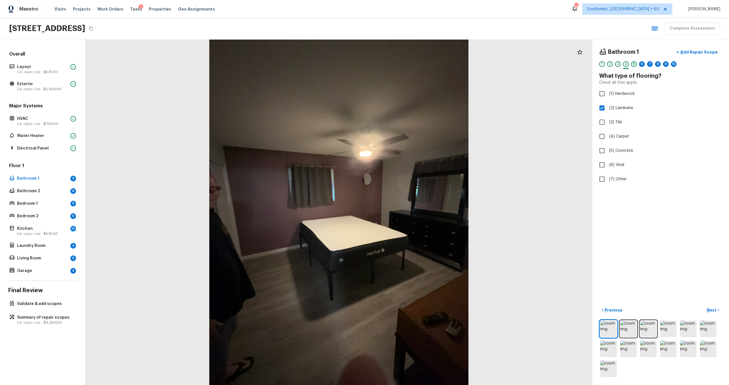
click at [487, 66] on div "5" at bounding box center [634, 64] width 6 height 6
click at [487, 65] on div "6" at bounding box center [642, 64] width 6 height 6
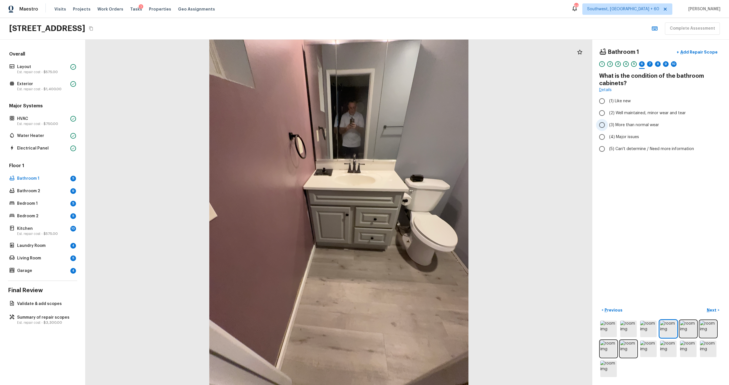
click at [487, 122] on span "(3) More than normal wear" at bounding box center [634, 125] width 50 height 6
click at [487, 122] on input "(3) More than normal wear" at bounding box center [602, 125] width 12 height 12
radio input "true"
click at [487, 63] on div "7" at bounding box center [650, 64] width 6 height 6
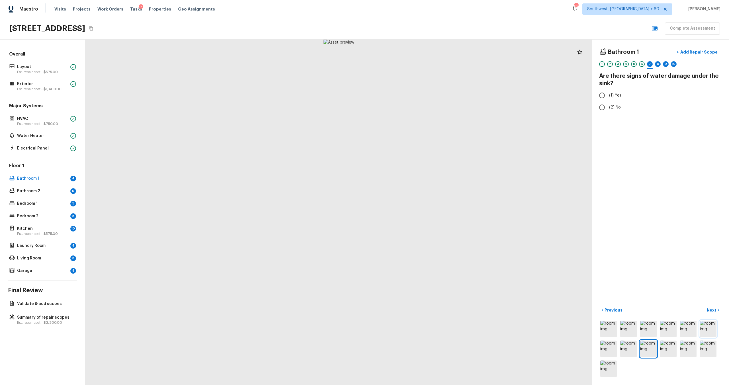
click at [487, 253] on img at bounding box center [708, 329] width 17 height 17
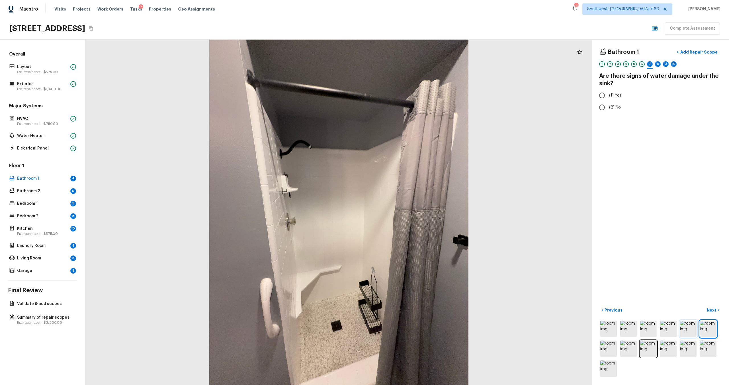
click at [487, 253] on img at bounding box center [688, 329] width 17 height 17
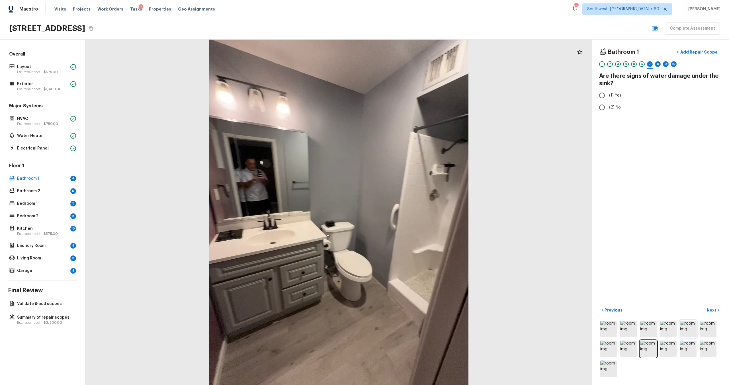
click at [487, 253] on img at bounding box center [688, 329] width 17 height 17
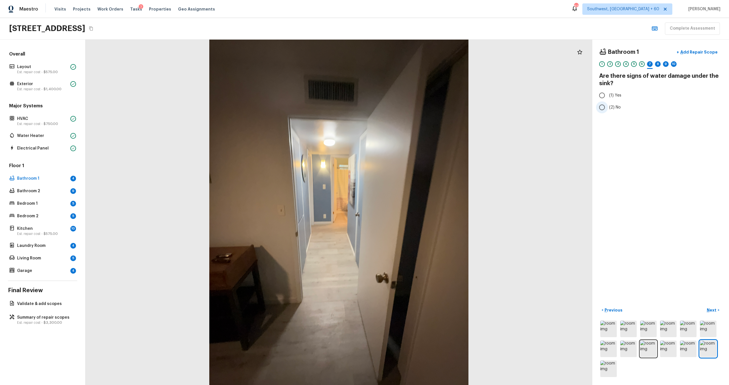
click at [487, 104] on input "(2) No" at bounding box center [602, 107] width 12 height 12
radio input "true"
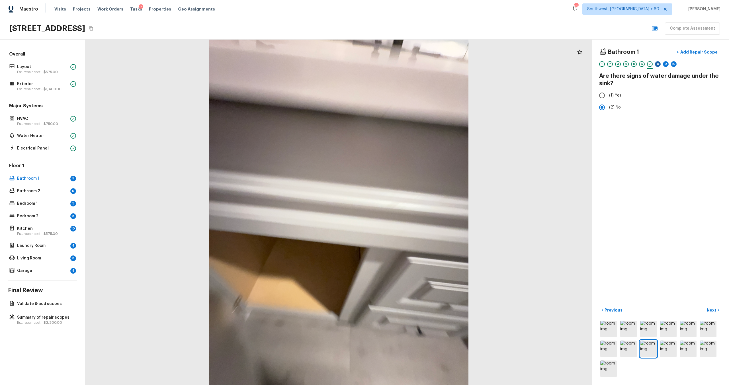
click at [487, 61] on div "8" at bounding box center [658, 64] width 6 height 6
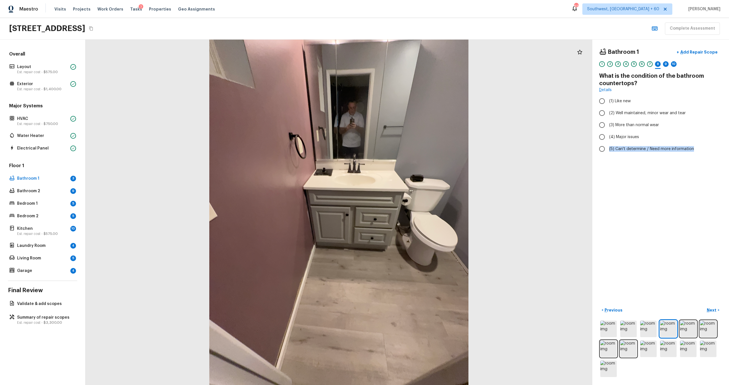
drag, startPoint x: 686, startPoint y: 243, endPoint x: 624, endPoint y: 203, distance: 74.3
click at [487, 203] on div "Bathroom 1 + Add Repair Scope 1 2 3 4 5 6 7 8 9 10 What is the condition of the…" at bounding box center [660, 212] width 137 height 345
click at [487, 208] on div "Bathroom 1 + Add Repair Scope 1 2 3 4 5 6 7 8 9 10 What is the condition of the…" at bounding box center [660, 212] width 137 height 345
click at [487, 116] on label "(2) Well maintained, minor wear and tear" at bounding box center [657, 113] width 122 height 12
click at [487, 116] on input "(2) Well maintained, minor wear and tear" at bounding box center [602, 113] width 12 height 12
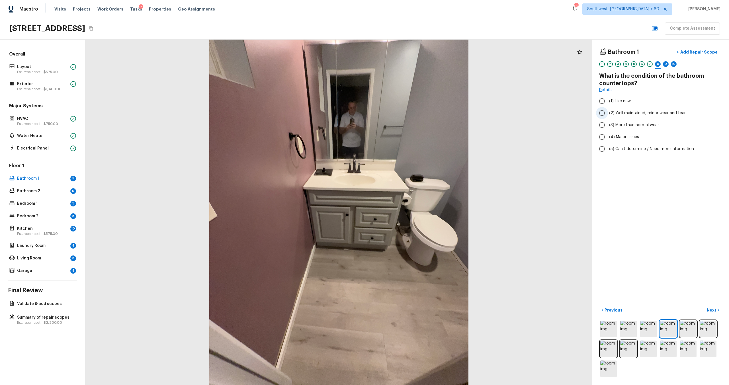
radio input "true"
click at [487, 63] on div "9" at bounding box center [666, 64] width 6 height 6
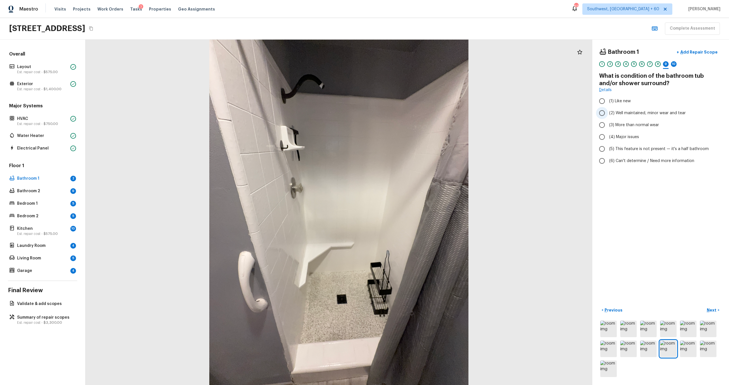
click at [487, 118] on label "(2) Well maintained, minor wear and tear" at bounding box center [657, 113] width 122 height 12
click at [487, 118] on input "(2) Well maintained, minor wear and tear" at bounding box center [602, 113] width 12 height 12
radio input "true"
click at [487, 61] on div "Bathroom 1 + Add Repair Scope 1 2 3 4 5 6 7 8 9 10" at bounding box center [660, 58] width 123 height 24
click at [487, 67] on div "10" at bounding box center [674, 65] width 6 height 9
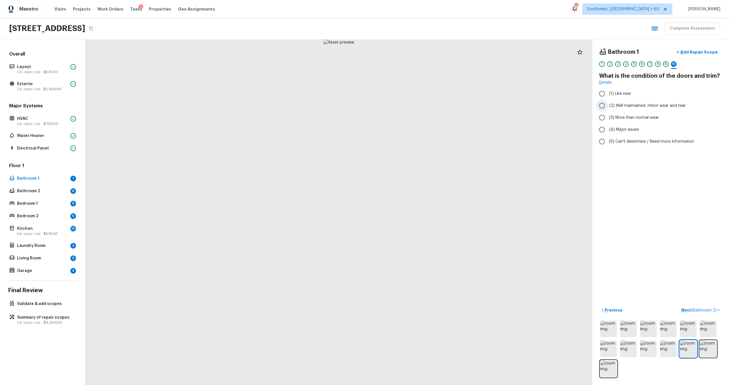
click at [487, 104] on span "(2) Well maintained, minor wear and tear" at bounding box center [647, 106] width 77 height 6
click at [487, 104] on input "(2) Well maintained, minor wear and tear" at bounding box center [602, 106] width 12 height 12
radio input "true"
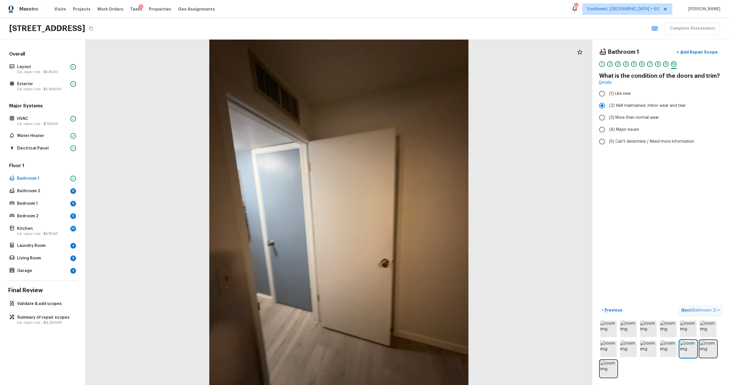
click at [487, 253] on button "Next ( Bathroom 2 ) >" at bounding box center [700, 310] width 43 height 9
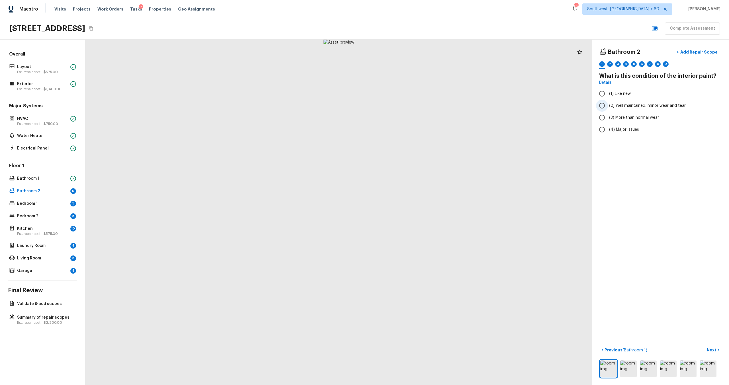
click at [487, 109] on label "(2) Well maintained, minor wear and tear" at bounding box center [657, 106] width 122 height 12
click at [487, 109] on input "(2) Well maintained, minor wear and tear" at bounding box center [602, 106] width 12 height 12
radio input "true"
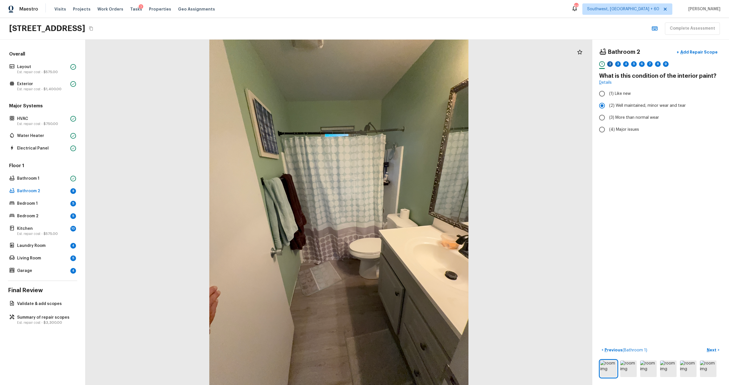
click at [487, 64] on div "2" at bounding box center [610, 64] width 6 height 6
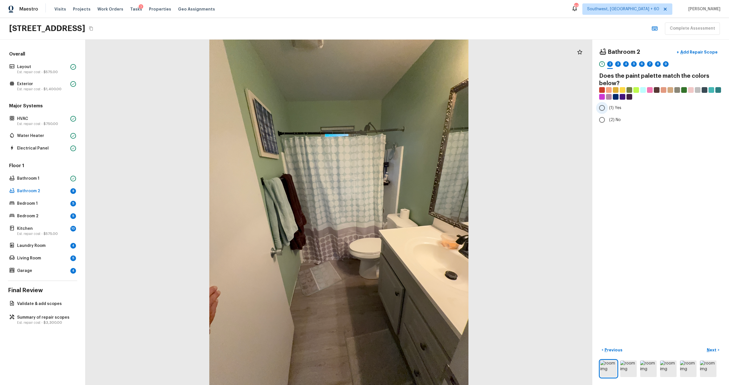
click at [487, 104] on input "(1) Yes" at bounding box center [602, 108] width 12 height 12
radio input "true"
click at [487, 64] on div "3" at bounding box center [618, 64] width 6 height 6
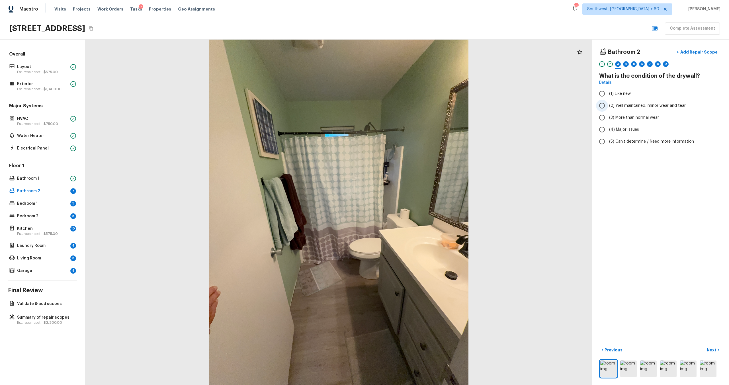
click at [487, 105] on span "(2) Well maintained, minor wear and tear" at bounding box center [647, 106] width 77 height 6
click at [487, 105] on input "(2) Well maintained, minor wear and tear" at bounding box center [602, 106] width 12 height 12
radio input "true"
click at [487, 64] on div "4" at bounding box center [626, 64] width 6 height 6
click at [487, 105] on span "(2) Laminate" at bounding box center [621, 108] width 24 height 6
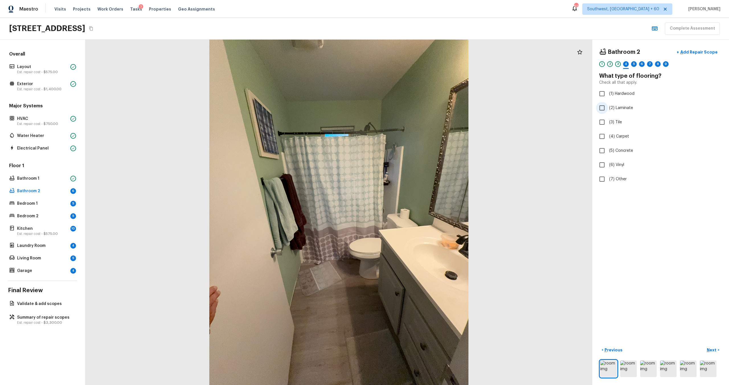
click at [487, 105] on input "(2) Laminate" at bounding box center [602, 108] width 12 height 12
checkbox input "true"
click at [487, 65] on div "5" at bounding box center [634, 64] width 6 height 6
click at [487, 115] on span "(3) More than normal wear" at bounding box center [634, 118] width 50 height 6
click at [487, 115] on input "(3) More than normal wear" at bounding box center [602, 118] width 12 height 12
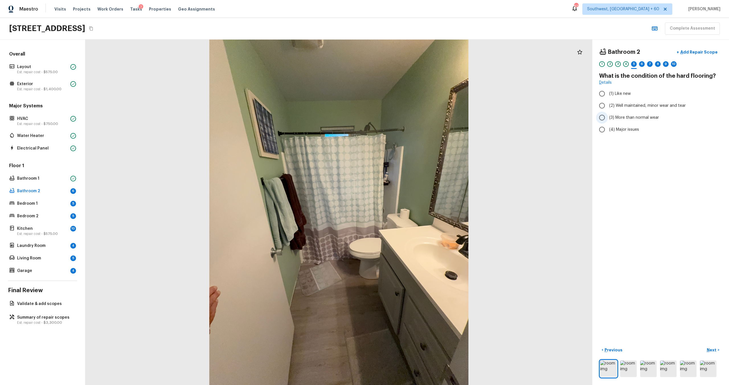
radio input "true"
click at [487, 62] on div "4" at bounding box center [626, 64] width 6 height 6
click at [487, 65] on div "6" at bounding box center [642, 64] width 6 height 6
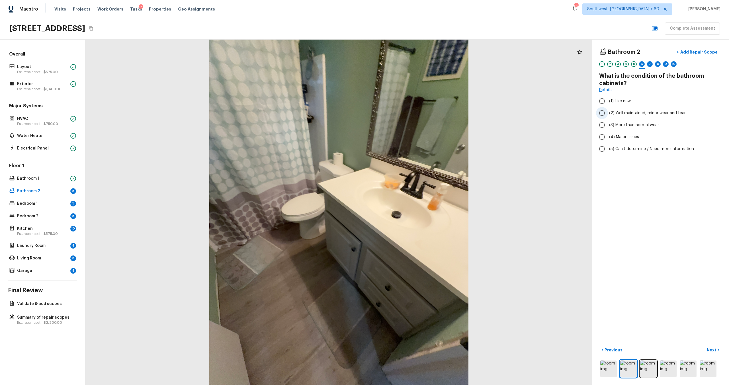
click at [487, 114] on span "(2) Well maintained, minor wear and tear" at bounding box center [647, 113] width 77 height 6
click at [487, 114] on input "(2) Well maintained, minor wear and tear" at bounding box center [602, 113] width 12 height 12
radio input "true"
click at [487, 65] on div "7" at bounding box center [650, 64] width 6 height 6
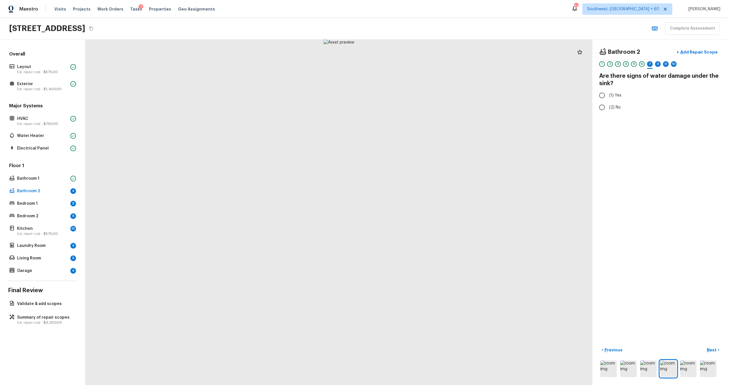
click at [487, 63] on div "1 2 3 4 5 6 7 8 9 10" at bounding box center [660, 65] width 123 height 9
click at [487, 65] on div "6" at bounding box center [642, 64] width 6 height 6
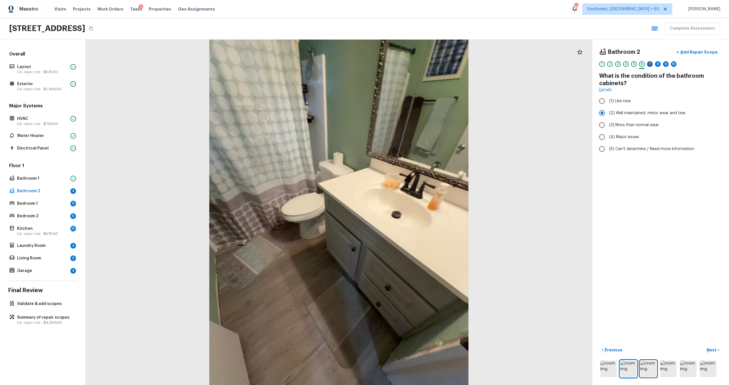
click at [487, 61] on div "7" at bounding box center [650, 64] width 6 height 6
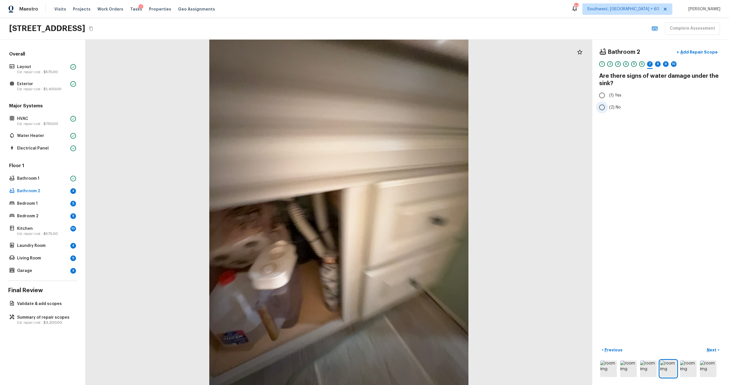
click at [487, 105] on span "(2) No" at bounding box center [615, 108] width 12 height 6
click at [487, 104] on input "(2) No" at bounding box center [602, 107] width 12 height 12
radio input "true"
click at [487, 65] on div "8" at bounding box center [658, 64] width 6 height 6
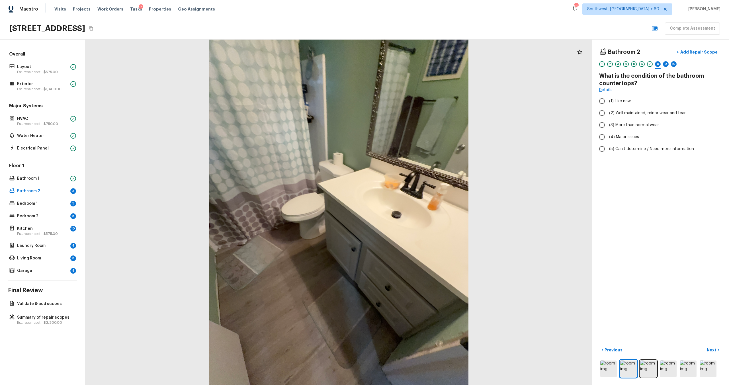
click at [487, 66] on div "1 2 3 4 5 6 7 8 9 10" at bounding box center [660, 65] width 123 height 9
click at [487, 62] on div "7" at bounding box center [650, 65] width 6 height 9
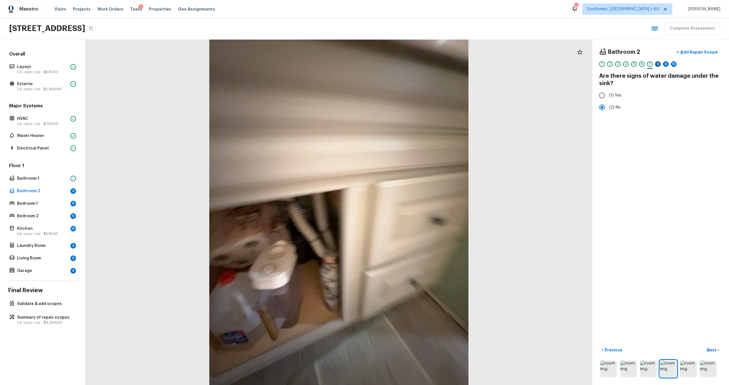
click at [487, 62] on div "8" at bounding box center [658, 64] width 6 height 6
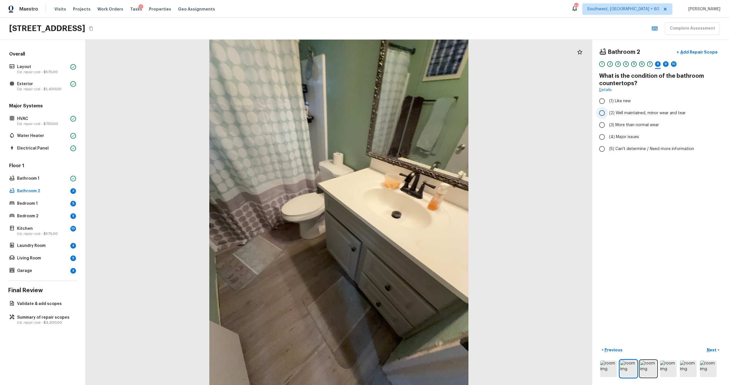
click at [487, 117] on label "(2) Well maintained, minor wear and tear" at bounding box center [657, 113] width 122 height 12
click at [487, 117] on input "(2) Well maintained, minor wear and tear" at bounding box center [602, 113] width 12 height 12
radio input "true"
click at [487, 126] on span "(3) More than normal wear" at bounding box center [634, 125] width 50 height 6
click at [487, 126] on input "(3) More than normal wear" at bounding box center [602, 125] width 12 height 12
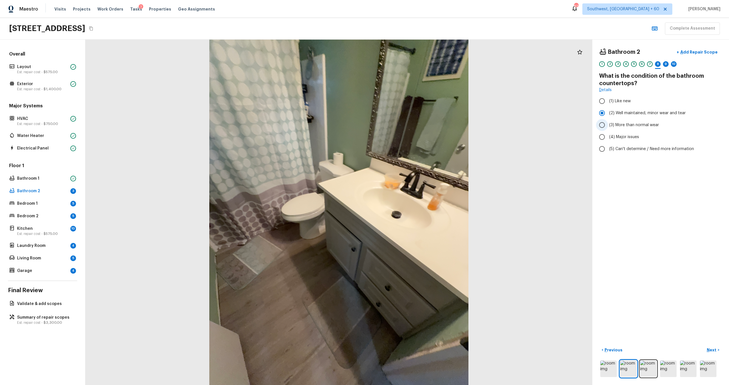
radio input "true"
click at [487, 65] on div "9" at bounding box center [666, 64] width 6 height 6
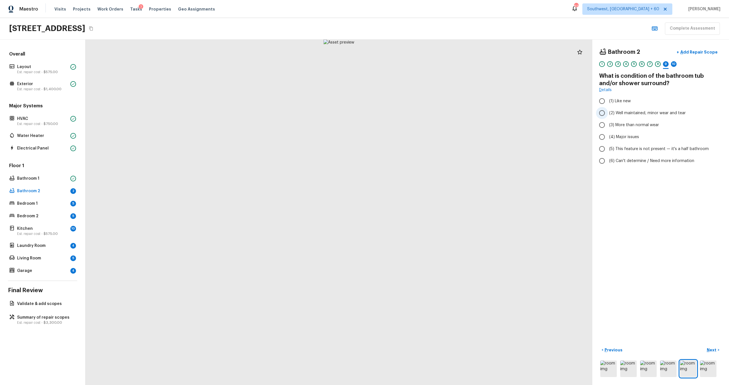
click at [487, 109] on label "(2) Well maintained, minor wear and tear" at bounding box center [657, 113] width 122 height 12
click at [487, 109] on input "(2) Well maintained, minor wear and tear" at bounding box center [602, 113] width 12 height 12
radio input "true"
click at [487, 64] on div "10" at bounding box center [674, 64] width 6 height 6
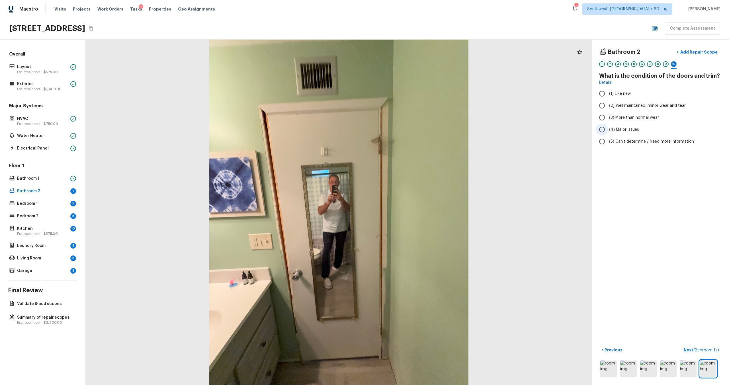
click at [487, 129] on span "(4) Major issues" at bounding box center [624, 130] width 30 height 6
click at [487, 129] on input "(4) Major issues" at bounding box center [602, 130] width 12 height 12
radio input "true"
click at [487, 52] on p "Add Repair Scope" at bounding box center [698, 52] width 38 height 6
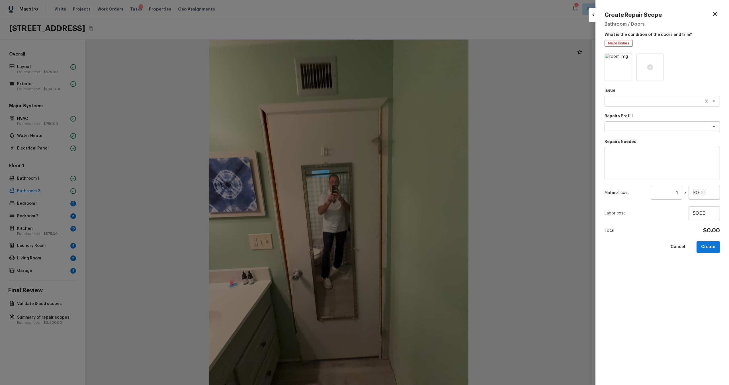
click at [487, 103] on textarea at bounding box center [654, 101] width 94 height 6
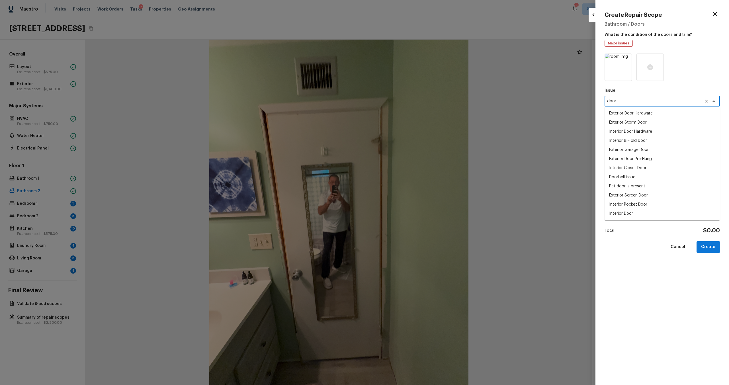
click at [487, 213] on li "Interior Door" at bounding box center [662, 213] width 115 height 9
type textarea "Interior Door"
click at [487, 126] on textarea at bounding box center [654, 127] width 94 height 6
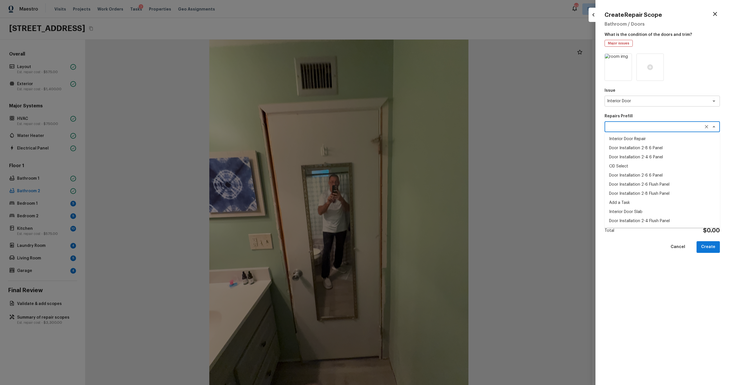
click at [487, 140] on li "Interior Door Repair" at bounding box center [662, 138] width 115 height 9
type textarea "Interior Door Repair"
type textarea "Repair the existing interior door as directed by the PM. Ensure that the repair…"
type input "$11.77"
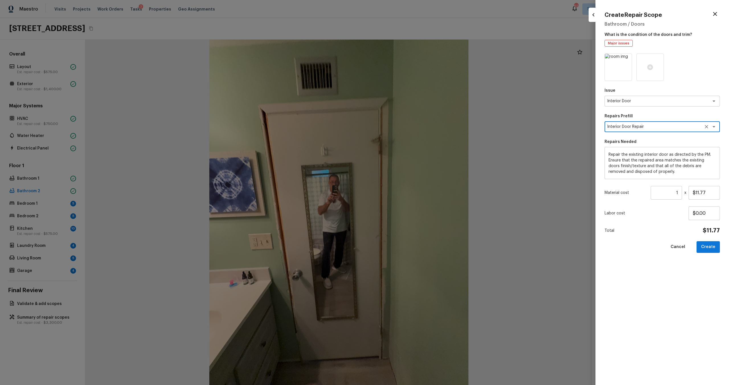
click at [487, 127] on textarea "Interior Door Repair" at bounding box center [654, 127] width 94 height 6
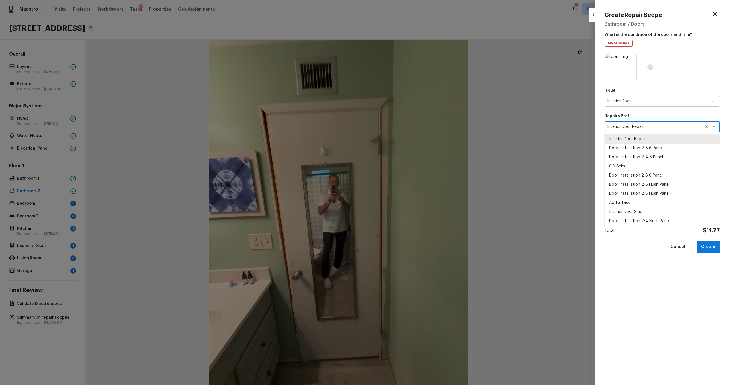
click at [487, 127] on textarea "Interior Door Repair" at bounding box center [654, 127] width 94 height 6
click at [487, 144] on li "Door Installation 2-8 6 Panel" at bounding box center [662, 148] width 115 height 9
type textarea "Door Installation 2-8 6 Panel"
type textarea "Remove the existing door (if present). Install a new pre-hung 2-8 6 panel inter…"
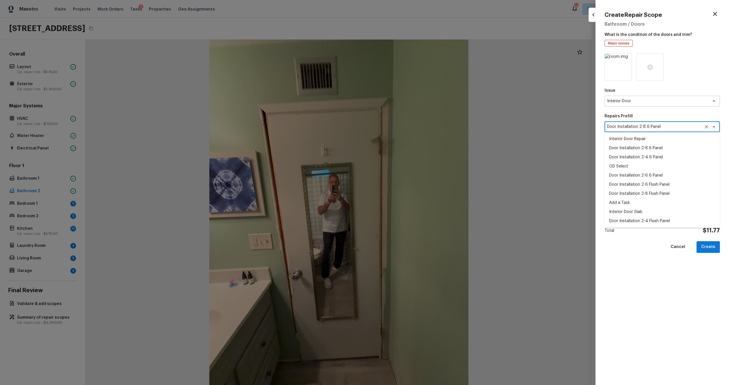
type input "$198.85"
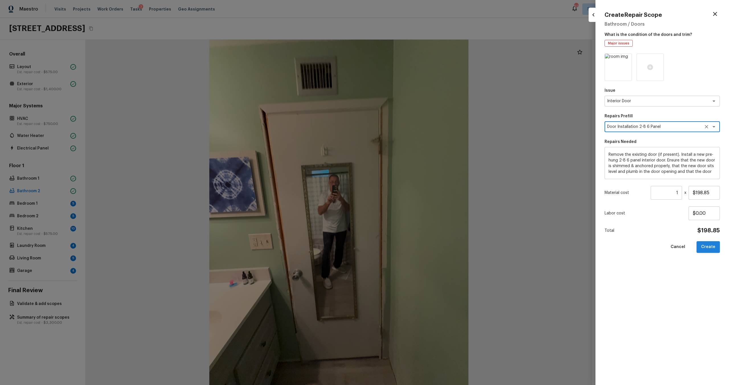
type textarea "Door Installation 2-8 6 Panel"
click at [487, 246] on button "Create" at bounding box center [708, 247] width 23 height 12
type input "$0.00"
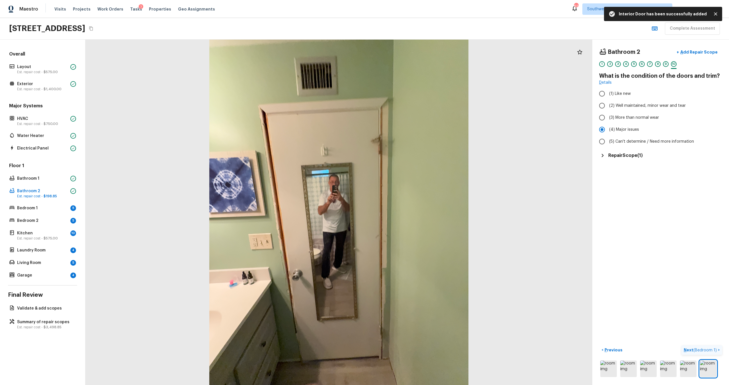
click at [487, 253] on span "( Bedroom 1 )" at bounding box center [705, 350] width 23 height 4
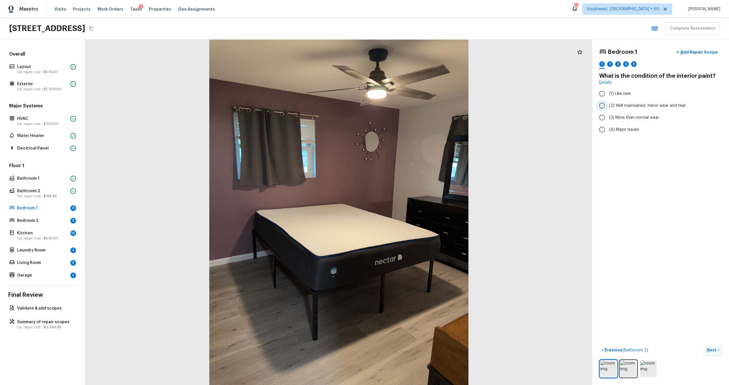
click at [487, 105] on span "(2) Well maintained, minor wear and tear" at bounding box center [647, 106] width 77 height 6
click at [487, 105] on input "(2) Well maintained, minor wear and tear" at bounding box center [602, 106] width 12 height 12
radio input "true"
click at [487, 120] on span "(3) More than normal wear" at bounding box center [634, 118] width 50 height 6
click at [487, 120] on input "(3) More than normal wear" at bounding box center [602, 118] width 12 height 12
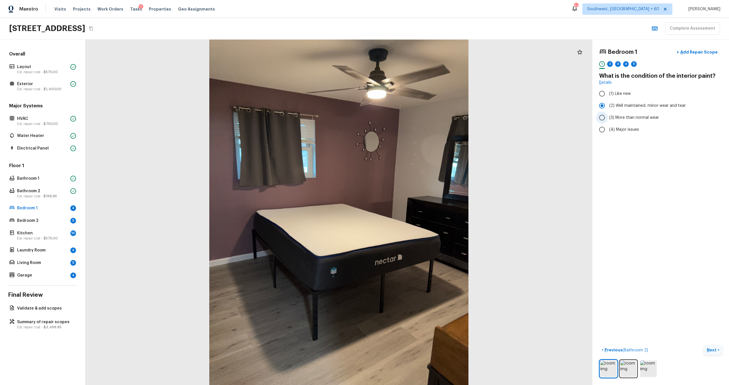
radio input "true"
click at [487, 253] on img at bounding box center [628, 369] width 17 height 17
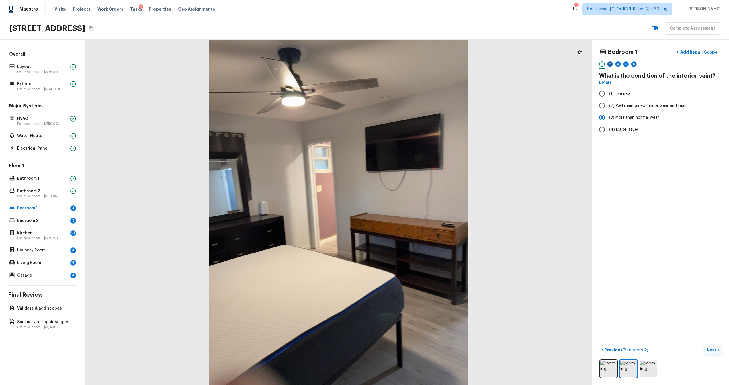
click at [487, 62] on div "2" at bounding box center [610, 64] width 6 height 6
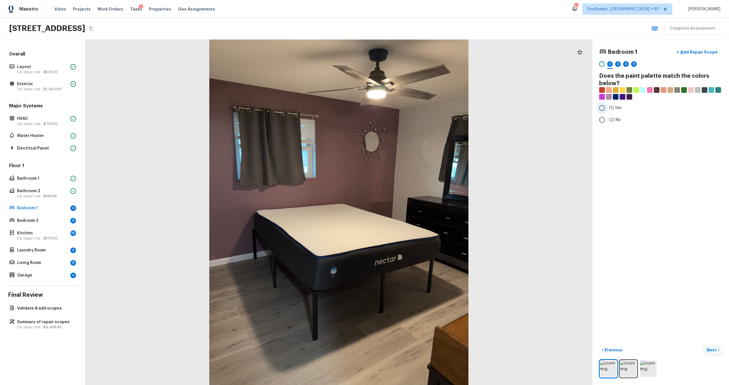
click at [487, 106] on span "(1) Yes" at bounding box center [615, 108] width 12 height 6
click at [487, 106] on input "(1) Yes" at bounding box center [602, 108] width 12 height 12
radio input "true"
click at [487, 64] on div "3" at bounding box center [618, 64] width 6 height 6
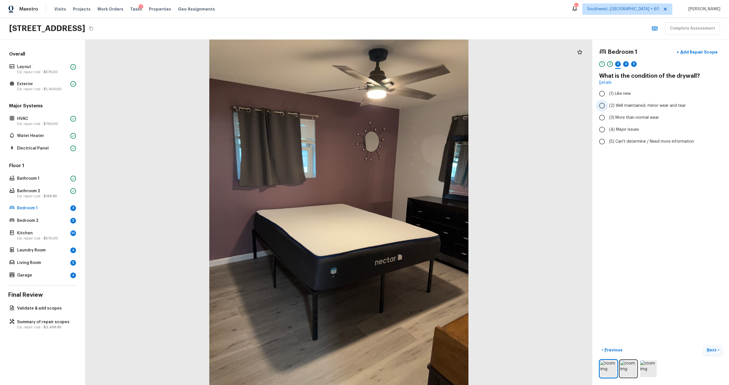
click at [487, 109] on label "(2) Well maintained, minor wear and tear" at bounding box center [657, 106] width 122 height 12
click at [487, 109] on input "(2) Well maintained, minor wear and tear" at bounding box center [602, 106] width 12 height 12
radio input "true"
click at [487, 64] on div "4" at bounding box center [626, 64] width 6 height 6
click at [487, 108] on span "(2) Laminate" at bounding box center [621, 108] width 24 height 6
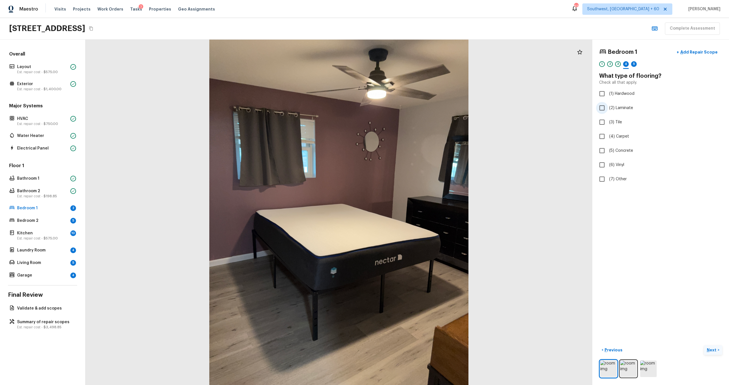
click at [487, 108] on input "(2) Laminate" at bounding box center [602, 108] width 12 height 12
checkbox input "true"
click at [487, 61] on div "Bedroom 1 + Add Repair Scope 1 2 3 4 5 6" at bounding box center [660, 58] width 123 height 24
click at [487, 64] on div "5" at bounding box center [634, 64] width 6 height 6
click at [487, 105] on span "(2) Well maintained, minor wear and tear" at bounding box center [647, 106] width 77 height 6
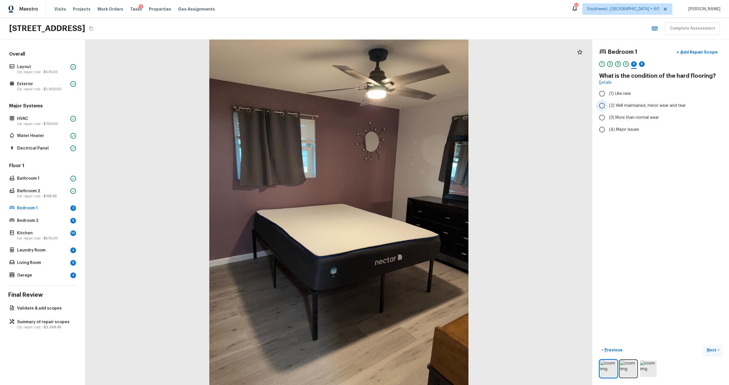
click at [487, 105] on input "(2) Well maintained, minor wear and tear" at bounding box center [602, 106] width 12 height 12
radio input "true"
click at [487, 64] on div "6" at bounding box center [642, 64] width 6 height 6
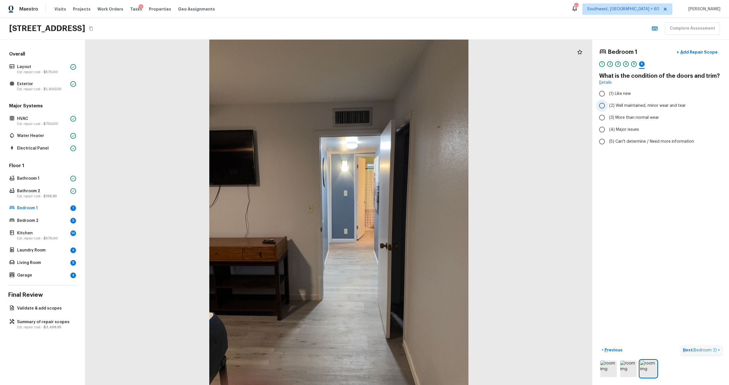
click at [487, 105] on span "(2) Well maintained, minor wear and tear" at bounding box center [647, 106] width 77 height 6
click at [487, 105] on input "(2) Well maintained, minor wear and tear" at bounding box center [602, 106] width 12 height 12
radio input "true"
click at [487, 119] on span "(3) More than normal wear" at bounding box center [634, 118] width 50 height 6
click at [487, 119] on input "(3) More than normal wear" at bounding box center [602, 118] width 12 height 12
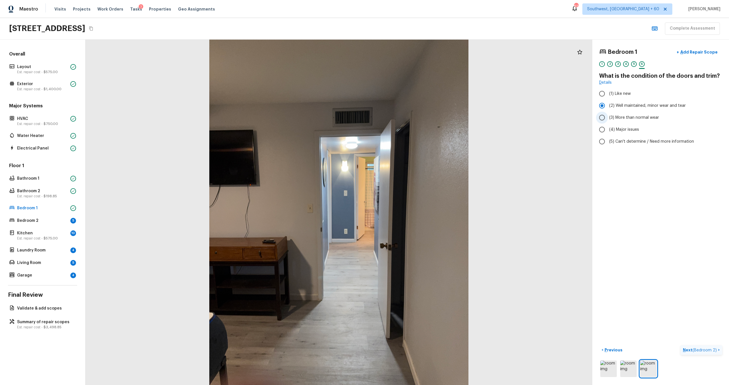
radio input "true"
click at [487, 108] on span "(2) Well maintained, minor wear and tear" at bounding box center [647, 106] width 77 height 6
click at [487, 108] on input "(2) Well maintained, minor wear and tear" at bounding box center [602, 106] width 12 height 12
radio input "true"
click at [487, 63] on div "4" at bounding box center [626, 64] width 6 height 6
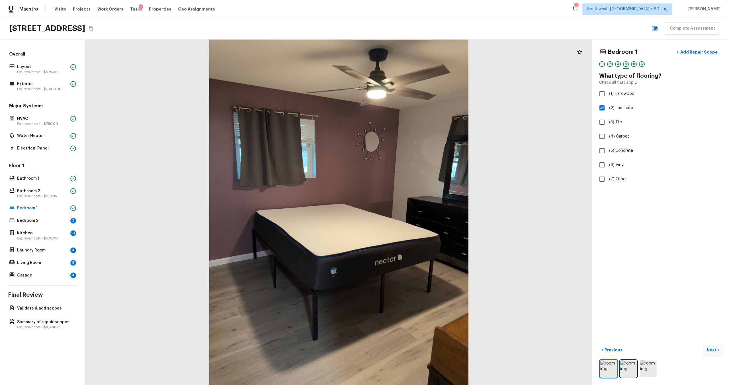
click at [487, 67] on div "3" at bounding box center [618, 65] width 6 height 9
click at [487, 64] on div "2" at bounding box center [610, 64] width 6 height 6
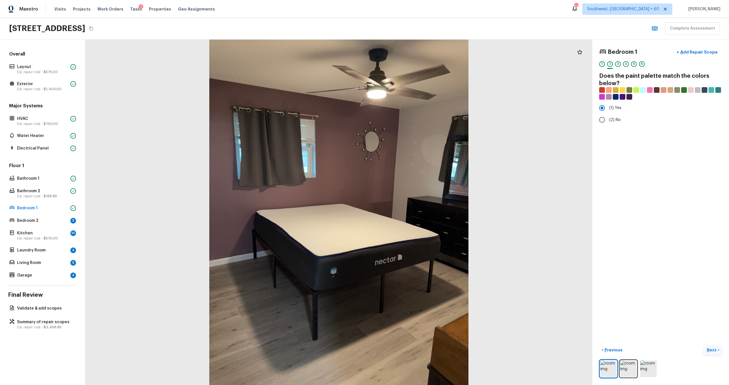
click at [487, 66] on div "1" at bounding box center [602, 64] width 6 height 6
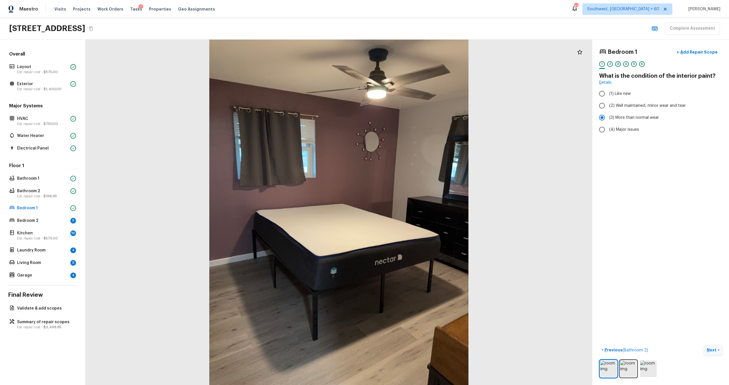
click at [487, 64] on div "3" at bounding box center [618, 64] width 6 height 6
click at [487, 65] on div "4" at bounding box center [626, 64] width 6 height 6
click at [487, 67] on div "5" at bounding box center [634, 64] width 6 height 6
click at [487, 118] on span "(3) More than normal wear" at bounding box center [634, 118] width 50 height 6
click at [487, 118] on input "(3) More than normal wear" at bounding box center [602, 118] width 12 height 12
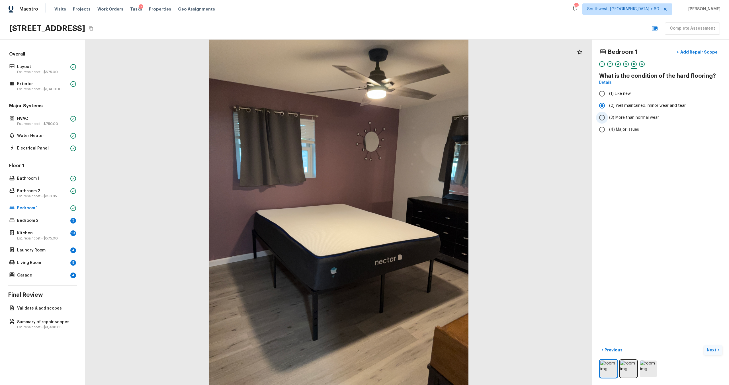
radio input "true"
click at [50, 224] on div "Bedroom 2 5" at bounding box center [42, 221] width 69 height 8
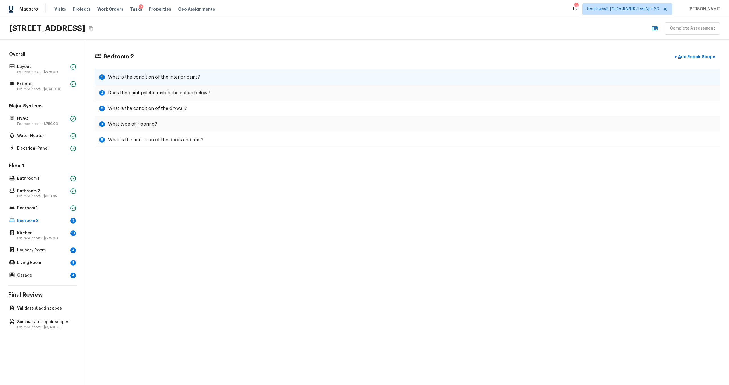
click at [149, 71] on div "1 What is the condition of the interior paint?" at bounding box center [407, 77] width 625 height 16
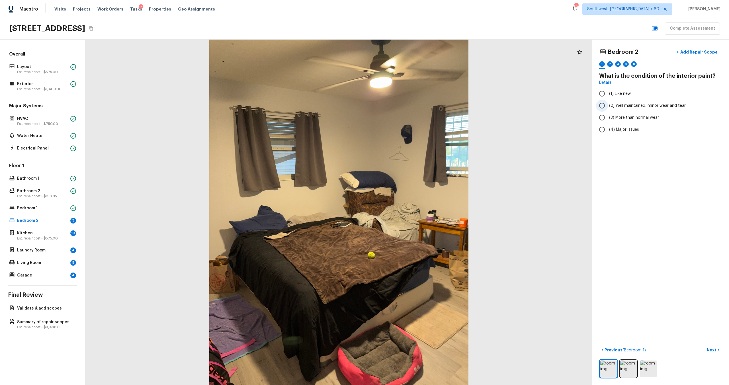
click at [487, 107] on span "(2) Well maintained, minor wear and tear" at bounding box center [647, 106] width 77 height 6
click at [487, 107] on input "(2) Well maintained, minor wear and tear" at bounding box center [602, 106] width 12 height 12
radio input "true"
click at [487, 253] on img at bounding box center [628, 369] width 17 height 17
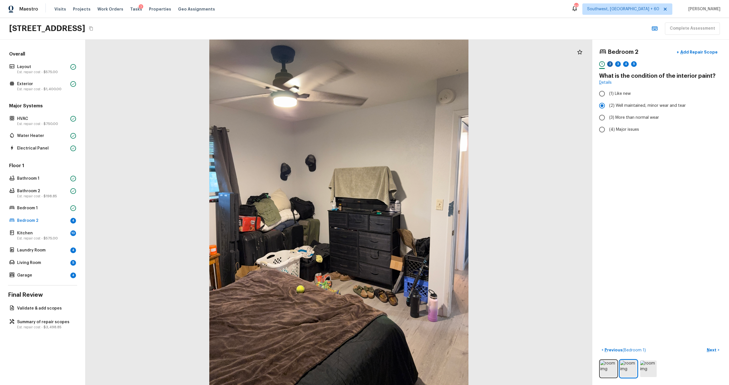
click at [487, 62] on div "2" at bounding box center [610, 64] width 6 height 6
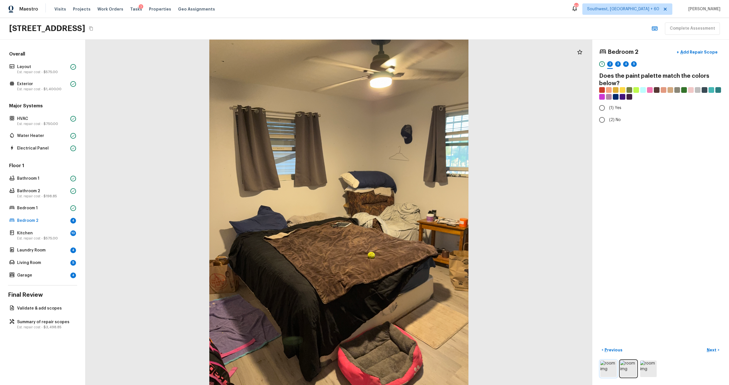
click at [487, 253] on img at bounding box center [608, 369] width 17 height 17
click at [487, 253] on img at bounding box center [628, 369] width 17 height 17
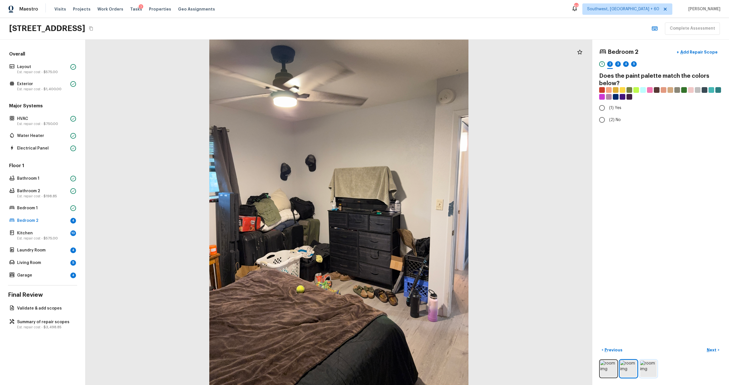
click at [487, 253] on img at bounding box center [648, 369] width 17 height 17
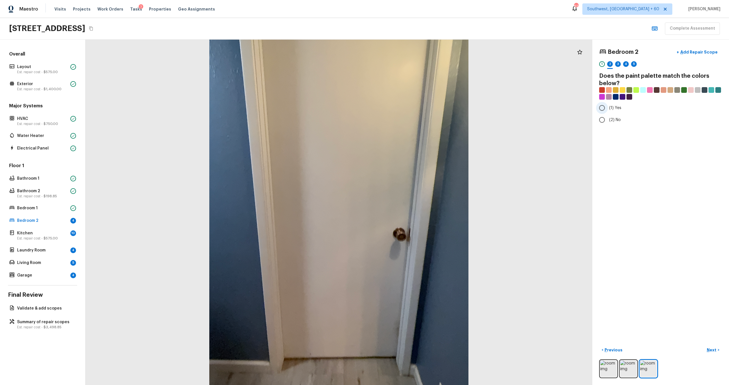
click at [487, 108] on input "(1) Yes" at bounding box center [602, 108] width 12 height 12
radio input "true"
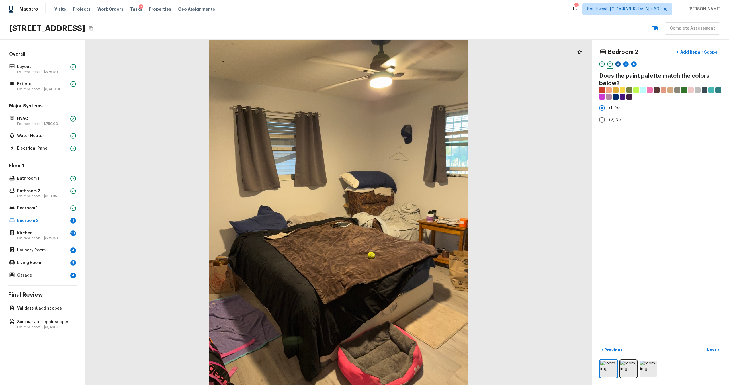
click at [487, 64] on div "3" at bounding box center [618, 64] width 6 height 6
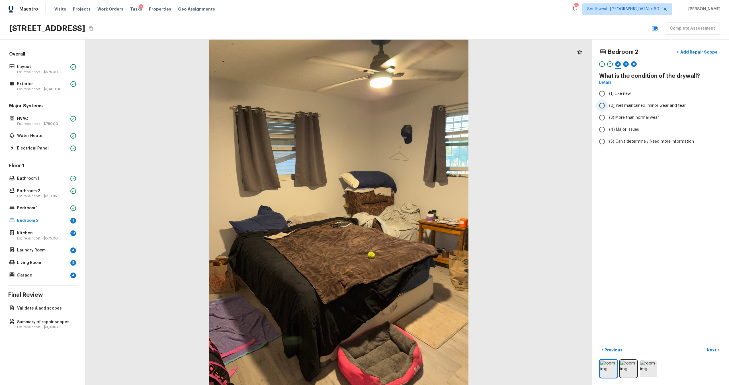
click at [487, 103] on span "(2) Well maintained, minor wear and tear" at bounding box center [647, 106] width 77 height 6
click at [487, 103] on input "(2) Well maintained, minor wear and tear" at bounding box center [602, 106] width 12 height 12
radio input "true"
click at [487, 63] on div "1 2 3 4 5" at bounding box center [660, 65] width 123 height 9
click at [487, 64] on div "4" at bounding box center [626, 64] width 6 height 6
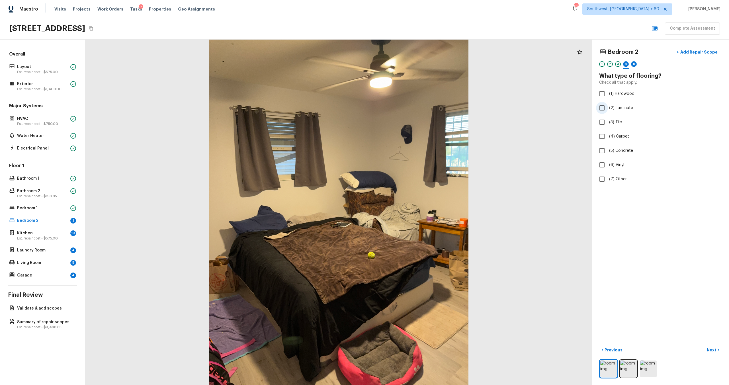
click at [487, 107] on span "(2) Laminate" at bounding box center [621, 108] width 24 height 6
click at [487, 107] on input "(2) Laminate" at bounding box center [602, 108] width 12 height 12
checkbox input "true"
click at [487, 68] on div "5" at bounding box center [634, 65] width 6 height 9
click at [487, 120] on span "(3) More than normal wear" at bounding box center [634, 118] width 50 height 6
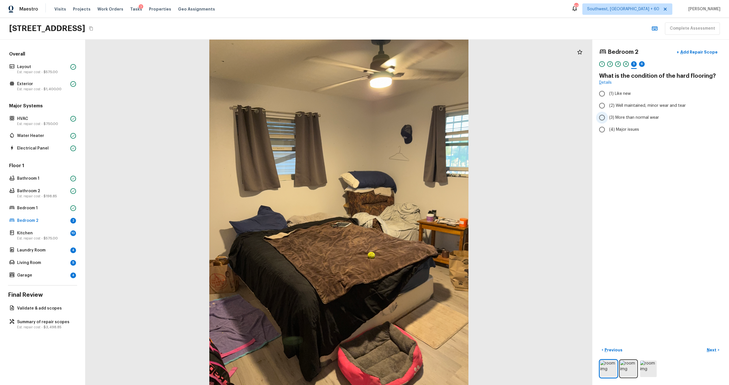
click at [487, 120] on input "(3) More than normal wear" at bounding box center [602, 118] width 12 height 12
radio input "true"
click at [487, 64] on div "6" at bounding box center [642, 64] width 6 height 6
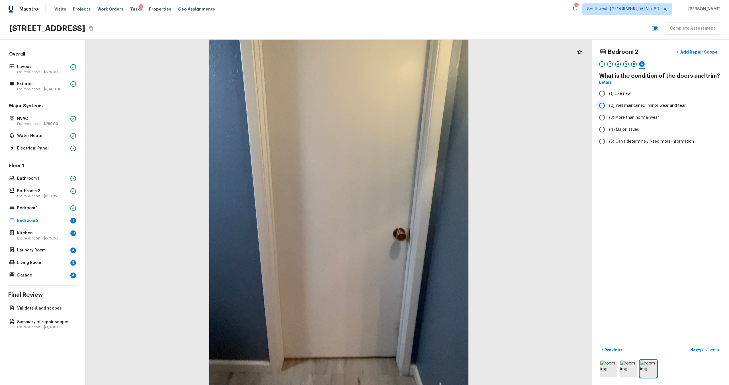
click at [487, 101] on label "(2) Well maintained, minor wear and tear" at bounding box center [657, 106] width 122 height 12
click at [487, 101] on input "(2) Well maintained, minor wear and tear" at bounding box center [602, 106] width 12 height 12
radio input "true"
click at [48, 239] on span "$575.00" at bounding box center [51, 238] width 14 height 3
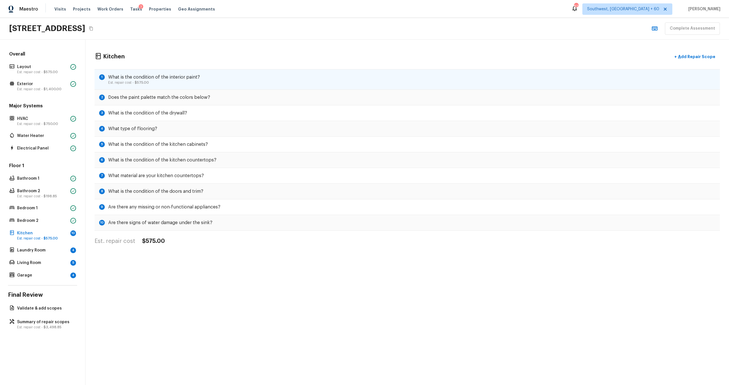
click at [221, 82] on div "1 What is the condition of the interior paint? Est. repair cost - $575.00" at bounding box center [407, 79] width 625 height 21
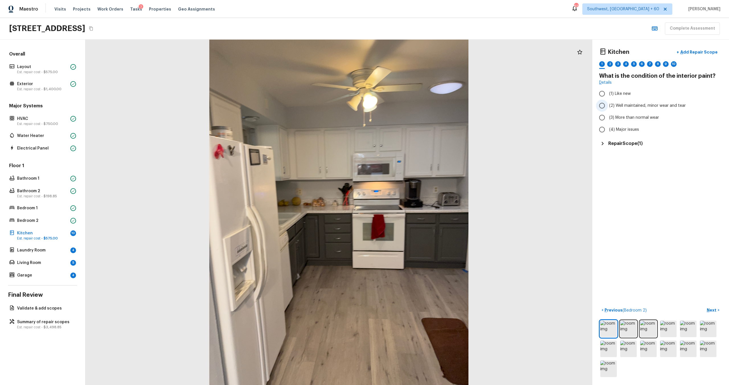
click at [487, 104] on span "(2) Well maintained, minor wear and tear" at bounding box center [647, 106] width 77 height 6
click at [487, 104] on input "(2) Well maintained, minor wear and tear" at bounding box center [602, 106] width 12 height 12
radio input "true"
click at [487, 66] on div "2" at bounding box center [610, 64] width 6 height 6
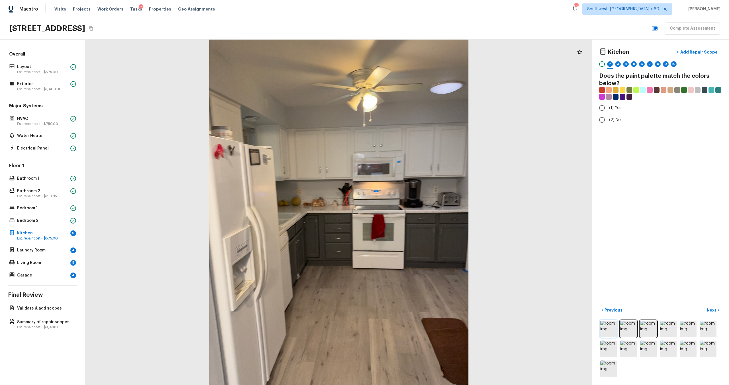
click at [487, 253] on img at bounding box center [608, 329] width 17 height 17
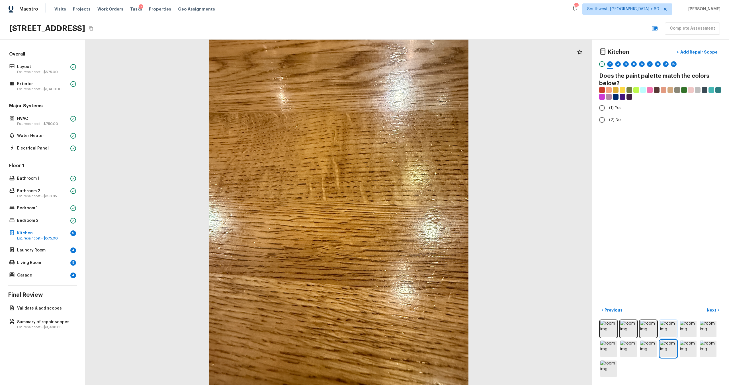
click at [487, 253] on img at bounding box center [668, 329] width 17 height 17
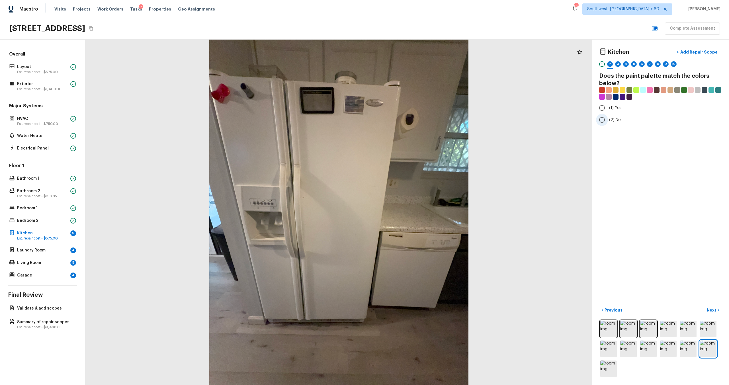
click at [487, 119] on span "(2) No" at bounding box center [615, 120] width 12 height 6
click at [487, 119] on input "(2) No" at bounding box center [602, 120] width 12 height 12
radio input "true"
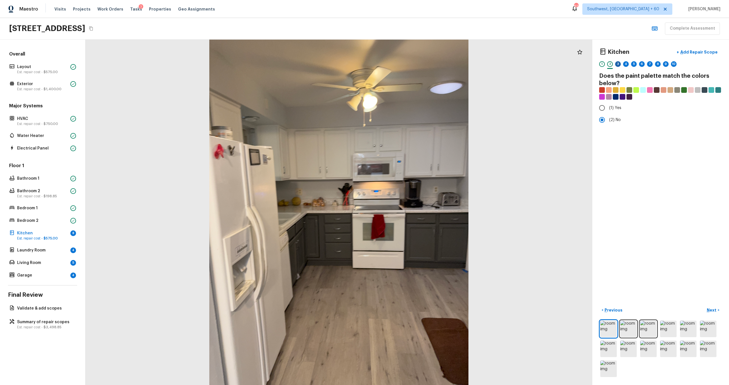
click at [487, 65] on div "3" at bounding box center [618, 64] width 6 height 6
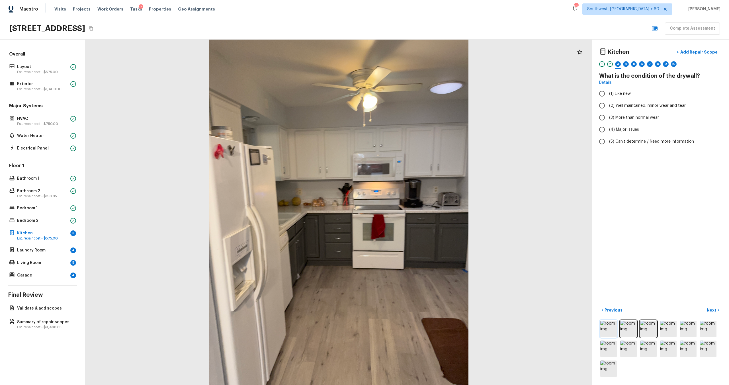
click at [487, 253] on img at bounding box center [608, 329] width 17 height 17
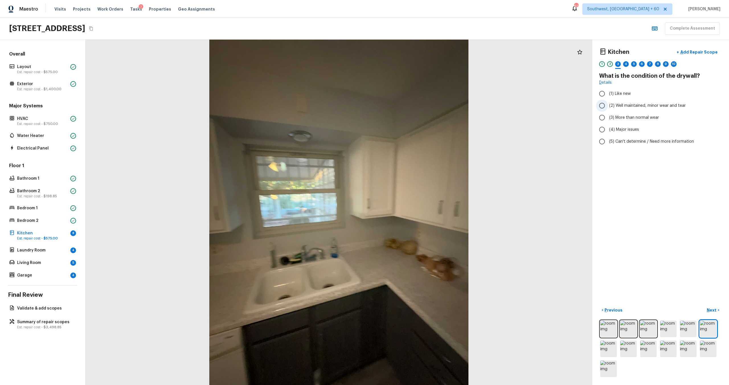
click at [487, 108] on span "(2) Well maintained, minor wear and tear" at bounding box center [647, 106] width 77 height 6
click at [487, 108] on input "(2) Well maintained, minor wear and tear" at bounding box center [602, 106] width 12 height 12
radio input "true"
click at [487, 65] on div "4" at bounding box center [626, 64] width 6 height 6
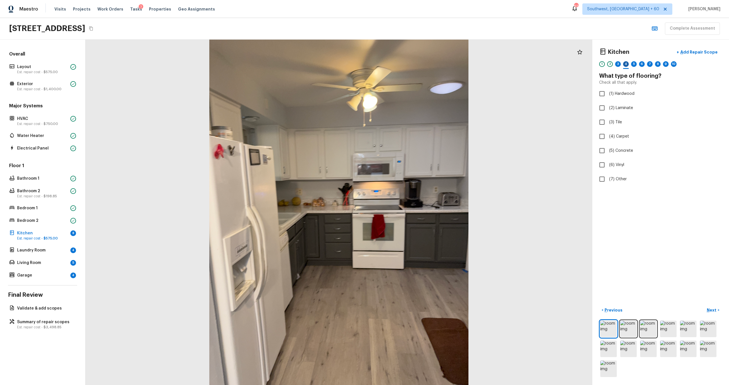
click at [487, 65] on div "4" at bounding box center [626, 64] width 6 height 6
click at [487, 108] on span "(2) Laminate" at bounding box center [621, 108] width 24 height 6
click at [487, 108] on input "(2) Laminate" at bounding box center [602, 108] width 12 height 12
checkbox input "true"
click at [487, 66] on div "5" at bounding box center [634, 64] width 6 height 6
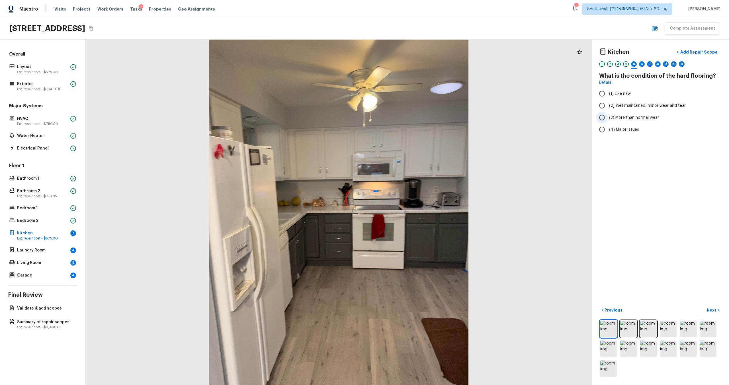
click at [487, 116] on span "(3) More than normal wear" at bounding box center [634, 118] width 50 height 6
click at [487, 116] on input "(3) More than normal wear" at bounding box center [602, 118] width 12 height 12
radio input "true"
click at [487, 64] on div "6" at bounding box center [642, 64] width 6 height 6
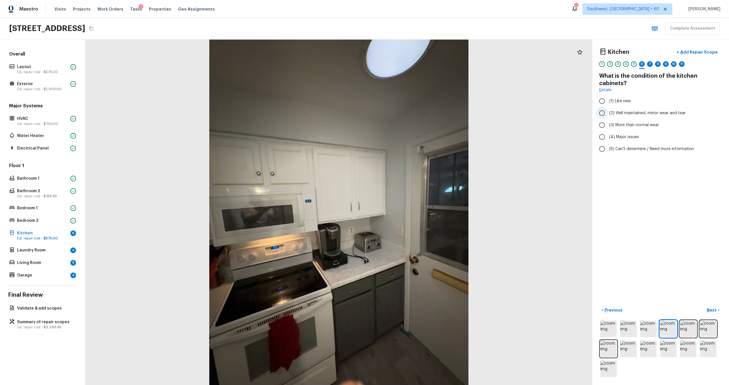
click at [487, 114] on span "(2) Well maintained, minor wear and tear" at bounding box center [647, 113] width 77 height 6
click at [487, 114] on input "(2) Well maintained, minor wear and tear" at bounding box center [602, 113] width 12 height 12
radio input "true"
click at [487, 63] on div "7" at bounding box center [650, 64] width 6 height 6
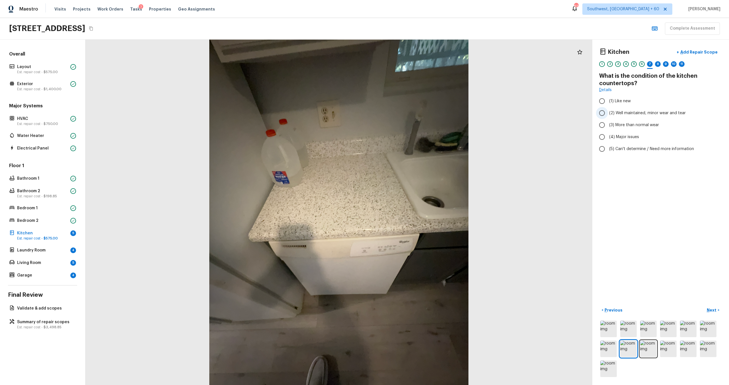
click at [487, 113] on span "(2) Well maintained, minor wear and tear" at bounding box center [647, 113] width 77 height 6
click at [487, 113] on input "(2) Well maintained, minor wear and tear" at bounding box center [602, 113] width 12 height 12
radio input "true"
click at [487, 62] on div "8" at bounding box center [658, 64] width 6 height 6
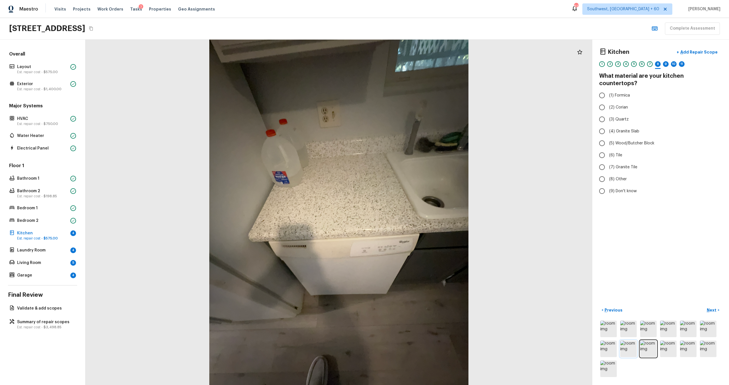
click at [487, 253] on img at bounding box center [628, 349] width 17 height 17
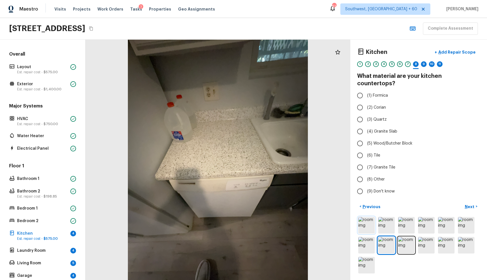
click at [367, 220] on img at bounding box center [366, 225] width 17 height 17
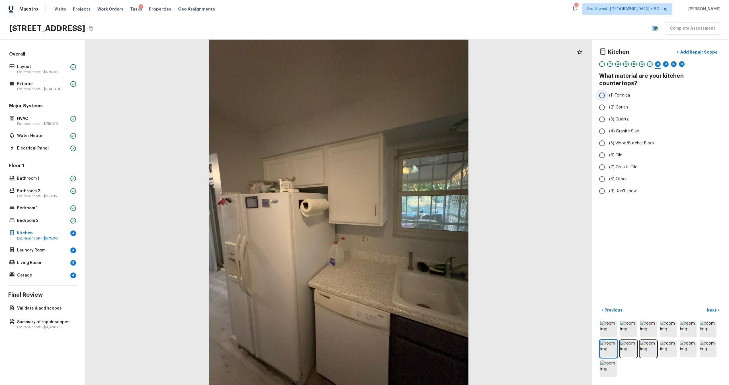
click at [487, 93] on span "(1) Formica" at bounding box center [619, 96] width 21 height 6
click at [487, 89] on input "(1) Formica" at bounding box center [602, 95] width 12 height 12
radio input "true"
click at [487, 93] on span "(1) Formica" at bounding box center [619, 96] width 21 height 6
click at [487, 89] on input "(1) Formica" at bounding box center [602, 95] width 12 height 12
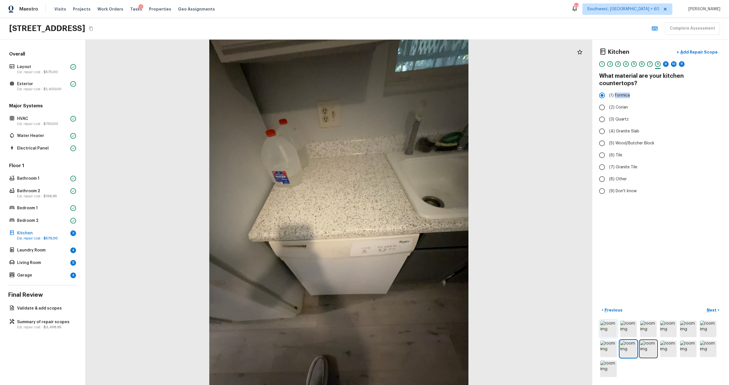
click at [487, 253] on img at bounding box center [608, 329] width 17 height 17
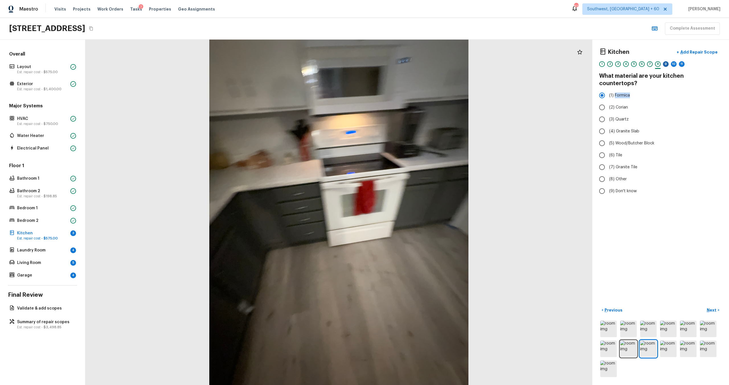
click at [487, 66] on div "9" at bounding box center [666, 64] width 6 height 6
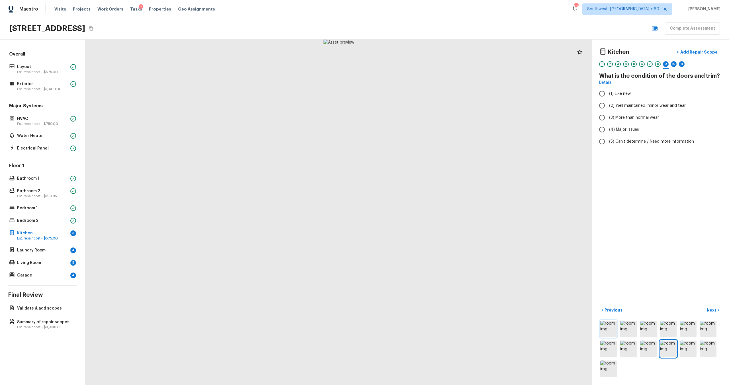
click at [487, 253] on img at bounding box center [608, 329] width 17 height 17
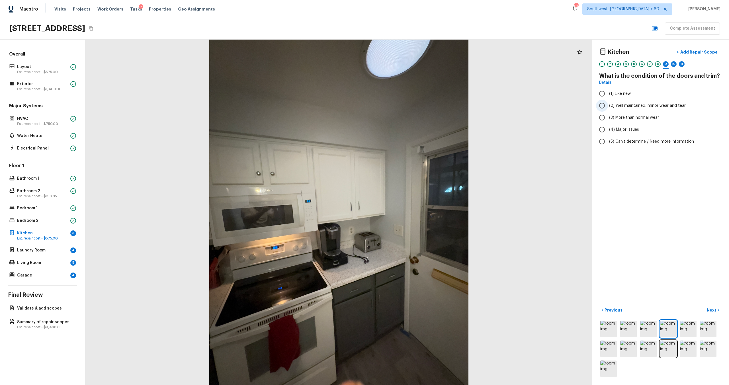
click at [487, 106] on span "(2) Well maintained, minor wear and tear" at bounding box center [647, 106] width 77 height 6
click at [487, 106] on input "(2) Well maintained, minor wear and tear" at bounding box center [602, 106] width 12 height 12
radio input "true"
click at [487, 63] on div "10" at bounding box center [674, 64] width 6 height 6
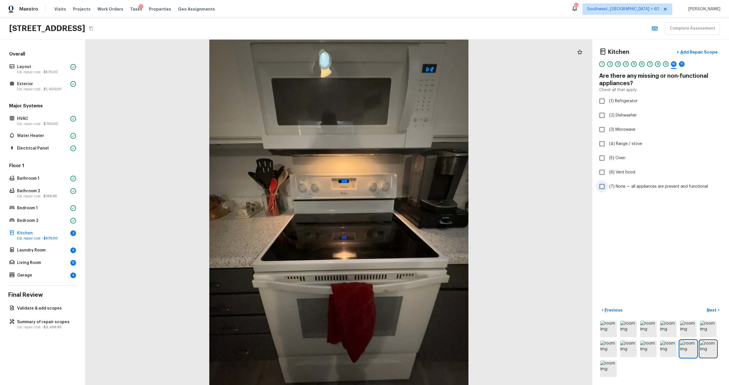
click at [487, 186] on span "(7) None — all appliances are present and functional" at bounding box center [658, 187] width 99 height 6
click at [487, 186] on input "(7) None — all appliances are present and functional" at bounding box center [602, 187] width 12 height 12
checkbox input "true"
click at [487, 65] on div "11" at bounding box center [682, 64] width 6 height 6
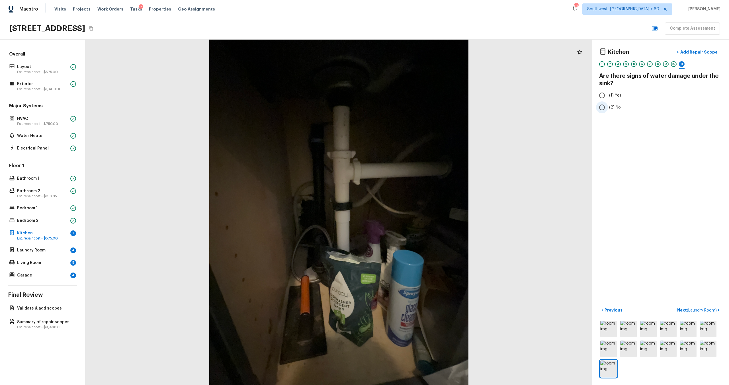
click at [487, 109] on input "(2) No" at bounding box center [602, 107] width 12 height 12
radio input "true"
click at [487, 253] on img at bounding box center [628, 349] width 17 height 17
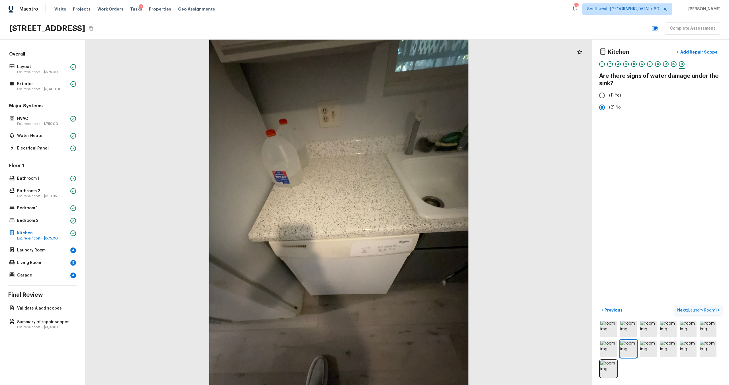
click at [487, 253] on span "( Laundry Room )" at bounding box center [702, 310] width 30 height 4
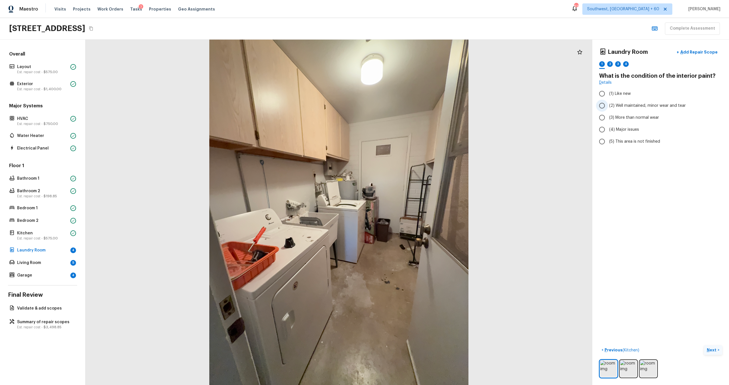
click at [487, 108] on span "(2) Well maintained, minor wear and tear" at bounding box center [647, 106] width 77 height 6
click at [487, 108] on input "(2) Well maintained, minor wear and tear" at bounding box center [602, 106] width 12 height 12
radio input "true"
click at [487, 253] on p "Next" at bounding box center [712, 350] width 11 height 6
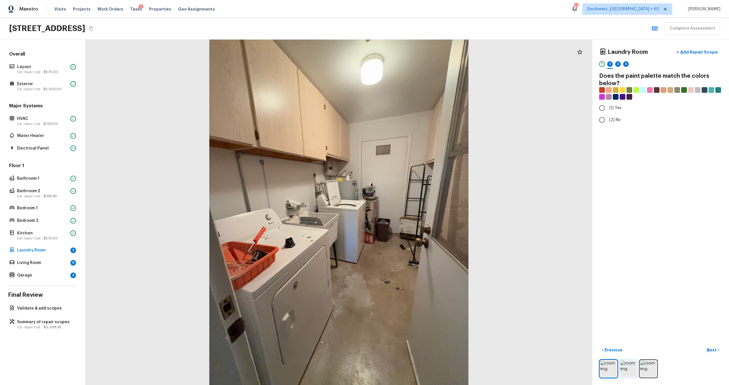
click at [487, 253] on img at bounding box center [628, 369] width 17 height 17
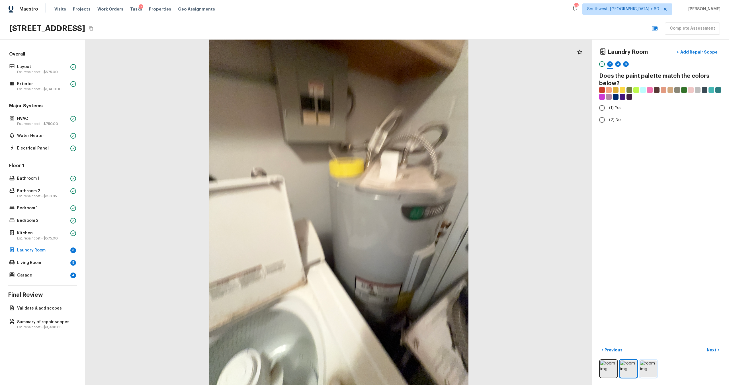
click at [487, 253] on img at bounding box center [648, 369] width 17 height 17
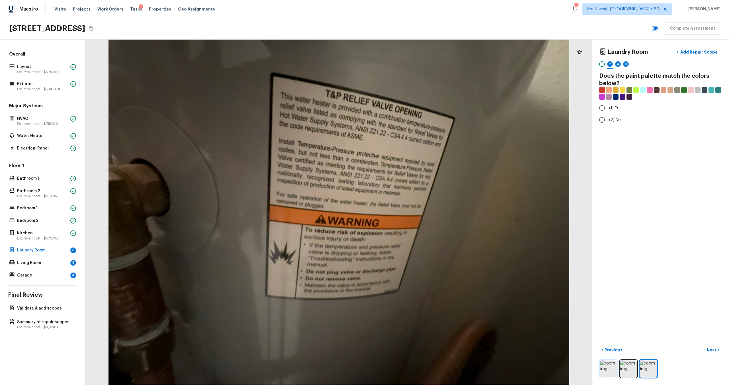
click at [487, 253] on img at bounding box center [608, 369] width 17 height 17
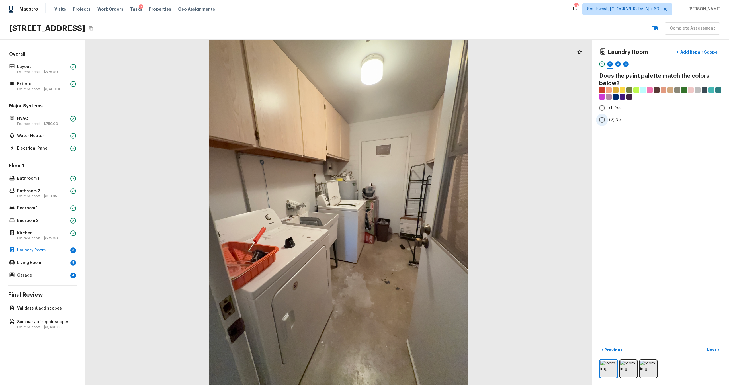
click at [487, 120] on span "(2) No" at bounding box center [615, 120] width 12 height 6
click at [487, 120] on input "(2) No" at bounding box center [602, 120] width 12 height 12
radio input "true"
click at [487, 62] on div "3" at bounding box center [618, 64] width 6 height 6
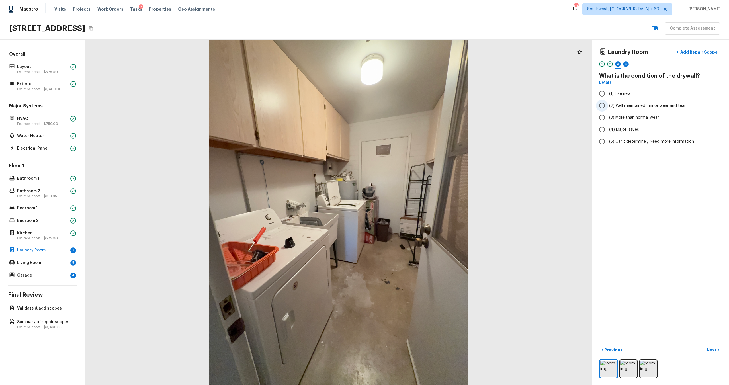
click at [487, 108] on span "(2) Well maintained, minor wear and tear" at bounding box center [647, 106] width 77 height 6
click at [487, 108] on input "(2) Well maintained, minor wear and tear" at bounding box center [602, 106] width 12 height 12
radio input "true"
click at [487, 61] on div "Laundry Room + Add Repair Scope 1 2 3 4" at bounding box center [660, 58] width 123 height 24
click at [487, 64] on div "4" at bounding box center [626, 64] width 6 height 6
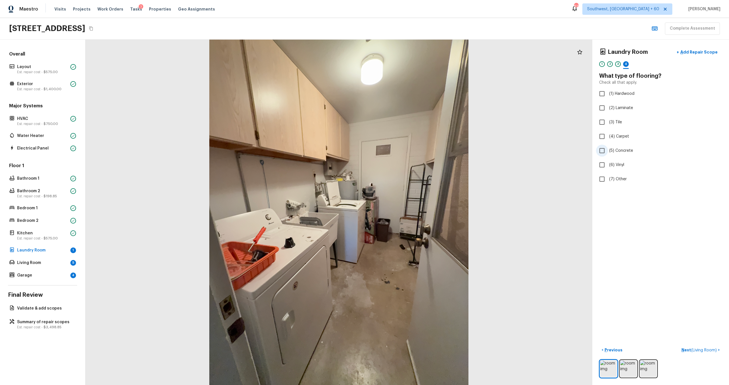
click at [487, 148] on span "(5) Concrete" at bounding box center [621, 151] width 24 height 6
click at [487, 148] on input "(5) Concrete" at bounding box center [602, 151] width 12 height 12
checkbox input "true"
click at [487, 253] on p "Next" at bounding box center [712, 350] width 11 height 6
click at [487, 105] on span "(2) Well maintained, minor wear and tear" at bounding box center [647, 106] width 77 height 6
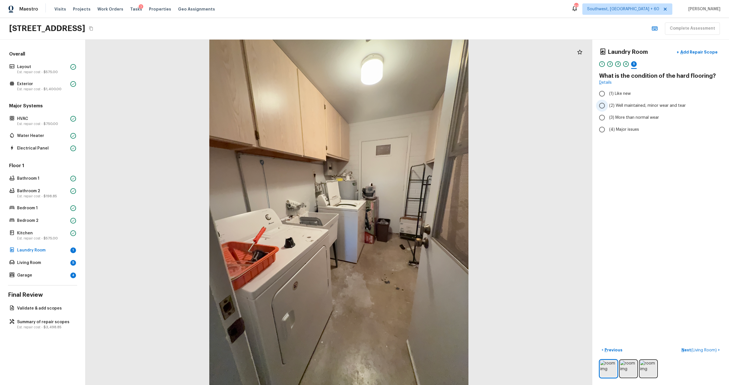
click at [487, 105] on input "(2) Well maintained, minor wear and tear" at bounding box center [602, 106] width 12 height 12
radio input "true"
click at [487, 253] on span "( Living Room )" at bounding box center [704, 350] width 26 height 4
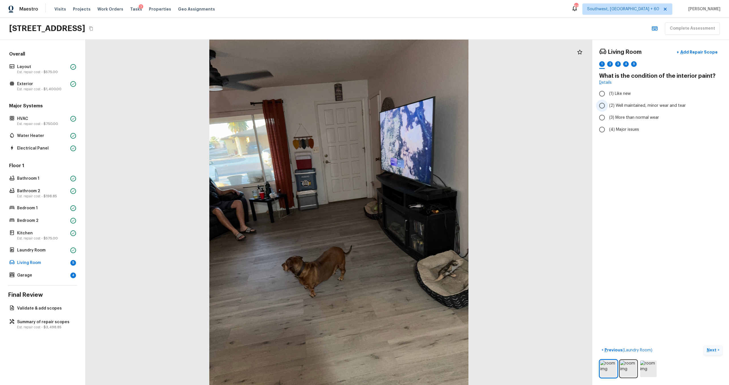
click at [487, 106] on span "(2) Well maintained, minor wear and tear" at bounding box center [647, 106] width 77 height 6
click at [487, 106] on input "(2) Well maintained, minor wear and tear" at bounding box center [602, 106] width 12 height 12
radio input "true"
click at [487, 253] on p "Next" at bounding box center [712, 350] width 11 height 6
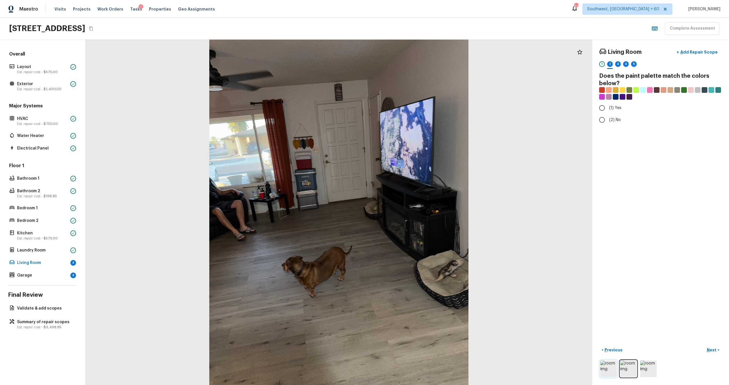
click at [487, 253] on img at bounding box center [608, 369] width 17 height 17
click at [487, 108] on input "(1) Yes" at bounding box center [602, 108] width 12 height 12
radio input "true"
click at [487, 65] on div "3" at bounding box center [618, 64] width 6 height 6
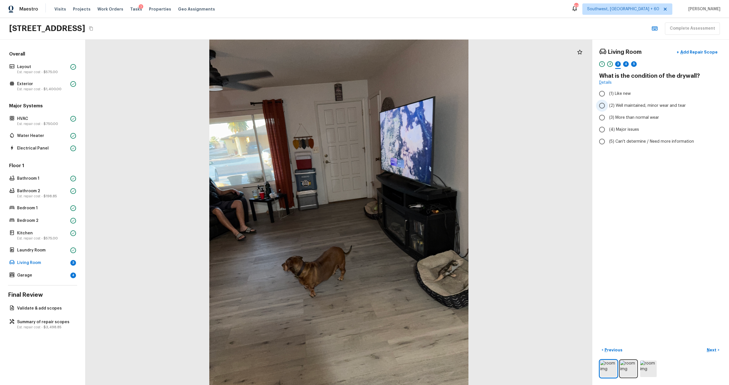
click at [487, 105] on span "(2) Well maintained, minor wear and tear" at bounding box center [647, 106] width 77 height 6
click at [487, 105] on input "(2) Well maintained, minor wear and tear" at bounding box center [602, 106] width 12 height 12
radio input "true"
click at [487, 64] on div "4" at bounding box center [626, 64] width 6 height 6
click at [487, 107] on span "(2) Laminate" at bounding box center [621, 108] width 24 height 6
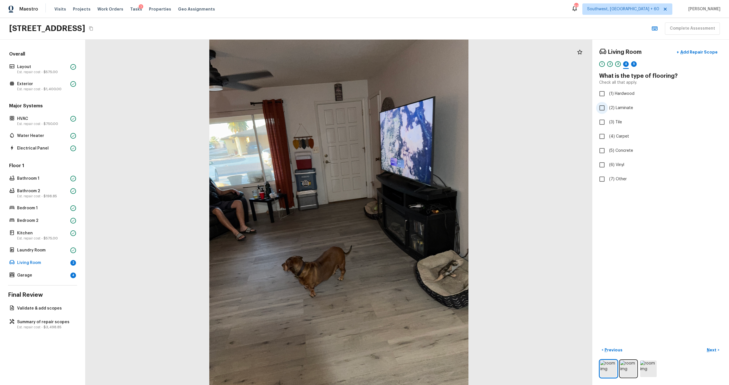
click at [487, 107] on input "(2) Laminate" at bounding box center [602, 108] width 12 height 12
checkbox input "true"
click at [487, 66] on div "5" at bounding box center [634, 64] width 6 height 6
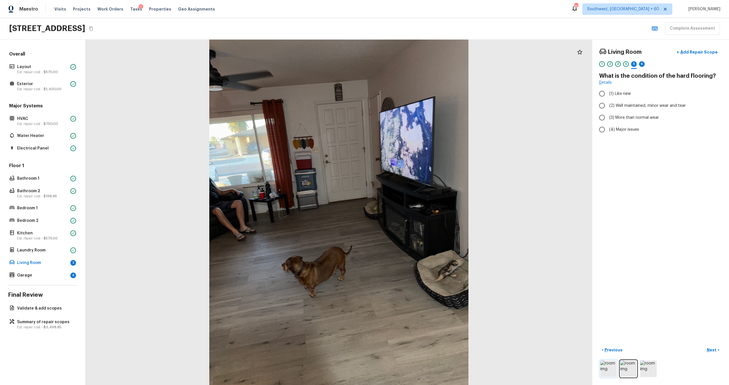
click at [487, 253] on img at bounding box center [608, 369] width 17 height 17
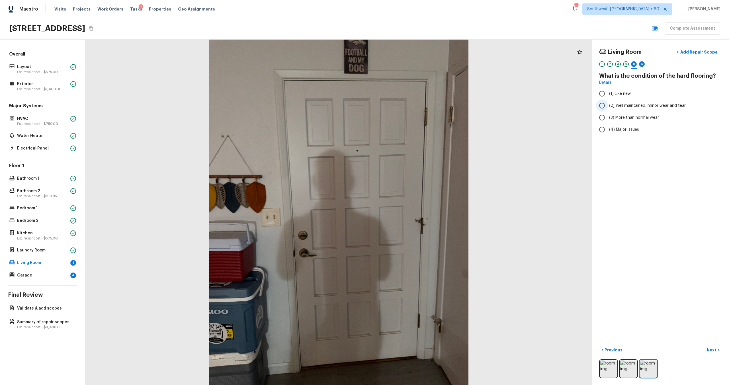
click at [487, 106] on span "(2) Well maintained, minor wear and tear" at bounding box center [647, 106] width 77 height 6
click at [487, 106] on input "(2) Well maintained, minor wear and tear" at bounding box center [602, 106] width 12 height 12
radio input "true"
click at [487, 68] on div at bounding box center [642, 68] width 6 height 1
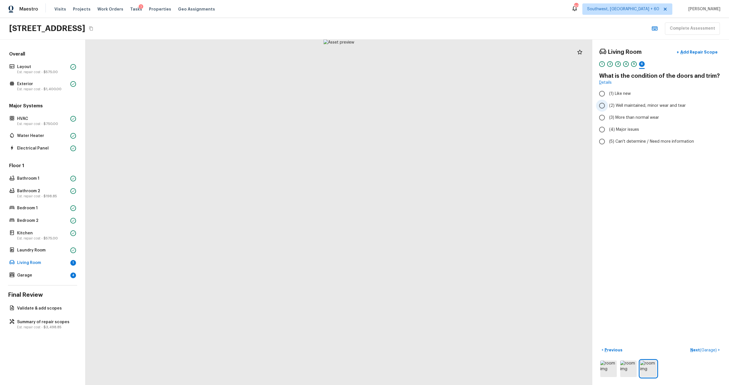
click at [487, 107] on span "(2) Well maintained, minor wear and tear" at bounding box center [647, 106] width 77 height 6
click at [487, 107] on input "(2) Well maintained, minor wear and tear" at bounding box center [602, 106] width 12 height 12
radio input "true"
click at [487, 253] on p "Next ( Garage )" at bounding box center [704, 350] width 28 height 6
click at [487, 54] on p "Add Repair Scope" at bounding box center [698, 52] width 38 height 6
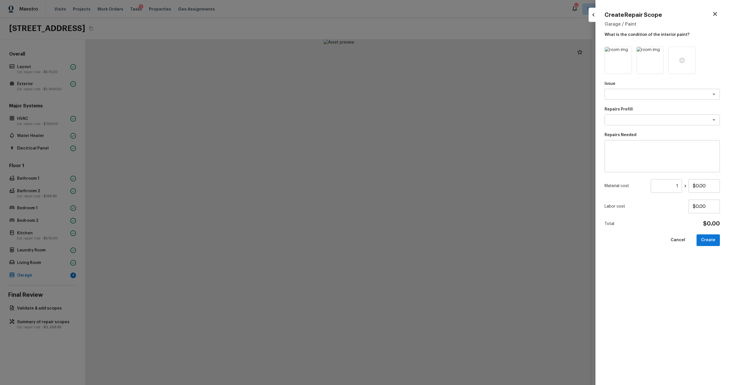
click at [487, 14] on icon "button" at bounding box center [715, 14] width 7 height 7
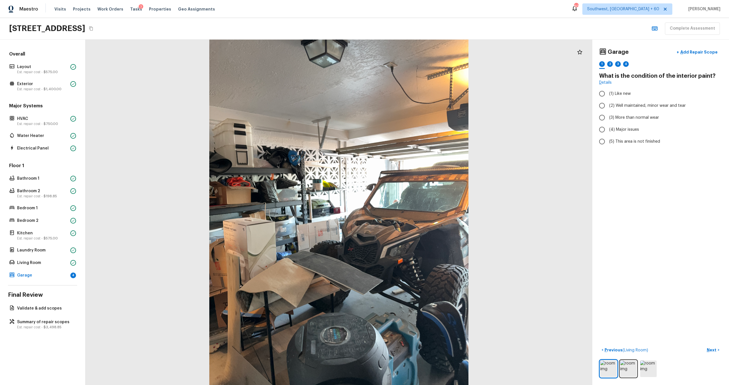
click at [40, 253] on div "Floor 1 Bathroom 1 Bathroom 2 Est. repair cost - $198.85 Bedroom 1 Bedroom 2 Ki…" at bounding box center [42, 221] width 69 height 117
click at [48, 253] on div "Living Room" at bounding box center [42, 263] width 69 height 8
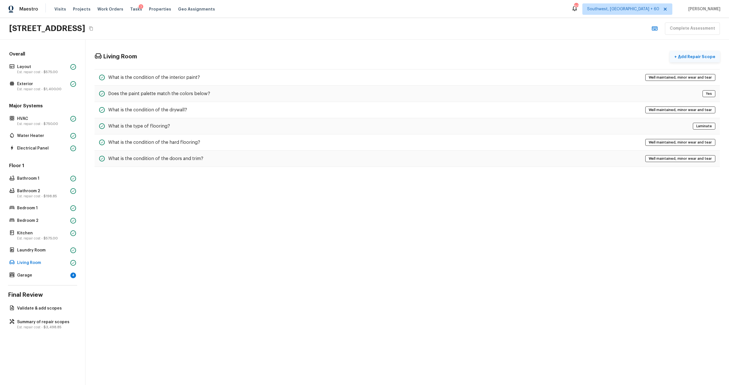
click at [487, 56] on p "Add Repair Scope" at bounding box center [696, 57] width 38 height 6
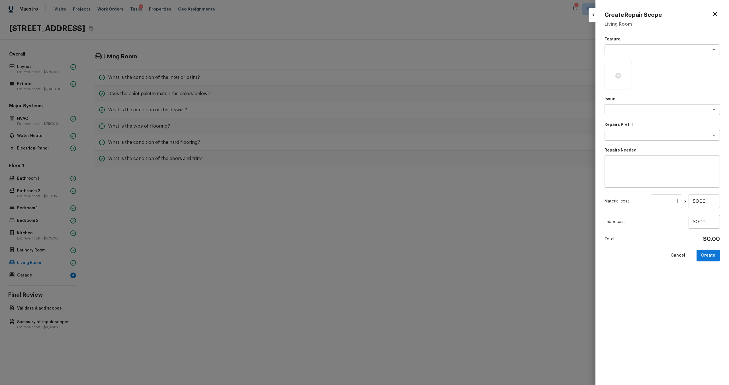
click at [487, 12] on icon "button" at bounding box center [715, 14] width 7 height 7
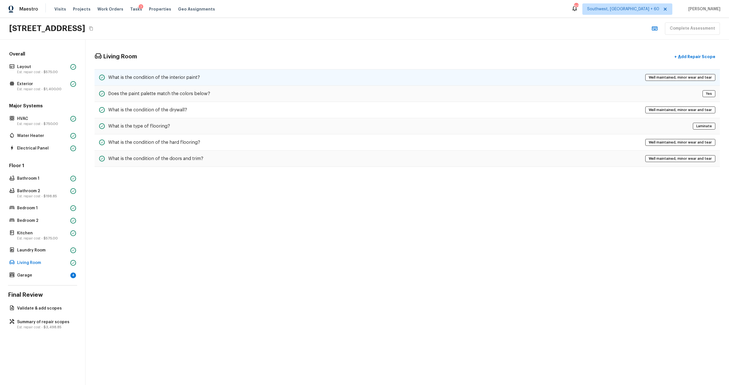
click at [135, 78] on h5 "What is the condition of the interior paint?" at bounding box center [154, 77] width 92 height 6
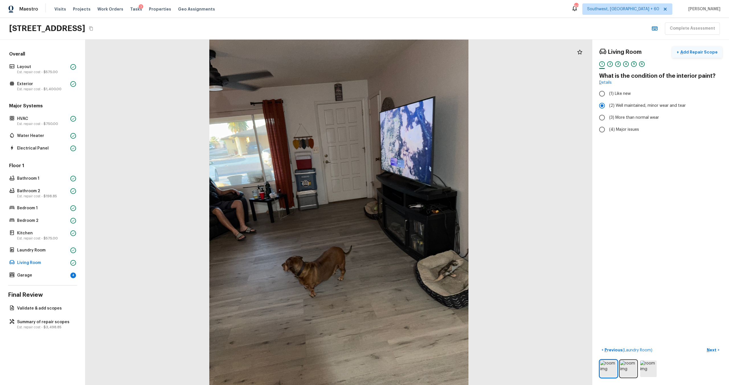
click at [487, 52] on p "Add Repair Scope" at bounding box center [698, 52] width 38 height 6
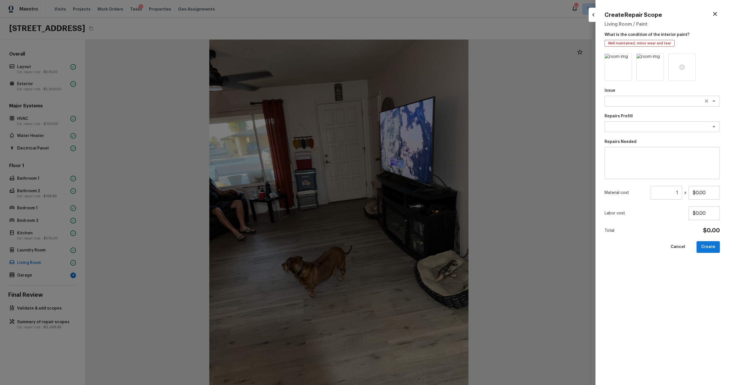
click at [487, 101] on textarea at bounding box center [654, 101] width 94 height 6
click at [487, 103] on textarea at bounding box center [654, 101] width 94 height 6
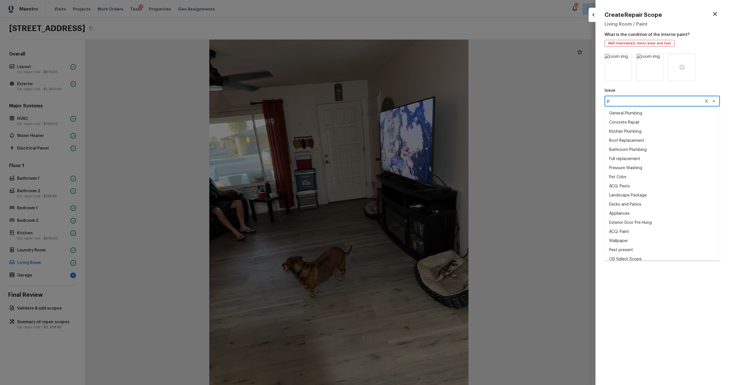
type textarea "p"
click at [487, 58] on div "Create Repair Scope Living Room / Paint What is the condition of the interior p…" at bounding box center [663, 192] width 134 height 385
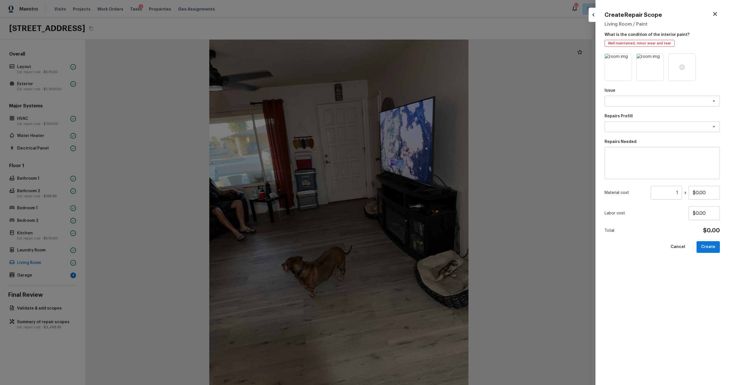
click at [487, 13] on icon "button" at bounding box center [715, 14] width 7 height 7
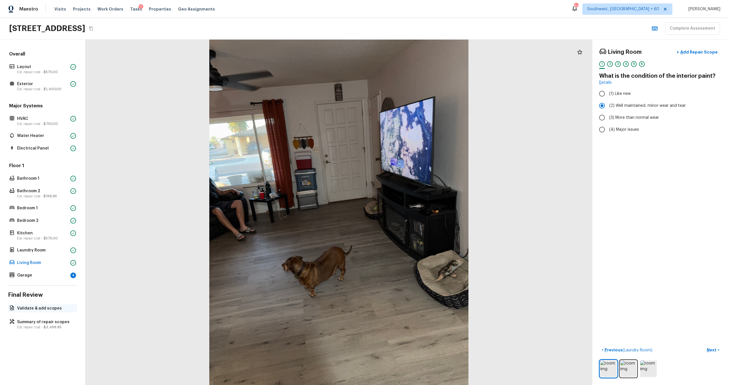
click at [55, 253] on p "Validate & add scopes" at bounding box center [45, 309] width 57 height 6
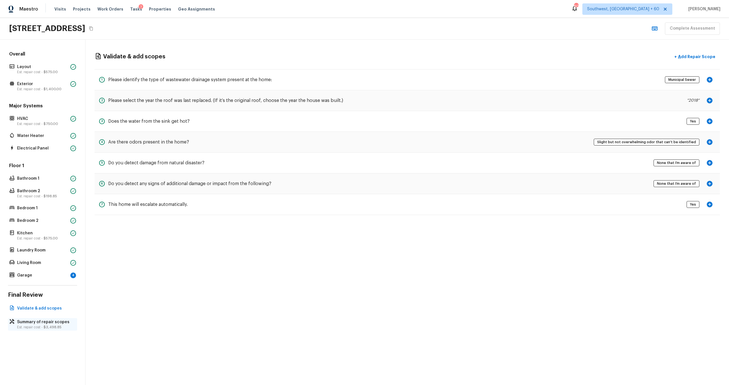
click at [62, 253] on p "Summary of repair scopes" at bounding box center [45, 322] width 57 height 6
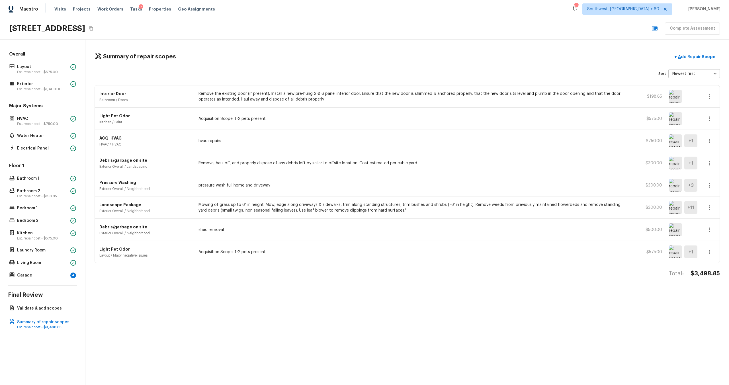
click at [487, 115] on icon "button" at bounding box center [709, 118] width 7 height 7
click at [487, 135] on li "Edit" at bounding box center [711, 135] width 26 height 17
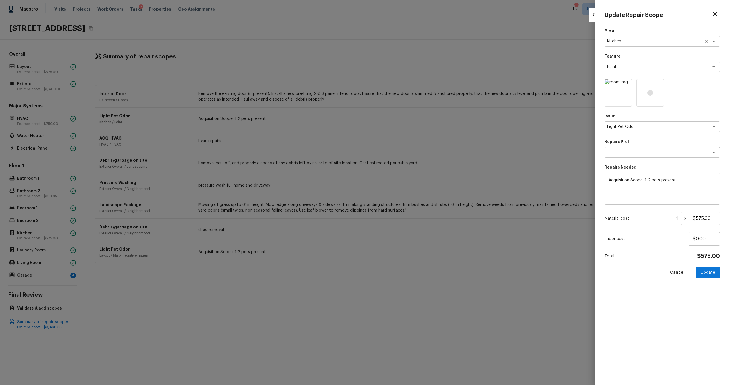
click at [487, 45] on div "Kitchen x ​" at bounding box center [662, 41] width 115 height 11
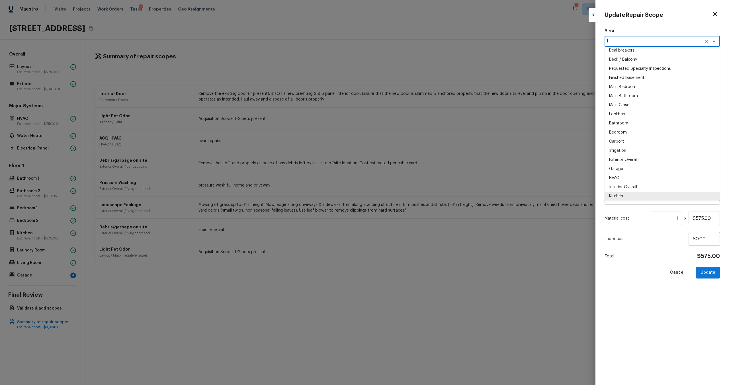
scroll to position [0, 0]
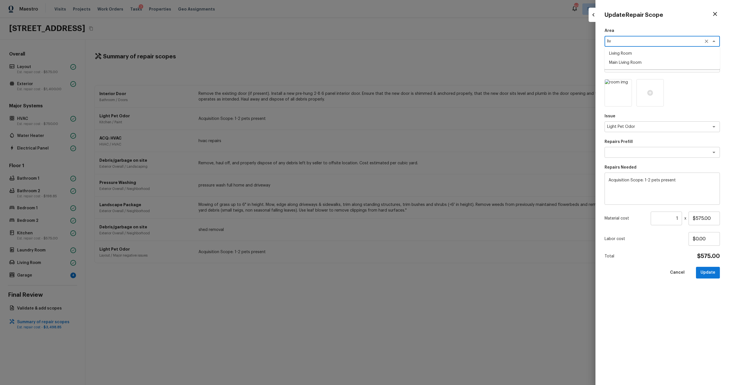
click at [487, 53] on li "Living Room" at bounding box center [662, 53] width 115 height 9
click at [487, 122] on div "Light Pet Odor x ​" at bounding box center [662, 126] width 115 height 11
type textarea "Living Room"
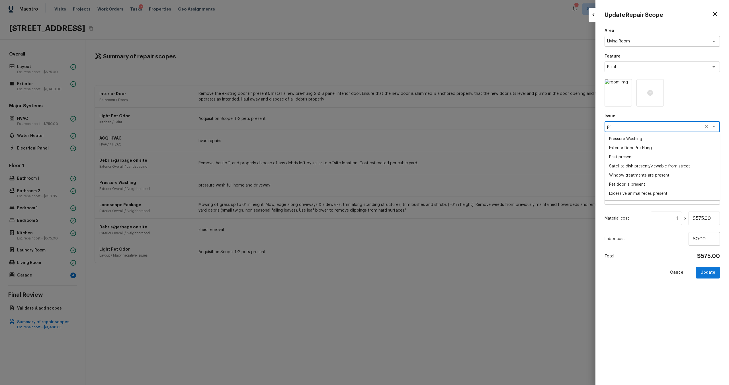
type textarea "p"
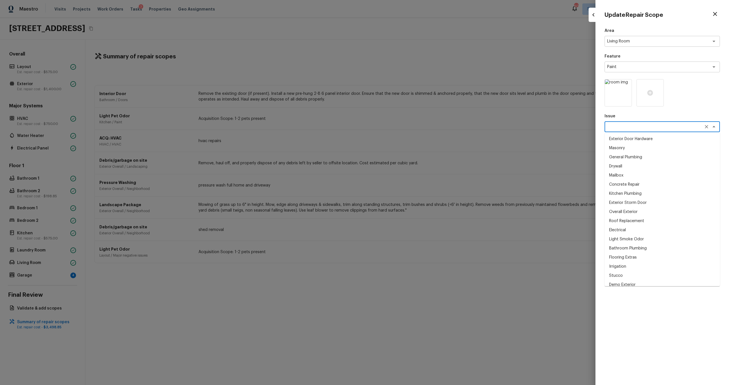
click at [487, 101] on div at bounding box center [662, 92] width 115 height 27
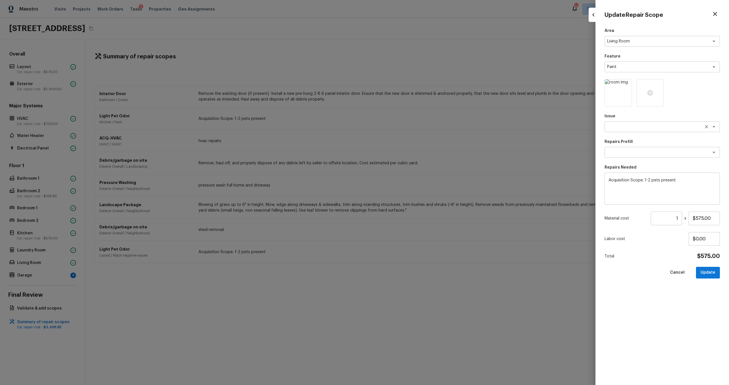
click at [487, 129] on div "x ​" at bounding box center [662, 126] width 115 height 11
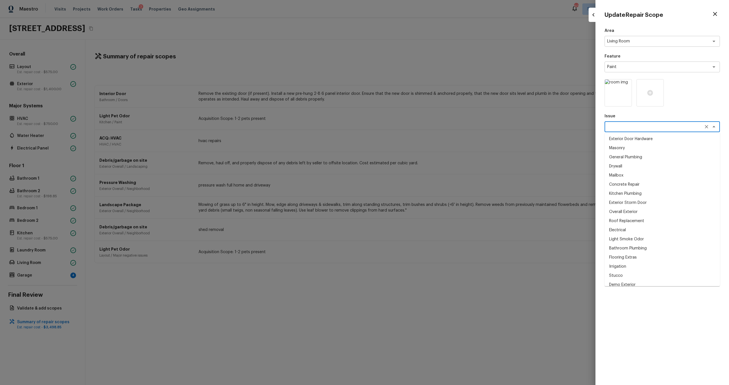
click at [487, 93] on div at bounding box center [662, 92] width 115 height 27
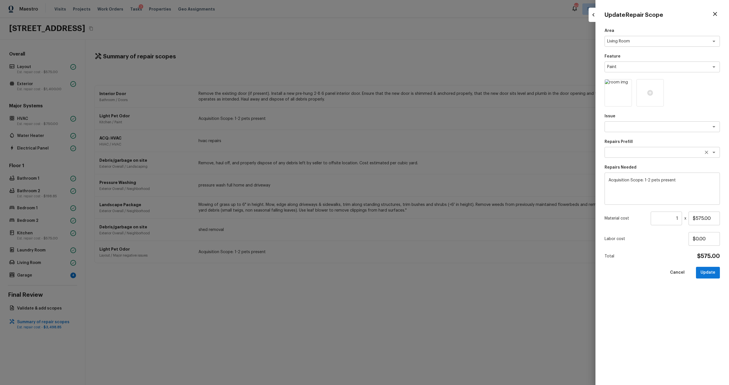
click at [487, 157] on div "x ​" at bounding box center [662, 152] width 115 height 11
click at [487, 181] on textarea "Acquisition Scope: 1-2 pets present" at bounding box center [662, 188] width 107 height 23
type textarea "A"
type textarea "primer"
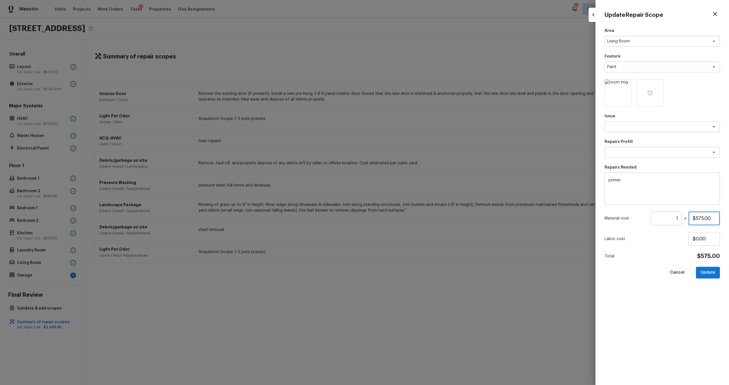
drag, startPoint x: 699, startPoint y: 217, endPoint x: 718, endPoint y: 218, distance: 18.8
click at [487, 218] on input "$575.00" at bounding box center [704, 219] width 31 height 14
type input "$500.00"
click at [487, 84] on icon at bounding box center [627, 85] width 6 height 6
click at [487, 97] on div at bounding box center [618, 92] width 27 height 27
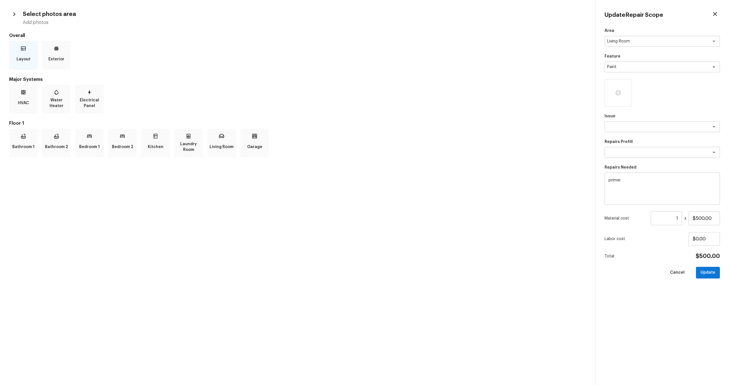
click at [29, 56] on p "Layout" at bounding box center [24, 59] width 14 height 11
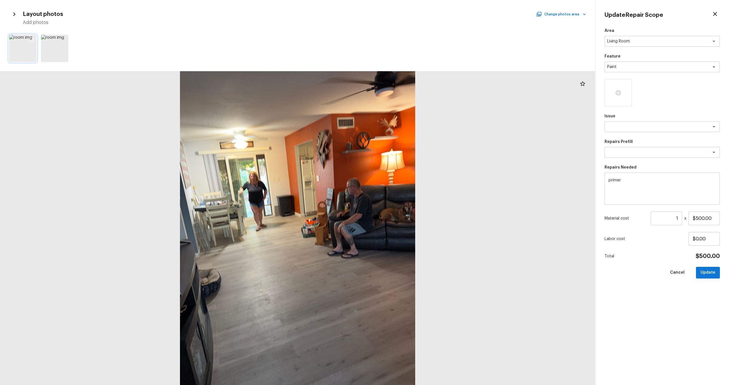
click at [31, 38] on icon at bounding box center [31, 40] width 5 height 5
click at [487, 13] on button "Change photos area" at bounding box center [561, 14] width 49 height 7
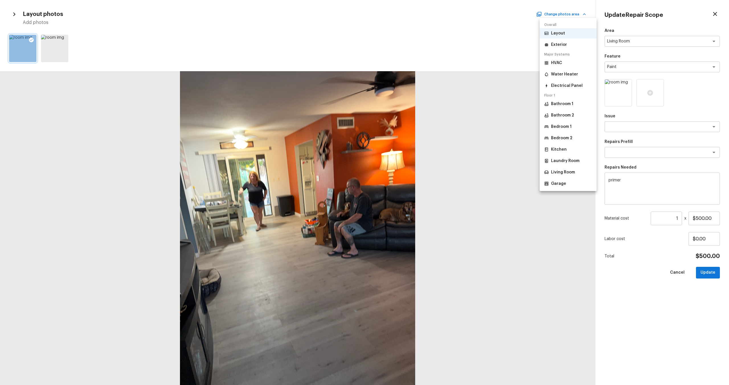
click at [487, 45] on li "Exterior" at bounding box center [568, 45] width 57 height 10
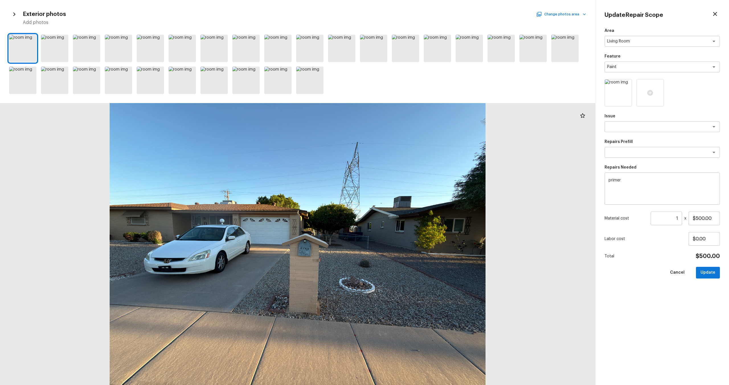
click at [487, 15] on button "Change photos area" at bounding box center [561, 14] width 49 height 7
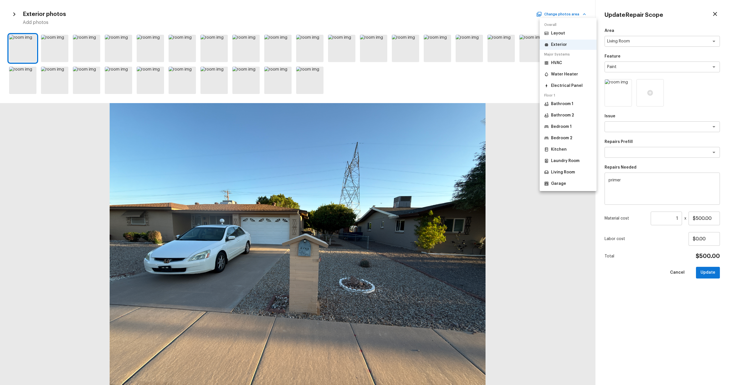
click at [487, 62] on p "HVAC" at bounding box center [556, 63] width 11 height 6
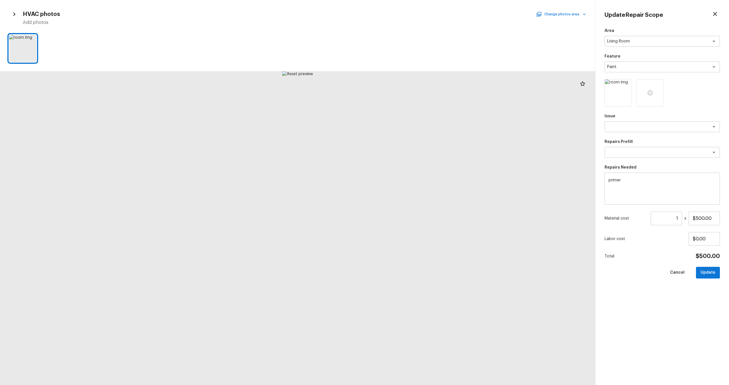
click at [487, 14] on button "Change photos area" at bounding box center [561, 14] width 49 height 7
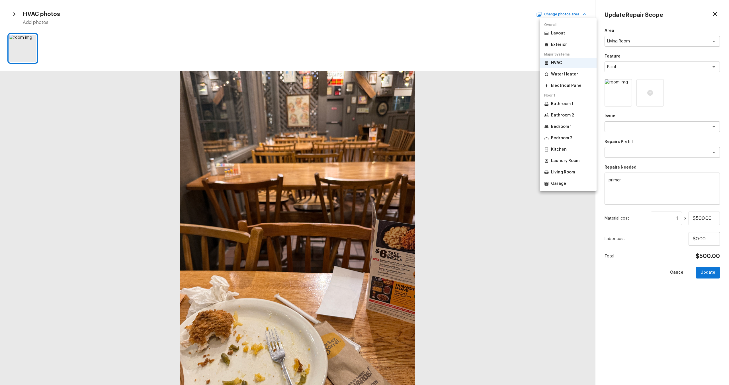
click at [487, 72] on p "Water Heater" at bounding box center [564, 74] width 27 height 6
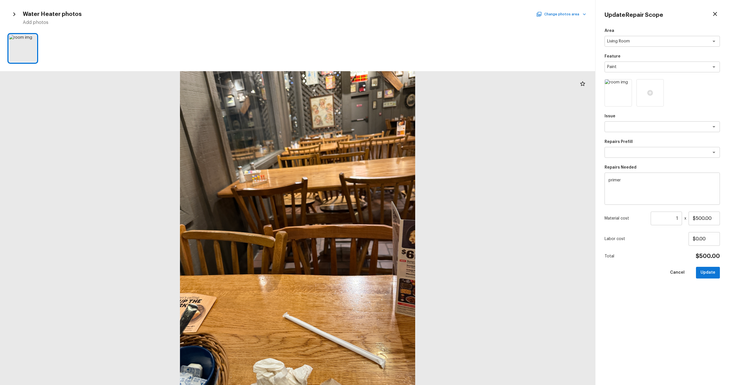
click at [487, 13] on button "Change photos area" at bounding box center [561, 14] width 49 height 7
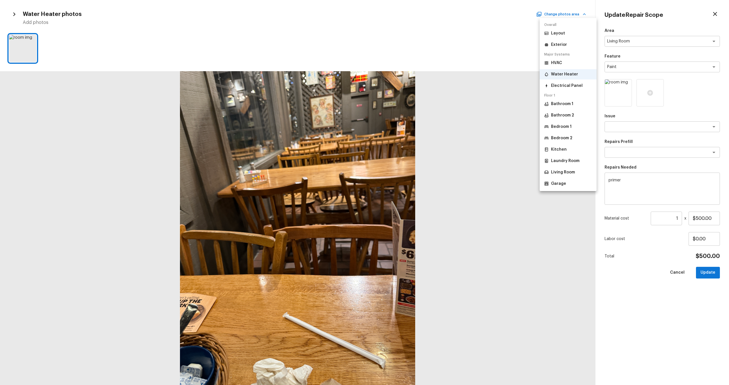
click at [487, 85] on p "Electrical Panel" at bounding box center [567, 86] width 32 height 6
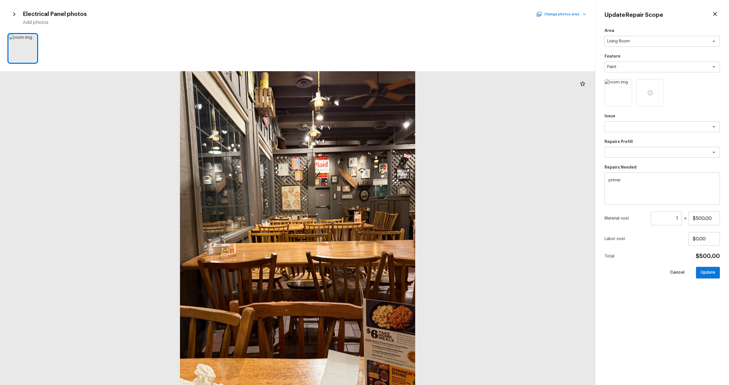
click at [487, 12] on button "Change photos area" at bounding box center [561, 14] width 49 height 7
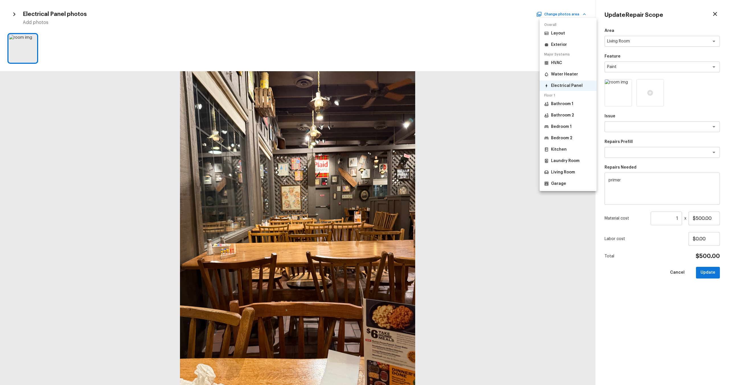
click at [487, 106] on p "Bathroom 1" at bounding box center [562, 104] width 22 height 6
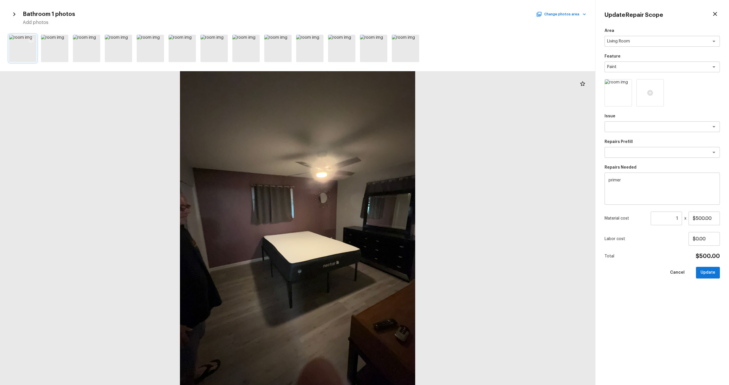
click at [32, 42] on icon at bounding box center [31, 40] width 5 height 5
click at [97, 38] on icon at bounding box center [95, 40] width 6 height 6
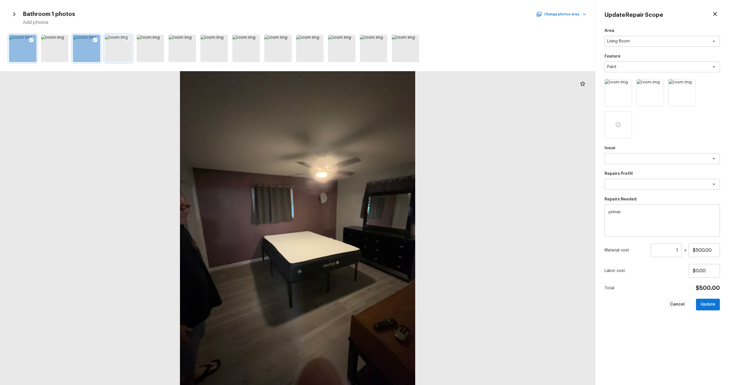
click at [128, 39] on icon at bounding box center [127, 40] width 6 height 6
click at [224, 41] on icon at bounding box center [223, 40] width 6 height 6
click at [487, 10] on div "Bathroom 1 photos Change photos area Add photos" at bounding box center [297, 17] width 577 height 17
click at [487, 17] on button "Change photos area" at bounding box center [561, 14] width 49 height 7
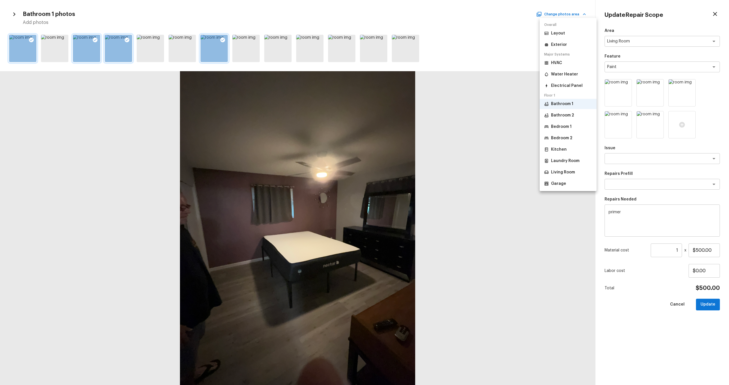
click at [487, 114] on p "Bathroom 2" at bounding box center [562, 116] width 23 height 6
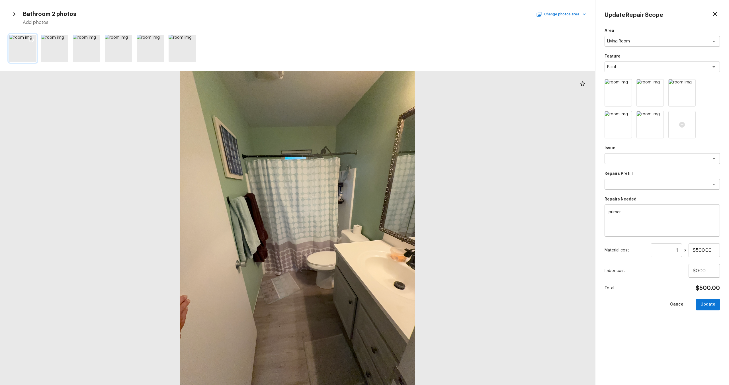
click at [33, 38] on icon at bounding box center [31, 40] width 5 height 5
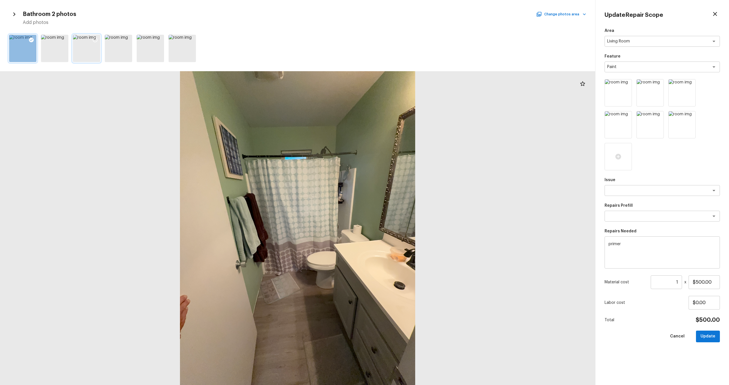
click at [96, 37] on icon at bounding box center [95, 40] width 6 height 6
click at [191, 41] on icon at bounding box center [191, 40] width 6 height 6
click at [487, 13] on button "Change photos area" at bounding box center [561, 14] width 49 height 7
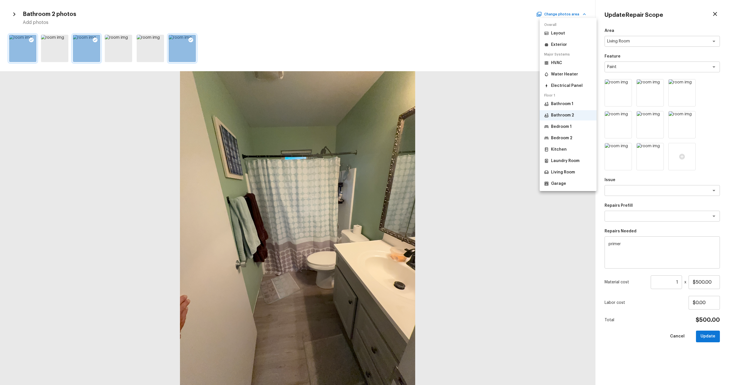
click at [487, 124] on li "Bedroom 1" at bounding box center [568, 127] width 57 height 10
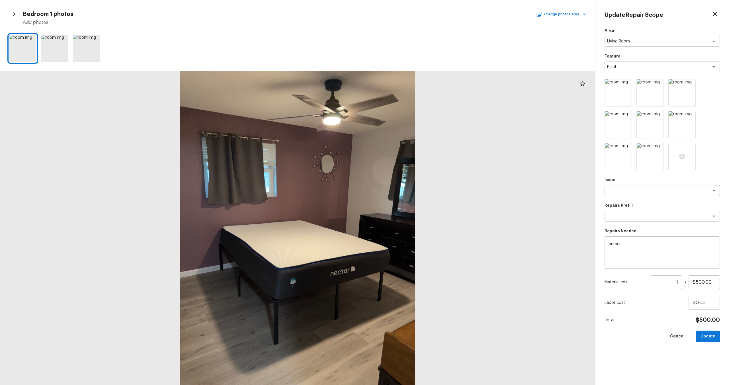
drag, startPoint x: 428, startPoint y: 91, endPoint x: 257, endPoint y: 76, distance: 171.6
click at [260, 74] on div at bounding box center [297, 228] width 595 height 314
click at [31, 38] on icon at bounding box center [31, 40] width 5 height 5
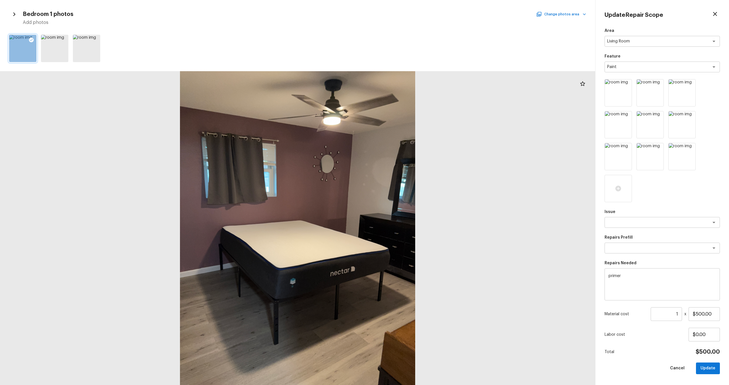
click at [487, 18] on button "Change photos area" at bounding box center [561, 14] width 49 height 7
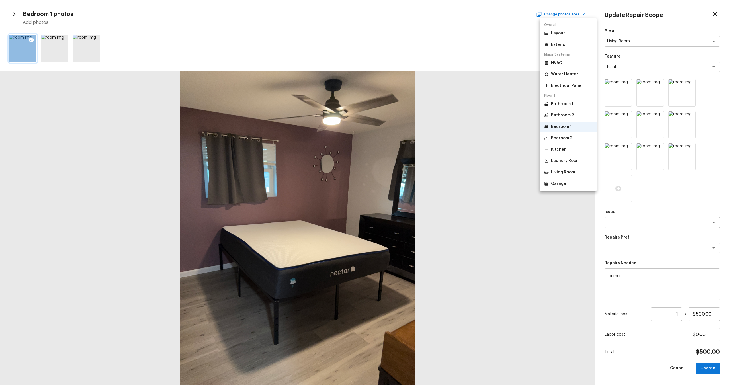
click at [487, 140] on p "Bedroom 2" at bounding box center [561, 138] width 21 height 6
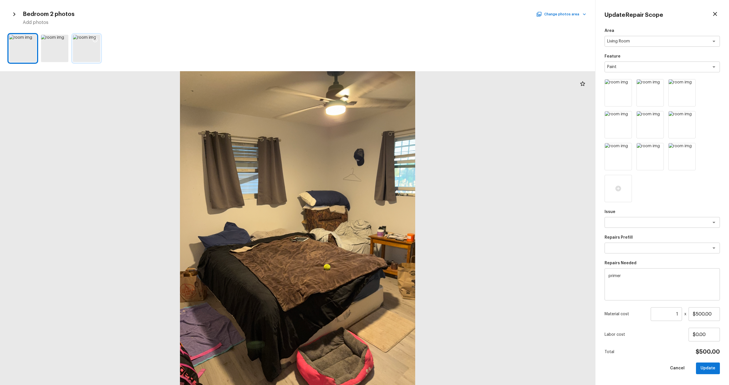
click at [93, 54] on div at bounding box center [86, 48] width 27 height 27
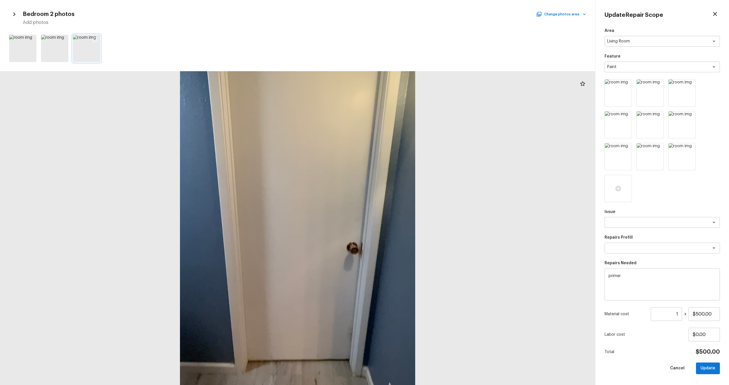
click at [95, 42] on icon at bounding box center [95, 40] width 6 height 6
click at [487, 12] on button "Change photos area" at bounding box center [561, 14] width 49 height 7
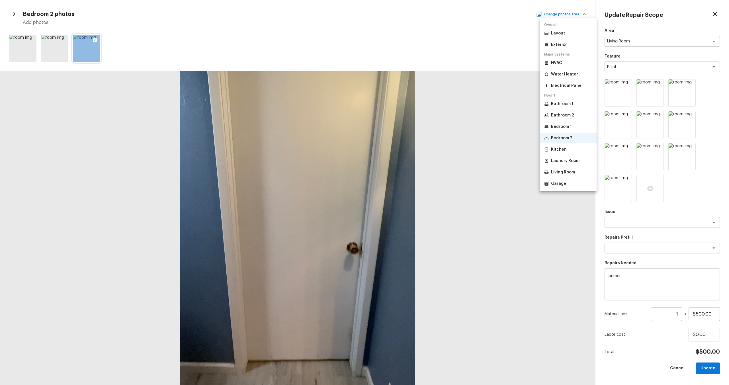
click at [487, 146] on li "Kitchen" at bounding box center [568, 149] width 57 height 10
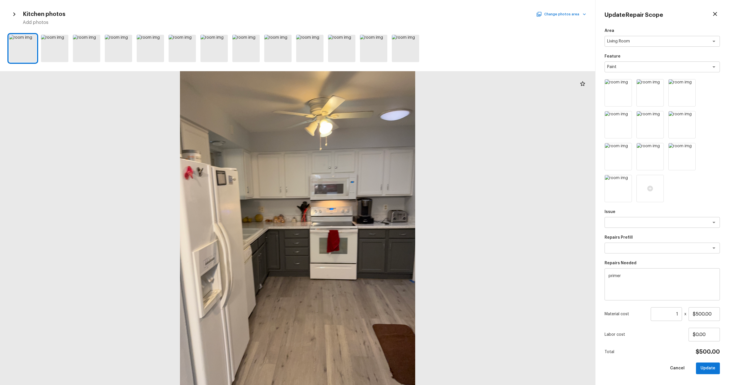
click at [487, 14] on button "Change photos area" at bounding box center [561, 14] width 49 height 7
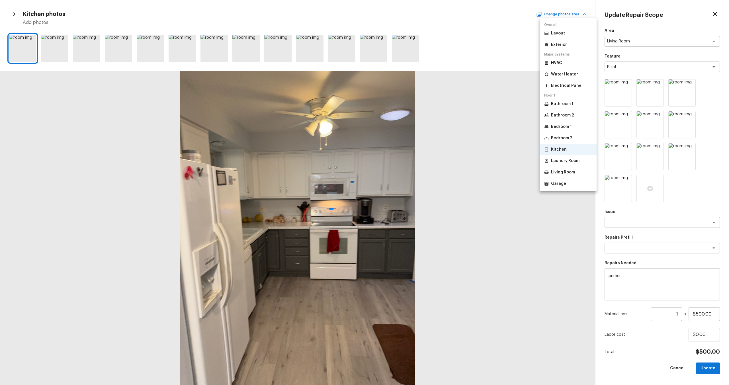
click at [487, 161] on p "Laundry Room" at bounding box center [565, 161] width 28 height 6
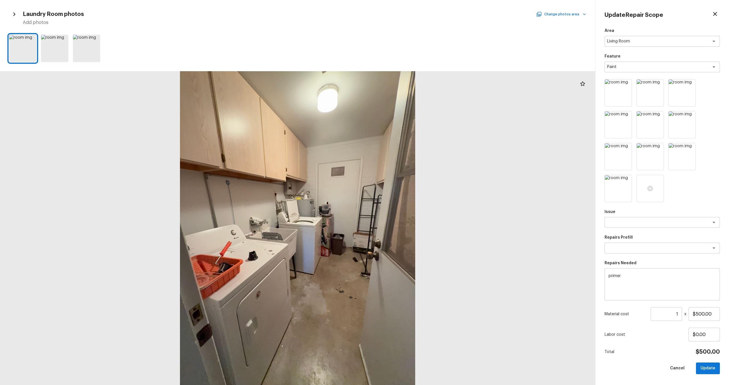
click at [487, 17] on button "Change photos area" at bounding box center [561, 14] width 49 height 7
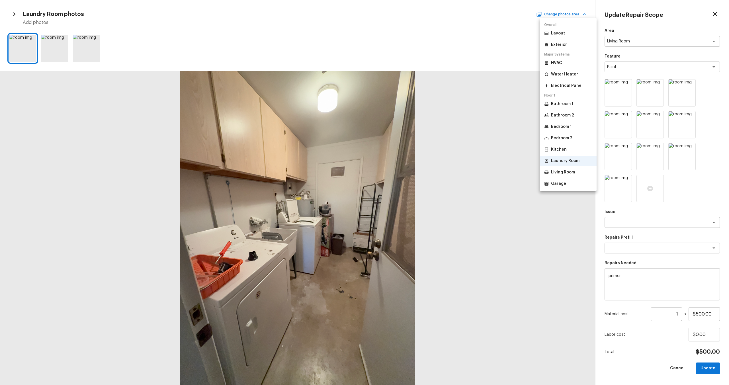
click at [487, 167] on li "Living Room" at bounding box center [568, 172] width 57 height 10
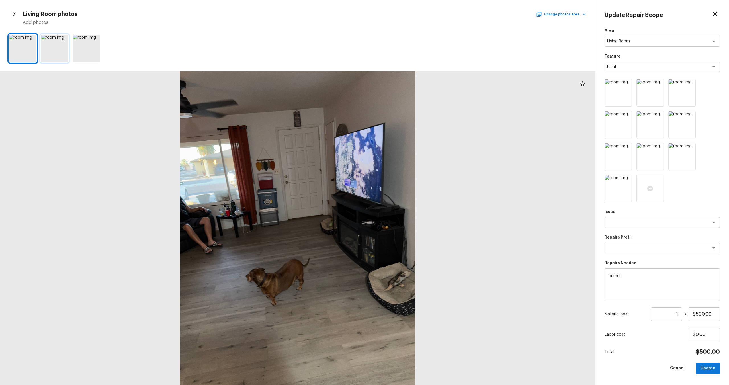
click at [57, 60] on div at bounding box center [54, 48] width 27 height 27
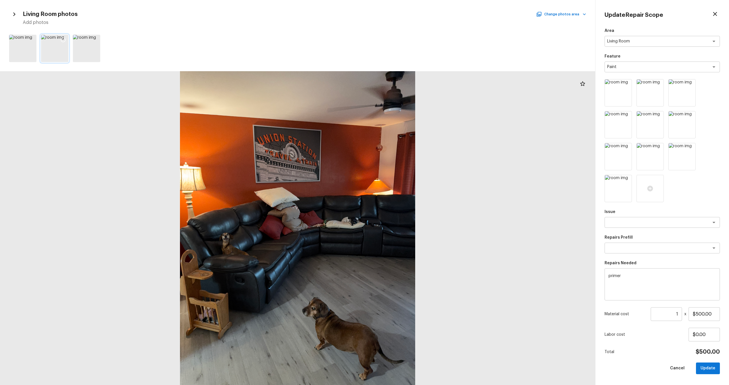
click at [62, 42] on icon at bounding box center [63, 40] width 6 height 6
click at [487, 10] on div "Living Room photos Change photos area Add photos" at bounding box center [297, 17] width 577 height 17
click at [487, 16] on button "Change photos area" at bounding box center [561, 14] width 49 height 7
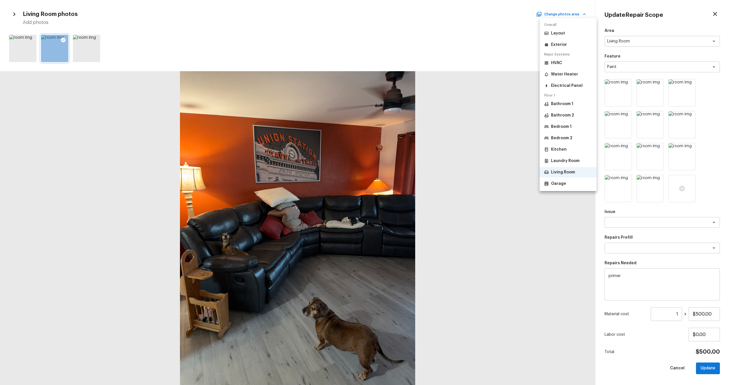
click at [487, 188] on li "Garage" at bounding box center [568, 184] width 57 height 10
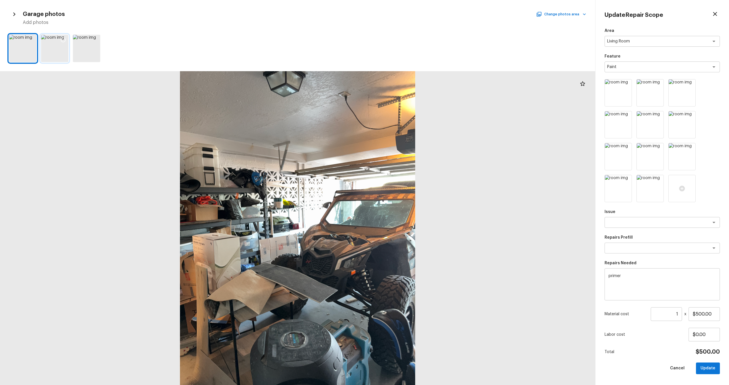
click at [57, 50] on div at bounding box center [54, 48] width 27 height 27
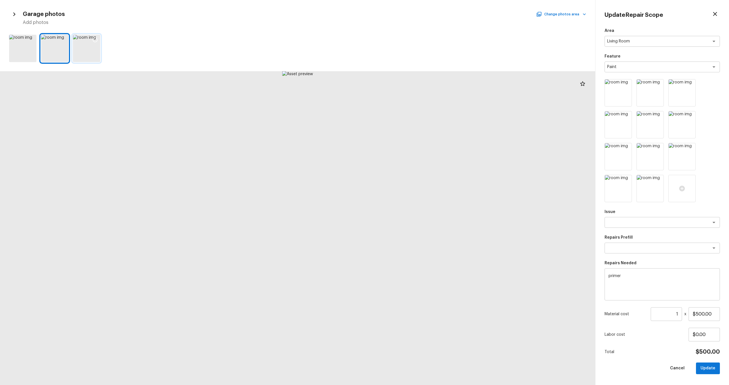
click at [84, 58] on div at bounding box center [86, 48] width 27 height 27
click at [24, 51] on div at bounding box center [22, 48] width 27 height 27
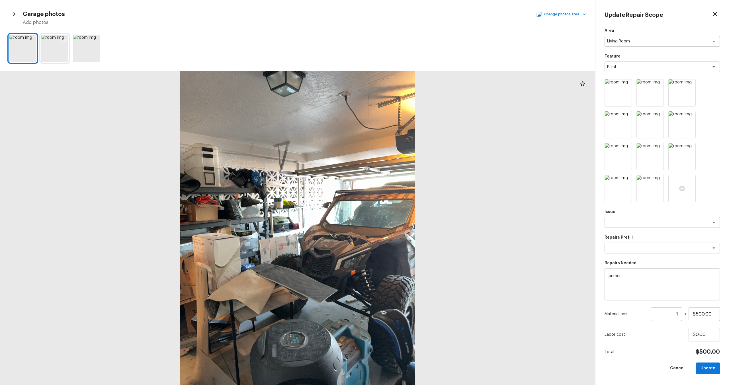
click at [52, 58] on div at bounding box center [54, 48] width 27 height 27
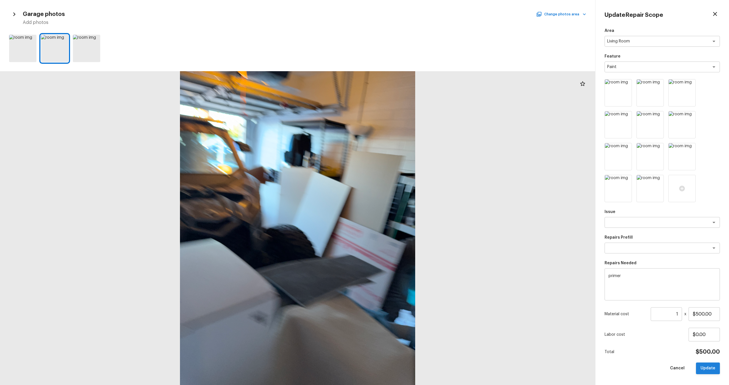
click at [487, 253] on button "Update" at bounding box center [708, 369] width 24 height 12
type textarea "Light Pet Odor"
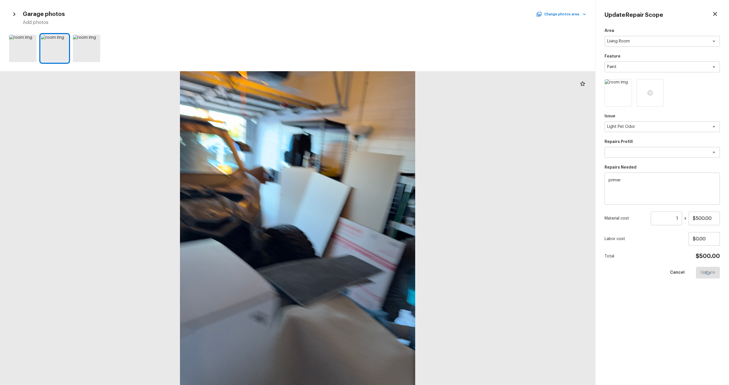
type input "$0.00"
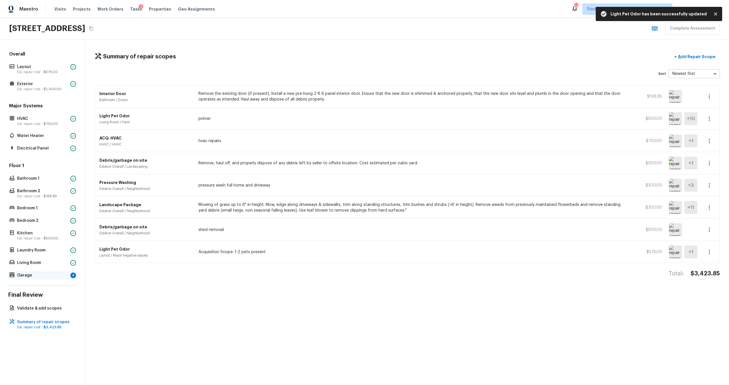
click at [57, 253] on p "Garage" at bounding box center [42, 276] width 51 height 6
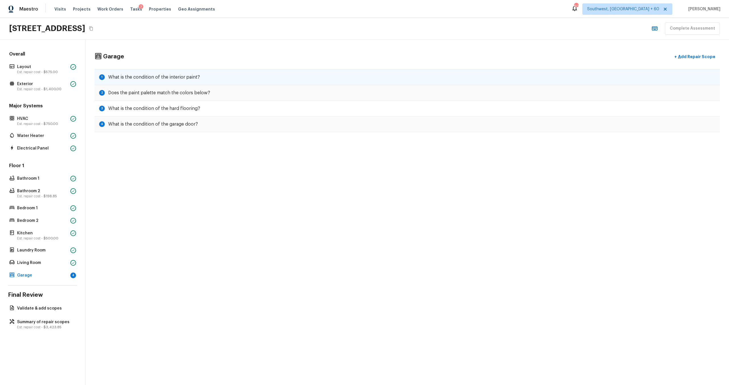
click at [189, 78] on h5 "What is the condition of the interior paint?" at bounding box center [154, 77] width 92 height 6
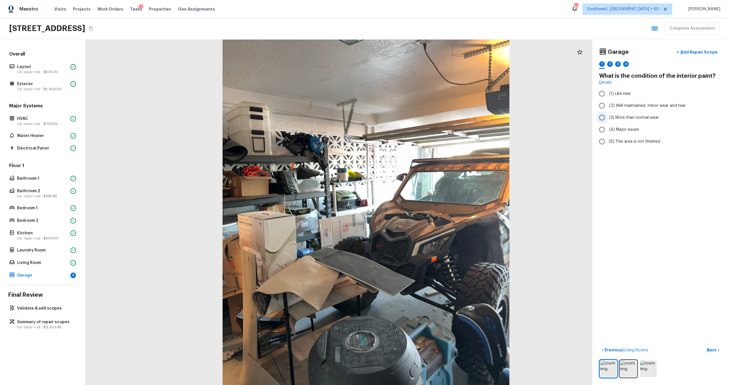
click at [487, 120] on label "(3) More than normal wear" at bounding box center [657, 118] width 122 height 12
click at [487, 120] on input "(3) More than normal wear" at bounding box center [602, 118] width 12 height 12
radio input "true"
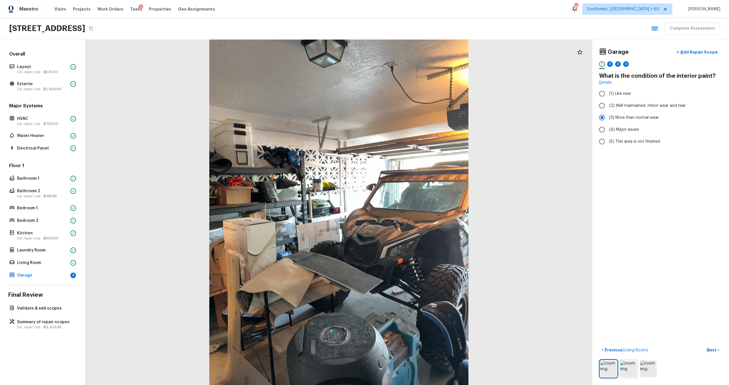
click at [487, 253] on img at bounding box center [628, 369] width 17 height 17
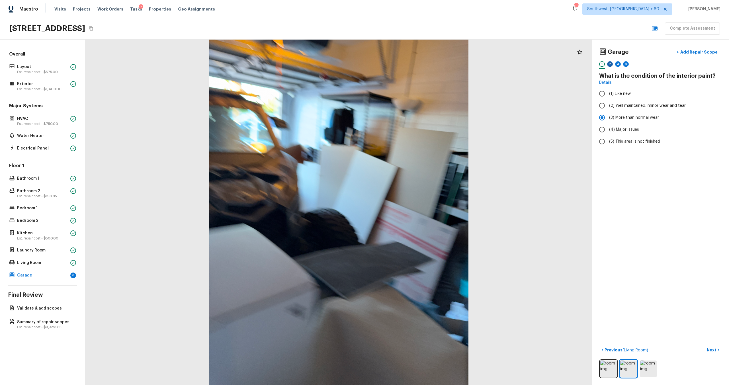
click at [487, 64] on div "2" at bounding box center [610, 64] width 6 height 6
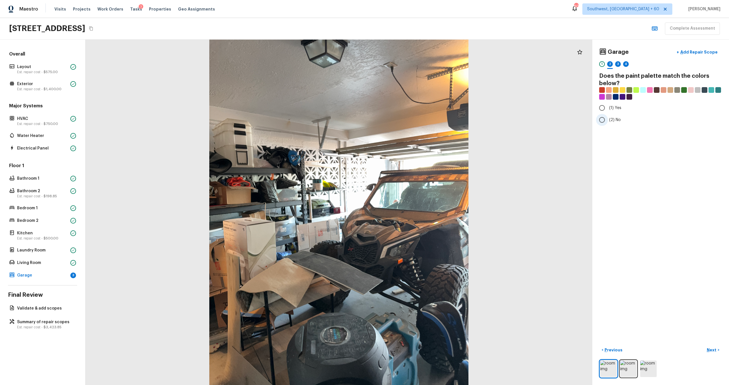
click at [487, 120] on span "(2) No" at bounding box center [615, 120] width 12 height 6
click at [487, 120] on input "(2) No" at bounding box center [602, 120] width 12 height 12
radio input "true"
click at [487, 64] on div "3" at bounding box center [618, 64] width 6 height 6
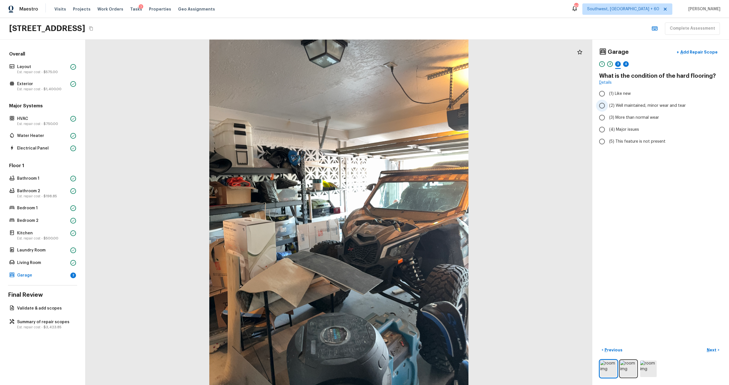
click at [487, 105] on span "(2) Well maintained, minor wear and tear" at bounding box center [647, 106] width 77 height 6
click at [487, 105] on input "(2) Well maintained, minor wear and tear" at bounding box center [602, 106] width 12 height 12
radio input "true"
click at [487, 63] on div "4" at bounding box center [626, 64] width 6 height 6
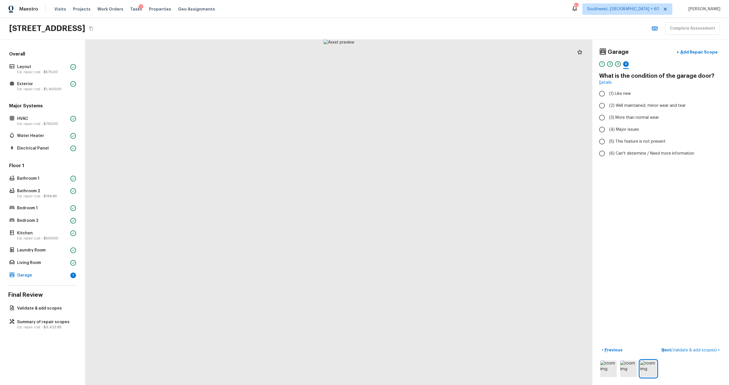
click at [487, 65] on div "1 2 3 4" at bounding box center [660, 65] width 123 height 9
click at [487, 66] on div "3" at bounding box center [618, 65] width 6 height 9
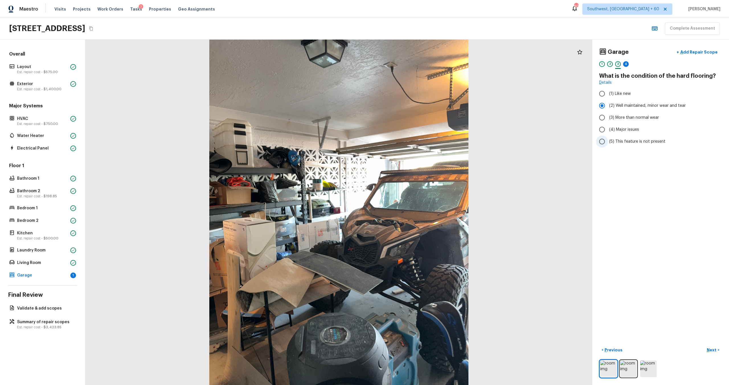
click at [487, 140] on span "(5) This feature is not present" at bounding box center [637, 142] width 56 height 6
click at [487, 140] on input "(5) This feature is not present" at bounding box center [602, 142] width 12 height 12
radio input "true"
click at [487, 63] on div "4" at bounding box center [626, 64] width 6 height 6
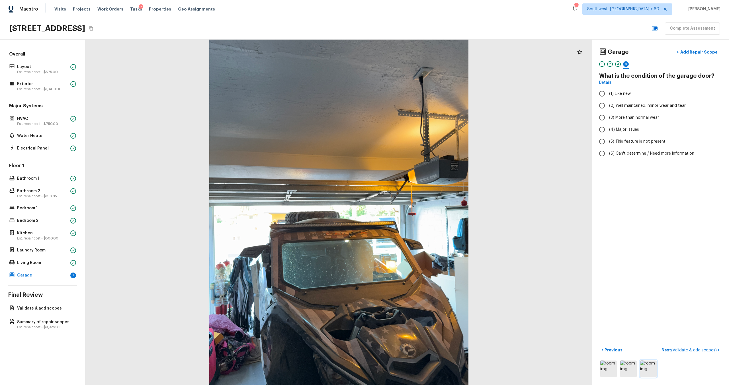
click at [487, 253] on img at bounding box center [648, 369] width 17 height 17
click at [487, 253] on img at bounding box center [628, 369] width 17 height 17
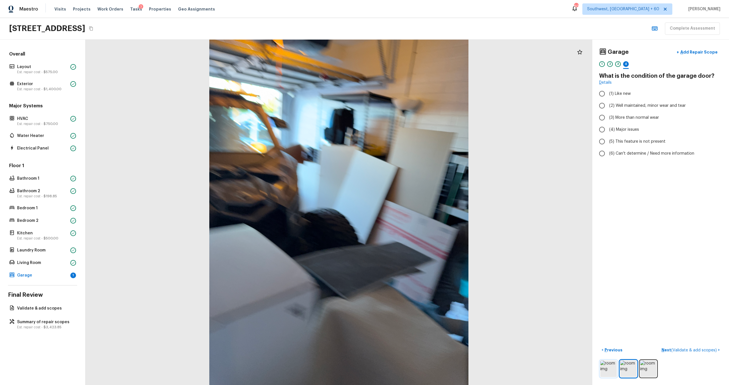
click at [487, 253] on img at bounding box center [608, 369] width 17 height 17
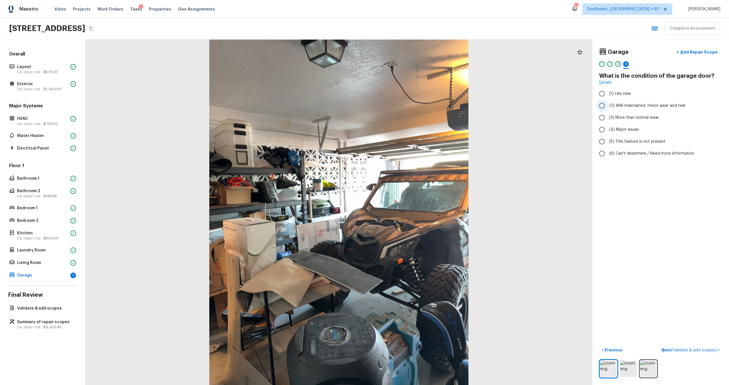
click at [487, 105] on span "(2) Well maintained, minor wear and tear" at bounding box center [647, 106] width 77 height 6
click at [487, 105] on input "(2) Well maintained, minor wear and tear" at bounding box center [602, 106] width 12 height 12
radio input "true"
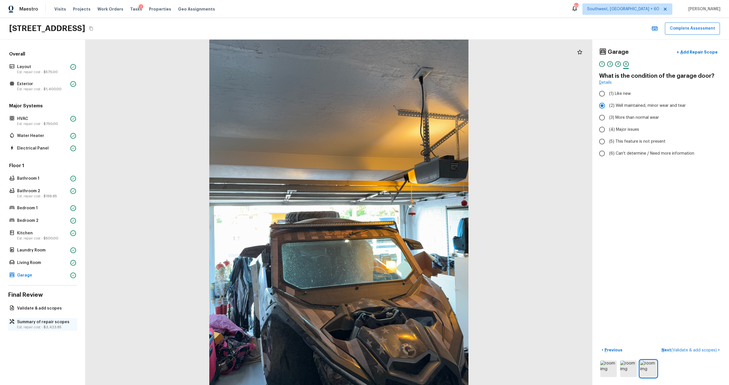
click at [54, 253] on p "Summary of repair scopes" at bounding box center [45, 322] width 57 height 6
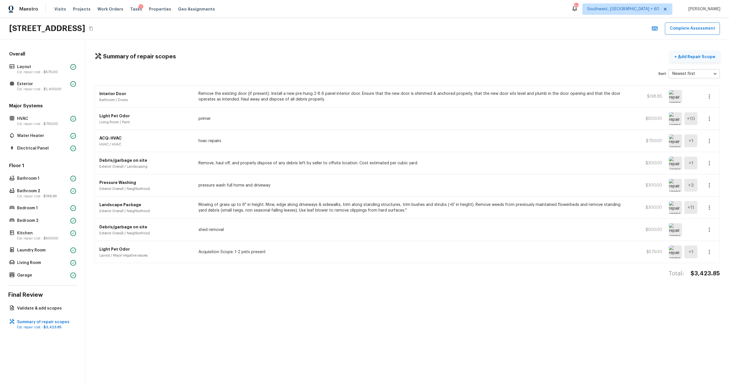
click at [487, 53] on button "+ Add Repair Scope" at bounding box center [695, 57] width 50 height 12
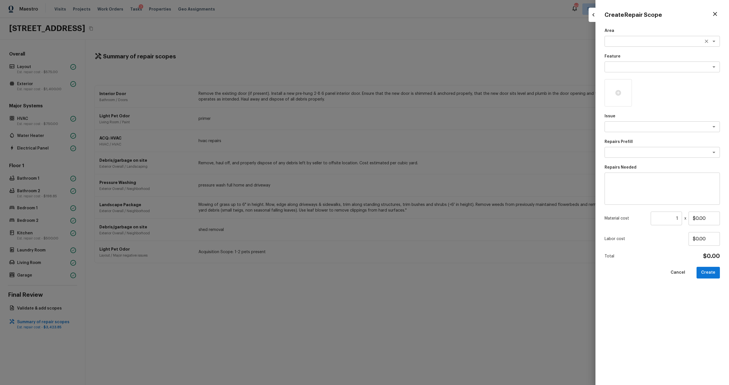
click at [487, 41] on textarea at bounding box center [654, 41] width 94 height 6
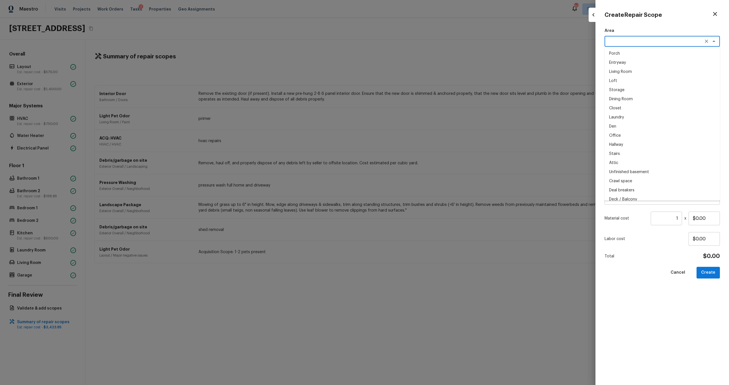
click at [487, 199] on div at bounding box center [364, 192] width 729 height 385
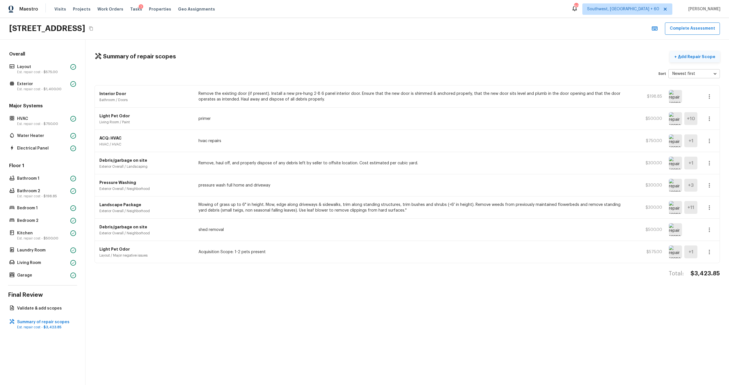
click at [487, 59] on p "Add Repair Scope" at bounding box center [696, 57] width 38 height 6
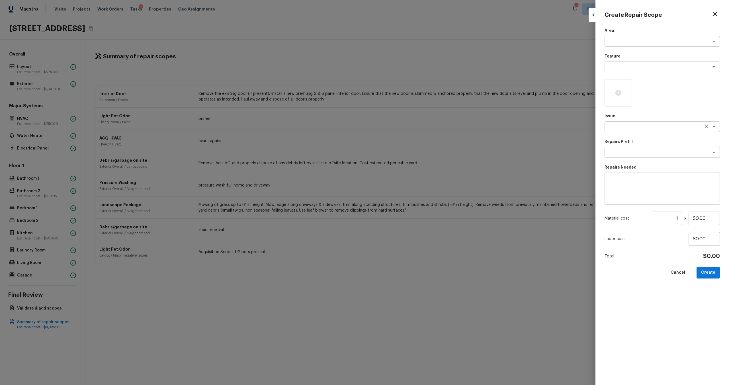
click at [487, 128] on textarea at bounding box center [654, 127] width 94 height 6
click at [487, 140] on li "ACQ: Paint" at bounding box center [662, 138] width 115 height 9
type textarea "ACQ: Paint"
click at [487, 95] on icon at bounding box center [618, 92] width 7 height 7
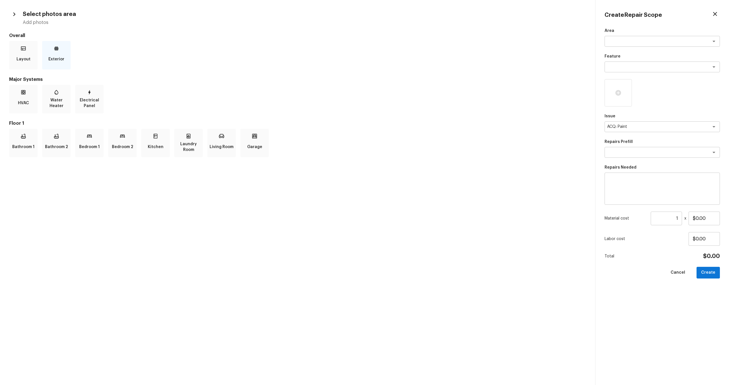
click at [57, 49] on icon at bounding box center [57, 49] width 6 height 6
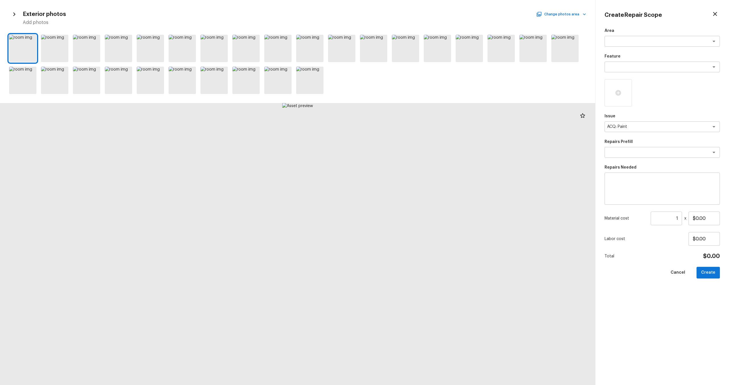
click at [487, 21] on h5 "Add photos" at bounding box center [304, 22] width 563 height 6
click at [487, 16] on button "Change photos area" at bounding box center [561, 14] width 49 height 7
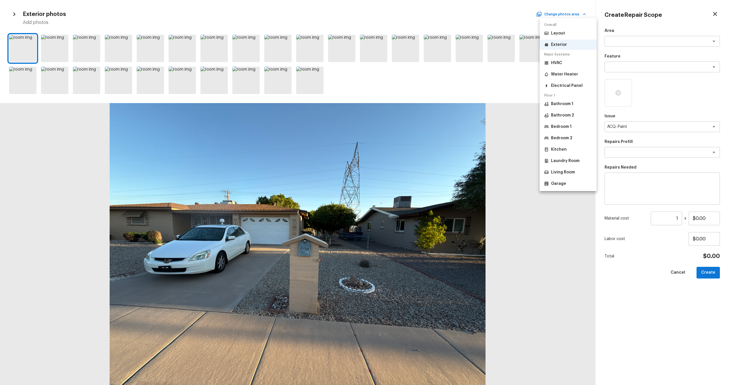
click at [487, 104] on p "Bathroom 1" at bounding box center [562, 104] width 22 height 6
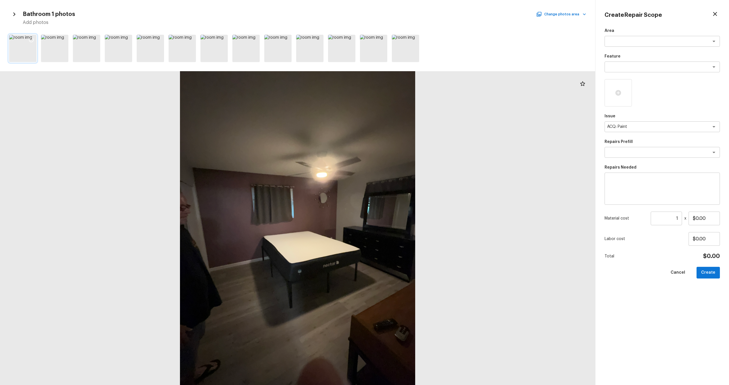
click at [28, 38] on div at bounding box center [31, 41] width 10 height 12
click at [63, 38] on icon at bounding box center [63, 40] width 5 height 5
click at [93, 39] on icon at bounding box center [95, 40] width 6 height 6
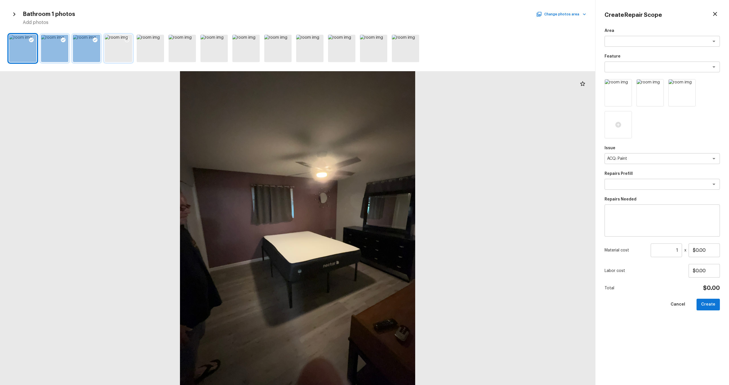
click at [126, 38] on icon at bounding box center [127, 40] width 6 height 6
click at [412, 38] on icon at bounding box center [414, 40] width 6 height 6
click at [487, 15] on button "Change photos area" at bounding box center [561, 14] width 49 height 7
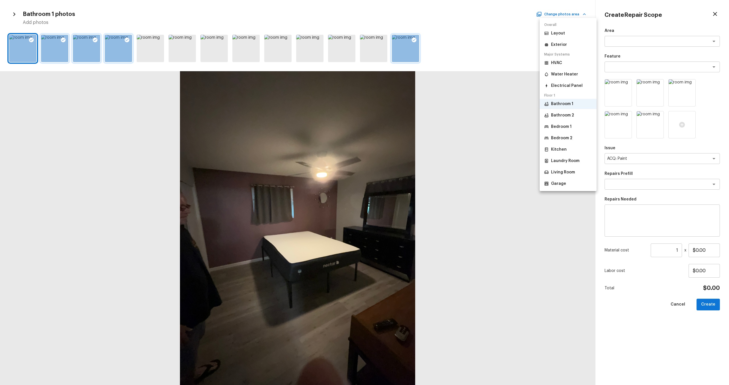
click at [487, 125] on p "Bedroom 1" at bounding box center [561, 127] width 21 height 6
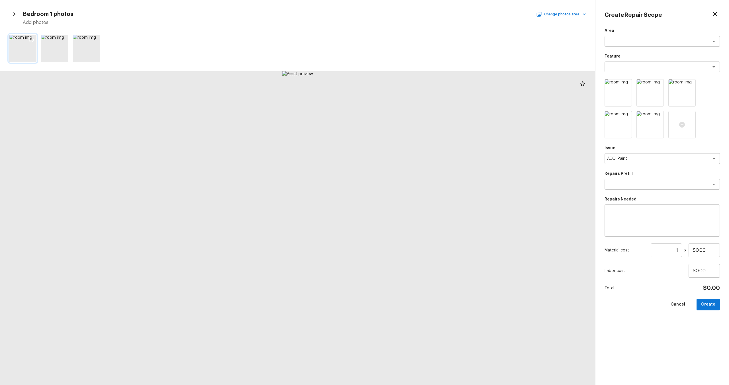
click at [33, 41] on icon at bounding box center [31, 40] width 6 height 6
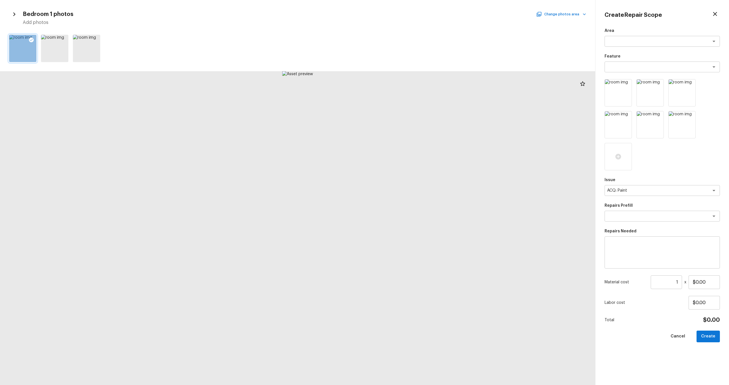
click at [487, 15] on button "Change photos area" at bounding box center [561, 14] width 49 height 7
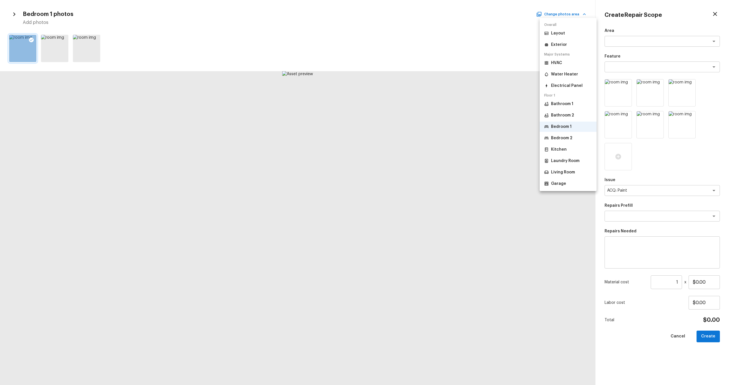
click at [487, 140] on p "Bedroom 2" at bounding box center [561, 138] width 21 height 6
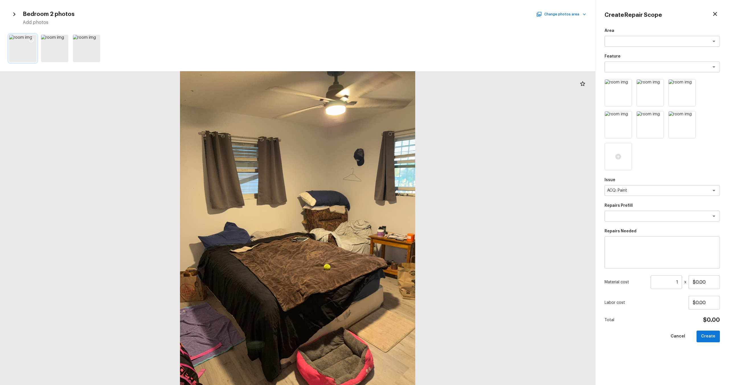
click at [32, 38] on icon at bounding box center [31, 40] width 5 height 5
click at [487, 216] on textarea at bounding box center [654, 216] width 94 height 6
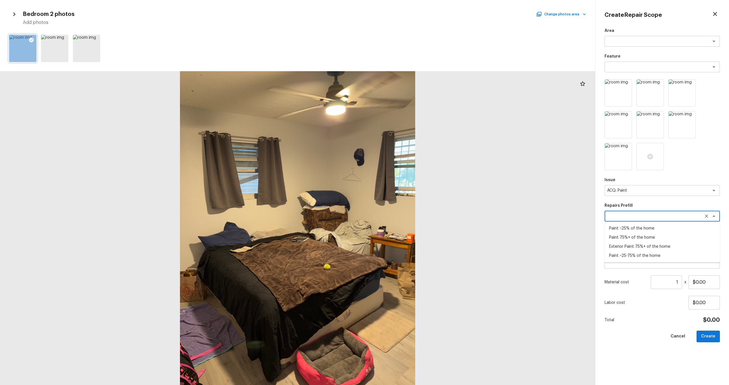
click at [487, 236] on li "Paint 75%+ of the home" at bounding box center [662, 237] width 115 height 9
type textarea "Paint 75%+ of the home"
type textarea "Acquisition Scope: 75%+ of the home will likely require interior paint"
type input "$1.47"
click at [487, 253] on input "1" at bounding box center [666, 282] width 31 height 14
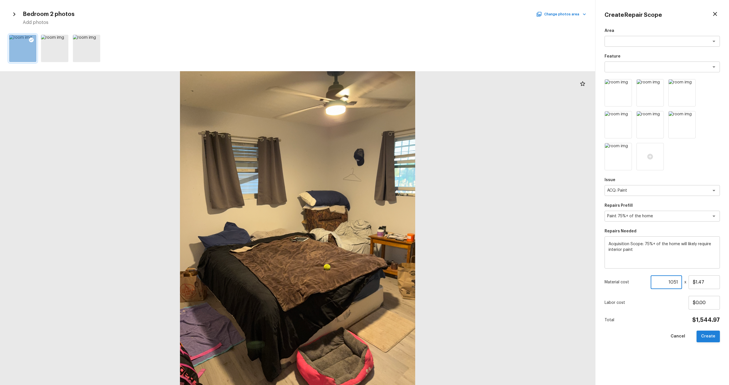
type input "1051"
click at [487, 253] on button "Create" at bounding box center [708, 337] width 23 height 12
type input "1"
type input "$0.00"
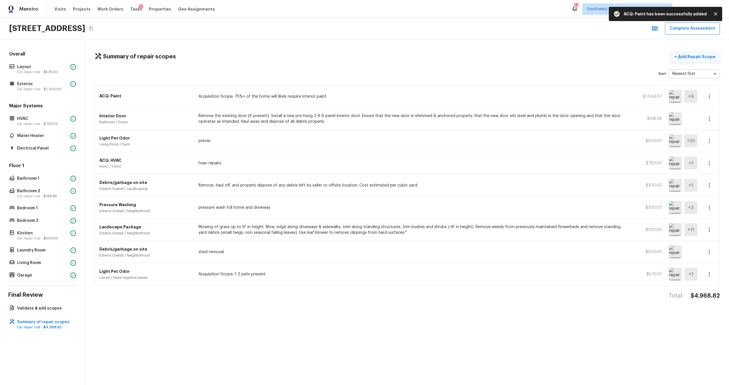
click at [487, 56] on p "Add Repair Scope" at bounding box center [696, 57] width 38 height 6
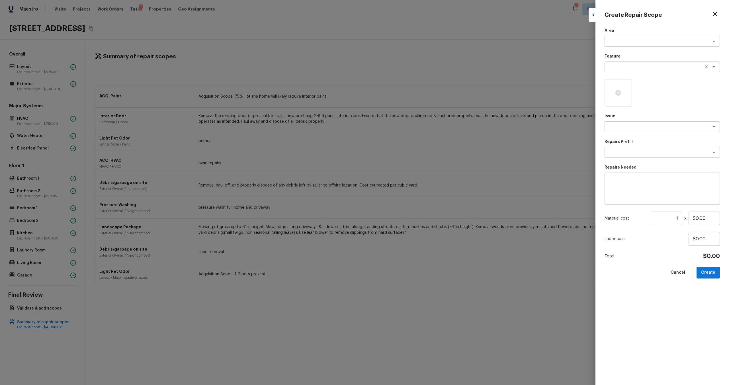
click at [487, 65] on textarea at bounding box center [654, 67] width 94 height 6
type textarea "f"
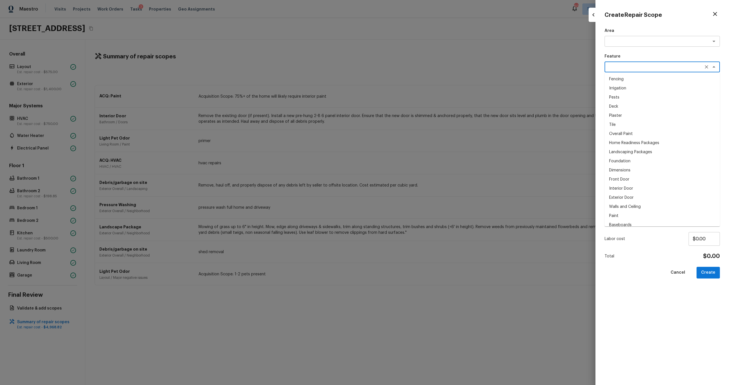
click at [487, 75] on div at bounding box center [364, 192] width 729 height 385
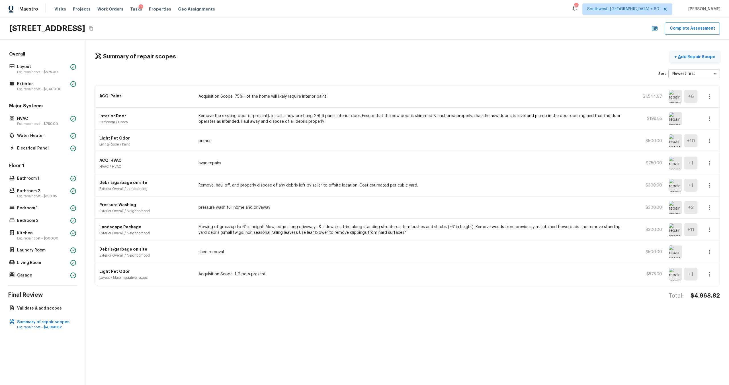
click at [487, 56] on p "Add Repair Scope" at bounding box center [696, 57] width 38 height 6
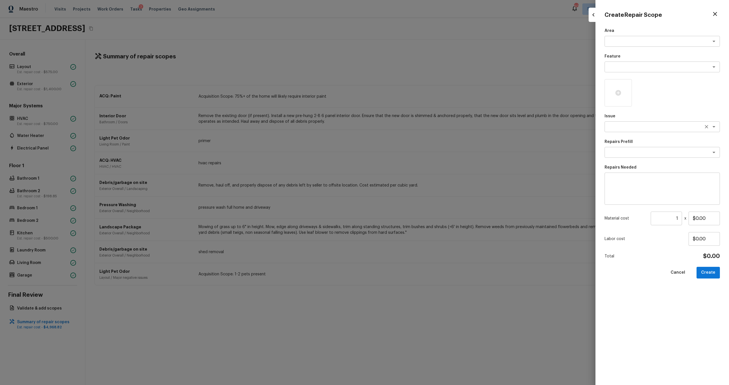
click at [487, 130] on div "x ​" at bounding box center [662, 126] width 115 height 11
click at [487, 147] on li "ACQ: Flooring" at bounding box center [662, 148] width 115 height 9
type textarea "ACQ: Flooring"
click at [487, 127] on icon "Clear" at bounding box center [706, 126] width 3 height 3
click at [487, 126] on textarea at bounding box center [654, 127] width 94 height 6
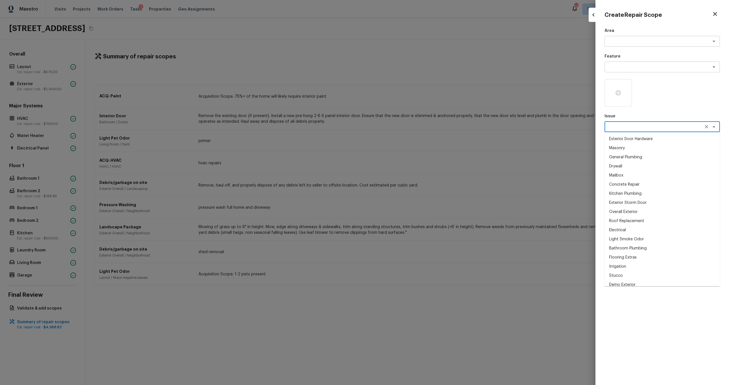
click at [487, 129] on textarea at bounding box center [654, 127] width 94 height 6
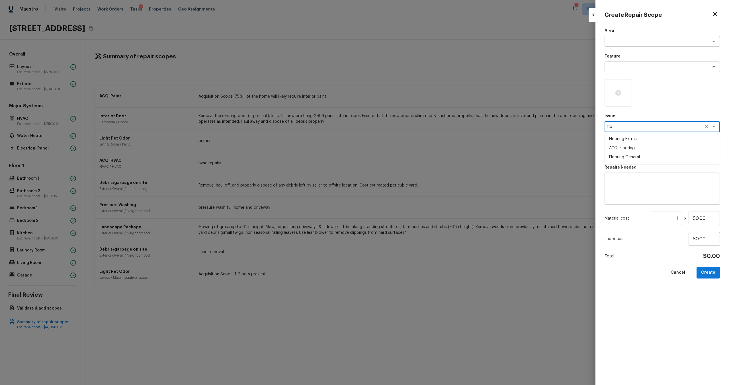
click at [487, 137] on li "Flooring Extras" at bounding box center [662, 138] width 115 height 9
type textarea "Flooring Extras"
click at [487, 155] on textarea at bounding box center [654, 153] width 94 height 6
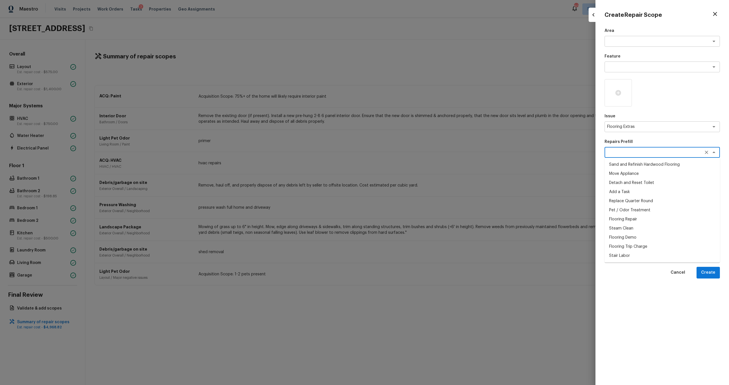
click at [487, 163] on li "Sand and Refinish Hardwood Flooring" at bounding box center [662, 164] width 115 height 9
type textarea "Sand and Refinish Hardwood Flooring"
type textarea "Sand and refinish the existing hardwood floors. PM to confirm color/sheen."
type input "$5.00"
click at [487, 218] on input "1" at bounding box center [666, 219] width 31 height 14
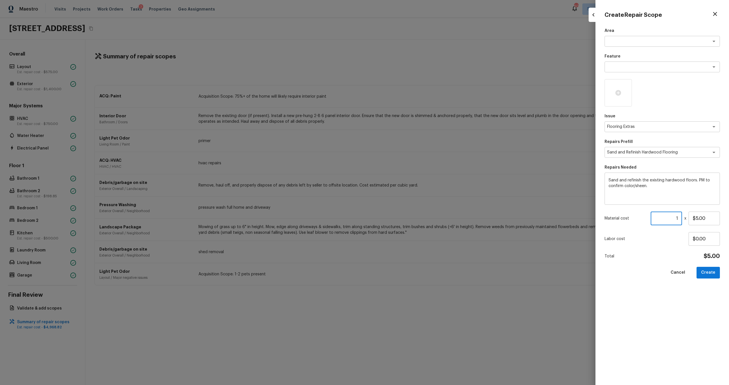
click at [487, 218] on input "1" at bounding box center [666, 219] width 31 height 14
click at [487, 92] on div at bounding box center [618, 92] width 27 height 27
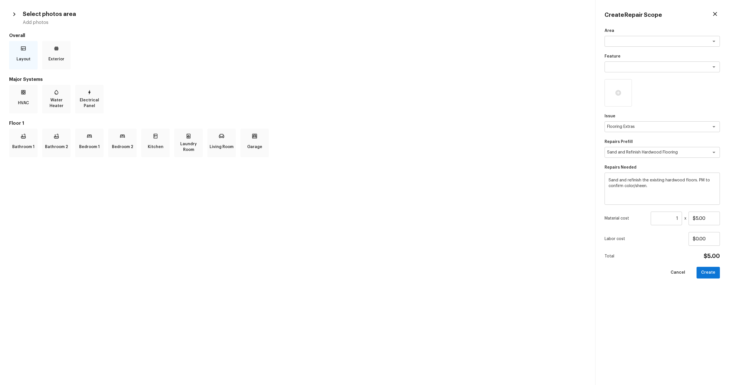
click at [22, 61] on p "Layout" at bounding box center [24, 59] width 14 height 11
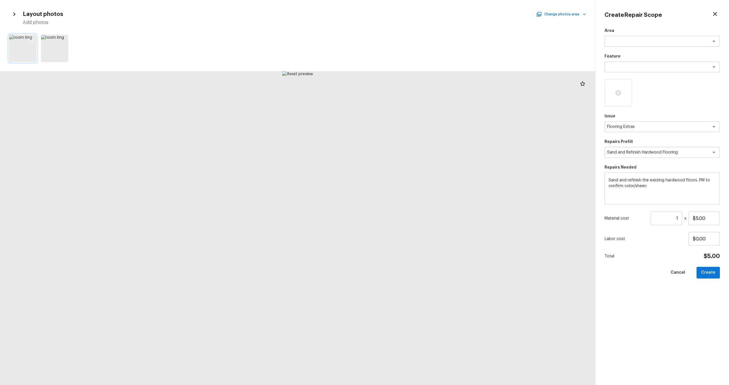
click at [32, 37] on icon at bounding box center [31, 40] width 6 height 6
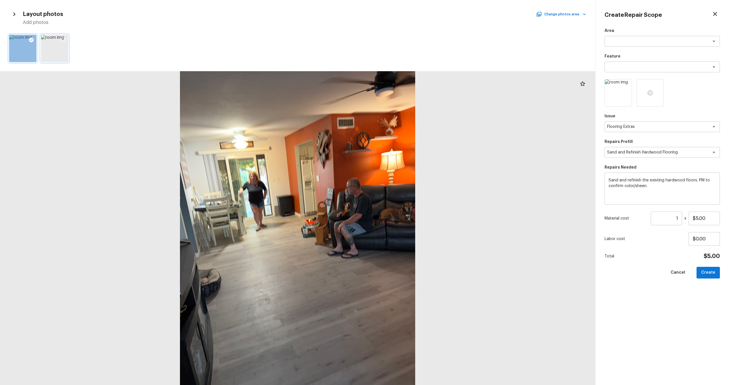
click at [63, 42] on icon at bounding box center [63, 40] width 5 height 5
click at [487, 22] on h5 "Add photos" at bounding box center [304, 22] width 563 height 6
click at [487, 19] on div "Layout photos Change photos area Add photos" at bounding box center [297, 17] width 577 height 17
click at [487, 14] on button "Change photos area" at bounding box center [561, 14] width 49 height 7
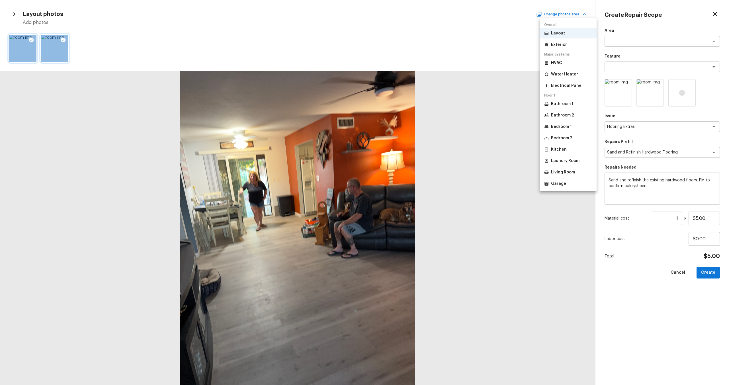
click at [487, 110] on div "Bathroom 1 Bathroom 2 Bedroom 1 Bedroom 2 Kitchen Laundry Room Living Room Gara…" at bounding box center [568, 144] width 57 height 90
click at [487, 104] on li "Bathroom 1" at bounding box center [568, 104] width 57 height 10
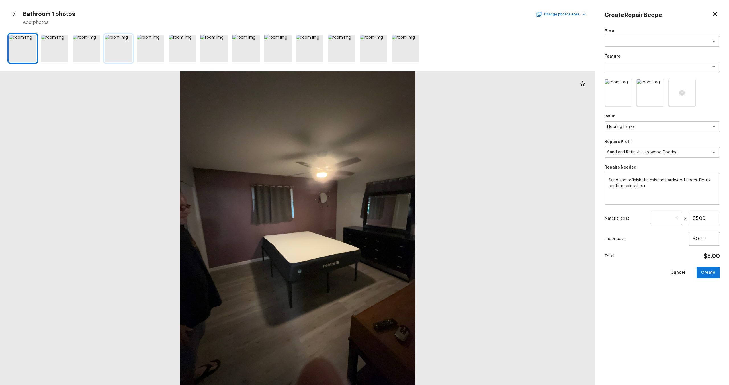
click at [128, 39] on icon at bounding box center [127, 40] width 6 height 6
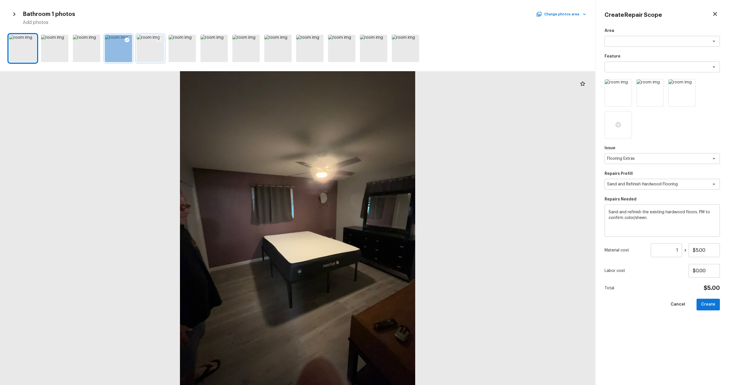
click at [159, 40] on icon at bounding box center [159, 40] width 6 height 6
click at [223, 42] on icon at bounding box center [222, 40] width 5 height 5
click at [487, 13] on button "Change photos area" at bounding box center [561, 14] width 49 height 7
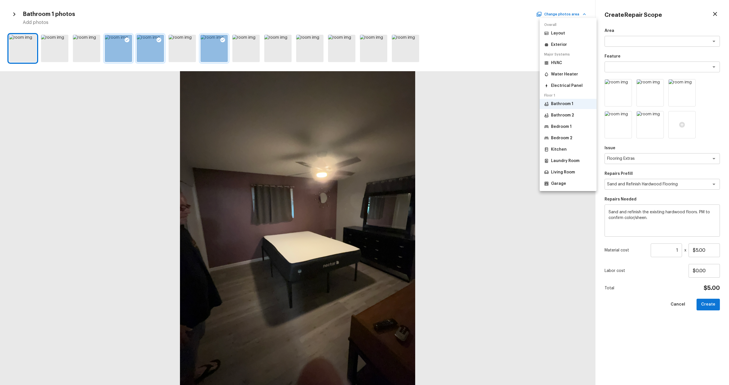
click at [487, 115] on p "Bathroom 2" at bounding box center [562, 116] width 23 height 6
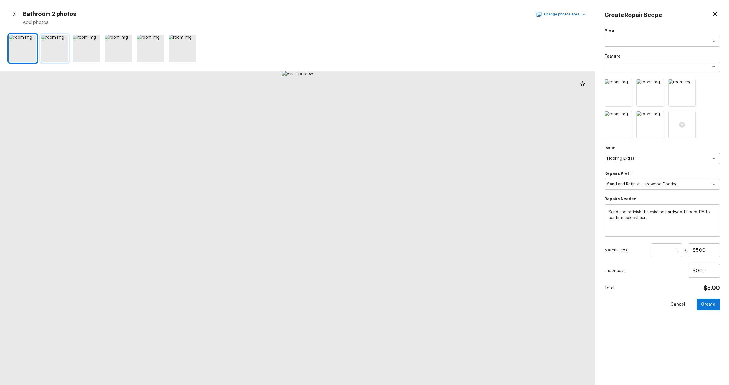
click at [61, 40] on icon at bounding box center [63, 40] width 5 height 5
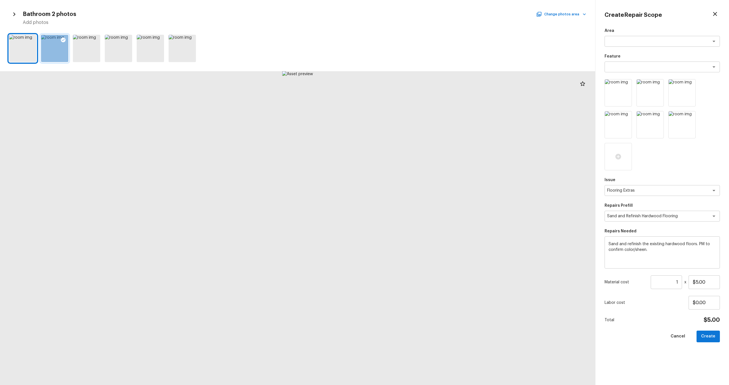
click at [487, 158] on div at bounding box center [662, 124] width 115 height 91
click at [487, 253] on input "1" at bounding box center [666, 282] width 31 height 14
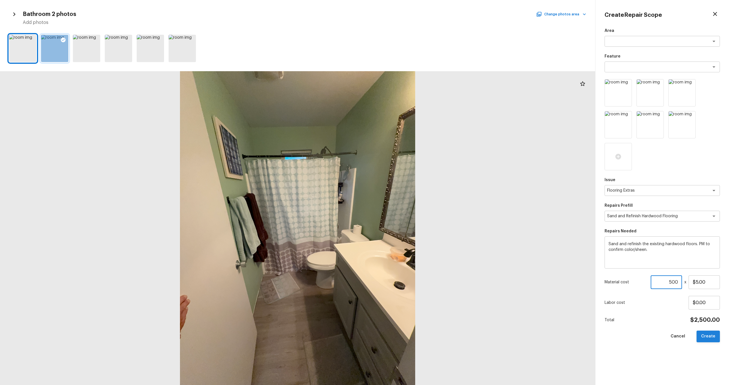
type input "500"
click at [487, 253] on button "Create" at bounding box center [708, 337] width 23 height 12
type input "1"
type input "$0.00"
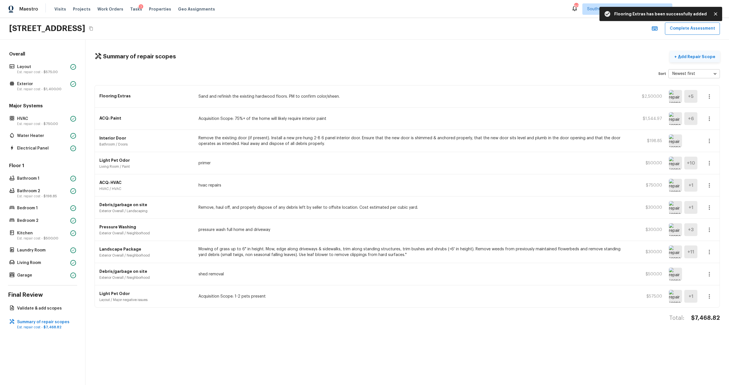
click at [487, 58] on p "Add Repair Scope" at bounding box center [696, 57] width 38 height 6
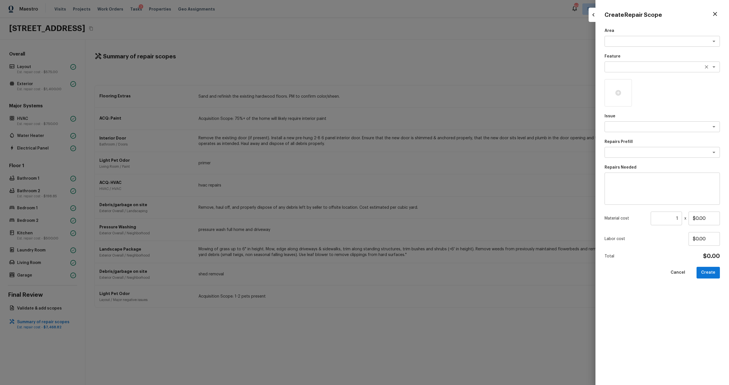
click at [487, 63] on div "x ​" at bounding box center [662, 67] width 115 height 11
type textarea "flo"
click at [487, 66] on textarea "flo" at bounding box center [654, 67] width 94 height 6
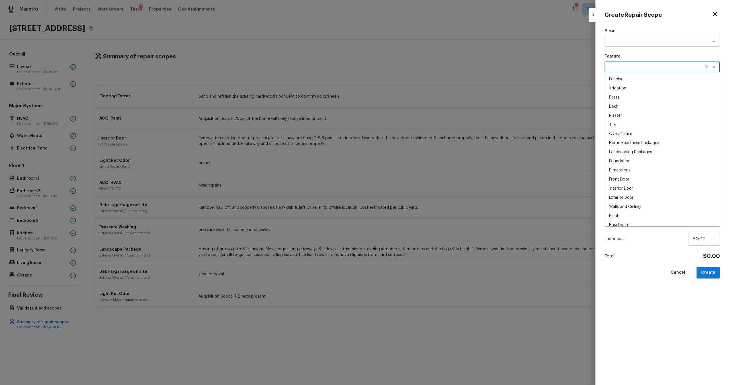
click at [487, 80] on div at bounding box center [364, 192] width 729 height 385
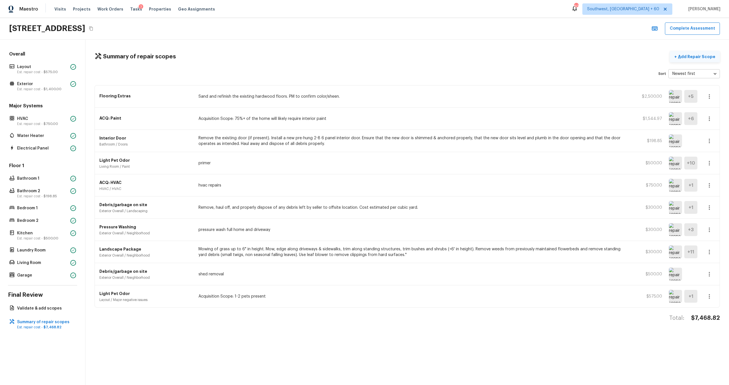
click at [487, 57] on p "Add Repair Scope" at bounding box center [696, 57] width 38 height 6
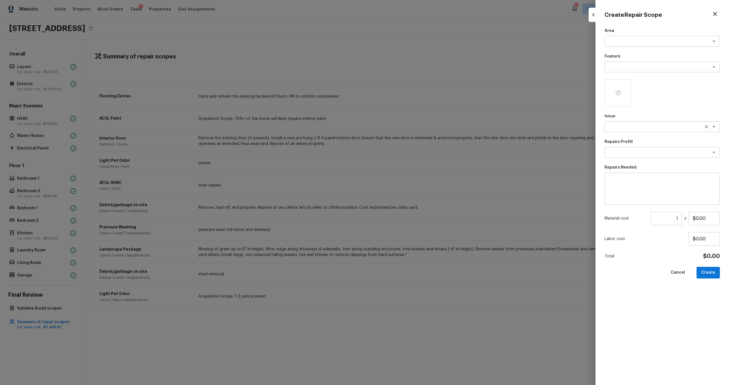
click at [487, 128] on textarea at bounding box center [654, 127] width 94 height 6
click at [487, 149] on li "ACQ: Flooring" at bounding box center [662, 148] width 115 height 9
type textarea "ACQ: Flooring"
click at [487, 153] on textarea at bounding box center [654, 153] width 94 height 6
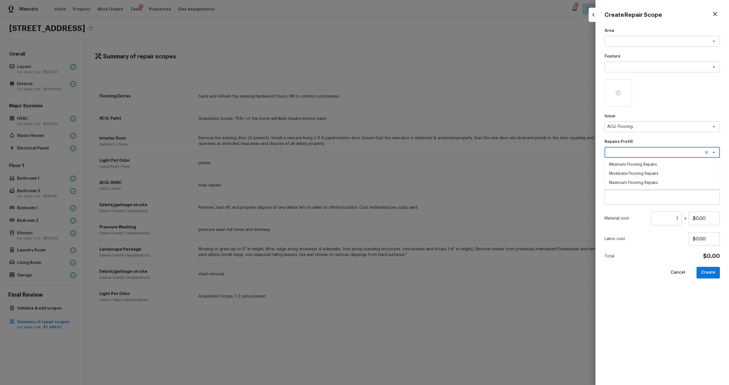
click at [487, 166] on li "Minimum Flooring Repairs" at bounding box center [662, 164] width 115 height 9
type textarea "Minimum Flooring Repairs"
type textarea "Acquisition Scope: Minimum flooring repairs"
type input "$0.20"
click at [487, 219] on input "1" at bounding box center [666, 219] width 31 height 14
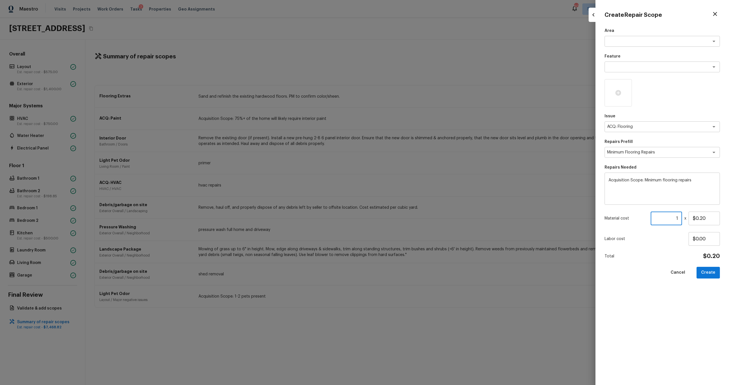
click at [487, 219] on input "1" at bounding box center [666, 219] width 31 height 14
click at [487, 220] on input "1" at bounding box center [666, 219] width 31 height 14
type input "551"
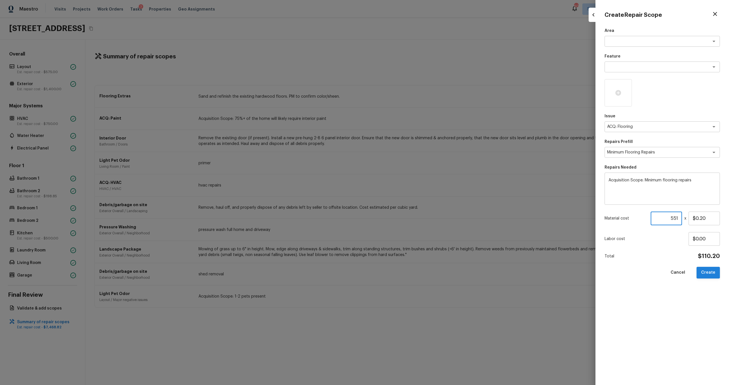
click at [487, 253] on button "Create" at bounding box center [708, 273] width 23 height 12
type input "1"
type input "$0.00"
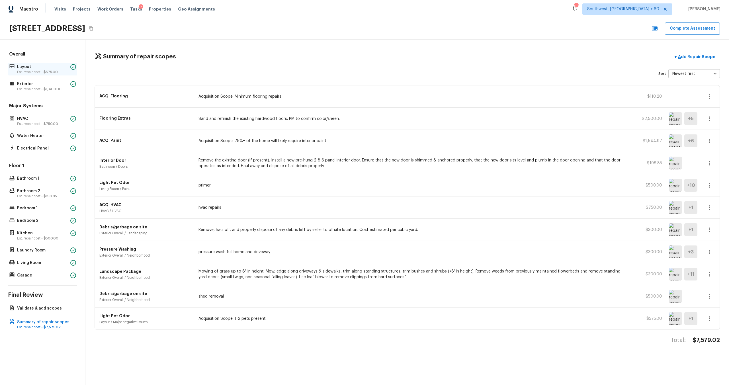
click at [55, 67] on p "Layout" at bounding box center [42, 67] width 51 height 6
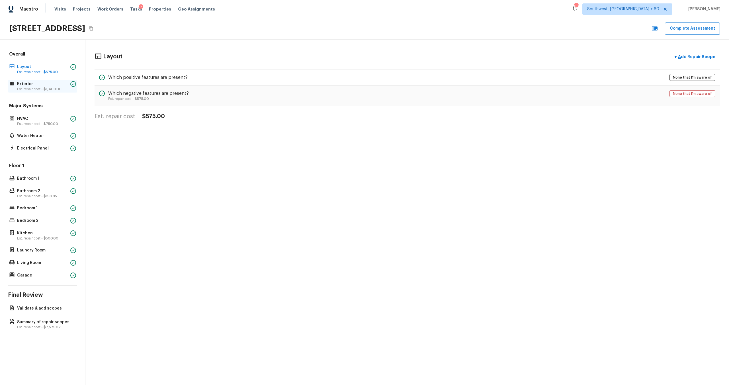
click at [29, 89] on p "Est. repair cost - $1,400.00" at bounding box center [42, 89] width 51 height 5
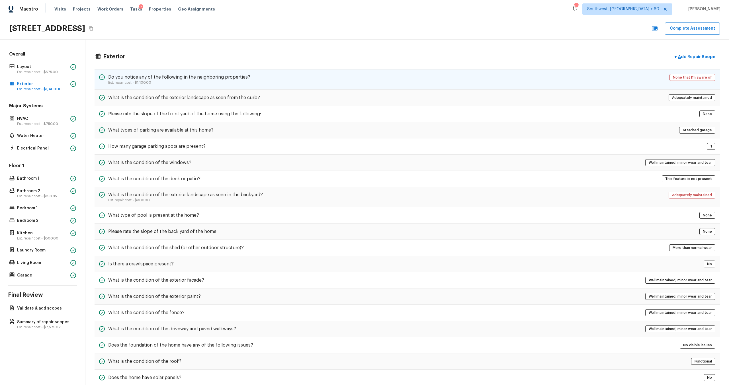
click at [314, 80] on div "Do you notice any of the following in the neighboring properties? Est. repair c…" at bounding box center [407, 79] width 625 height 21
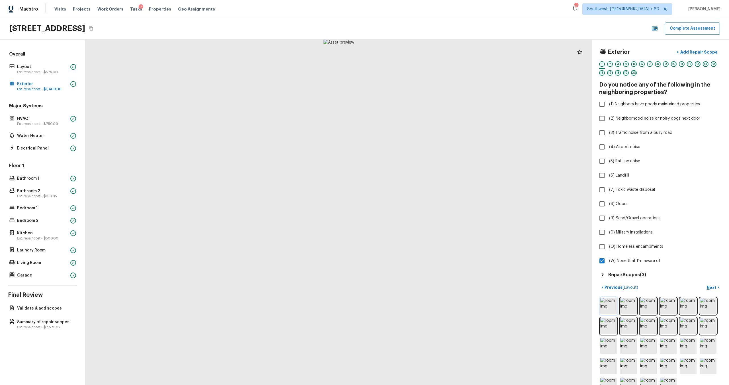
click at [487, 253] on img at bounding box center [608, 306] width 17 height 17
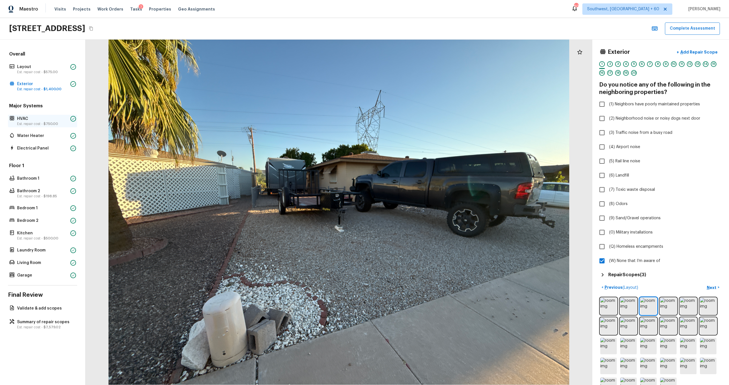
click at [43, 122] on p "Est. repair cost - $750.00" at bounding box center [42, 124] width 51 height 5
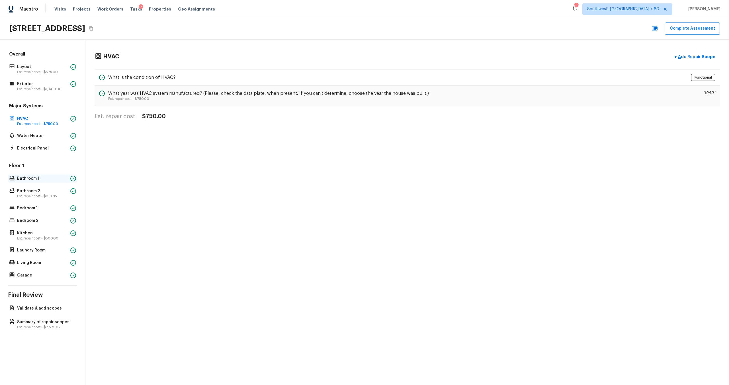
click at [36, 179] on p "Bathroom 1" at bounding box center [42, 179] width 51 height 6
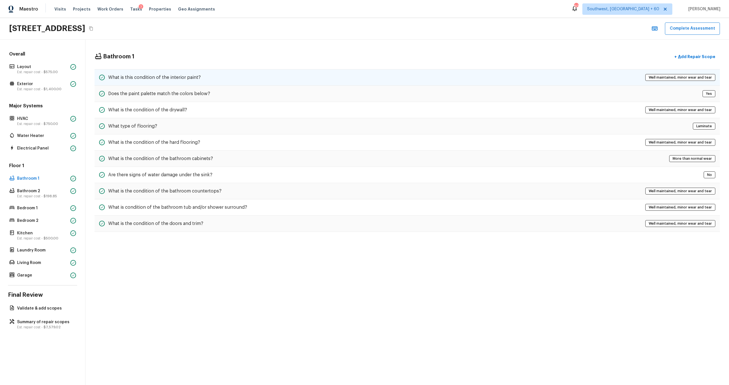
click at [213, 84] on div "What is this condition of the interior paint? Well maintained, minor wear and t…" at bounding box center [407, 77] width 625 height 17
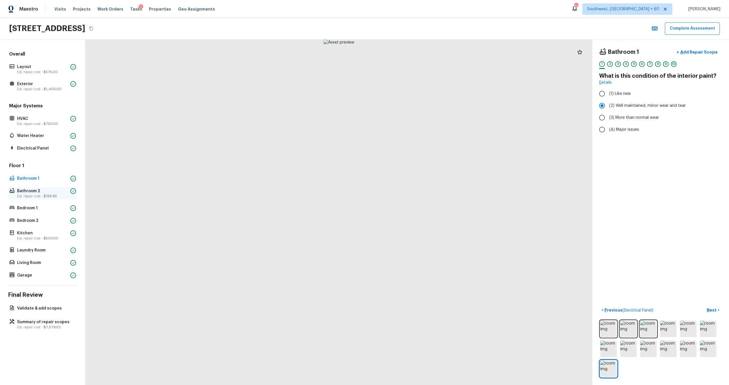
click at [48, 196] on span "$198.85" at bounding box center [50, 196] width 13 height 3
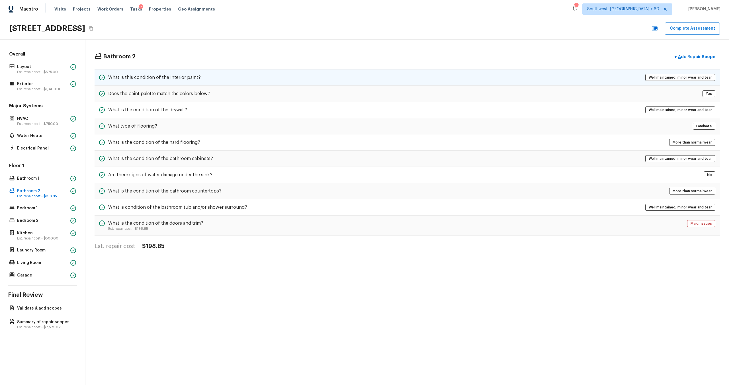
click at [205, 79] on div "What is this condition of the interior paint? Well maintained, minor wear and t…" at bounding box center [407, 77] width 625 height 17
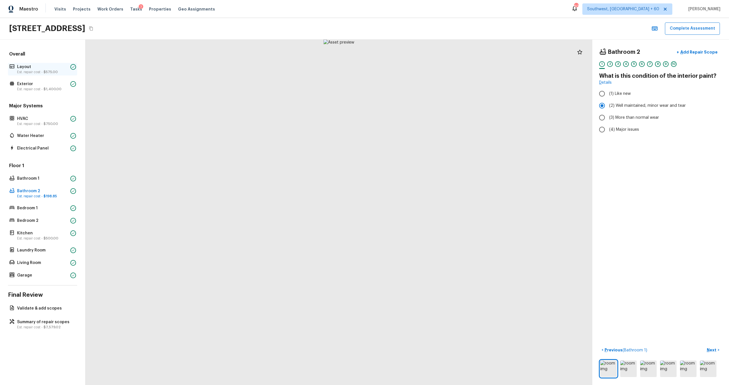
click at [44, 75] on div "Layout Est. repair cost - $575.00" at bounding box center [42, 69] width 69 height 13
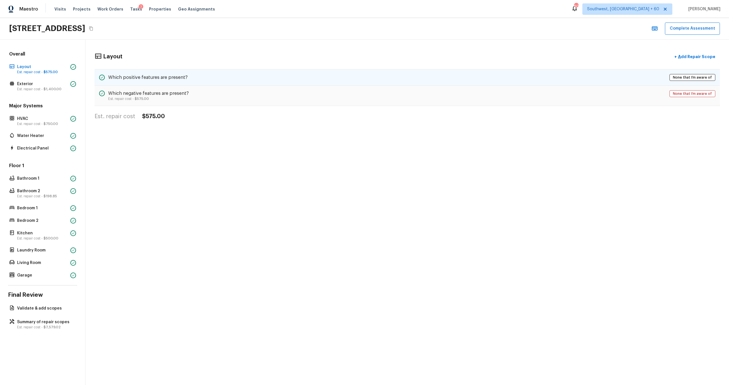
click at [132, 77] on h5 "Which positive features are present?" at bounding box center [147, 77] width 79 height 6
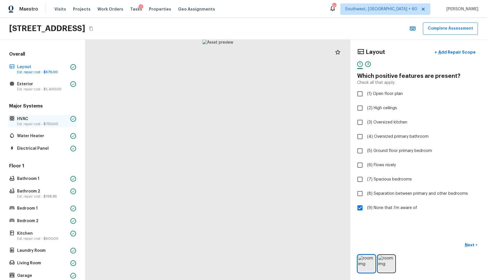
click at [59, 122] on p "Est. repair cost - $750.00" at bounding box center [42, 124] width 51 height 5
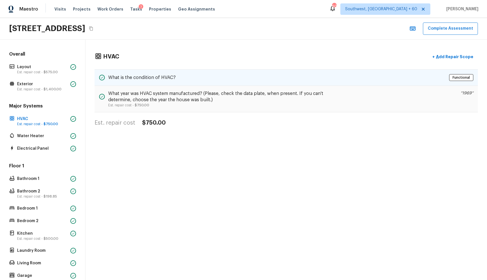
click at [251, 85] on div "What is the condition of HVAC? Functional" at bounding box center [286, 77] width 383 height 17
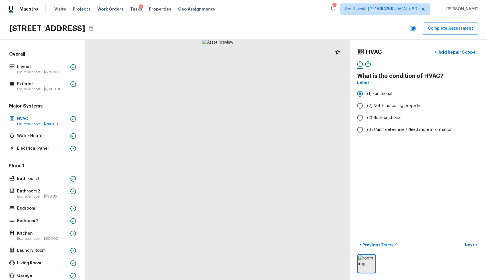
click at [251, 85] on div at bounding box center [217, 160] width 265 height 240
click at [251, 102] on div at bounding box center [184, 234] width 532 height 482
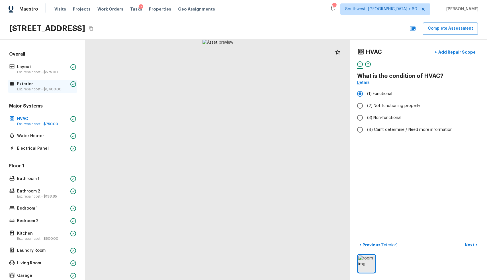
click at [50, 83] on p "Exterior" at bounding box center [42, 84] width 51 height 6
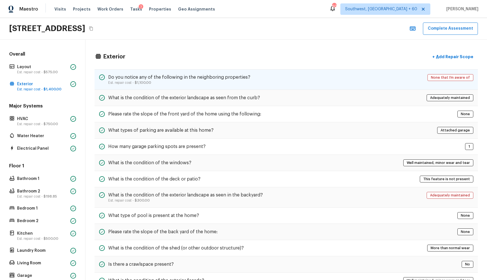
click at [255, 82] on div "Do you notice any of the following in the neighboring properties? Est. repair c…" at bounding box center [286, 79] width 383 height 21
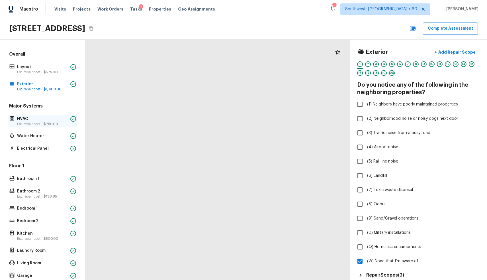
click at [41, 120] on p "HVAC" at bounding box center [42, 119] width 51 height 6
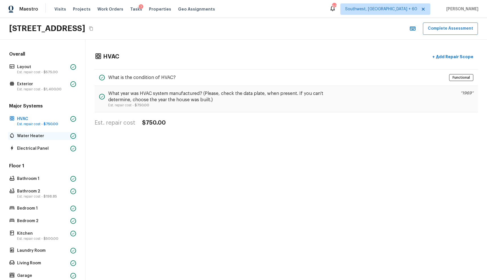
click at [46, 136] on p "Water Heater" at bounding box center [42, 136] width 51 height 6
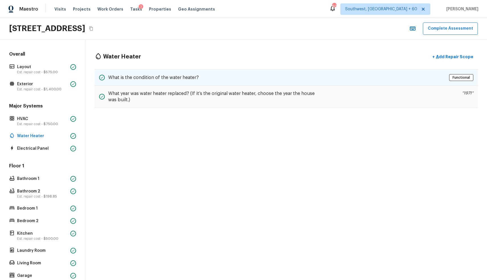
click at [170, 80] on h5 "What is the condition of the water heater?" at bounding box center [153, 77] width 91 height 6
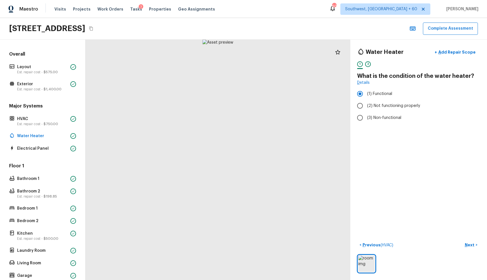
scroll to position [62, 0]
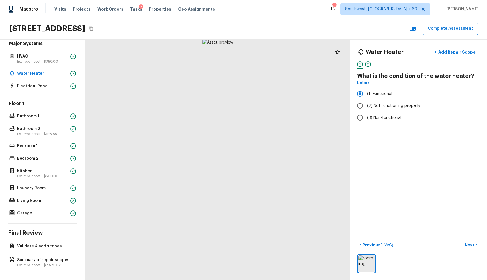
click at [54, 193] on div "Floor 1 Bathroom 1 Bathroom 2 Est. repair cost - $198.85 Bedroom 1 Bedroom 2 Ki…" at bounding box center [42, 158] width 69 height 117
click at [58, 189] on p "Laundry Room" at bounding box center [42, 188] width 51 height 6
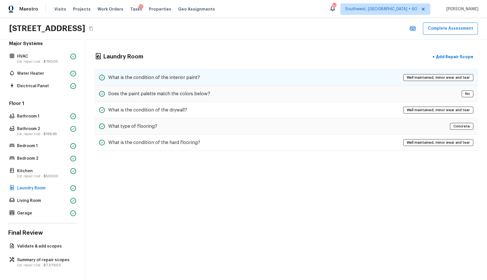
click at [181, 81] on div "What is the condition of the interior paint?" at bounding box center [149, 77] width 101 height 7
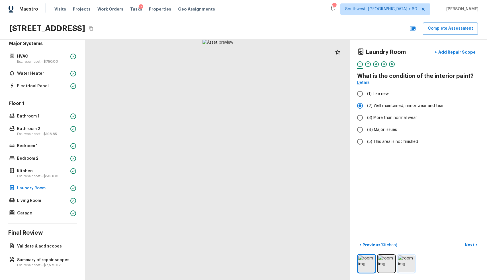
click at [407, 253] on img at bounding box center [406, 263] width 17 height 17
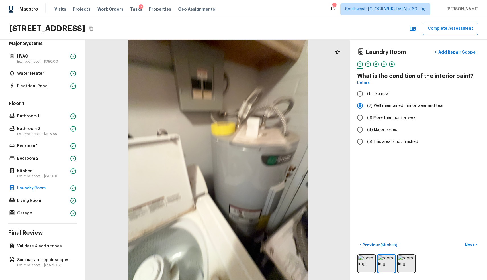
click at [53, 252] on div "Overall Layout Est. repair cost - $575.00 Exterior Est. repair cost - $1,400.00…" at bounding box center [42, 160] width 85 height 240
click at [48, 253] on div "Summary of repair scopes Est. repair cost - $7,579.02" at bounding box center [42, 262] width 69 height 13
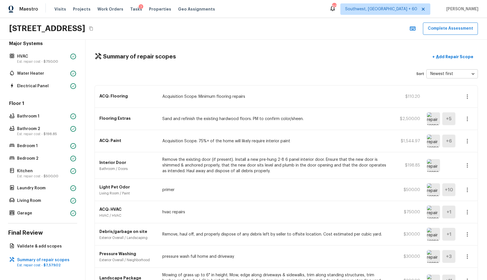
scroll to position [84, 0]
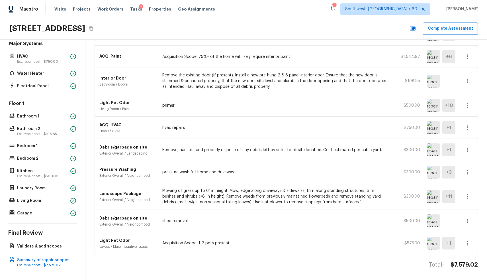
click at [470, 128] on icon "button" at bounding box center [467, 127] width 7 height 7
click at [468, 140] on li "Edit" at bounding box center [469, 143] width 26 height 17
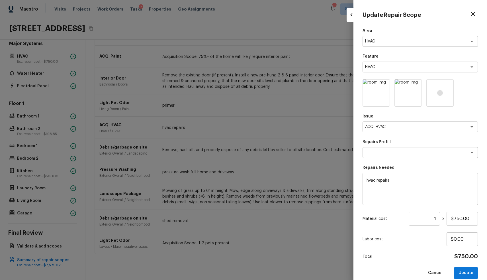
drag, startPoint x: 177, startPoint y: 50, endPoint x: 30, endPoint y: -37, distance: 171.4
click at [30, 0] on html "Maestro Visits Projects Work Orders Tasks 7 Properties Geo Assignments 601 Sout…" at bounding box center [243, 140] width 487 height 280
click at [407, 150] on textarea at bounding box center [412, 153] width 94 height 6
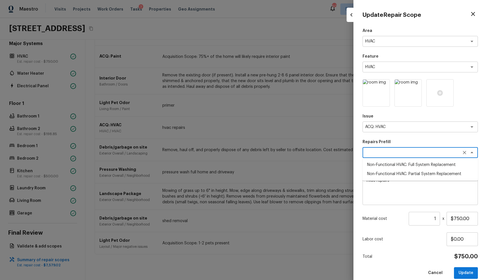
click at [443, 167] on li "Non-Functional HVAC. Full System Replacement" at bounding box center [420, 164] width 115 height 9
type textarea "Non-Functional HVAC. Full System Replacement"
type textarea "Acquisition Scope: Full System Replacement"
type input "$5,000.00"
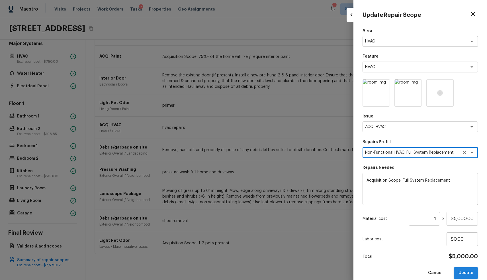
click at [468, 253] on button "Update" at bounding box center [466, 273] width 24 height 12
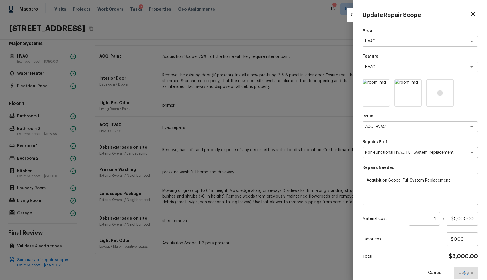
type input "$0.00"
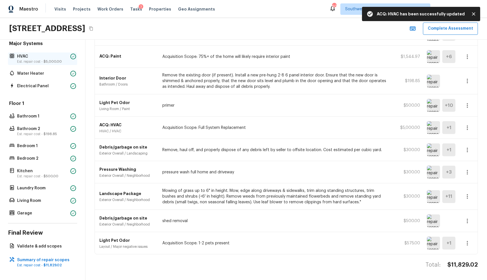
click at [50, 56] on p "HVAC" at bounding box center [42, 57] width 51 height 6
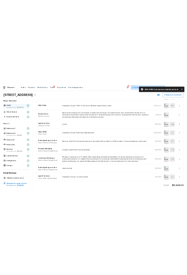
scroll to position [0, 0]
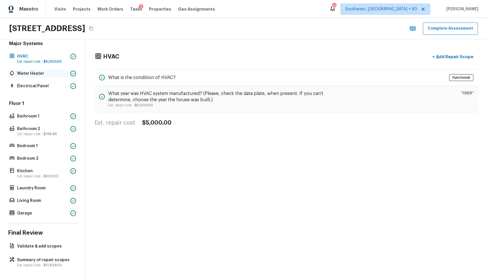
click at [58, 72] on p "Water Heater" at bounding box center [42, 74] width 51 height 6
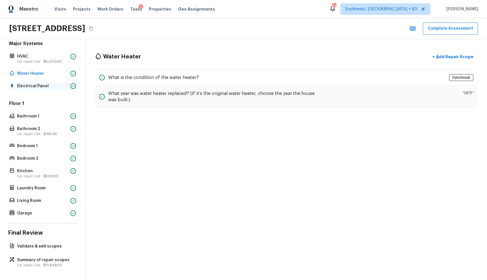
click at [61, 82] on div "Electrical Panel" at bounding box center [42, 86] width 69 height 8
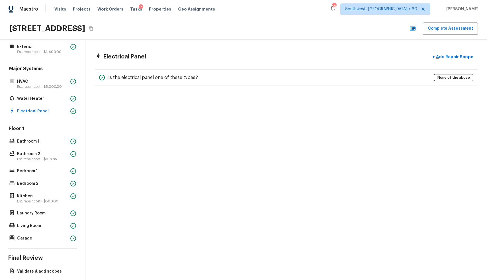
scroll to position [62, 0]
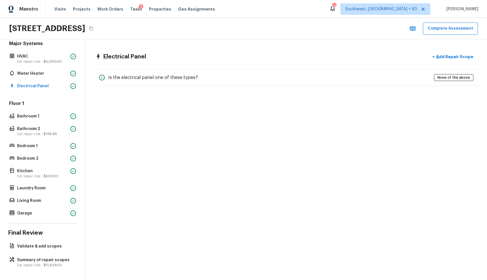
click at [48, 253] on div "Overall Layout Est. repair cost - $575.00 Exterior Est. repair cost - $1,400.00…" at bounding box center [42, 160] width 85 height 240
click at [50, 253] on p "Summary of repair scopes" at bounding box center [45, 260] width 57 height 6
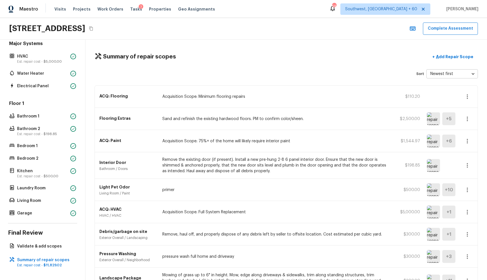
scroll to position [84, 0]
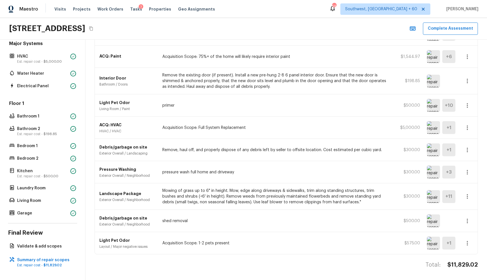
click at [456, 253] on h4 "$11,829.02" at bounding box center [462, 264] width 30 height 7
copy h4 "$11,829.02"
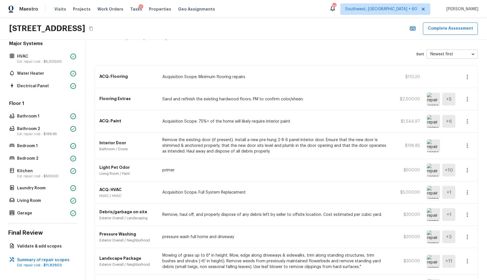
scroll to position [19, 0]
click at [468, 124] on icon "button" at bounding box center [467, 122] width 7 height 7
click at [470, 136] on li "Edit" at bounding box center [469, 138] width 26 height 17
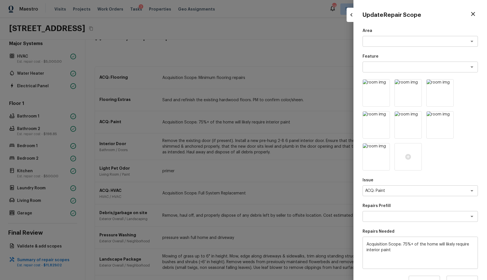
scroll to position [71, 0]
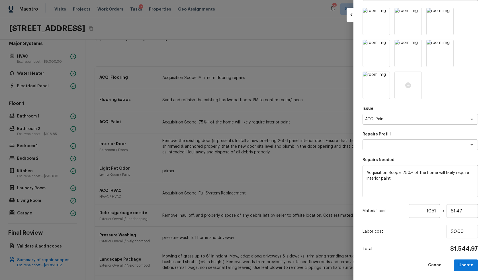
click at [317, 98] on div at bounding box center [243, 140] width 487 height 280
type input "1"
type input "$0.00"
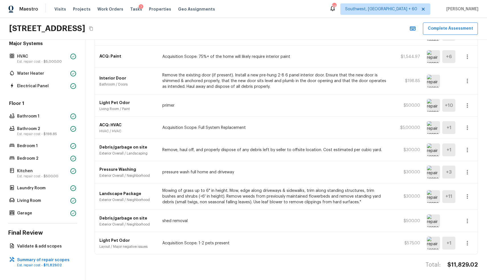
scroll to position [0, 0]
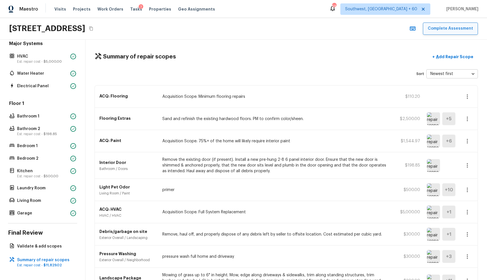
click at [438, 31] on button "Complete Assessment" at bounding box center [450, 29] width 55 height 12
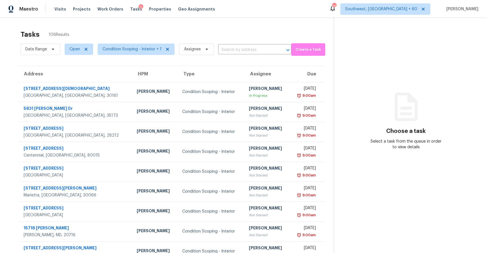
click at [237, 45] on div "Date Range Open Condition Scoping - Interior + 1 Assignee ​" at bounding box center [156, 49] width 271 height 15
click at [244, 54] on input "text" at bounding box center [246, 50] width 57 height 9
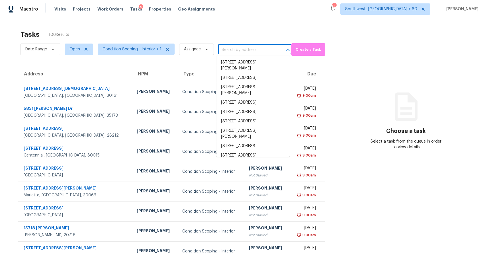
paste input "[STREET_ADDRESS][DEMOGRAPHIC_DATA]"
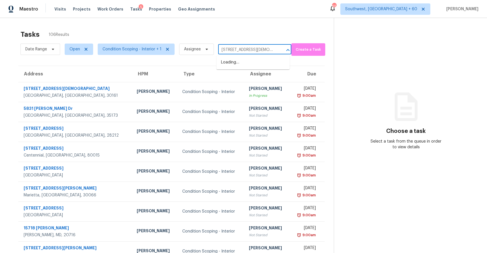
scroll to position [0, 15]
type input "[STREET_ADDRESS][DEMOGRAPHIC_DATA]"
click at [146, 46] on span "Condition Scoping - Interior + 1" at bounding box center [136, 49] width 77 height 11
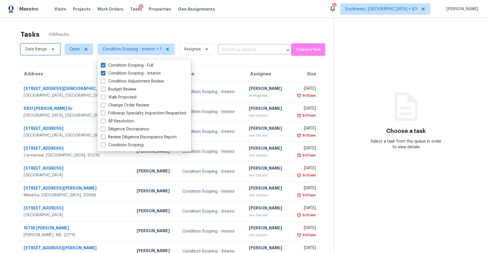
click at [51, 50] on icon at bounding box center [53, 49] width 5 height 5
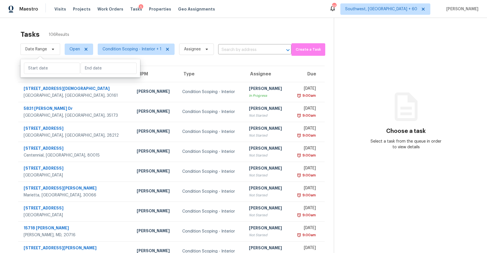
click at [41, 59] on div at bounding box center [81, 68] width 120 height 18
click at [50, 68] on input "text" at bounding box center [52, 68] width 56 height 11
select select "8"
select select "2025"
select select "9"
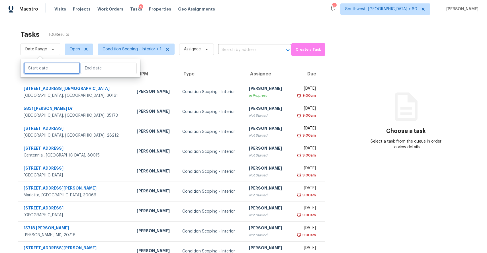
select select "2025"
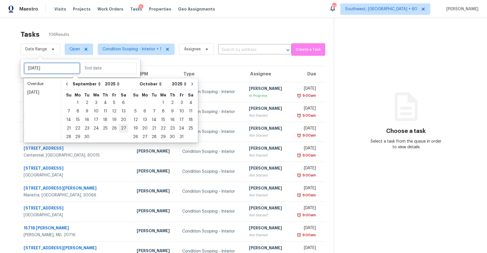
type input "Mon, Oct 06"
type input "Sat, Sep 27"
click at [86, 119] on div "16" at bounding box center [86, 120] width 9 height 8
type input "[DATE]"
click at [86, 119] on div "16" at bounding box center [86, 120] width 9 height 8
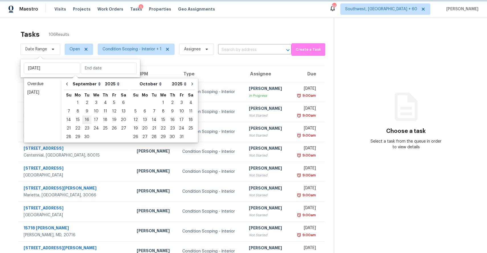
type input "Tue, Sep 16"
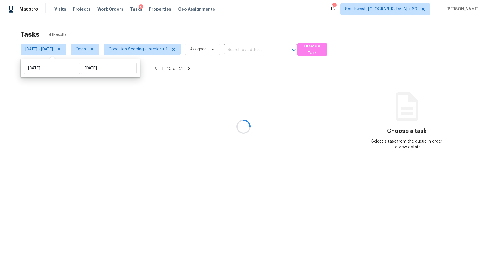
click at [135, 37] on div "Tasks 41 Results" at bounding box center [178, 34] width 315 height 15
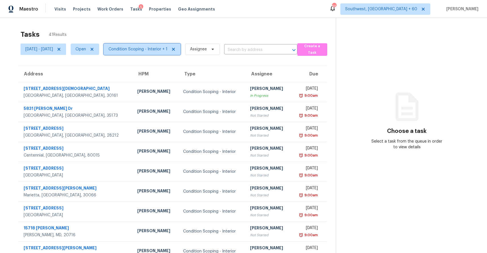
click at [140, 52] on span "Condition Scoping - Interior + 1" at bounding box center [138, 49] width 59 height 6
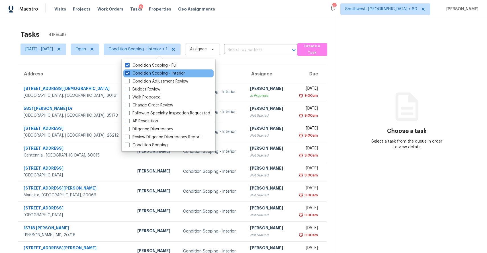
click at [146, 74] on label "Condition Scoping - Interior" at bounding box center [155, 74] width 60 height 6
click at [129, 74] on input "Condition Scoping - Interior" at bounding box center [127, 73] width 4 height 4
checkbox input "false"
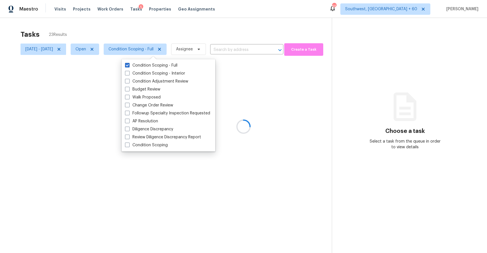
click at [173, 30] on div at bounding box center [243, 126] width 487 height 253
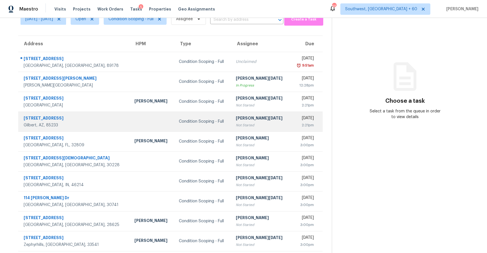
scroll to position [43, 0]
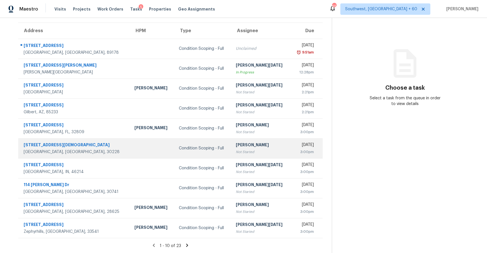
click at [236, 147] on div "[PERSON_NAME]" at bounding box center [261, 145] width 50 height 7
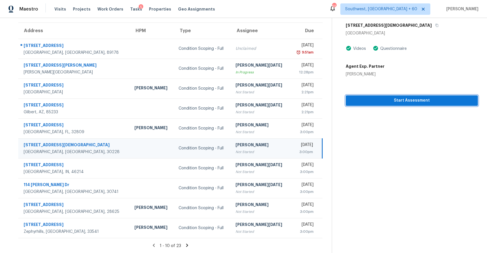
click at [419, 104] on button "Start Assessment" at bounding box center [412, 100] width 132 height 11
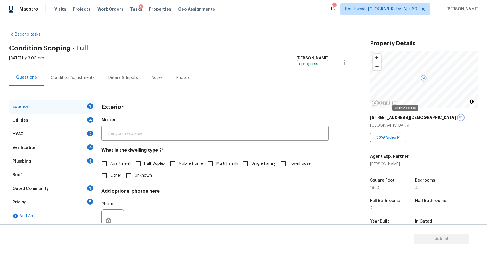
click at [459, 118] on icon "button" at bounding box center [460, 117] width 3 height 3
click at [250, 160] on input "Single Family" at bounding box center [246, 164] width 12 height 12
checkbox input "true"
click at [93, 122] on div "Utilities 4" at bounding box center [51, 121] width 85 height 14
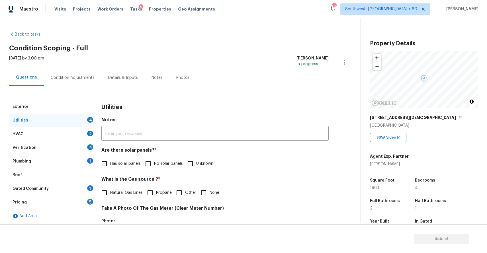
click at [170, 168] on label "No solar panels" at bounding box center [162, 164] width 41 height 12
click at [154, 168] on input "No solar panels" at bounding box center [148, 164] width 12 height 12
checkbox input "true"
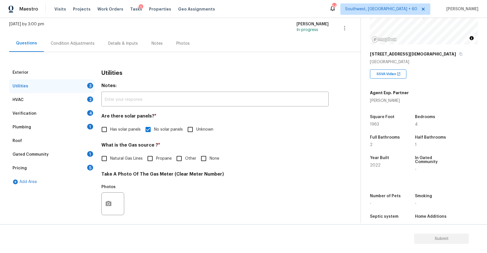
scroll to position [66, 0]
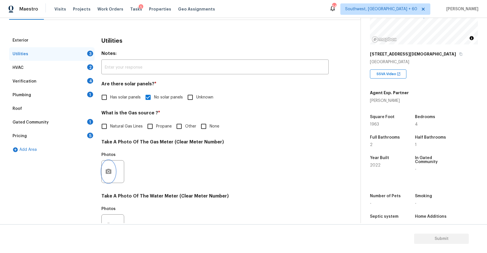
click at [113, 166] on button "button" at bounding box center [109, 172] width 14 height 22
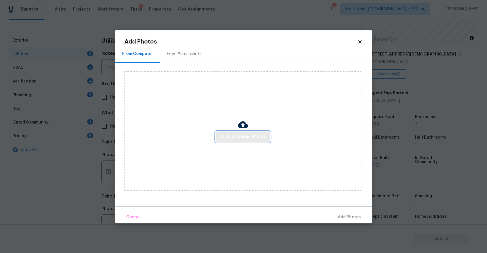
click at [220, 132] on button "Click to Upload Photos" at bounding box center [243, 137] width 55 height 11
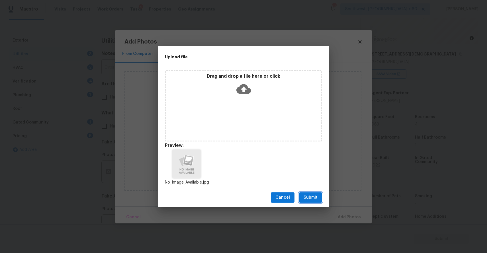
click at [314, 201] on button "Submit" at bounding box center [310, 198] width 23 height 11
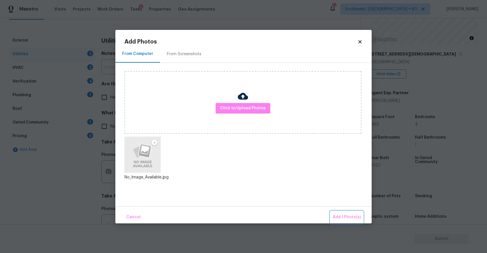
click at [358, 216] on span "Add 1 Photo(s)" at bounding box center [347, 217] width 28 height 7
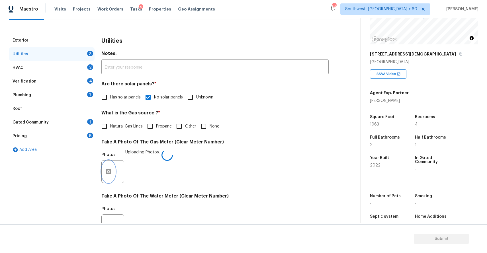
scroll to position [131, 0]
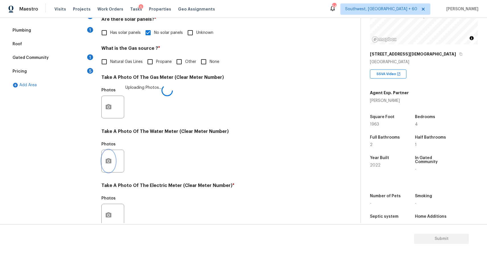
click at [109, 161] on circle "button" at bounding box center [109, 161] width 2 height 2
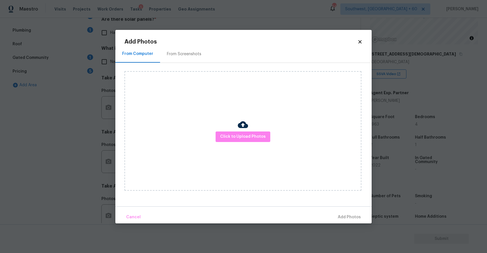
click at [251, 143] on div "Click to Upload Photos" at bounding box center [242, 131] width 237 height 120
click at [255, 141] on button "Click to Upload Photos" at bounding box center [243, 137] width 55 height 11
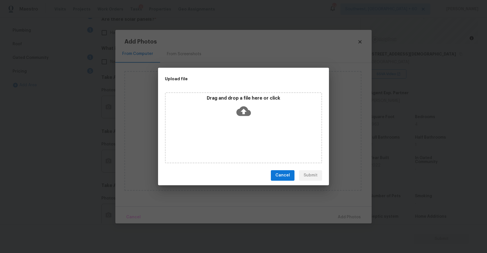
click at [255, 141] on div "Drag and drop a file here or click" at bounding box center [243, 127] width 157 height 71
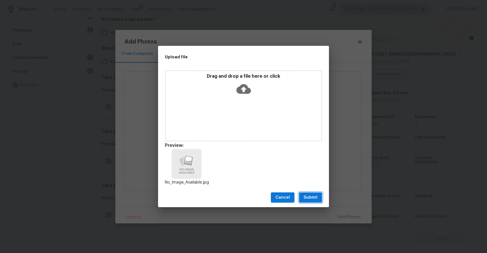
click at [318, 198] on button "Submit" at bounding box center [310, 198] width 23 height 11
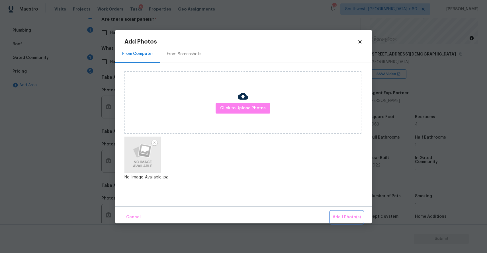
click at [353, 214] on span "Add 1 Photo(s)" at bounding box center [347, 217] width 28 height 7
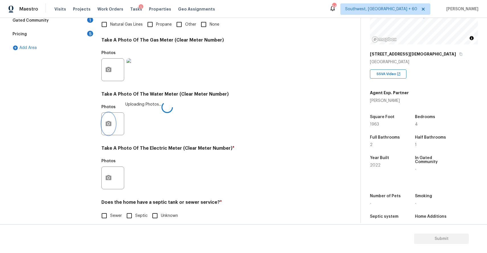
scroll to position [175, 0]
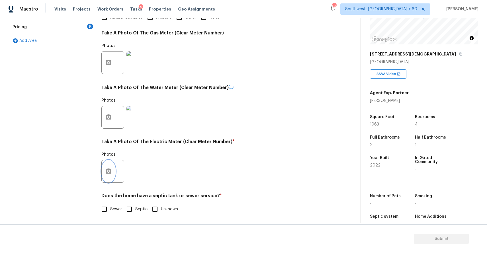
click at [110, 166] on button "button" at bounding box center [109, 171] width 14 height 22
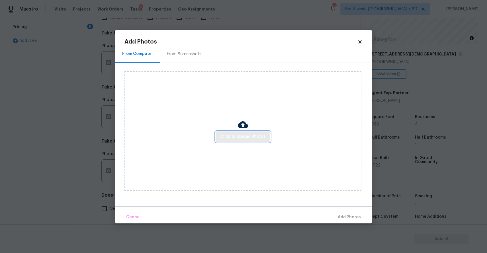
click at [251, 133] on span "Click to Upload Photos" at bounding box center [243, 136] width 46 height 7
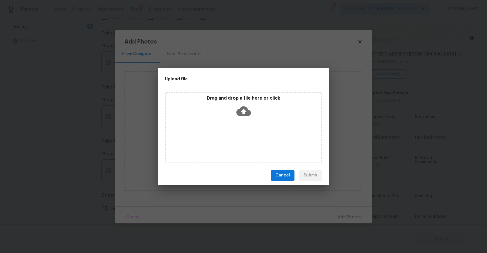
click at [251, 133] on div "Drag and drop a file here or click" at bounding box center [243, 127] width 157 height 71
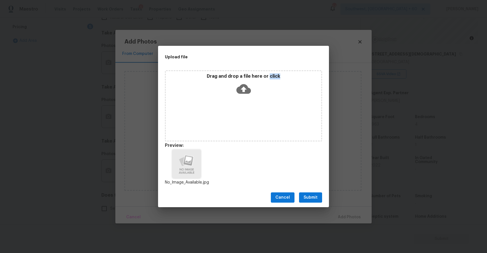
click at [312, 197] on span "Submit" at bounding box center [311, 197] width 14 height 7
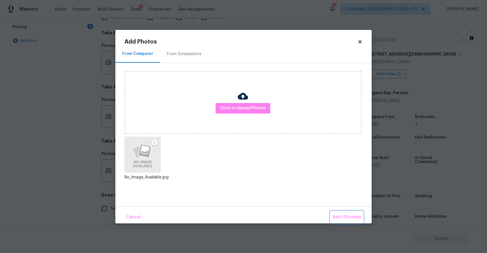
click at [345, 214] on span "Add 1 Photo(s)" at bounding box center [347, 217] width 28 height 7
click at [345, 214] on div "Exterior Utilities 3 HVAC 2 Verification 4 Plumbing 1 Roof Gated Community 1 Pr…" at bounding box center [178, 73] width 338 height 297
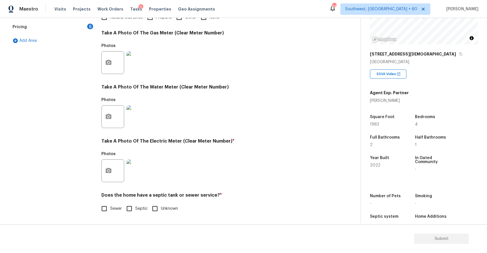
click at [100, 207] on input "Sewer" at bounding box center [104, 209] width 12 height 12
checkbox input "true"
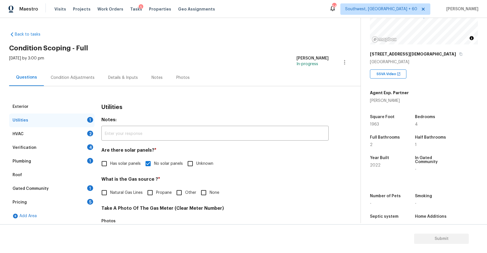
click at [91, 140] on div "HVAC 2" at bounding box center [51, 134] width 85 height 14
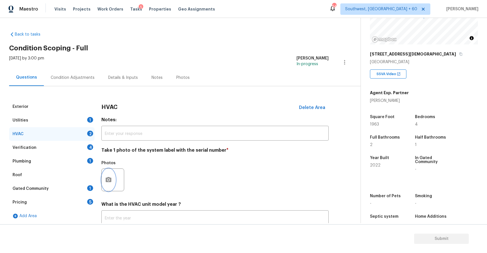
click at [111, 177] on icon "button" at bounding box center [108, 180] width 7 height 7
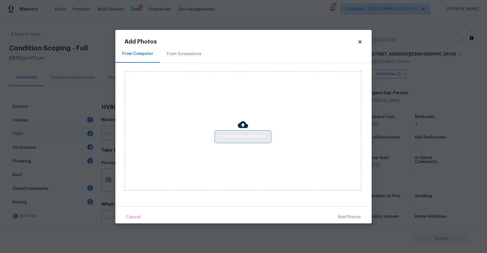
click at [255, 132] on button "Click to Upload Photos" at bounding box center [243, 137] width 55 height 11
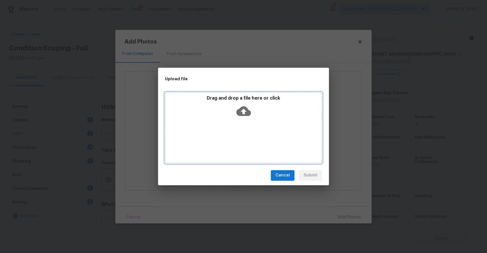
click at [241, 123] on div "Drag and drop a file here or click" at bounding box center [243, 127] width 157 height 71
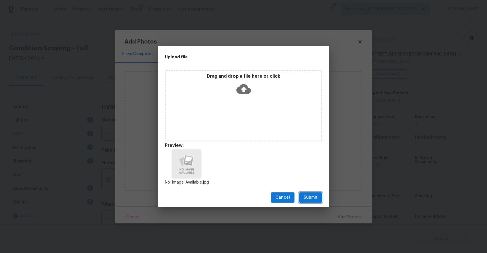
click at [304, 195] on span "Submit" at bounding box center [311, 197] width 14 height 7
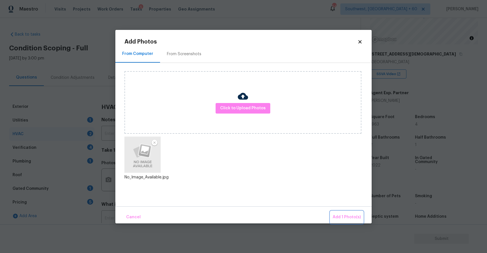
click at [351, 216] on span "Add 1 Photo(s)" at bounding box center [347, 217] width 28 height 7
click at [351, 216] on div "Back to tasks Condition Scoping - Full Tue, Sep 16 2025 by 3:00 pm Ranjith Kuma…" at bounding box center [184, 145] width 351 height 236
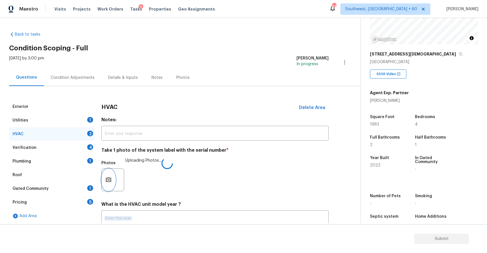
scroll to position [40, 0]
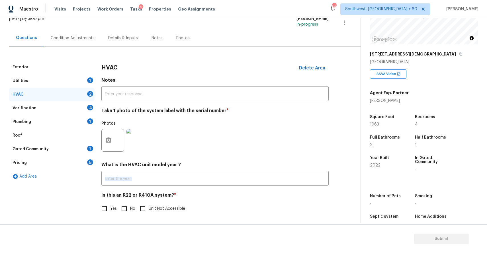
click at [80, 99] on div "HVAC 2" at bounding box center [51, 95] width 85 height 14
click at [85, 109] on div "Verification 4" at bounding box center [51, 108] width 85 height 14
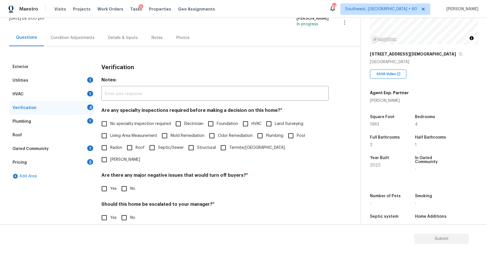
click at [93, 103] on div "Verification 4" at bounding box center [51, 108] width 85 height 14
click at [89, 93] on div "1" at bounding box center [90, 94] width 6 height 6
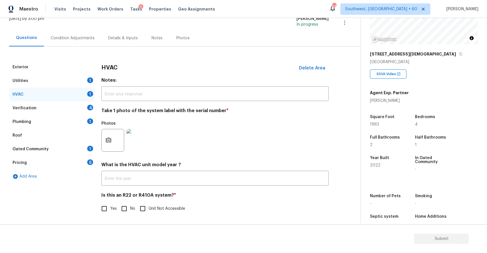
click at [87, 83] on div "Utilities 1" at bounding box center [51, 81] width 85 height 14
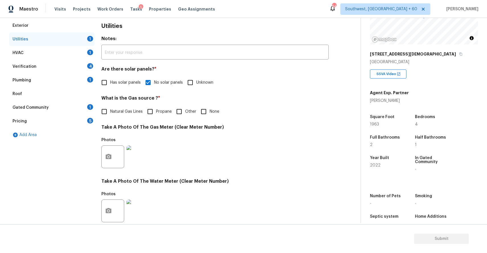
click at [82, 60] on div "Verification 4" at bounding box center [51, 67] width 85 height 14
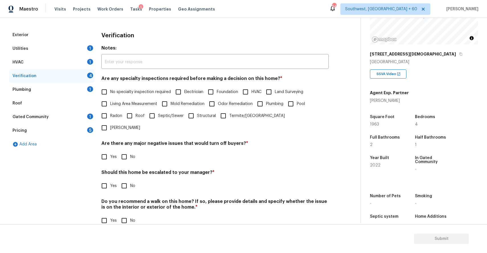
click at [136, 95] on label "No specialty inspection required" at bounding box center [134, 92] width 73 height 12
click at [110, 95] on input "No specialty inspection required" at bounding box center [104, 92] width 12 height 12
checkbox input "true"
click at [139, 151] on div "Yes No" at bounding box center [214, 157] width 227 height 12
click at [131, 154] on span "No" at bounding box center [132, 157] width 5 height 6
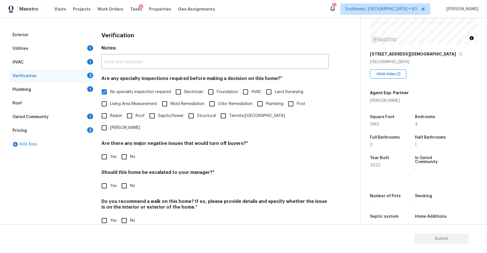
click at [130, 151] on input "No" at bounding box center [124, 157] width 12 height 12
checkbox input "true"
click at [132, 183] on span "No" at bounding box center [132, 186] width 5 height 6
click at [130, 180] on input "No" at bounding box center [124, 186] width 12 height 12
checkbox input "true"
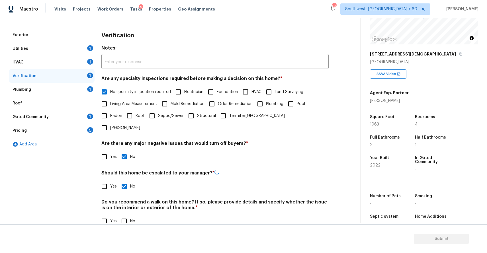
click at [127, 215] on input "No" at bounding box center [124, 221] width 12 height 12
checkbox input "true"
click at [81, 90] on div "Plumbing 1" at bounding box center [51, 90] width 85 height 14
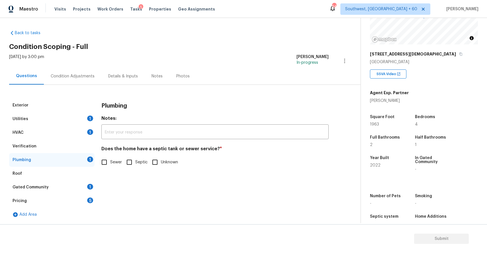
click at [103, 162] on input "Sewer" at bounding box center [104, 162] width 12 height 12
checkbox input "true"
click at [89, 184] on div "1" at bounding box center [90, 187] width 6 height 6
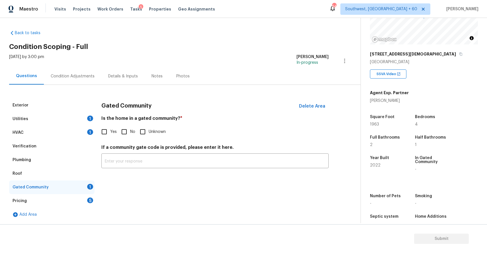
click at [124, 132] on input "No" at bounding box center [124, 132] width 12 height 12
checkbox input "true"
click at [66, 212] on div "Add Area" at bounding box center [51, 215] width 85 height 14
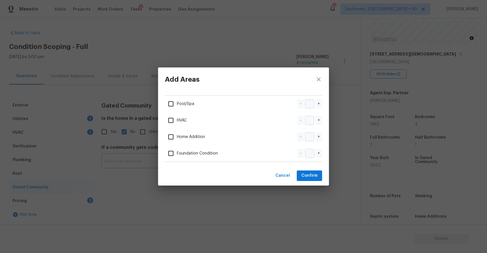
click at [78, 201] on div "Add Areas Pool/Spa - + HVAC - + Home Addition - + Foundation Condition - + Canc…" at bounding box center [243, 126] width 487 height 253
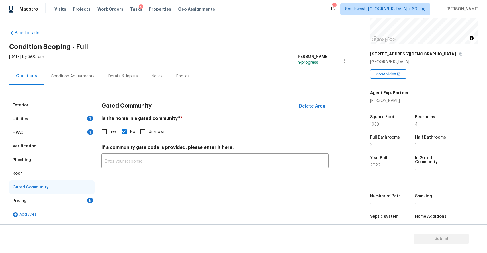
click at [78, 201] on div "Pricing 5" at bounding box center [51, 201] width 85 height 14
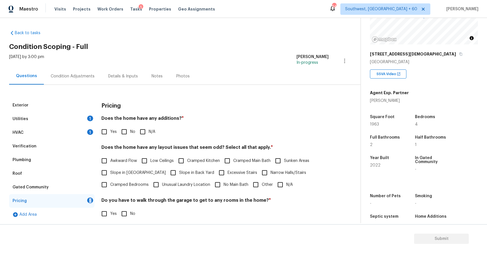
click at [78, 201] on div "Pricing 5" at bounding box center [51, 201] width 85 height 14
click at [148, 131] on input "N/A" at bounding box center [143, 132] width 12 height 12
checkbox input "true"
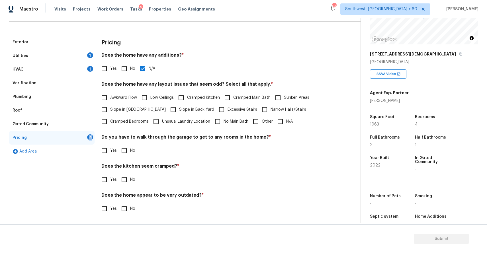
click at [283, 120] on input "N/A" at bounding box center [280, 122] width 12 height 12
checkbox input "true"
click at [124, 150] on input "No" at bounding box center [124, 151] width 12 height 12
checkbox input "true"
click at [128, 178] on input "No" at bounding box center [124, 180] width 12 height 12
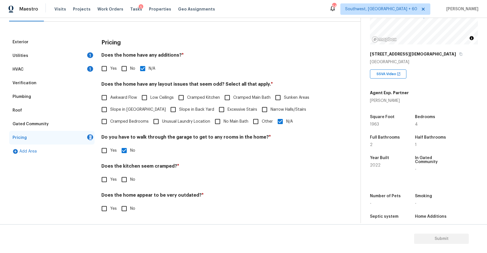
checkbox input "true"
click at [129, 204] on input "No" at bounding box center [124, 209] width 12 height 12
checkbox input "true"
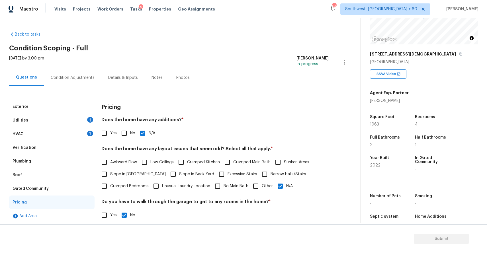
click at [70, 66] on div "Tue, Sep 16 2025 by 3:00 pm Ranjith Kumar P In-progress" at bounding box center [184, 63] width 351 height 14
click at [84, 77] on div "Condition Adjustments" at bounding box center [73, 78] width 44 height 6
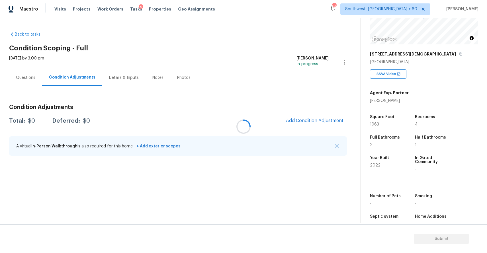
click at [336, 145] on div at bounding box center [243, 126] width 487 height 253
click at [342, 145] on div at bounding box center [243, 126] width 487 height 253
click at [336, 145] on div at bounding box center [243, 126] width 487 height 253
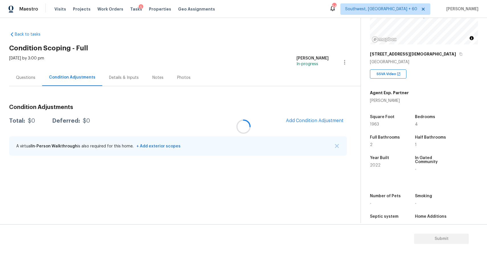
click at [336, 145] on div at bounding box center [243, 126] width 487 height 253
click at [337, 146] on div at bounding box center [243, 126] width 487 height 253
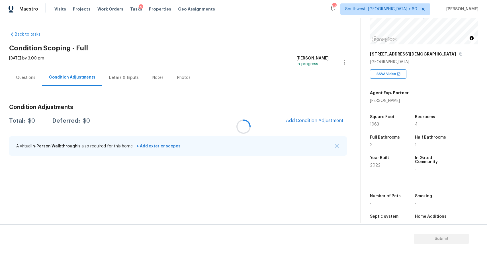
click at [337, 146] on div at bounding box center [243, 126] width 487 height 253
click at [339, 147] on button "button" at bounding box center [337, 146] width 6 height 6
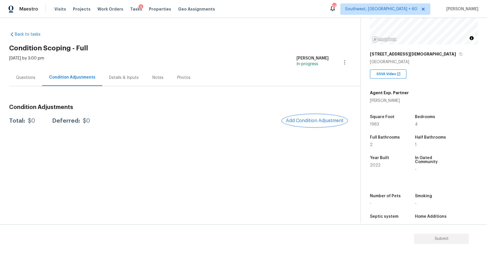
click at [334, 122] on span "Add Condition Adjustment" at bounding box center [315, 120] width 58 height 5
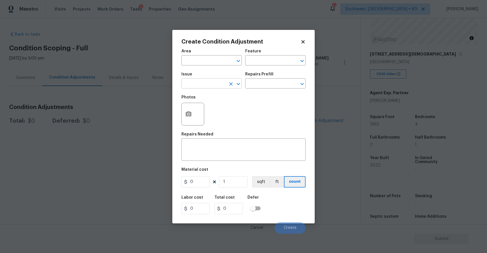
click at [196, 81] on input "text" at bounding box center [203, 84] width 44 height 9
click at [211, 109] on li "Landscape Package" at bounding box center [211, 110] width 60 height 9
type input "Landscape Package"
click at [274, 89] on div "Issue Landscape Package ​ Repairs Prefill ​" at bounding box center [243, 80] width 124 height 23
click at [283, 83] on input "text" at bounding box center [267, 84] width 44 height 9
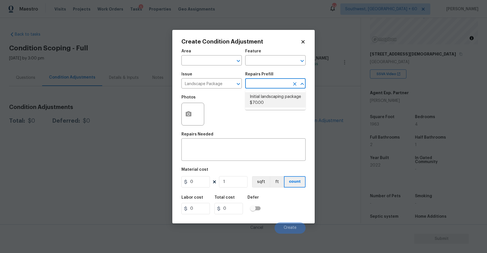
click at [276, 101] on li "Initial landscaping package $70.00" at bounding box center [275, 99] width 60 height 15
type input "Home Readiness Packages"
type textarea "Mowing of grass up to 6" in height. Mow, edge along driveways & sidewalks, trim…"
type input "70"
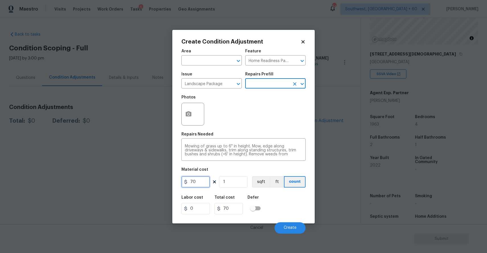
click at [206, 182] on input "70" at bounding box center [195, 181] width 28 height 11
type input "300"
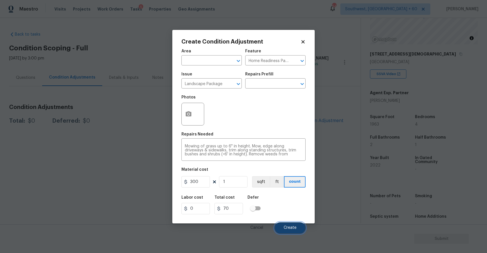
click at [281, 224] on button "Create" at bounding box center [290, 227] width 31 height 11
type input "300"
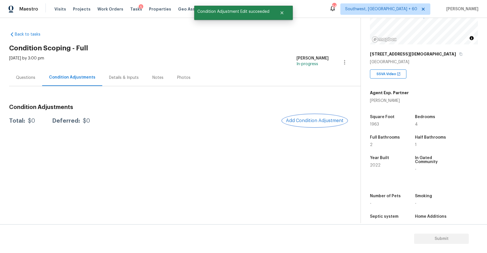
click at [313, 116] on button "Add Condition Adjustment" at bounding box center [315, 121] width 64 height 12
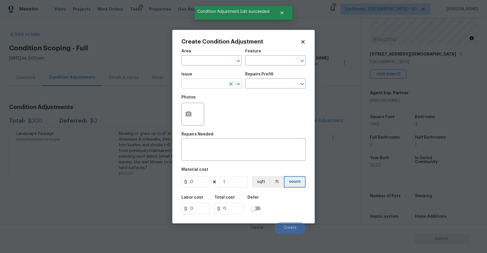
click at [211, 82] on input "text" at bounding box center [203, 84] width 44 height 9
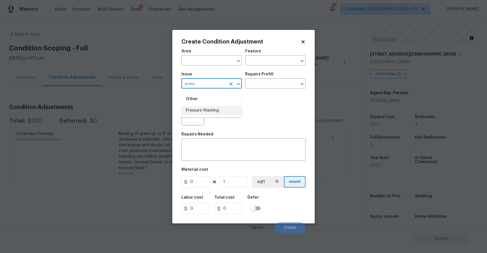
click at [219, 115] on li "Pressure Washing" at bounding box center [211, 110] width 60 height 9
type input "Pressure Washing"
click at [232, 148] on textarea at bounding box center [243, 150] width 117 height 12
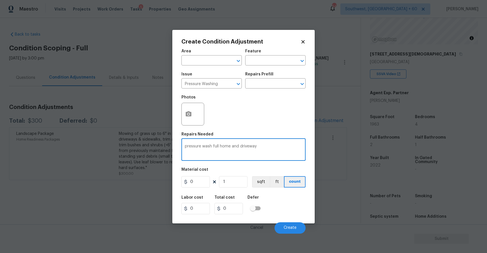
type textarea "pressure wash full home and driveway"
click at [193, 186] on input "0" at bounding box center [195, 181] width 28 height 11
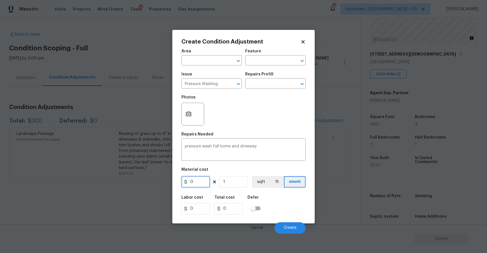
click at [193, 186] on input "0" at bounding box center [195, 181] width 28 height 11
drag, startPoint x: 193, startPoint y: 186, endPoint x: 264, endPoint y: 195, distance: 71.0
click at [205, 186] on input "300" at bounding box center [195, 181] width 28 height 11
type input "300"
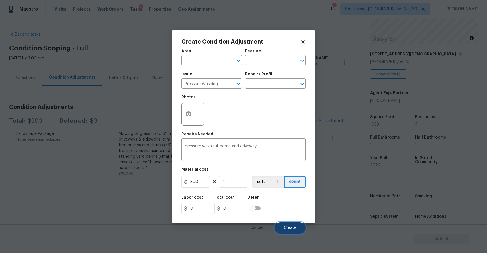
type input "300"
click at [285, 228] on span "Create" at bounding box center [290, 228] width 13 height 4
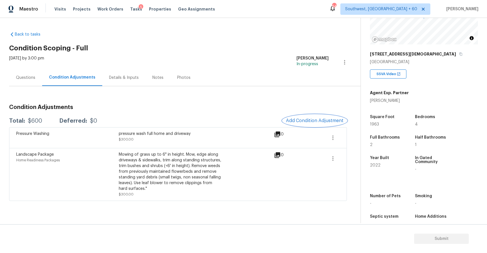
click at [308, 121] on span "Add Condition Adjustment" at bounding box center [315, 120] width 58 height 5
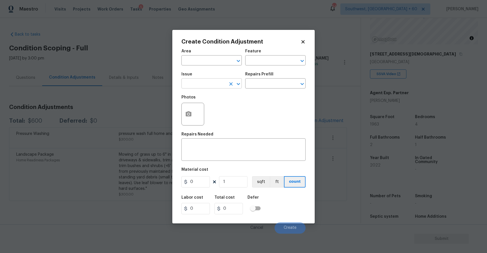
click at [201, 88] on input "text" at bounding box center [203, 84] width 44 height 9
type input "o"
type input "p"
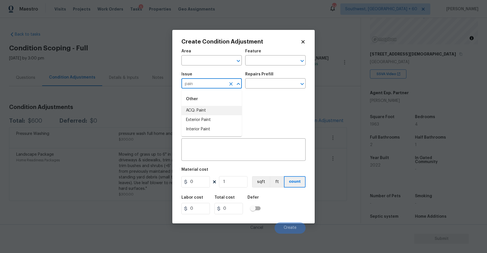
click at [211, 107] on li "ACQ: Paint" at bounding box center [211, 110] width 60 height 9
type input "ACQ: Paint"
click at [280, 80] on input "text" at bounding box center [267, 84] width 44 height 9
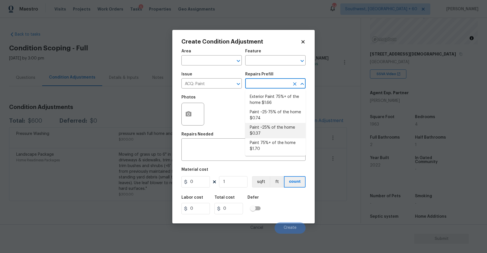
click at [282, 126] on li "Paint ~25% of the home $0.37" at bounding box center [275, 130] width 60 height 15
type input "Acquisition"
type textarea "Acquisition Scope: ~25% of the home needs interior paint"
type input "0.37"
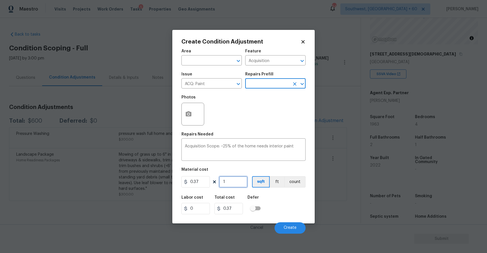
click at [231, 183] on input "1" at bounding box center [233, 181] width 28 height 11
type input "0"
click at [275, 84] on input "text" at bounding box center [267, 84] width 44 height 9
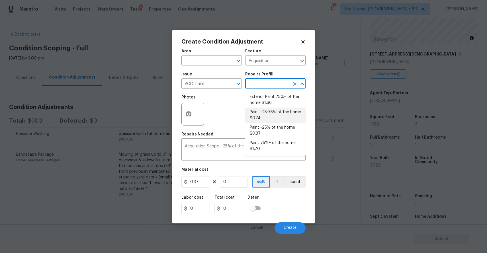
click at [289, 109] on li "Paint ~25-75% of the home $0.74" at bounding box center [275, 115] width 60 height 15
type textarea "Acquisition Scope: ~25 - 75% of the home needs interior paint"
type input "0.74"
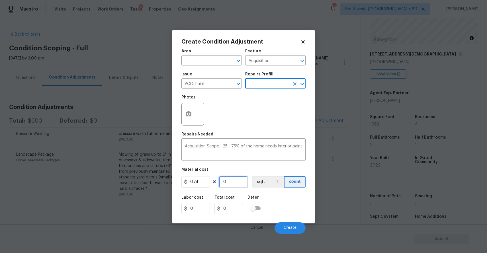
click at [234, 182] on input "0" at bounding box center [233, 181] width 28 height 11
type input "1"
type input "0.74"
type input "19"
type input "14.06"
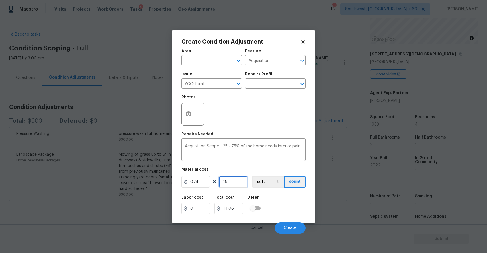
type input "196"
type input "145.04"
type input "1963"
type input "1452.62"
type input "1963"
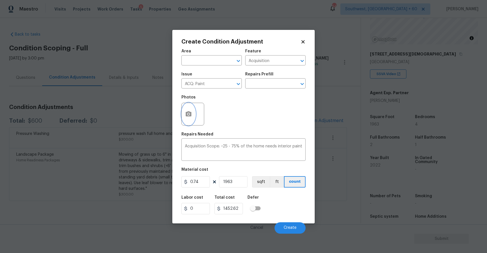
click at [182, 110] on button "button" at bounding box center [189, 114] width 14 height 22
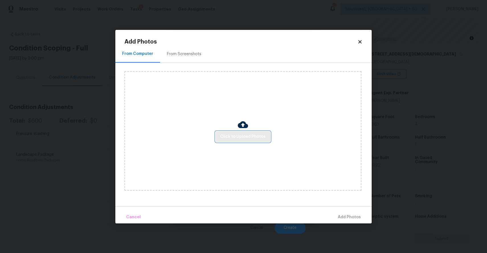
click at [242, 133] on span "Click to Upload Photos" at bounding box center [243, 136] width 46 height 7
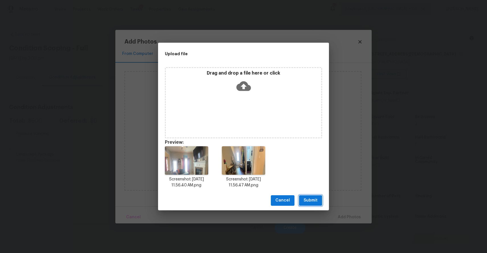
click at [313, 197] on span "Submit" at bounding box center [311, 200] width 14 height 7
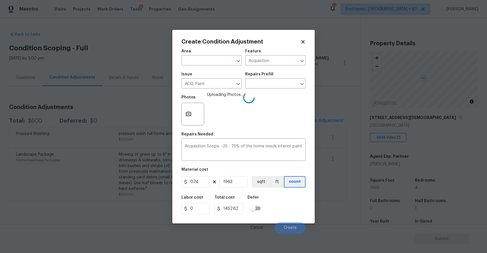
scroll to position [64, 0]
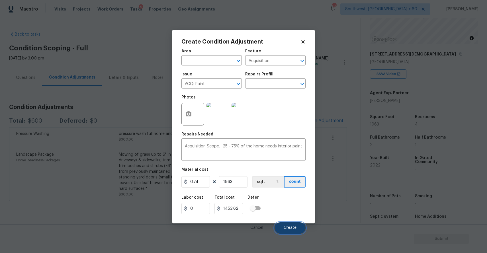
click at [288, 231] on button "Create" at bounding box center [290, 227] width 31 height 11
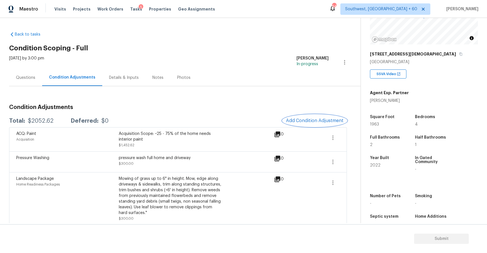
click at [308, 119] on span "Add Condition Adjustment" at bounding box center [315, 120] width 58 height 5
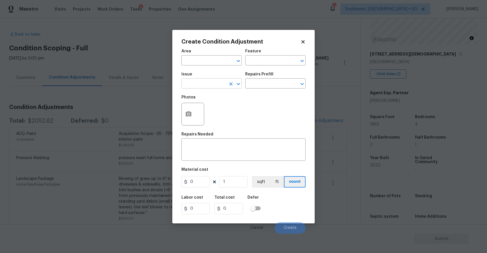
click at [209, 84] on input "text" at bounding box center [203, 84] width 44 height 9
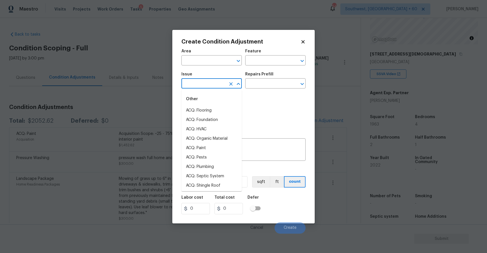
drag, startPoint x: 209, startPoint y: 84, endPoint x: 167, endPoint y: 90, distance: 42.3
click at [201, 84] on input "text" at bounding box center [203, 84] width 44 height 9
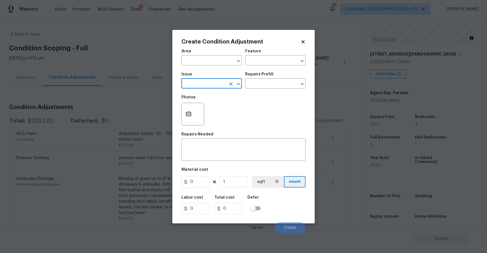
click at [364, 116] on body "Maestro Visits Projects Work Orders Tasks 5 Properties Geo Assignments 647 Sout…" at bounding box center [243, 126] width 487 height 253
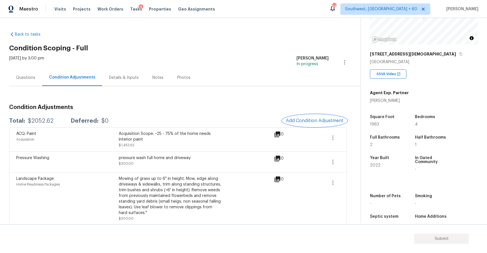
click at [321, 120] on span "Add Condition Adjustment" at bounding box center [315, 120] width 58 height 5
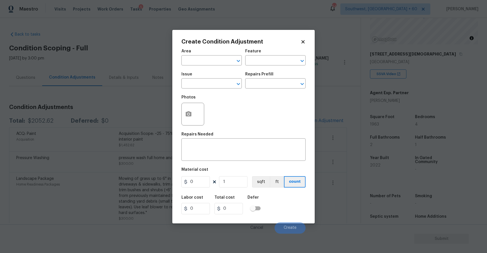
click at [125, 102] on body "Maestro Visits Projects Work Orders Tasks 5 Properties Geo Assignments 647 Sout…" at bounding box center [243, 126] width 487 height 253
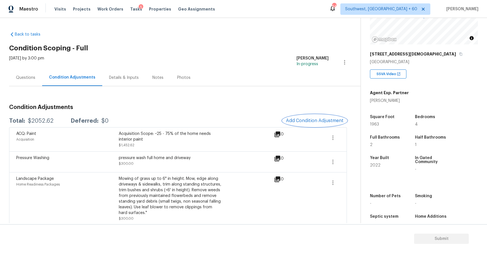
scroll to position [4, 0]
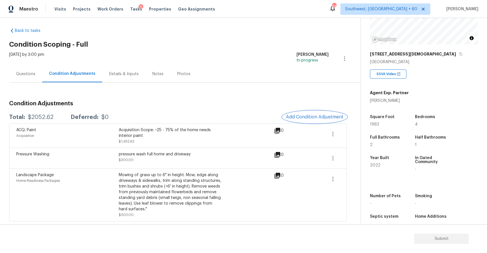
click at [335, 117] on span "Add Condition Adjustment" at bounding box center [315, 116] width 58 height 5
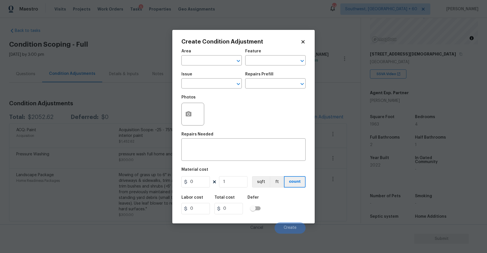
click at [151, 103] on body "Maestro Visits Projects Work Orders Tasks 5 Properties Geo Assignments 647 Sout…" at bounding box center [243, 126] width 487 height 253
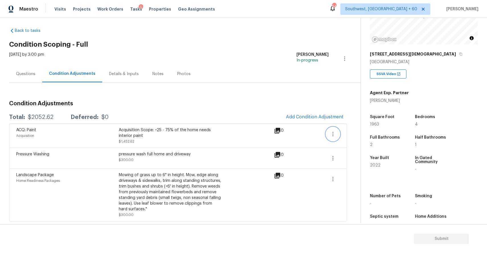
click at [331, 128] on button "button" at bounding box center [333, 134] width 14 height 14
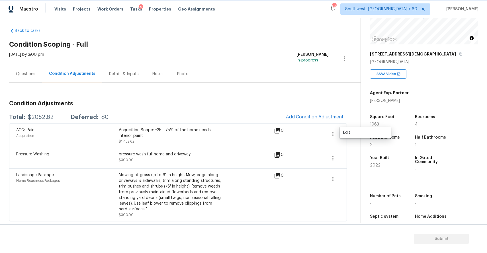
click at [331, 128] on button "button" at bounding box center [333, 134] width 14 height 14
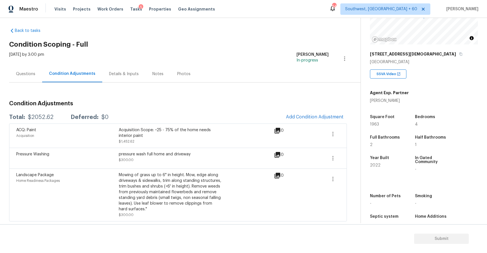
click at [322, 132] on span at bounding box center [313, 135] width 22 height 17
click at [330, 133] on icon "button" at bounding box center [333, 134] width 7 height 7
click at [347, 133] on div "Edit" at bounding box center [365, 133] width 44 height 6
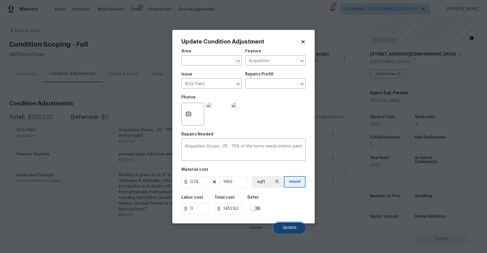
click at [298, 231] on button "Update" at bounding box center [289, 227] width 32 height 11
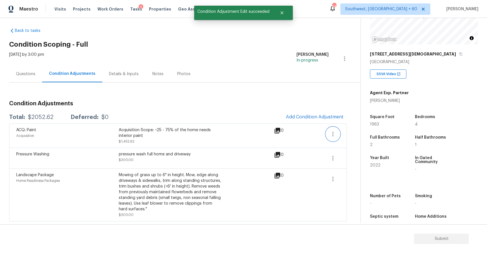
click at [332, 135] on icon "button" at bounding box center [333, 134] width 7 height 7
click at [345, 132] on div "Edit" at bounding box center [365, 133] width 44 height 6
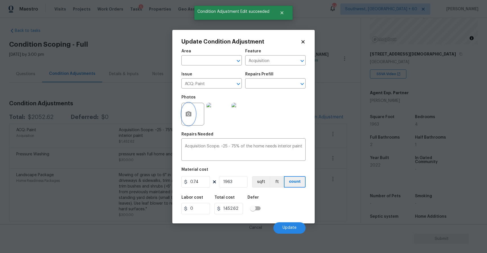
click at [188, 114] on circle "button" at bounding box center [189, 114] width 2 height 2
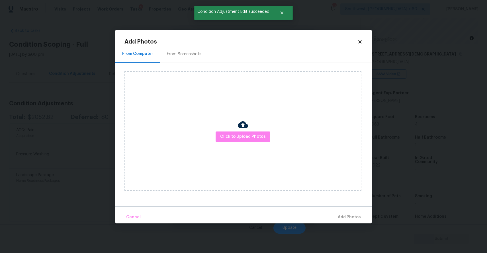
click at [222, 128] on div "Click to Upload Photos" at bounding box center [242, 131] width 237 height 120
click at [229, 133] on button "Click to Upload Photos" at bounding box center [243, 137] width 55 height 11
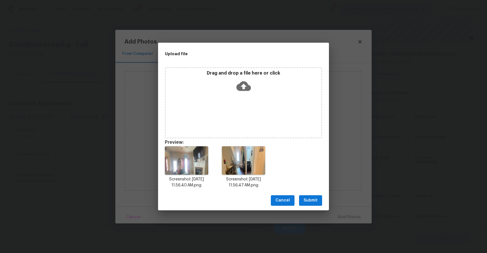
click at [311, 201] on span "Submit" at bounding box center [311, 200] width 14 height 7
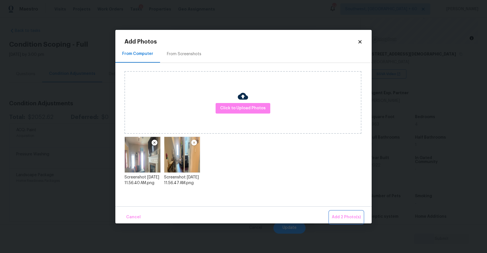
click at [349, 217] on span "Add 2 Photo(s)" at bounding box center [346, 217] width 29 height 7
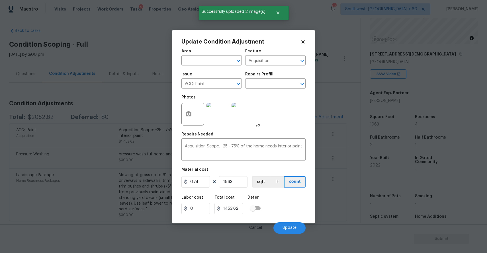
click at [290, 220] on div "Cancel Update" at bounding box center [243, 226] width 124 height 16
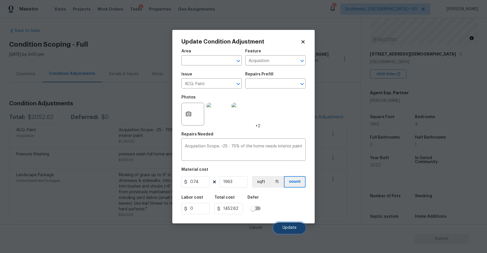
click at [291, 224] on button "Update" at bounding box center [289, 227] width 32 height 11
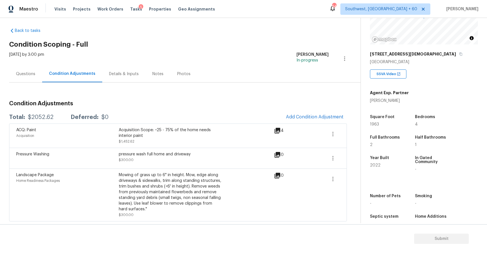
click at [304, 111] on span "Add Condition Adjustment" at bounding box center [315, 117] width 64 height 13
click at [308, 117] on span "Add Condition Adjustment" at bounding box center [315, 116] width 58 height 5
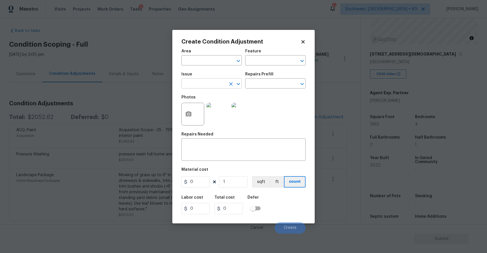
click at [216, 83] on input "text" at bounding box center [203, 84] width 44 height 9
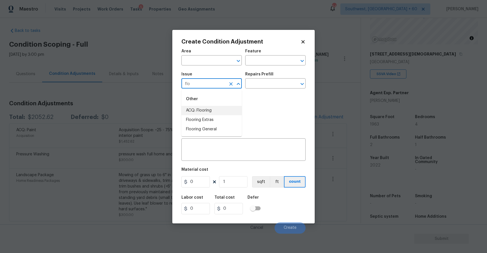
click at [207, 111] on li "ACQ: Flooring" at bounding box center [211, 110] width 60 height 9
type input "ACQ: Flooring"
click at [270, 89] on div "Issue ACQ: Flooring ​ Repairs Prefill ​" at bounding box center [243, 80] width 124 height 23
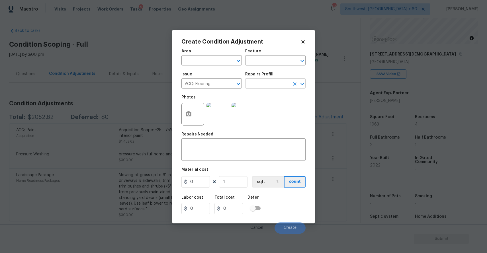
click at [281, 83] on input "text" at bounding box center [267, 84] width 44 height 9
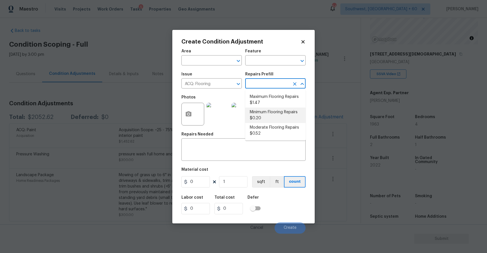
click at [296, 110] on li "Minimum Flooring Repairs $0.20" at bounding box center [275, 115] width 60 height 15
type input "Acquisition"
type textarea "Acquisition Scope: Minimum flooring repairs"
type input "0.2"
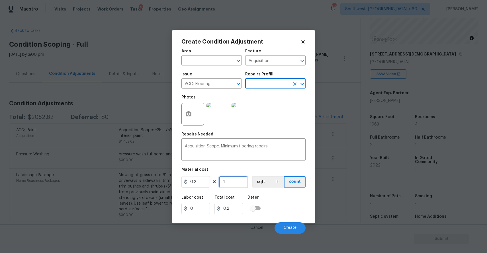
click at [237, 181] on input "1" at bounding box center [233, 181] width 28 height 11
type input "0"
type input "1"
type input "0.2"
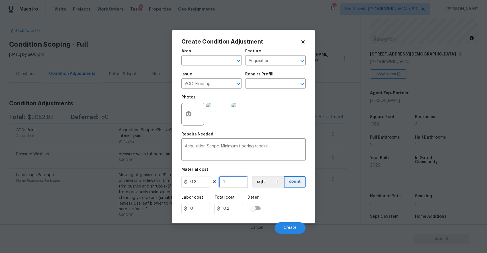
type input "19"
type input "3.8"
type input "196"
type input "39.2"
type input "1963"
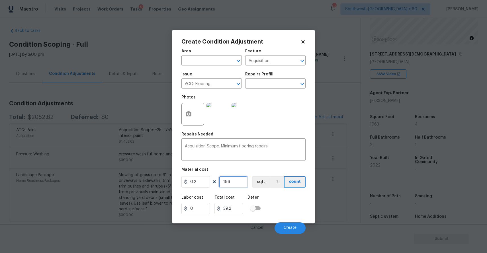
type input "392.6"
type input "1963"
click at [284, 221] on div "Cancel Create" at bounding box center [243, 226] width 124 height 16
click at [287, 227] on span "Create" at bounding box center [290, 228] width 13 height 4
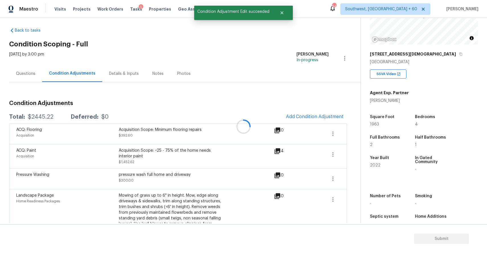
click at [30, 68] on div at bounding box center [243, 126] width 487 height 253
click at [31, 75] on div "Questions" at bounding box center [25, 74] width 19 height 6
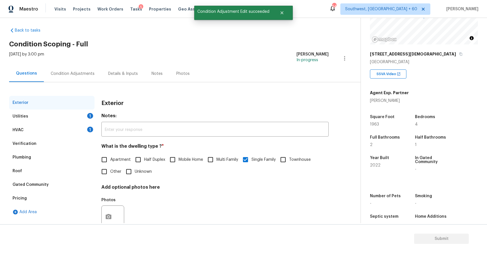
scroll to position [4, 0]
click at [92, 117] on div "1" at bounding box center [90, 116] width 6 height 6
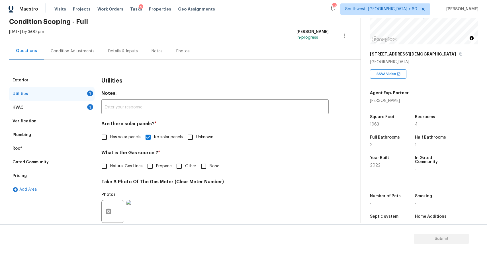
scroll to position [47, 0]
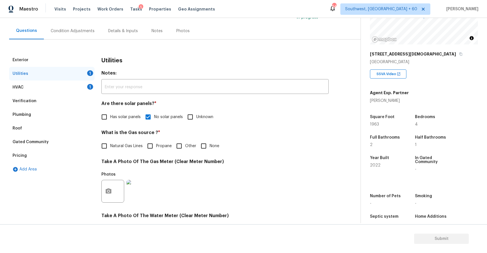
click at [204, 147] on input "None" at bounding box center [204, 146] width 12 height 12
checkbox input "true"
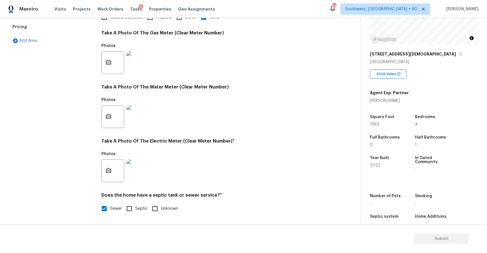
scroll to position [0, 0]
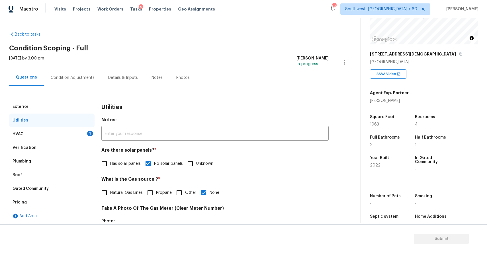
click at [58, 118] on div "Utilities" at bounding box center [51, 121] width 85 height 14
click at [66, 130] on div "HVAC 1" at bounding box center [51, 134] width 85 height 14
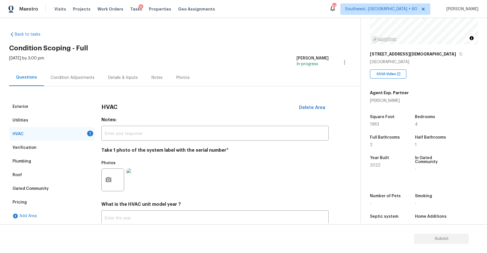
scroll to position [40, 0]
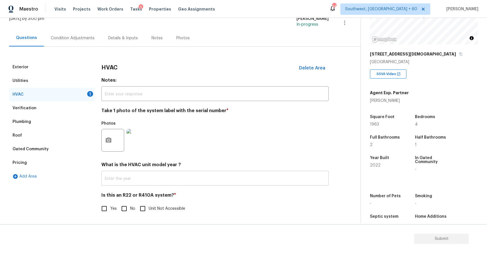
click at [169, 179] on input "text" at bounding box center [214, 178] width 227 height 13
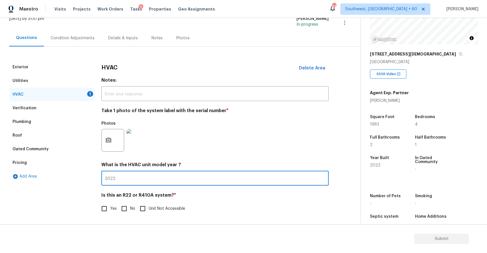
type input "2022"
click at [128, 205] on input "No" at bounding box center [124, 209] width 12 height 12
checkbox input "true"
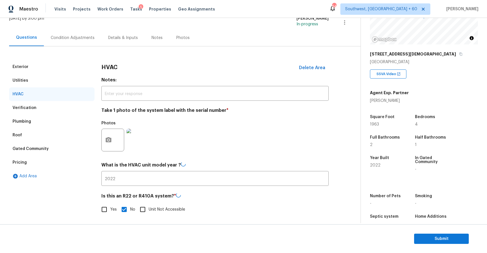
scroll to position [0, 0]
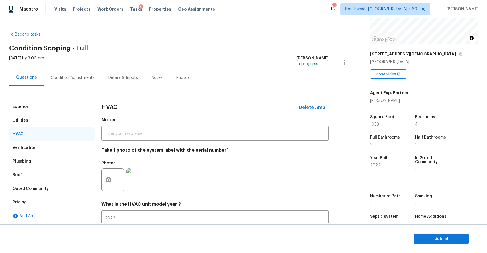
click at [73, 73] on div "Condition Adjustments" at bounding box center [73, 77] width 58 height 17
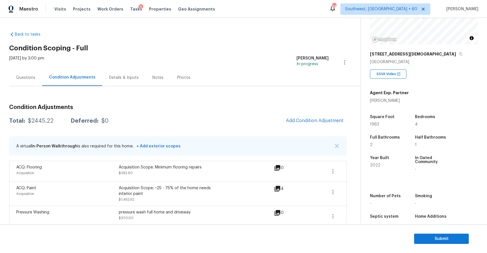
click at [43, 122] on div "$2445.22" at bounding box center [41, 121] width 26 height 6
copy div "$2445.22"
click at [23, 77] on div "Questions" at bounding box center [25, 78] width 19 height 6
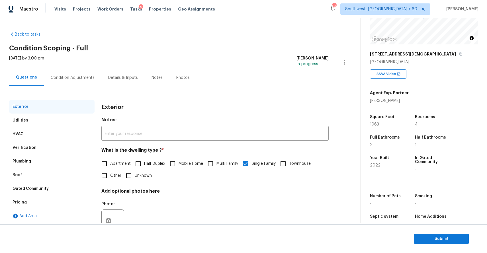
scroll to position [21, 0]
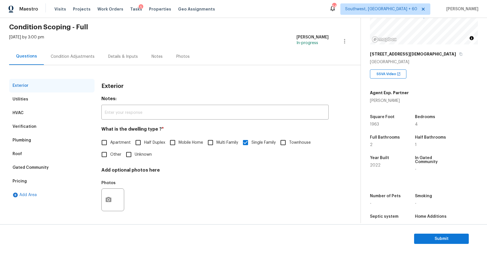
click at [84, 56] on div "Condition Adjustments" at bounding box center [73, 57] width 44 height 6
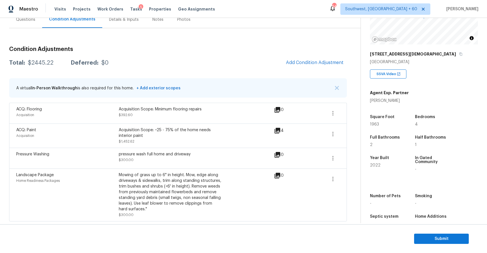
scroll to position [32, 0]
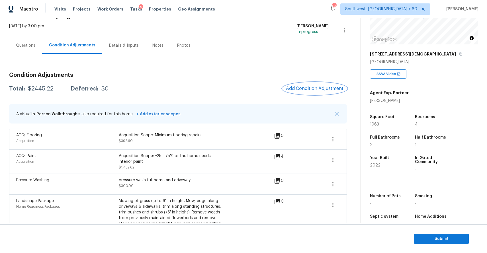
click at [309, 87] on span "Add Condition Adjustment" at bounding box center [315, 88] width 58 height 5
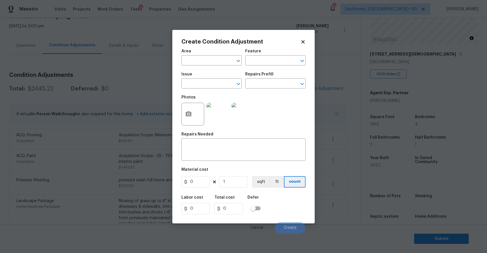
click at [88, 73] on body "Maestro Visits Projects Work Orders Tasks 5 Properties Geo Assignments 642 Sout…" at bounding box center [243, 126] width 487 height 253
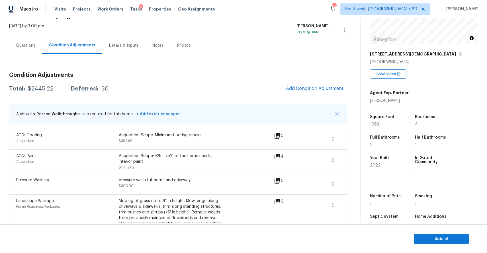
click at [46, 82] on div "Condition Adjustments Total: $2445.22 Deferred: $0 Add Condition Adjustment A v…" at bounding box center [178, 158] width 338 height 180
copy div "$2445.22"
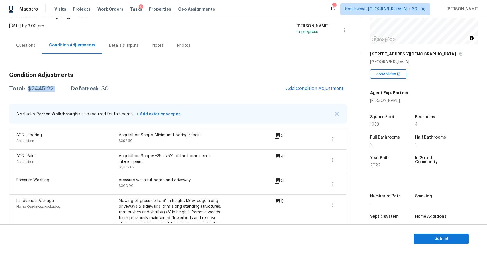
click at [40, 45] on div "Questions" at bounding box center [25, 45] width 33 height 17
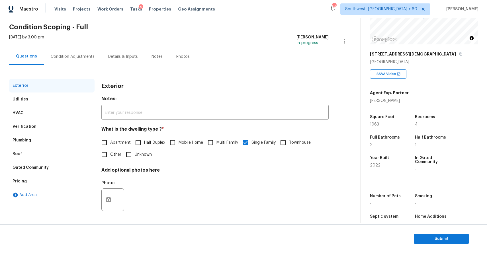
click at [82, 59] on div "Condition Adjustments" at bounding box center [73, 57] width 44 height 6
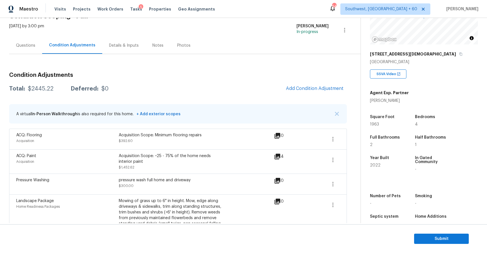
scroll to position [58, 0]
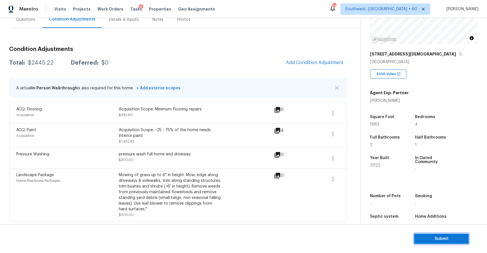
click at [444, 237] on span "Submit" at bounding box center [442, 239] width 46 height 7
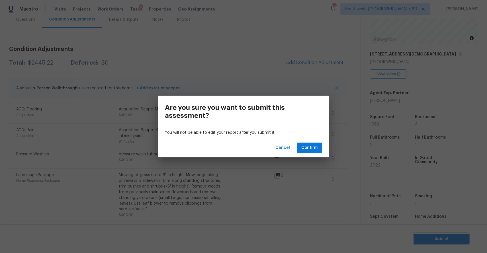
click at [285, 183] on div "Are you sure you want to submit this assessment? You will not be able to edit y…" at bounding box center [243, 126] width 487 height 253
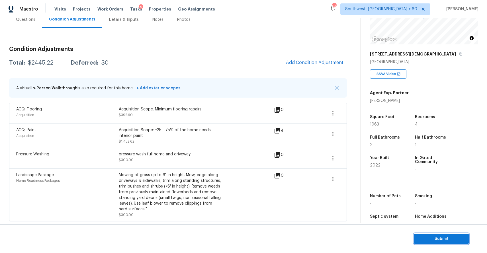
click at [447, 238] on span "Submit" at bounding box center [442, 239] width 46 height 7
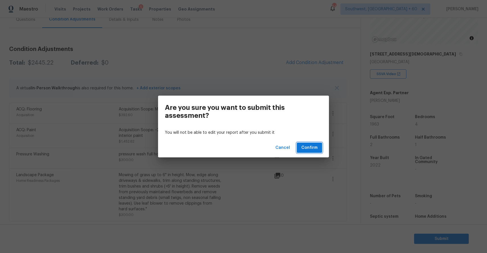
click at [310, 147] on span "Confirm" at bounding box center [309, 147] width 16 height 7
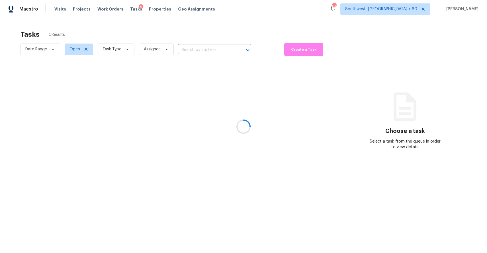
click at [215, 48] on div at bounding box center [243, 126] width 487 height 253
click at [195, 49] on div at bounding box center [243, 126] width 487 height 253
click at [220, 53] on div at bounding box center [243, 126] width 487 height 253
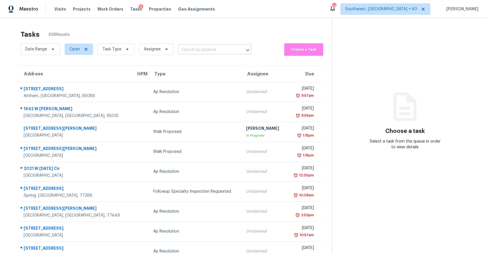
click at [207, 47] on input "text" at bounding box center [206, 50] width 57 height 9
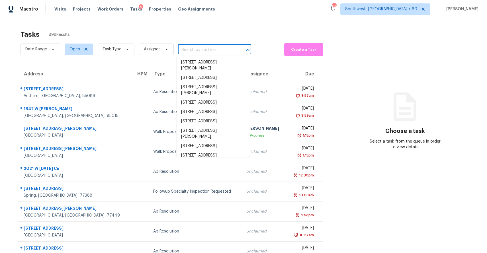
paste input "[STREET_ADDRESS]"
type input "[STREET_ADDRESS]"
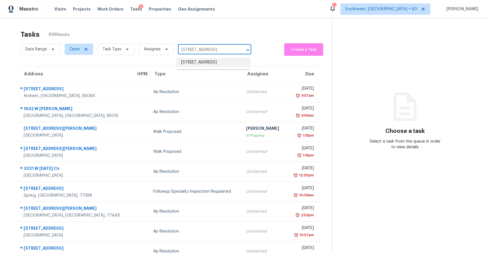
click at [210, 66] on li "[STREET_ADDRESS]" at bounding box center [213, 62] width 73 height 9
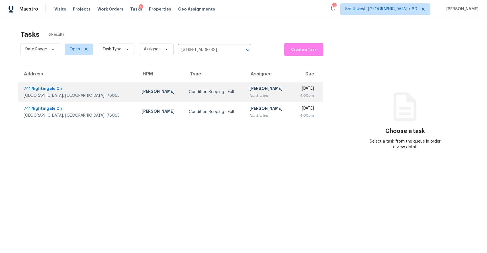
click at [250, 90] on div "[PERSON_NAME]" at bounding box center [269, 89] width 38 height 7
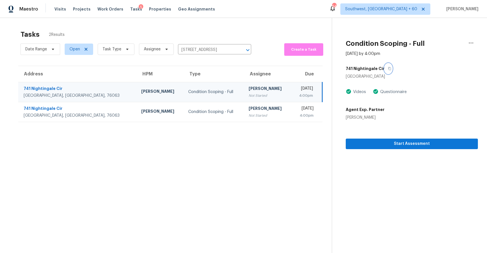
click at [389, 67] on icon "button" at bounding box center [389, 68] width 3 height 3
click at [238, 49] on icon "Clear" at bounding box center [241, 50] width 6 height 6
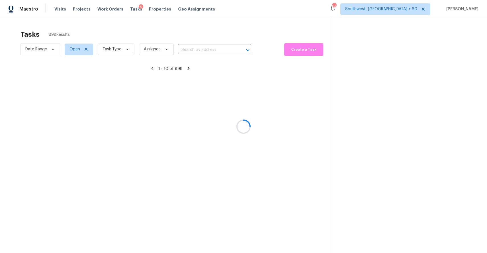
click at [174, 23] on div at bounding box center [243, 126] width 487 height 253
click at [170, 32] on div at bounding box center [243, 126] width 487 height 253
click at [125, 50] on div at bounding box center [243, 126] width 487 height 253
click at [123, 49] on div at bounding box center [243, 126] width 487 height 253
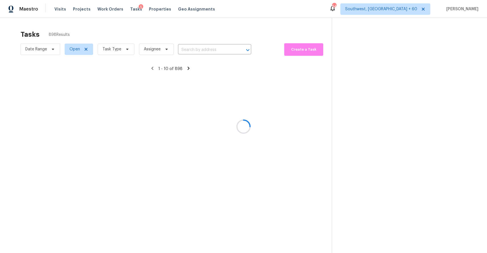
click at [123, 49] on div at bounding box center [243, 126] width 487 height 253
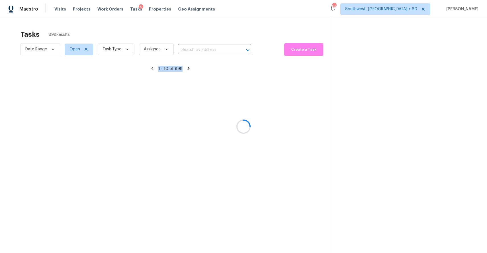
click at [131, 38] on div at bounding box center [243, 126] width 487 height 253
click at [144, 26] on div at bounding box center [243, 126] width 487 height 253
click at [124, 54] on div at bounding box center [243, 126] width 487 height 253
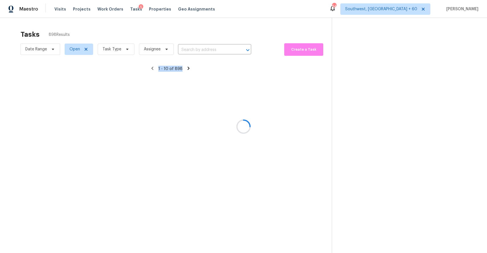
click at [124, 54] on div at bounding box center [243, 126] width 487 height 253
click at [153, 32] on div at bounding box center [243, 126] width 487 height 253
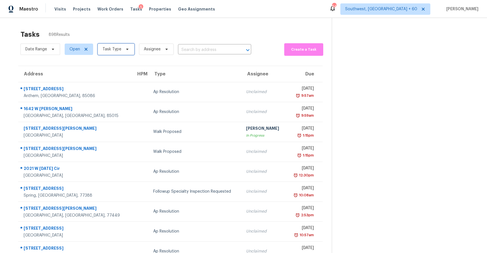
click at [120, 51] on span "Task Type" at bounding box center [112, 49] width 19 height 6
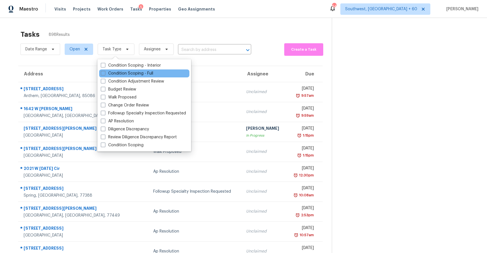
click at [144, 70] on div "Condition Scoping - Full" at bounding box center [144, 73] width 90 height 8
click at [144, 73] on label "Condition Scoping - Full" at bounding box center [127, 74] width 52 height 6
click at [105, 73] on input "Condition Scoping - Full" at bounding box center [103, 73] width 4 height 4
checkbox input "true"
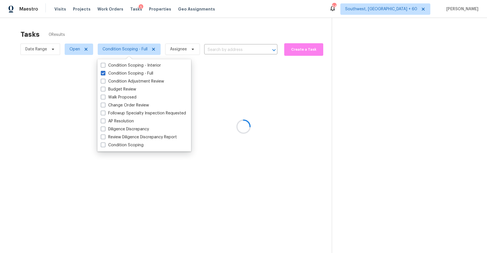
click at [172, 24] on div at bounding box center [243, 126] width 487 height 253
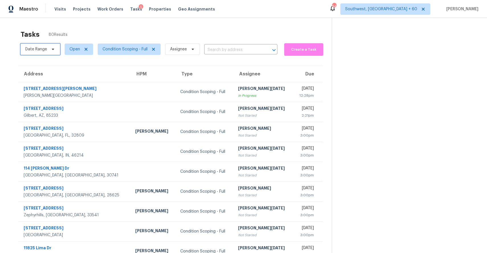
click at [51, 52] on span "Date Range" at bounding box center [41, 49] width 40 height 11
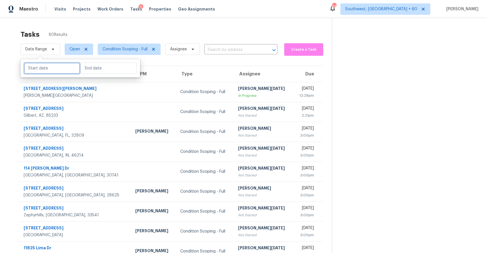
click at [58, 67] on input "text" at bounding box center [52, 68] width 56 height 11
select select "8"
select select "2025"
select select "9"
select select "2025"
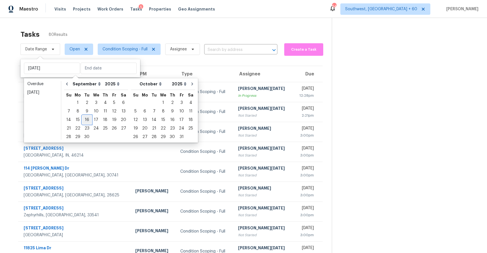
click at [87, 120] on div "16" at bounding box center [86, 120] width 9 height 8
type input "Tue, Sep 16"
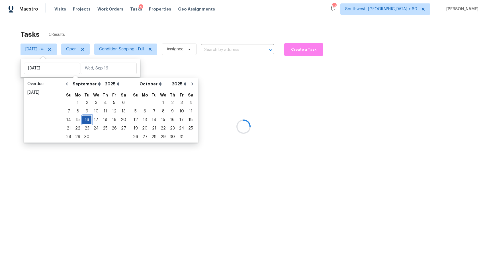
click at [87, 120] on div "16" at bounding box center [86, 120] width 9 height 8
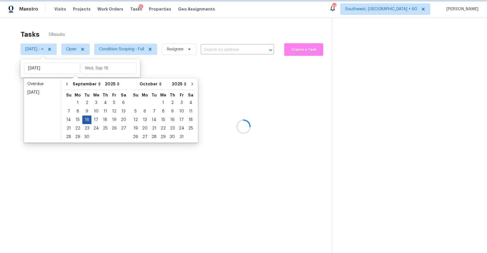
type input "Tue, Sep 16"
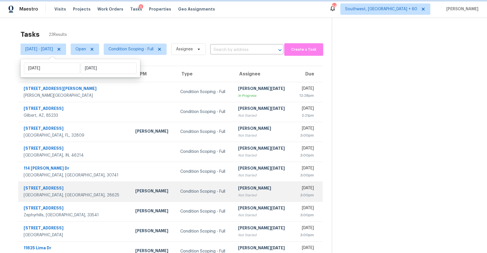
scroll to position [43, 0]
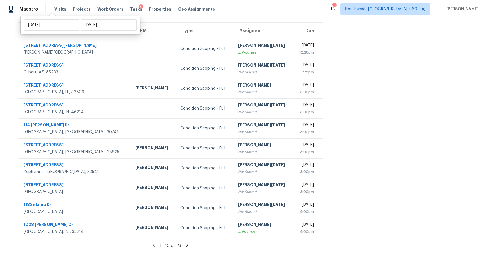
click at [187, 242] on section "Tasks 23 Results Tue, Sep 16 - Tue, Sep 16 Open Condition Scoping - Full Assign…" at bounding box center [170, 119] width 323 height 270
click at [188, 246] on icon at bounding box center [187, 245] width 2 height 3
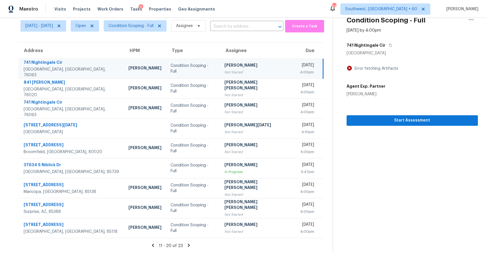
scroll to position [0, 0]
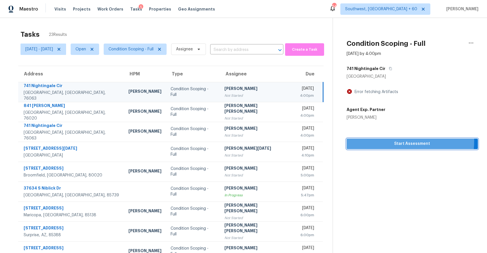
click at [392, 141] on span "Start Assessment" at bounding box center [412, 143] width 122 height 7
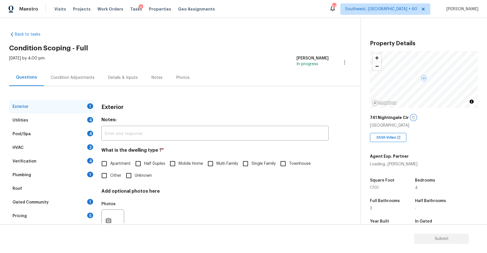
click at [412, 118] on icon "button" at bounding box center [413, 117] width 3 height 3
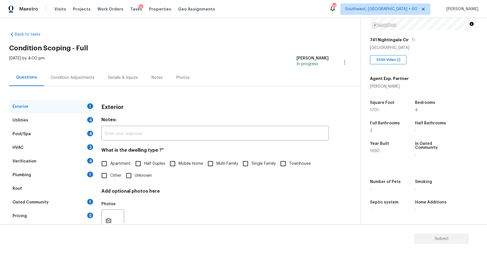
click at [65, 79] on div "Condition Adjustments" at bounding box center [73, 78] width 44 height 6
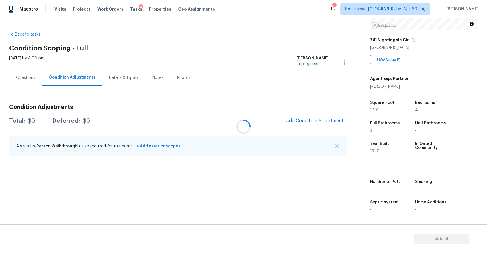
click at [322, 118] on div at bounding box center [243, 126] width 487 height 253
click at [317, 124] on div at bounding box center [243, 126] width 487 height 253
click at [317, 124] on button "Add Condition Adjustment" at bounding box center [315, 121] width 64 height 12
click at [317, 124] on body "Maestro Visits Projects Work Orders Tasks 4 Properties Geo Assignments 655 Sout…" at bounding box center [243, 126] width 487 height 253
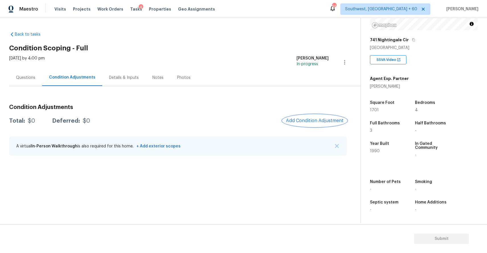
click at [317, 124] on button "Add Condition Adjustment" at bounding box center [315, 121] width 64 height 12
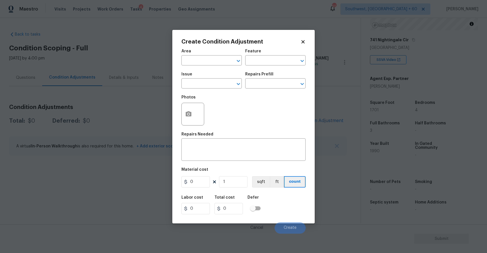
click at [317, 124] on body "Maestro Visits Projects Work Orders Tasks 4 Properties Geo Assignments 655 Sout…" at bounding box center [243, 126] width 487 height 253
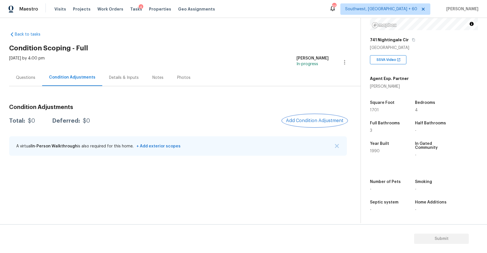
click at [299, 121] on span "Add Condition Adjustment" at bounding box center [315, 120] width 58 height 5
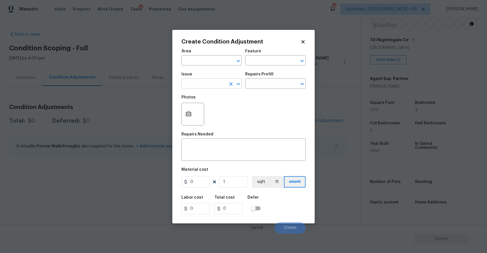
click at [204, 80] on input "text" at bounding box center [203, 84] width 44 height 9
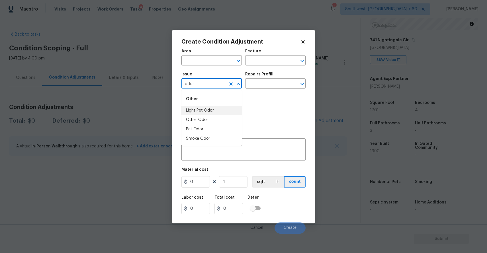
click at [220, 114] on li "Light Pet Odor" at bounding box center [211, 110] width 60 height 9
type input "Light Pet Odor"
click at [271, 81] on input "text" at bounding box center [267, 84] width 44 height 9
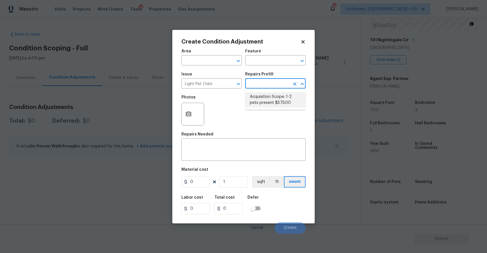
click at [271, 95] on li "Acquisition Scope: 1-2 pets present $575.00" at bounding box center [275, 99] width 60 height 15
type textarea "Acquisition Scope: 1-2 pets present"
type input "575"
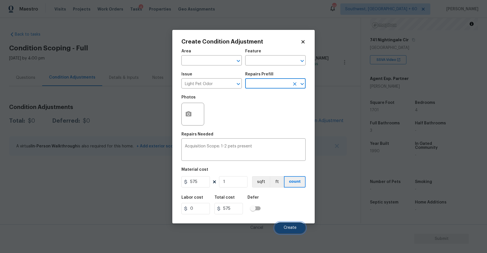
click at [295, 229] on span "Create" at bounding box center [290, 228] width 13 height 4
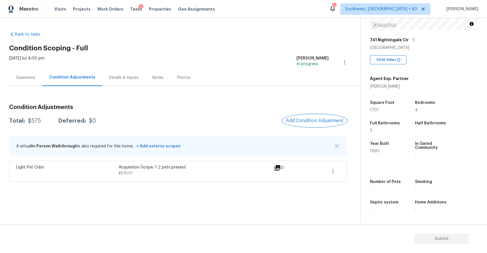
click at [307, 116] on button "Add Condition Adjustment" at bounding box center [315, 121] width 64 height 12
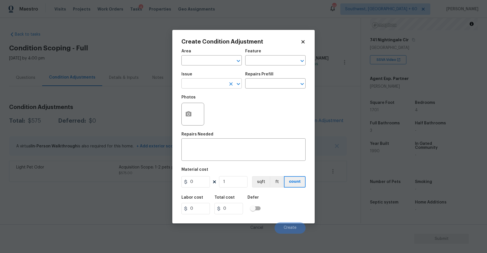
click at [208, 87] on input "text" at bounding box center [203, 84] width 44 height 9
click at [224, 109] on li "Landscape Package" at bounding box center [211, 110] width 60 height 9
type input "Landscape Package"
click at [283, 81] on input "text" at bounding box center [267, 84] width 44 height 9
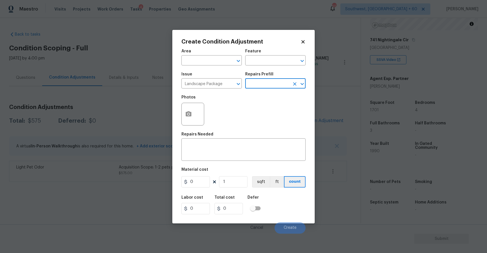
click at [280, 86] on input "text" at bounding box center [267, 84] width 44 height 9
click at [275, 97] on li "Initial landscaping package $60.00" at bounding box center [275, 99] width 60 height 15
type input "Home Readiness Packages"
type textarea "Mowing of grass up to 6" in height. Mow, edge along driveways & sidewalks, trim…"
type input "60"
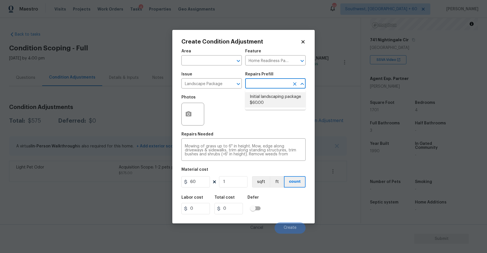
type input "60"
click at [204, 175] on figure "Material cost 60 1 sqft ft count" at bounding box center [243, 178] width 124 height 21
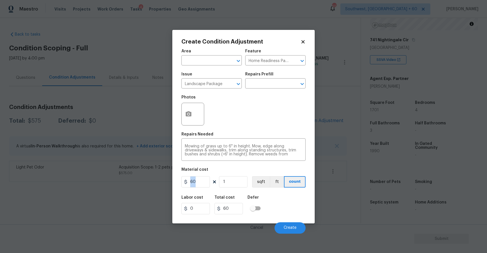
click at [204, 175] on figure "Material cost 60 1 sqft ft count" at bounding box center [243, 178] width 124 height 21
click at [205, 180] on input "60" at bounding box center [195, 181] width 28 height 11
type input "300"
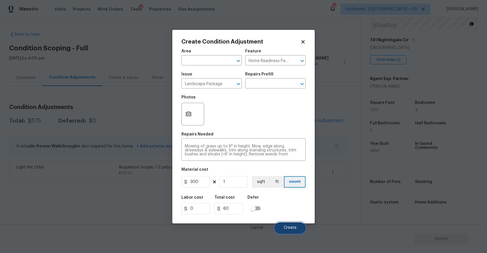
type input "300"
click at [293, 231] on button "Create" at bounding box center [290, 227] width 31 height 11
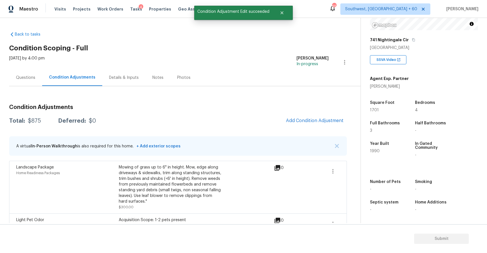
click at [327, 128] on div "Condition Adjustments Total: $875 Deferred: $0 Add Condition Adjustment A virtu…" at bounding box center [178, 167] width 338 height 135
click at [315, 122] on span "Add Condition Adjustment" at bounding box center [315, 120] width 58 height 5
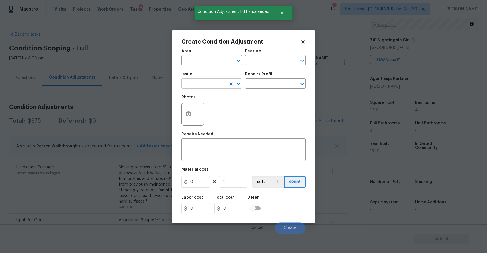
click at [210, 87] on input "text" at bounding box center [203, 84] width 44 height 9
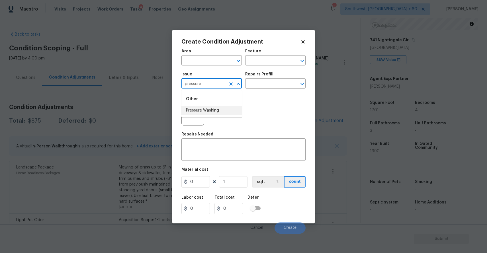
click at [217, 109] on li "Pressure Washing" at bounding box center [211, 110] width 60 height 9
type input "Pressure Washing"
click at [216, 150] on textarea at bounding box center [243, 150] width 117 height 12
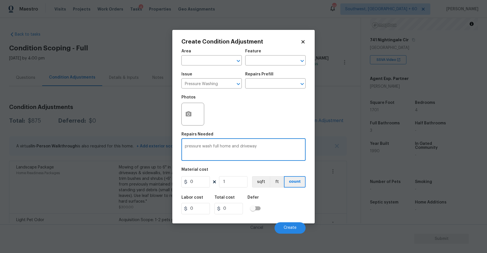
type textarea "pressure wash full home and driveway"
click at [192, 180] on input "0" at bounding box center [195, 181] width 28 height 11
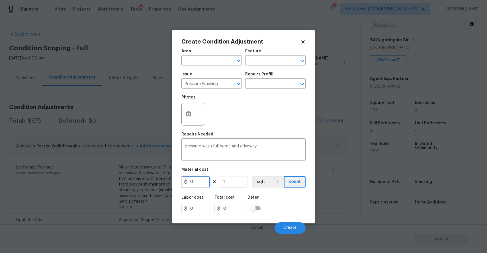
click at [192, 180] on input "0" at bounding box center [195, 181] width 28 height 11
type input "300"
click at [282, 223] on button "Create" at bounding box center [290, 227] width 31 height 11
type input "300"
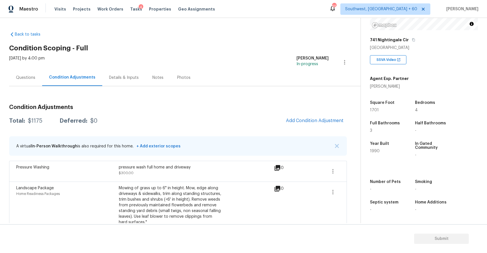
click at [42, 81] on div "Condition Adjustments" at bounding box center [72, 77] width 60 height 17
click at [34, 78] on div "Questions" at bounding box center [25, 78] width 19 height 6
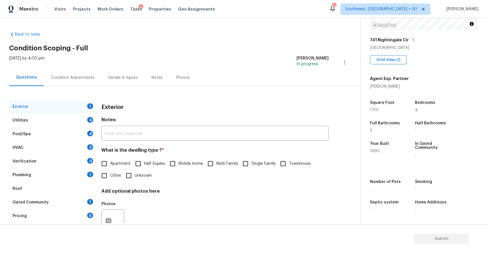
scroll to position [21, 0]
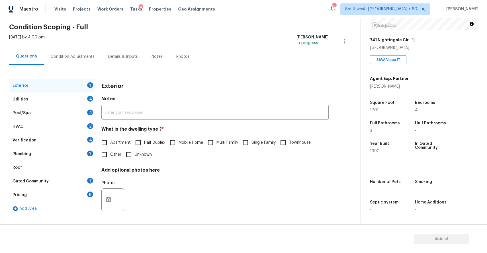
click at [68, 103] on div "Utilities 4" at bounding box center [51, 100] width 85 height 14
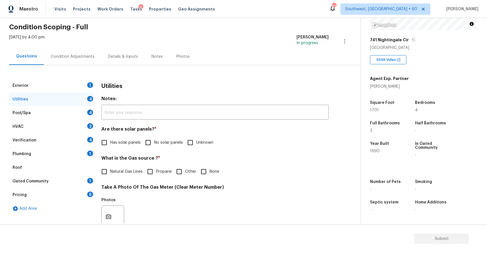
click at [76, 114] on div "Pool/Spa 4" at bounding box center [51, 113] width 85 height 14
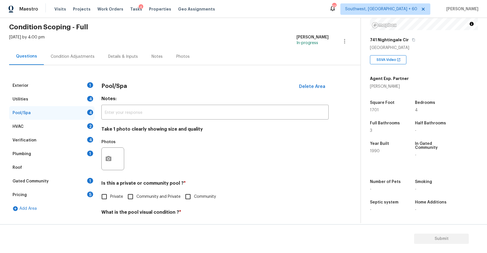
click at [71, 88] on div "Exterior 1" at bounding box center [51, 86] width 85 height 14
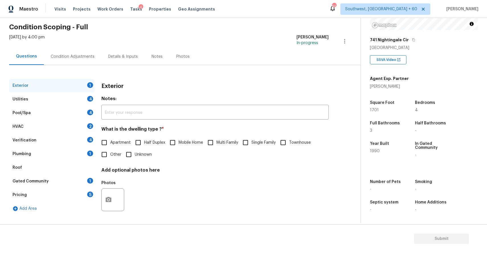
click at [84, 128] on div "HVAC 2" at bounding box center [51, 127] width 85 height 14
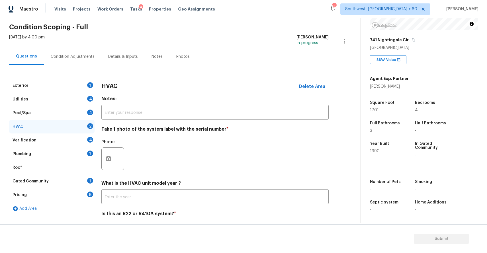
click at [79, 140] on div "Verification 4" at bounding box center [51, 141] width 85 height 14
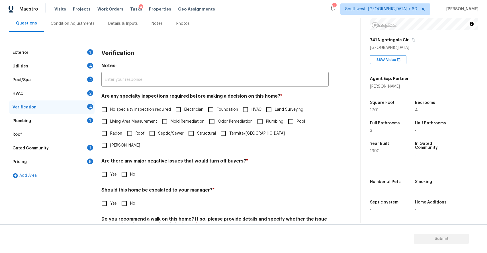
scroll to position [65, 0]
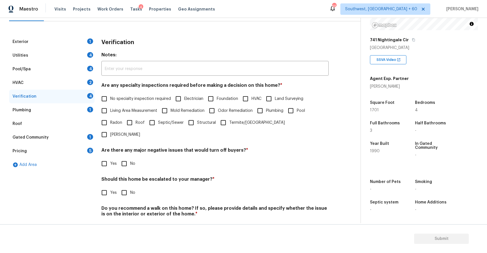
click at [117, 187] on div "Yes No" at bounding box center [214, 193] width 227 height 12
click at [107, 187] on input "Yes" at bounding box center [104, 193] width 12 height 12
checkbox input "true"
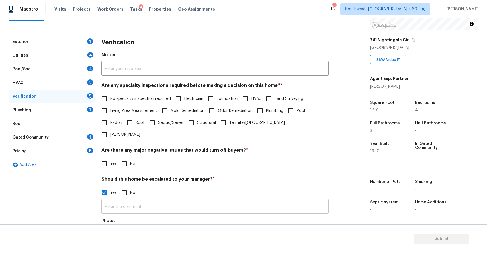
click at [149, 201] on input "text" at bounding box center [214, 207] width 227 height 13
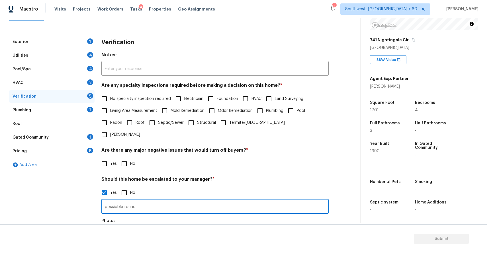
click at [113, 201] on input "possibble found" at bounding box center [214, 207] width 227 height 13
click at [140, 201] on input "possible found" at bounding box center [214, 207] width 227 height 13
click at [142, 201] on input "possible found" at bounding box center [214, 207] width 227 height 13
click at [154, 201] on input "possible foundation isssue" at bounding box center [214, 207] width 227 height 13
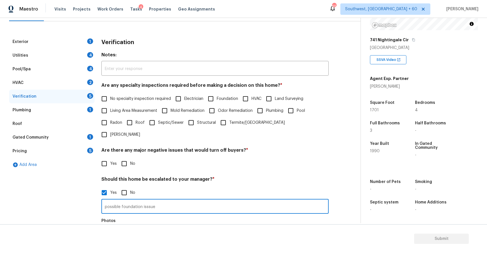
click at [147, 201] on input "possible foundation isssue" at bounding box center [214, 207] width 227 height 13
click at [148, 201] on input "possible foundation isssue" at bounding box center [214, 207] width 227 height 13
click at [157, 201] on input "possible foundation issue @. 1.40" at bounding box center [214, 207] width 227 height 13
type input "possible foundation issue @ 1.40"
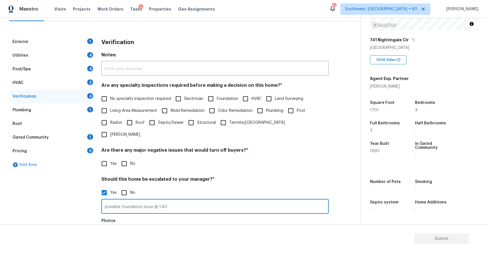
scroll to position [0, 0]
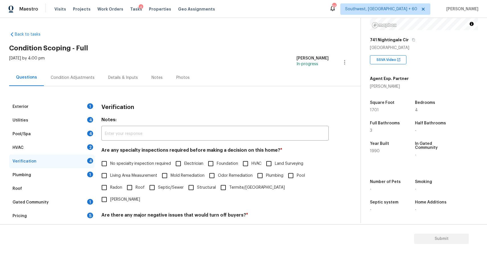
click at [67, 77] on div "Condition Adjustments" at bounding box center [73, 78] width 44 height 6
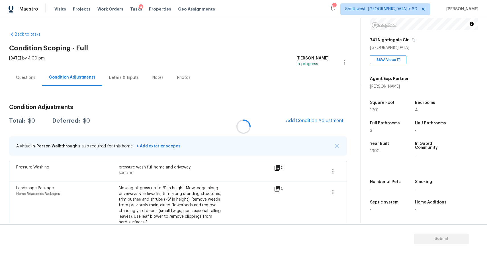
click at [337, 192] on div at bounding box center [243, 126] width 487 height 253
click at [334, 194] on div at bounding box center [243, 126] width 487 height 253
click at [332, 191] on div at bounding box center [243, 126] width 487 height 253
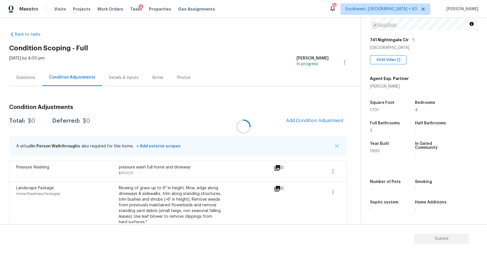
click at [332, 191] on div at bounding box center [243, 126] width 487 height 253
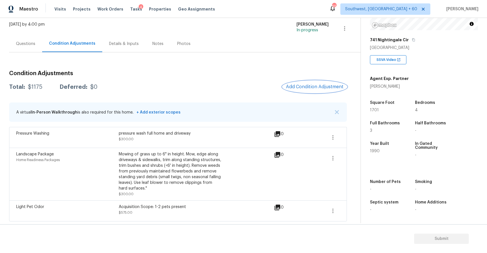
click at [318, 89] on span "Add Condition Adjustment" at bounding box center [315, 86] width 58 height 5
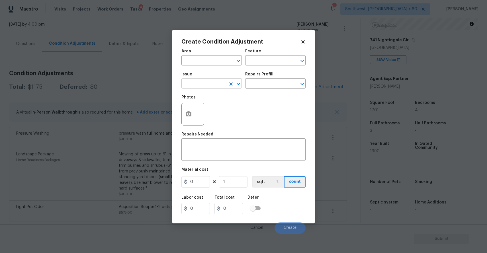
click at [191, 88] on input "text" at bounding box center [203, 84] width 44 height 9
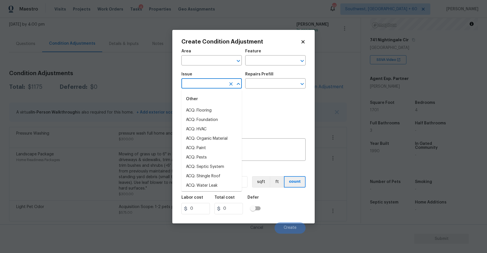
click at [108, 95] on body "Maestro Visits Projects Work Orders Tasks 4 Properties Geo Assignments 653 Sout…" at bounding box center [243, 126] width 487 height 253
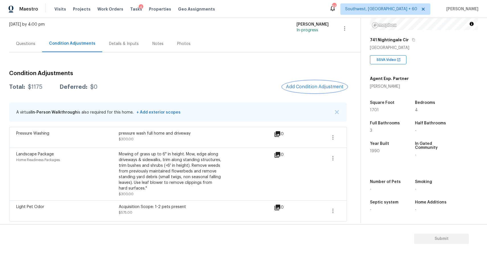
click at [320, 84] on span "Add Condition Adjustment" at bounding box center [315, 86] width 58 height 5
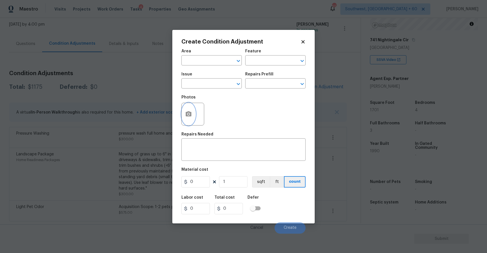
click at [187, 116] on icon "button" at bounding box center [189, 113] width 6 height 5
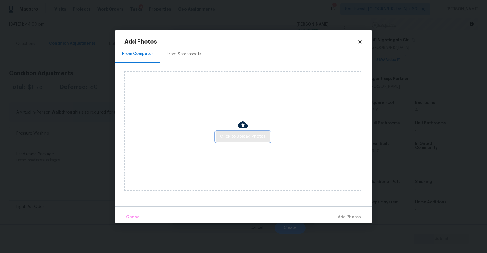
click at [265, 138] on button "Click to Upload Photos" at bounding box center [243, 137] width 55 height 11
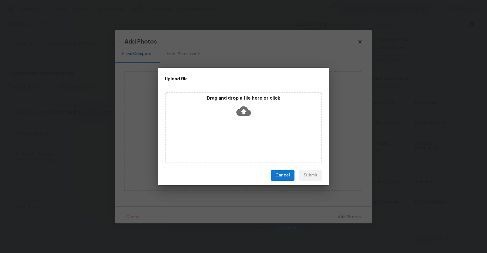
click at [265, 138] on div "Drag and drop a file here or click" at bounding box center [243, 127] width 157 height 71
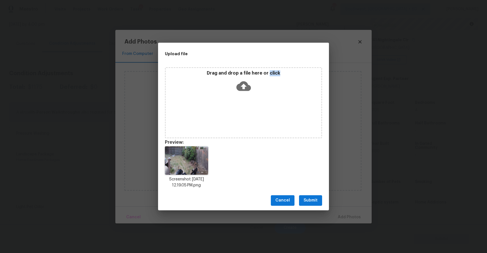
click at [283, 206] on div "Cancel Submit" at bounding box center [243, 201] width 171 height 20
click at [286, 202] on span "Cancel" at bounding box center [282, 200] width 15 height 7
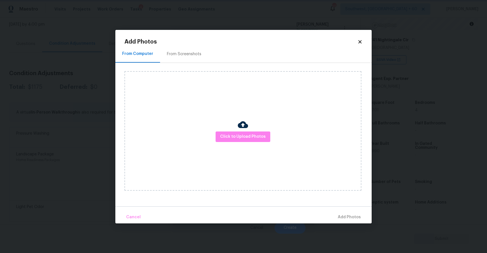
click at [388, 198] on body "Maestro Visits Projects Work Orders Tasks 4 Properties Geo Assignments 653 Sout…" at bounding box center [243, 126] width 487 height 253
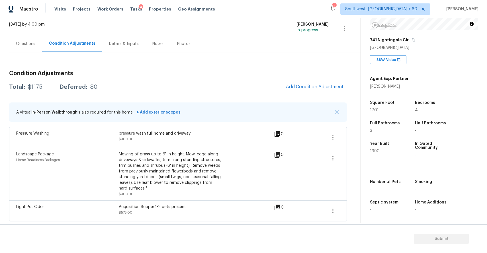
click at [388, 198] on div "Septic system -" at bounding box center [391, 206] width 43 height 21
click at [336, 157] on icon "button" at bounding box center [333, 158] width 7 height 7
click at [360, 157] on div "Edit" at bounding box center [365, 157] width 44 height 6
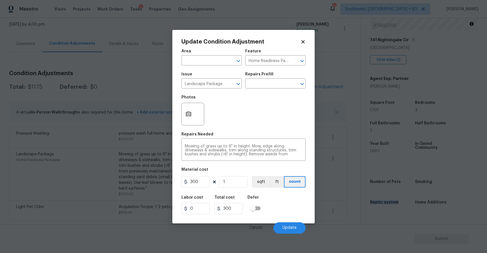
click at [198, 123] on div at bounding box center [192, 114] width 23 height 23
click at [192, 118] on button "button" at bounding box center [189, 114] width 14 height 22
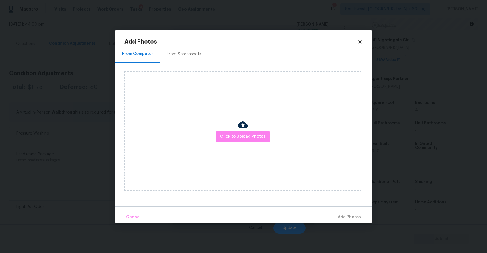
click at [192, 118] on div "Click to Upload Photos" at bounding box center [242, 131] width 237 height 120
click at [220, 135] on button "Click to Upload Photos" at bounding box center [243, 137] width 55 height 11
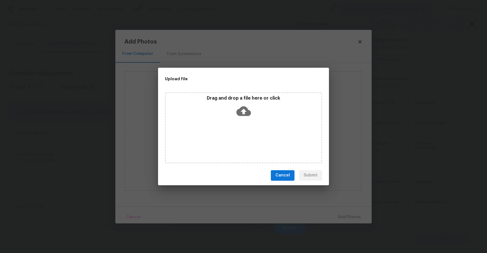
click at [220, 135] on div "Drag and drop a file here or click" at bounding box center [243, 127] width 157 height 71
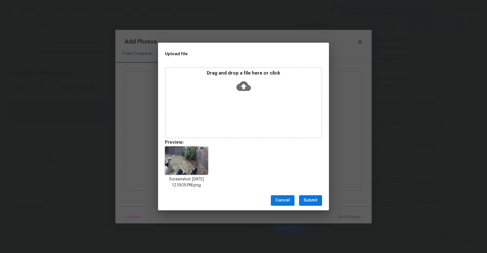
click at [313, 199] on span "Submit" at bounding box center [311, 200] width 14 height 7
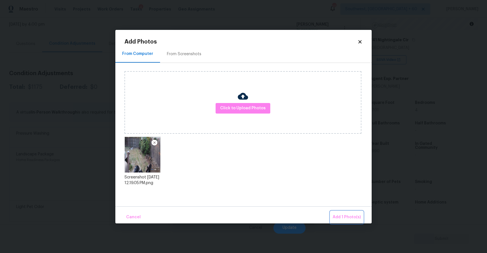
click at [345, 215] on span "Add 1 Photo(s)" at bounding box center [347, 217] width 28 height 7
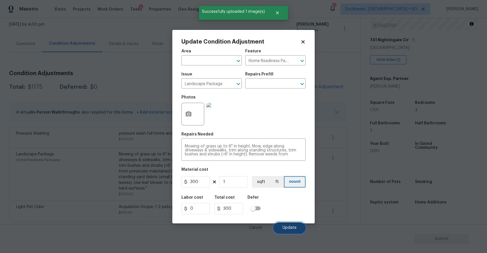
click at [285, 223] on button "Update" at bounding box center [289, 227] width 32 height 11
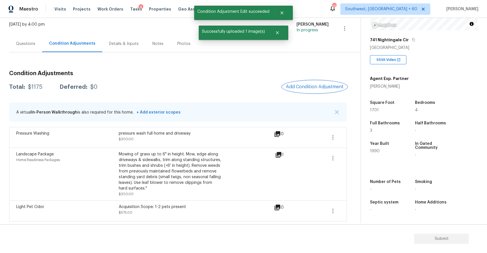
click at [322, 83] on button "Add Condition Adjustment" at bounding box center [315, 87] width 64 height 12
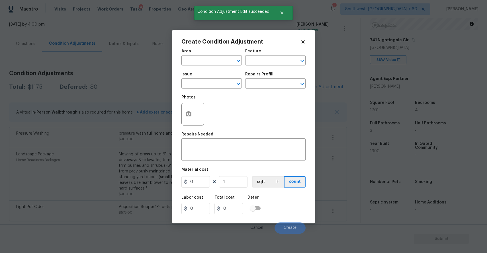
click at [125, 129] on body "Maestro Visits Projects Work Orders Tasks 4 Properties Geo Assignments 653 Sout…" at bounding box center [243, 126] width 487 height 253
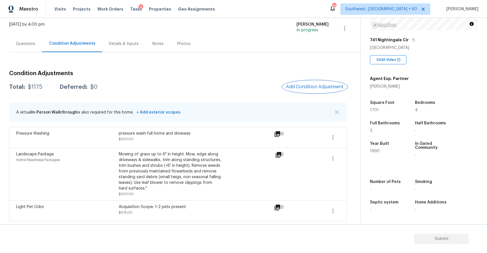
click at [319, 89] on span "Add Condition Adjustment" at bounding box center [315, 86] width 58 height 5
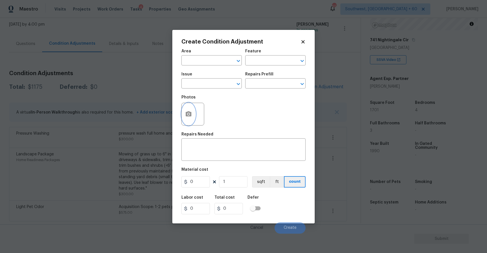
click at [193, 116] on button "button" at bounding box center [189, 114] width 14 height 22
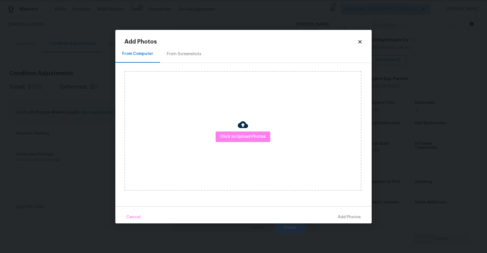
click at [30, 166] on body "Maestro Visits Projects Work Orders Tasks 4 Properties Geo Assignments 653 Sout…" at bounding box center [243, 126] width 487 height 253
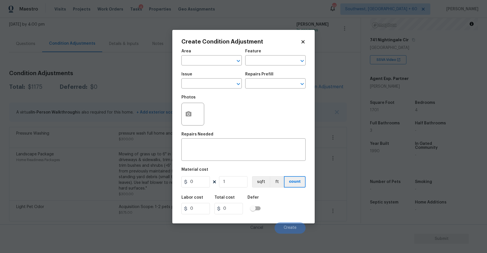
click at [108, 99] on body "Maestro Visits Projects Work Orders Tasks 4 Properties Geo Assignments 653 Sout…" at bounding box center [243, 126] width 487 height 253
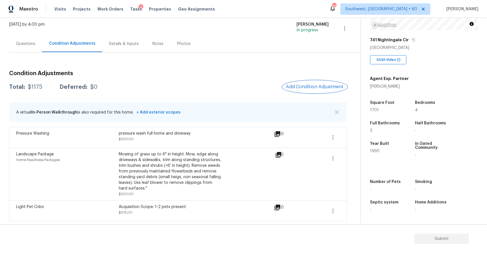
click at [319, 86] on span "Add Condition Adjustment" at bounding box center [315, 86] width 58 height 5
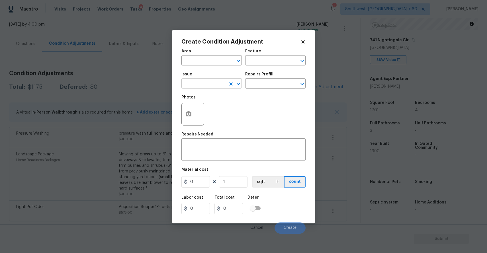
click at [213, 87] on input "text" at bounding box center [203, 84] width 44 height 9
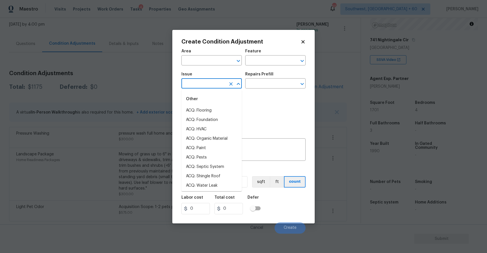
click at [199, 83] on input "text" at bounding box center [203, 84] width 44 height 9
click at [218, 188] on li "Interior Door" at bounding box center [211, 185] width 60 height 9
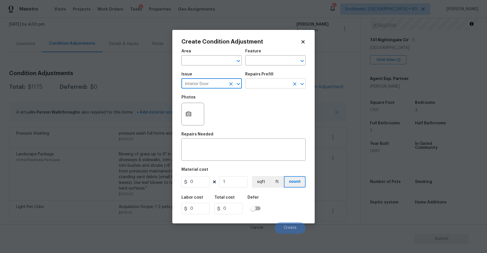
type input "Interior Door"
click at [260, 84] on input "text" at bounding box center [267, 84] width 44 height 9
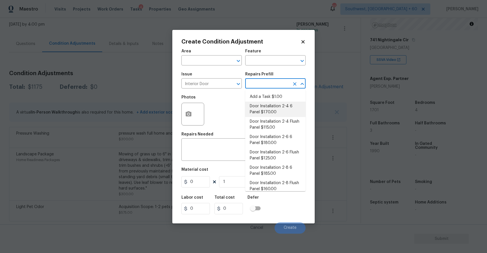
click at [272, 103] on li "Door Installation 2-4 6 Panel $170.00" at bounding box center [275, 109] width 60 height 15
type input "Interior Door"
type textarea "Remove the existing door (if present). Install a new pre-hung 2-4 6 panel inter…"
type input "170"
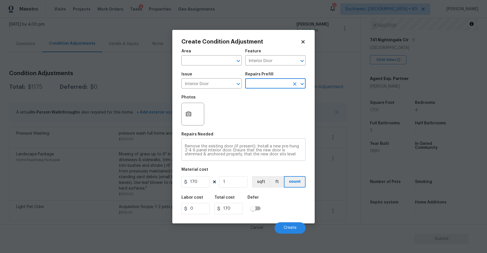
click at [197, 151] on textarea "Remove the existing door (if present). Install a new pre-hung 2-4 6 panel inter…" at bounding box center [243, 150] width 117 height 12
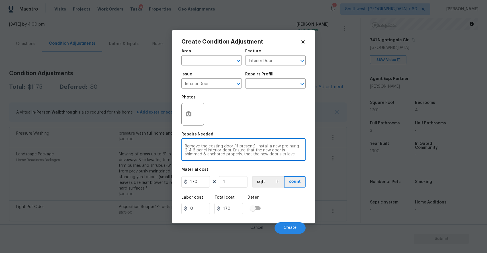
click at [197, 151] on textarea "Remove the existing door (if present). Install a new pre-hung 2-4 6 panel inter…" at bounding box center [243, 150] width 117 height 12
type textarea "pet door replacement"
click at [268, 122] on div "Photos" at bounding box center [243, 110] width 124 height 37
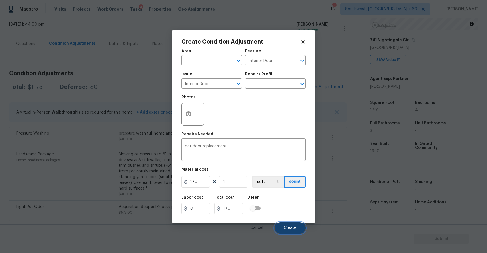
click at [291, 231] on button "Create" at bounding box center [290, 227] width 31 height 11
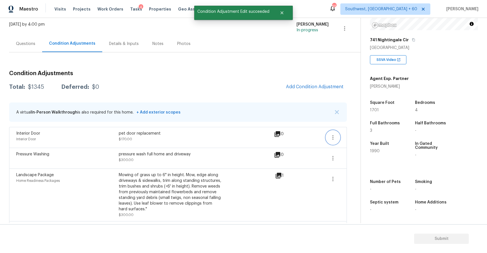
click at [336, 133] on button "button" at bounding box center [333, 138] width 14 height 14
click at [375, 130] on div "3" at bounding box center [387, 131] width 34 height 4
click at [371, 135] on div "Full Bathrooms 3" at bounding box center [391, 127] width 43 height 21
click at [339, 137] on button "button" at bounding box center [333, 138] width 14 height 14
click at [347, 138] on div "Edit" at bounding box center [365, 137] width 44 height 6
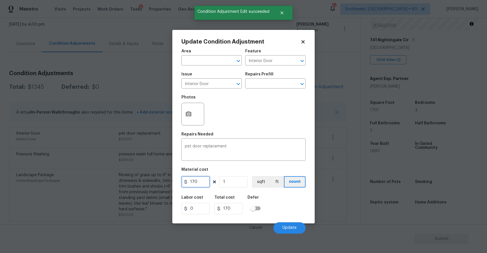
click at [204, 182] on input "170" at bounding box center [195, 181] width 28 height 11
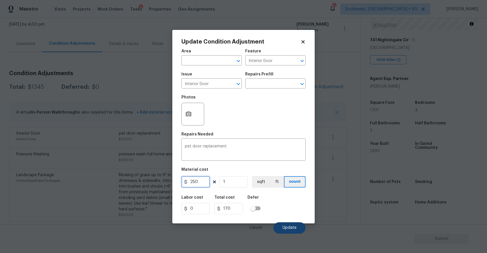
type input "250"
click at [287, 226] on span "Update" at bounding box center [290, 228] width 14 height 4
type input "250"
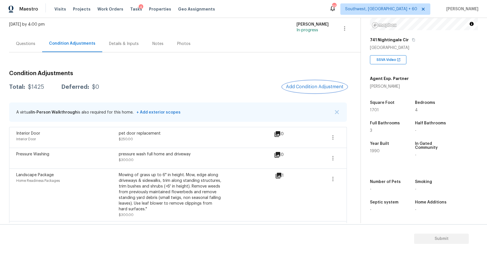
click at [315, 89] on button "Add Condition Adjustment" at bounding box center [315, 87] width 64 height 12
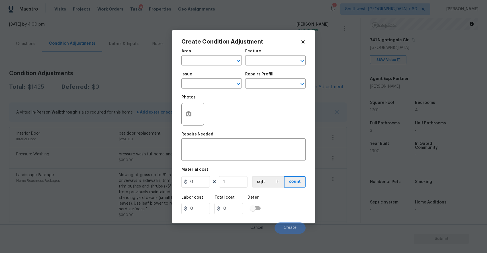
click at [315, 89] on body "Maestro Visits Projects Work Orders Tasks 4 Properties Geo Assignments 653 Sout…" at bounding box center [243, 126] width 487 height 253
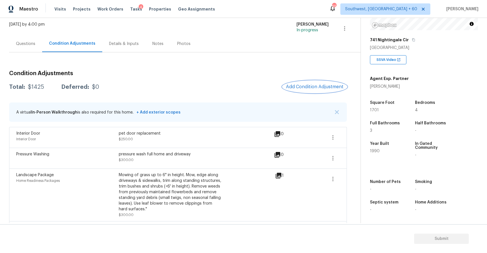
click at [299, 88] on span "Add Condition Adjustment" at bounding box center [315, 86] width 58 height 5
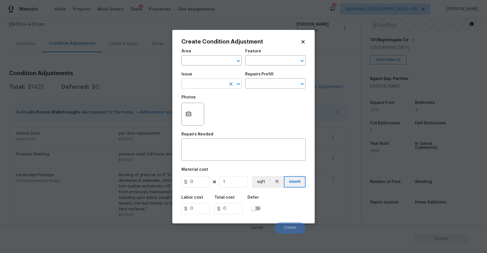
click at [200, 81] on input "text" at bounding box center [203, 84] width 44 height 9
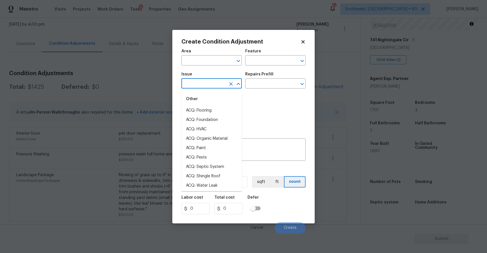
click at [205, 88] on input "text" at bounding box center [203, 84] width 44 height 9
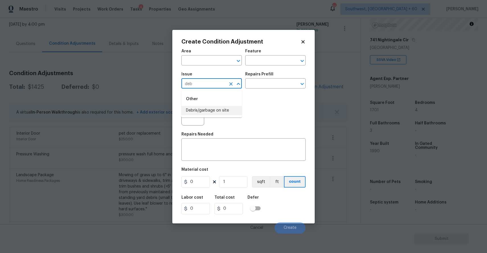
click at [199, 114] on li "Debris/garbage on site" at bounding box center [211, 110] width 60 height 9
type input "Debris/garbage on site"
click at [192, 104] on div at bounding box center [192, 114] width 23 height 23
click at [193, 132] on h5 "Repairs Needed" at bounding box center [197, 134] width 32 height 4
click at [193, 120] on button "button" at bounding box center [189, 114] width 14 height 22
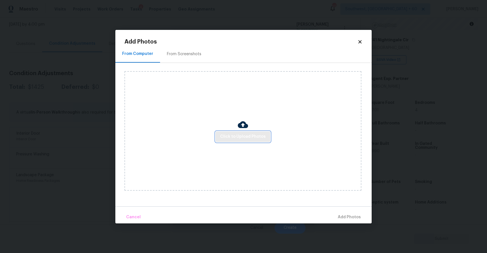
click at [238, 142] on button "Click to Upload Photos" at bounding box center [243, 137] width 55 height 11
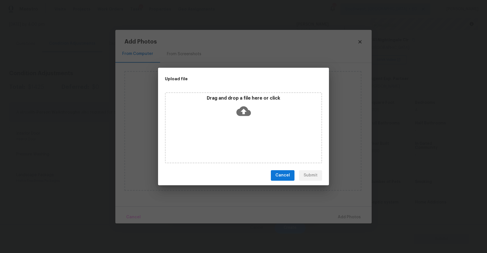
click at [238, 142] on div "Drag and drop a file here or click" at bounding box center [243, 127] width 157 height 71
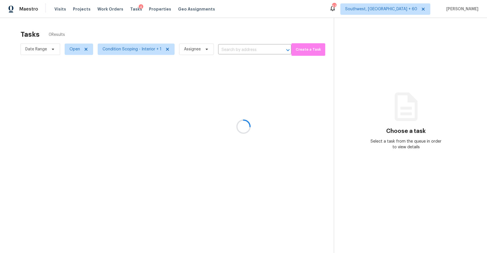
click at [142, 22] on div at bounding box center [243, 126] width 487 height 253
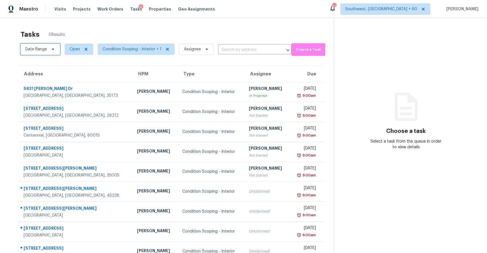
click at [42, 50] on span "Date Range" at bounding box center [36, 49] width 22 height 6
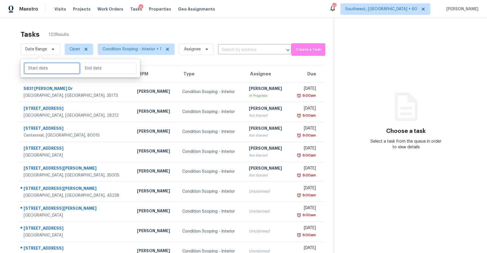
click at [62, 70] on input "text" at bounding box center [52, 68] width 56 height 11
select select "8"
select select "2025"
select select "9"
select select "2025"
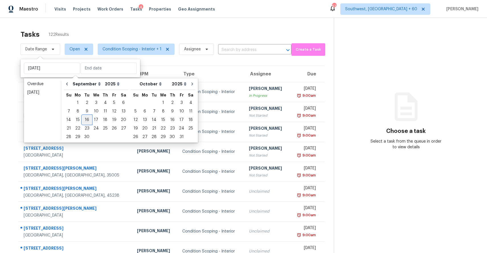
click at [86, 119] on div "16" at bounding box center [86, 120] width 9 height 8
type input "[DATE]"
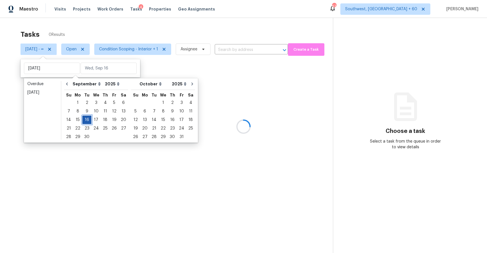
click at [86, 119] on div "16" at bounding box center [86, 120] width 9 height 8
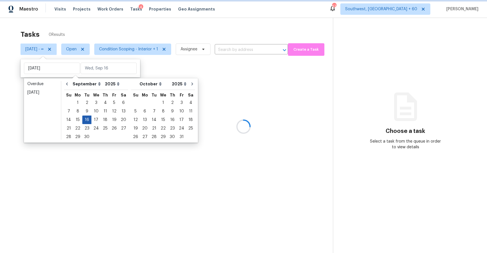
type input "[DATE]"
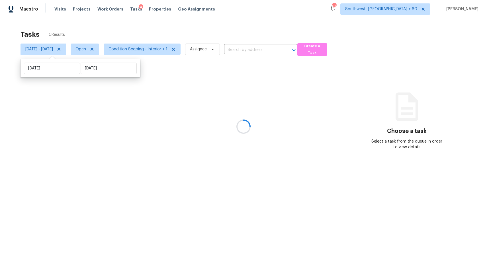
click at [173, 29] on div "Tasks 0 Results" at bounding box center [178, 34] width 315 height 15
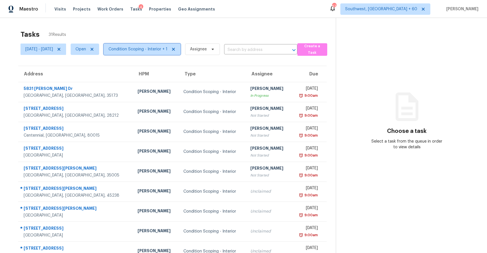
click at [181, 54] on span "Condition Scoping - Interior + 1" at bounding box center [142, 49] width 77 height 11
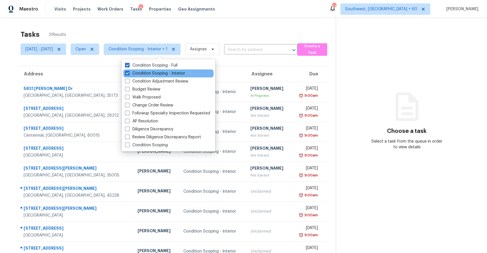
click at [180, 77] on div "Condition Scoping - Interior" at bounding box center [168, 73] width 90 height 8
click at [178, 74] on label "Condition Scoping - Interior" at bounding box center [155, 74] width 60 height 6
click at [129, 74] on input "Condition Scoping - Interior" at bounding box center [127, 73] width 4 height 4
checkbox input "false"
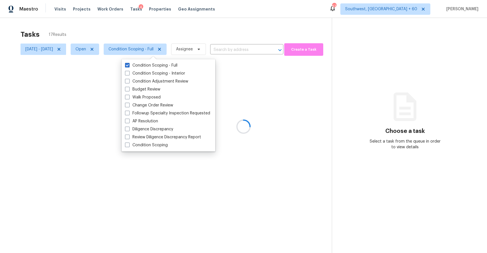
click at [222, 38] on div at bounding box center [243, 126] width 487 height 253
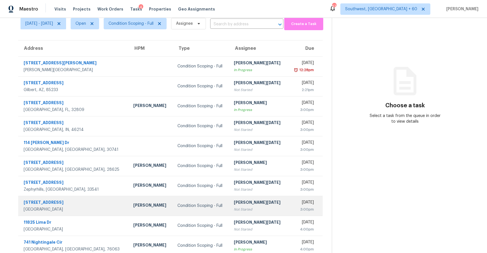
scroll to position [43, 0]
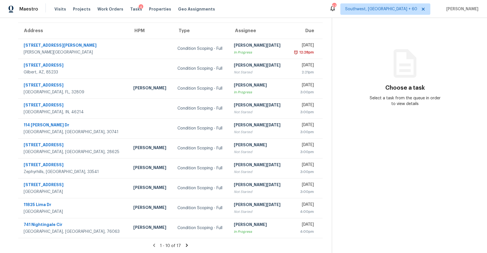
click at [185, 247] on div "1 - 10 of 17" at bounding box center [170, 246] width 323 height 6
click at [189, 247] on icon at bounding box center [186, 245] width 5 height 5
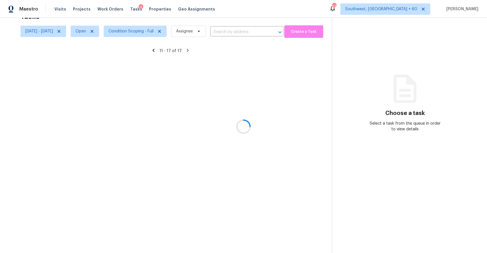
scroll to position [18, 0]
